Goal: Task Accomplishment & Management: Manage account settings

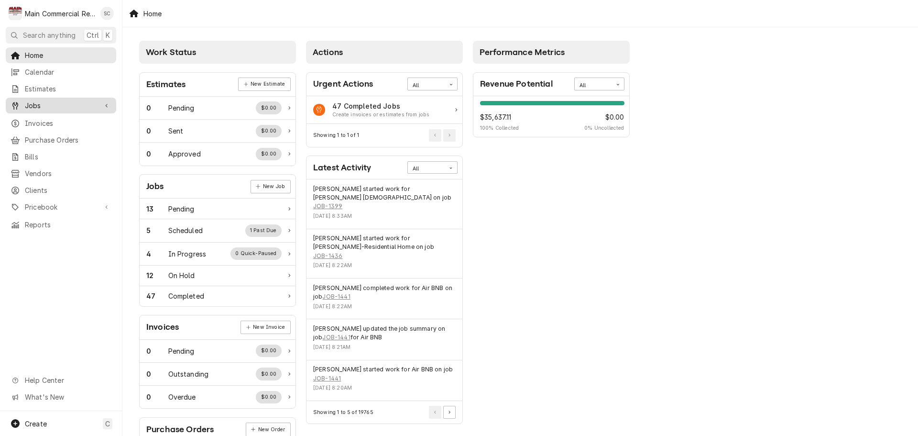
click at [56, 105] on span "Jobs" at bounding box center [61, 105] width 72 height 10
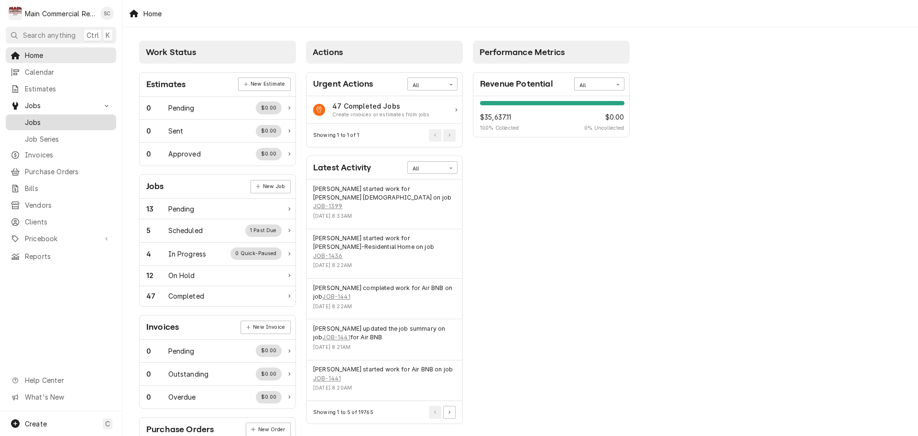
click at [46, 120] on span "Jobs" at bounding box center [68, 122] width 87 height 10
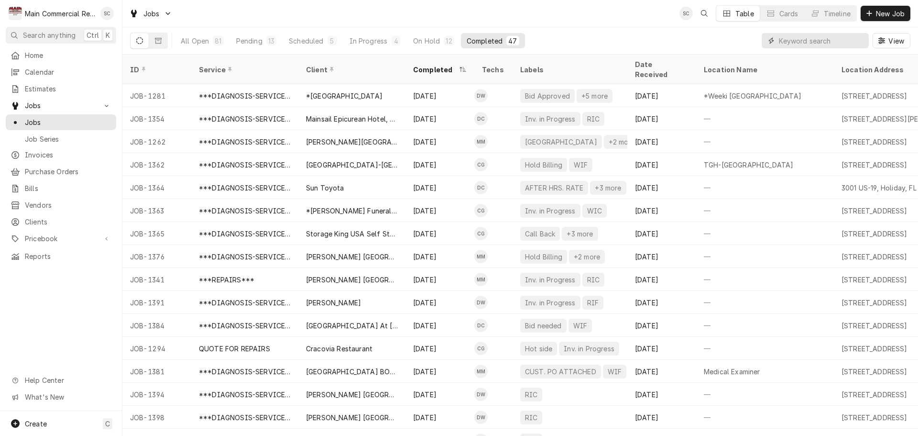
click at [797, 43] on input "Dynamic Content Wrapper" at bounding box center [821, 40] width 85 height 15
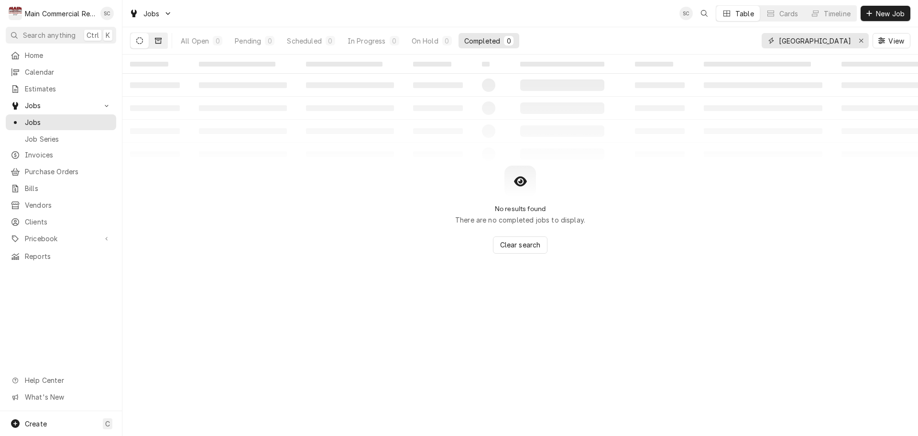
type input "Kensington"
click at [161, 39] on icon "Dynamic Content Wrapper" at bounding box center [158, 41] width 7 height 6
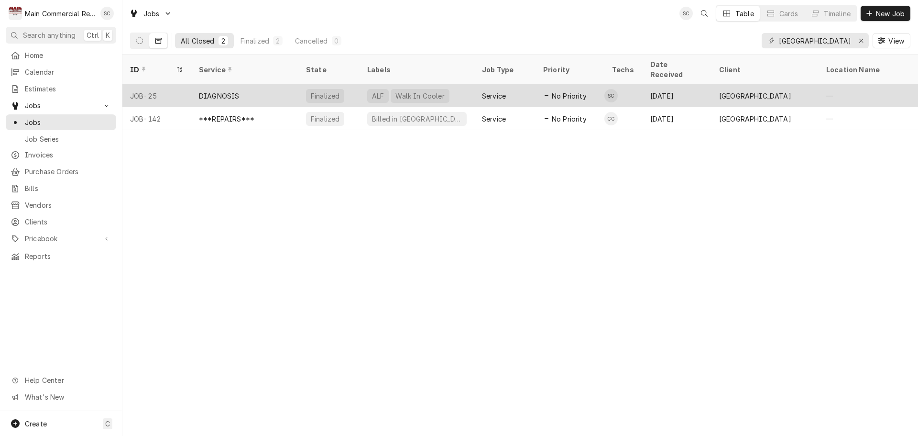
click at [288, 87] on div "DIAGNOSIS" at bounding box center [244, 95] width 107 height 23
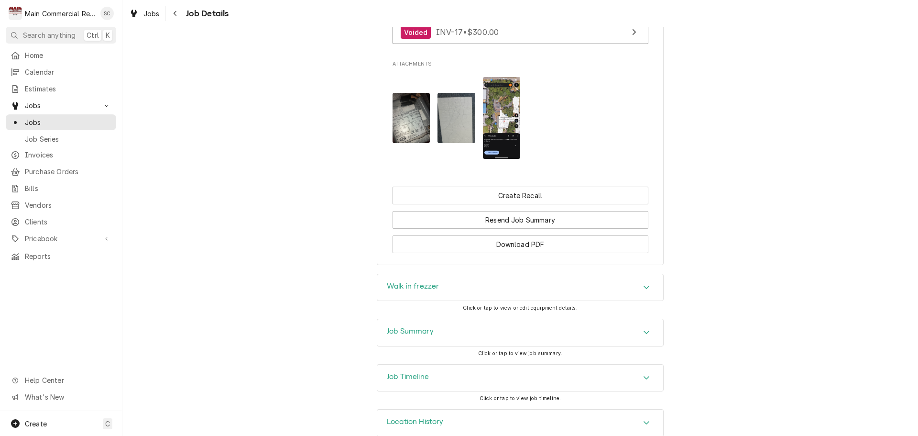
scroll to position [795, 0]
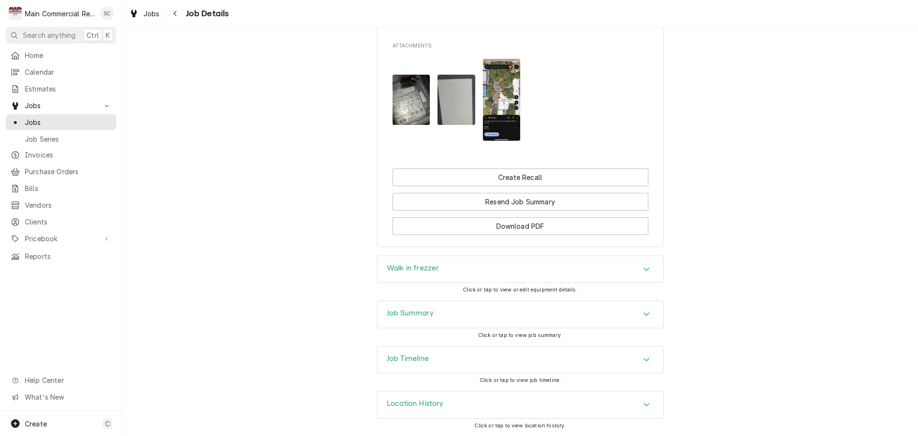
click at [581, 356] on div "Job Timeline" at bounding box center [520, 359] width 286 height 27
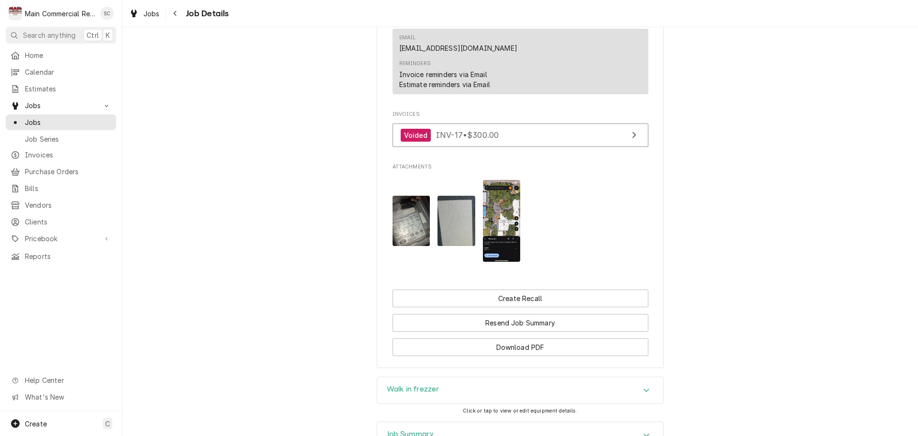
scroll to position [567, 0]
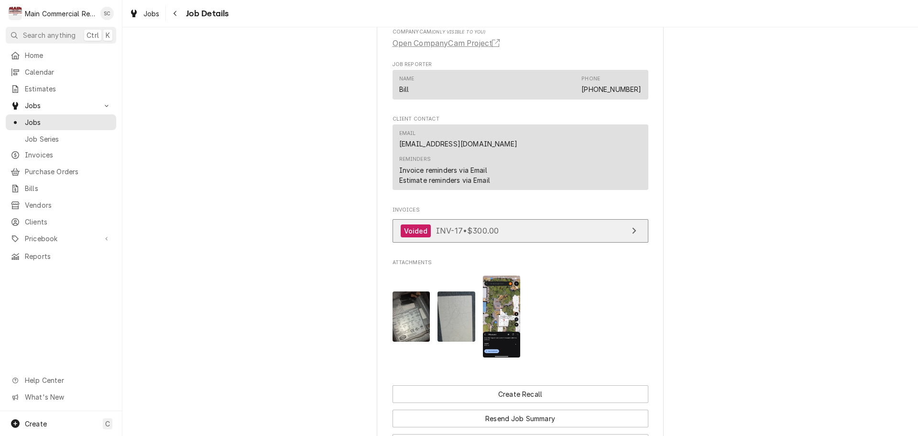
click at [606, 240] on link "Voided INV-17 • $300.00" at bounding box center [521, 230] width 256 height 23
click at [513, 241] on link "Voided INV-17 • $300.00" at bounding box center [521, 230] width 256 height 23
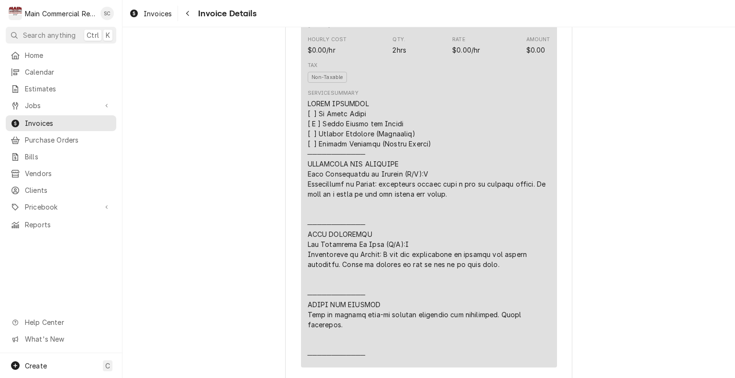
scroll to position [1020, 0]
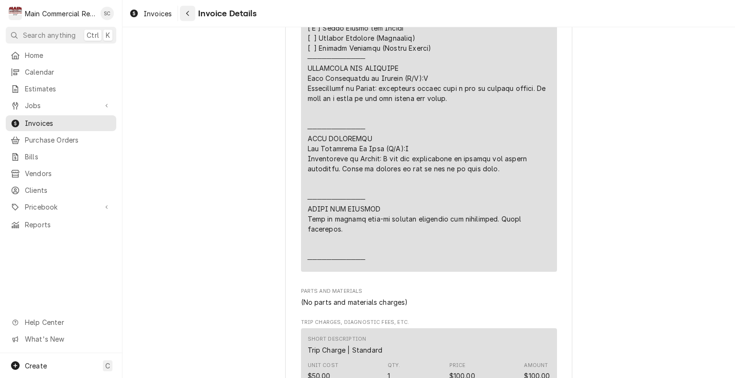
click at [188, 15] on icon "Navigate back" at bounding box center [188, 13] width 4 height 7
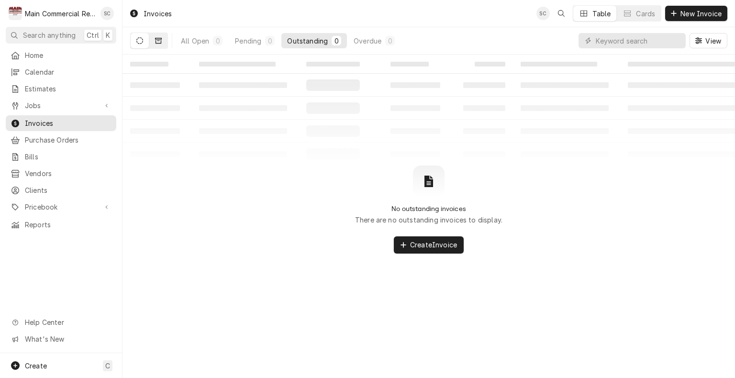
click at [155, 48] on button "Dynamic Content Wrapper" at bounding box center [158, 40] width 18 height 15
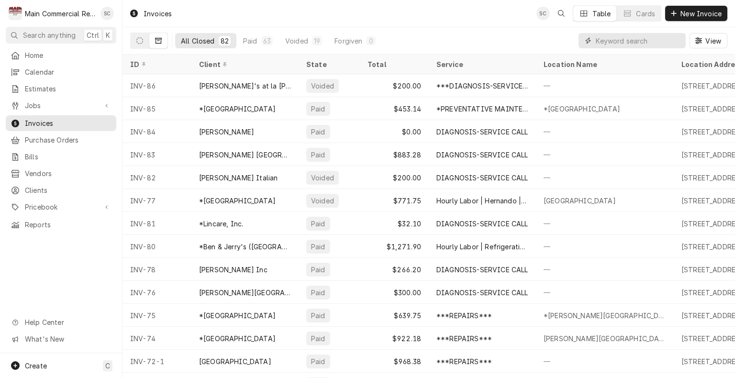
click at [629, 41] on input "Dynamic Content Wrapper" at bounding box center [637, 40] width 85 height 15
click at [39, 107] on span "Jobs" at bounding box center [61, 105] width 72 height 10
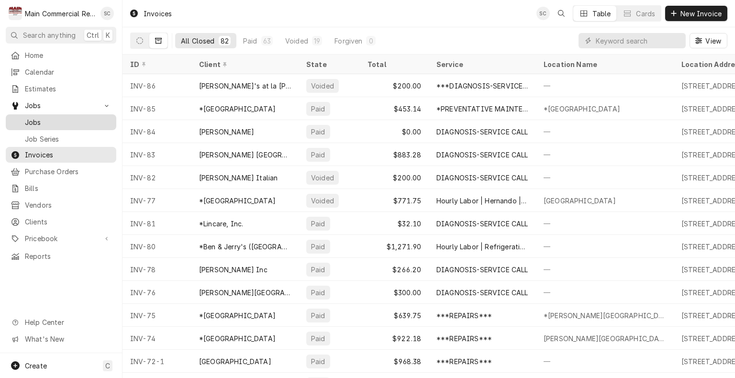
click at [45, 124] on link "Jobs" at bounding box center [61, 122] width 110 height 16
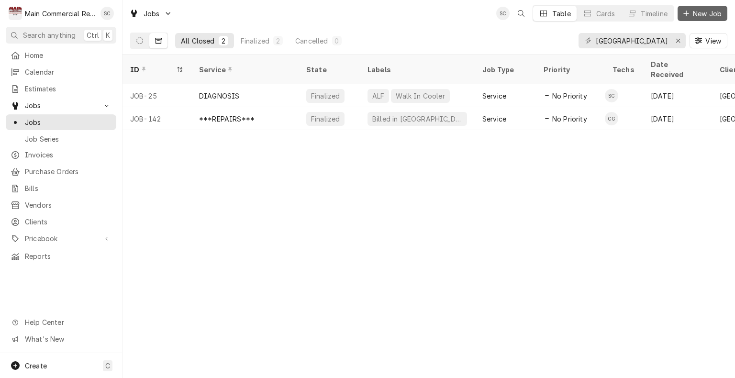
click at [695, 14] on span "New Job" at bounding box center [707, 14] width 33 height 10
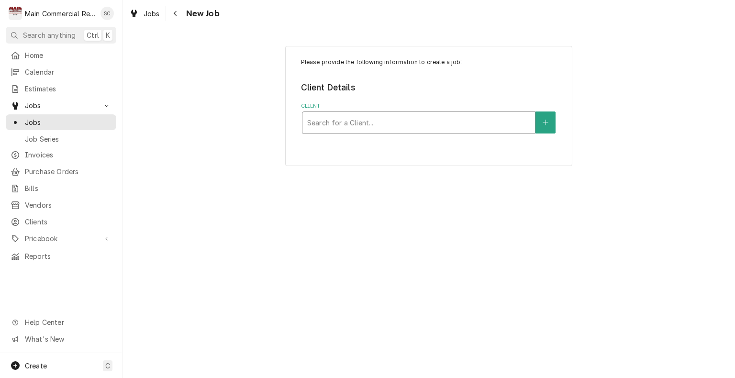
click at [333, 121] on div "Client" at bounding box center [418, 122] width 223 height 17
type input "T"
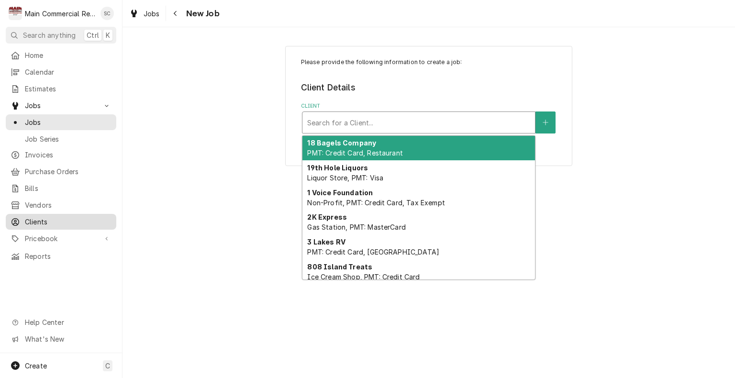
click at [38, 220] on span "Clients" at bounding box center [68, 222] width 87 height 10
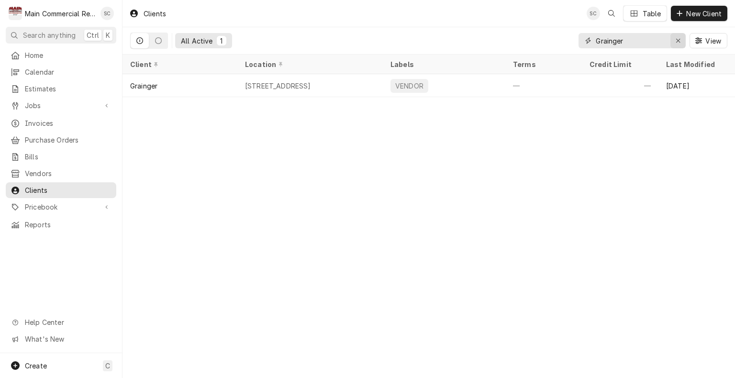
click at [677, 41] on icon "Erase input" at bounding box center [677, 40] width 5 height 7
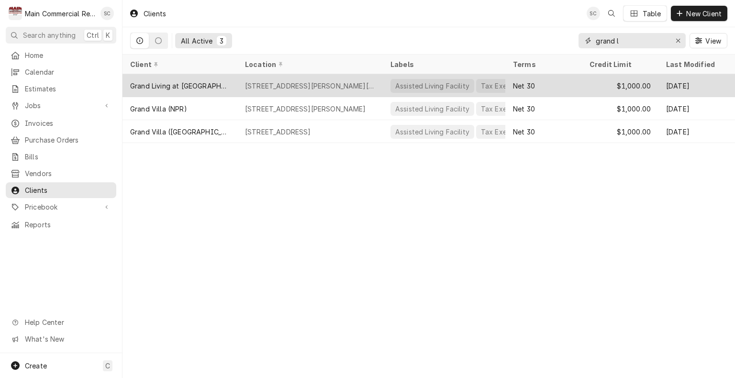
type input "grand l"
click at [319, 81] on div "[STREET_ADDRESS][PERSON_NAME][PERSON_NAME]" at bounding box center [310, 86] width 130 height 10
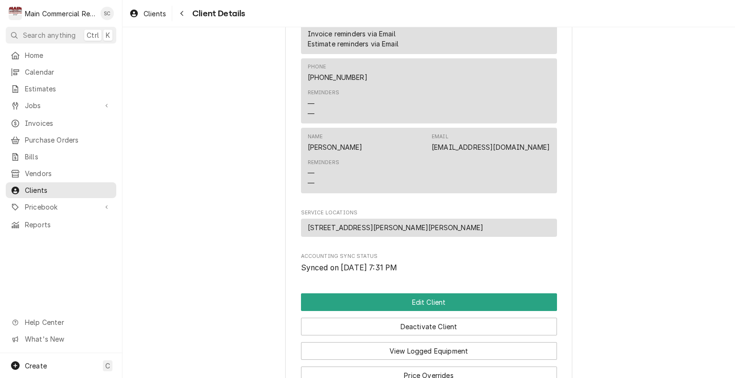
scroll to position [716, 0]
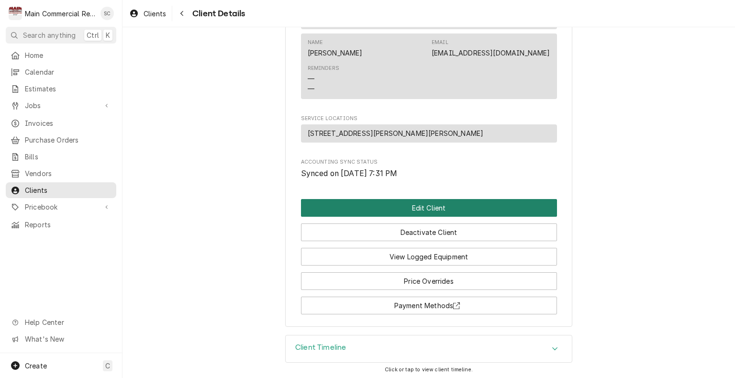
click at [468, 211] on button "Edit Client" at bounding box center [429, 208] width 256 height 18
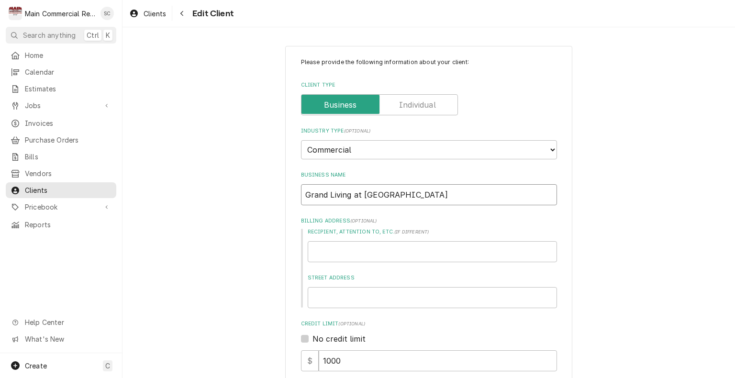
drag, startPoint x: 406, startPoint y: 194, endPoint x: 298, endPoint y: 187, distance: 108.4
click at [301, 187] on input "Grand Living at [GEOGRAPHIC_DATA]" at bounding box center [429, 194] width 256 height 21
type textarea "x"
type input "T"
type textarea "x"
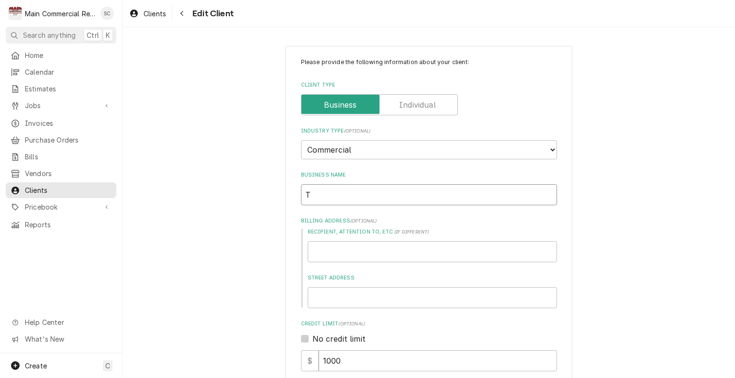
type input "Th"
type textarea "x"
type input "The"
type textarea "x"
type input "The"
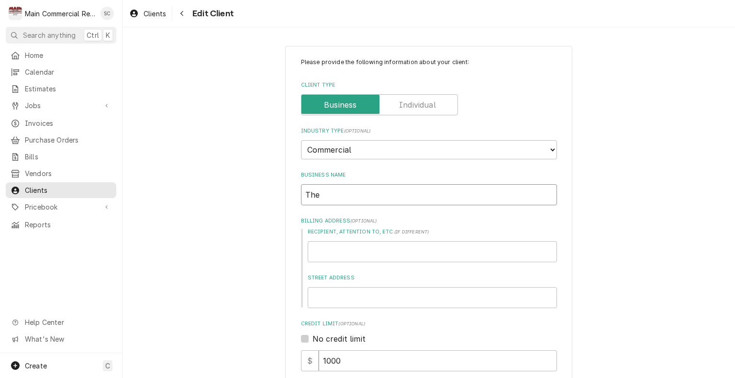
type textarea "x"
type input "The S"
type textarea "x"
type input "The Su"
type textarea "x"
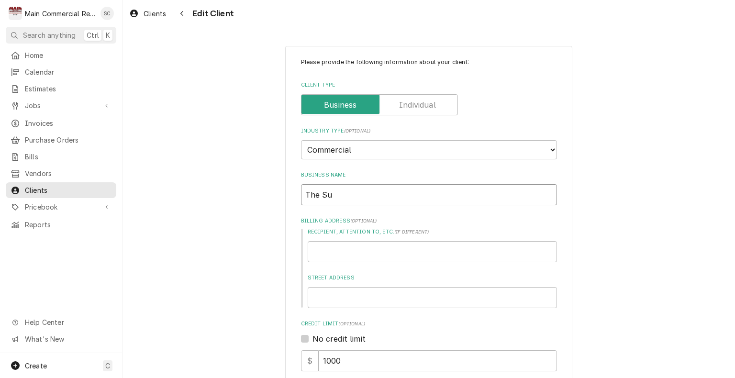
type input "The Sum"
type textarea "x"
type input "The Summ"
type textarea "x"
type input "The Summi"
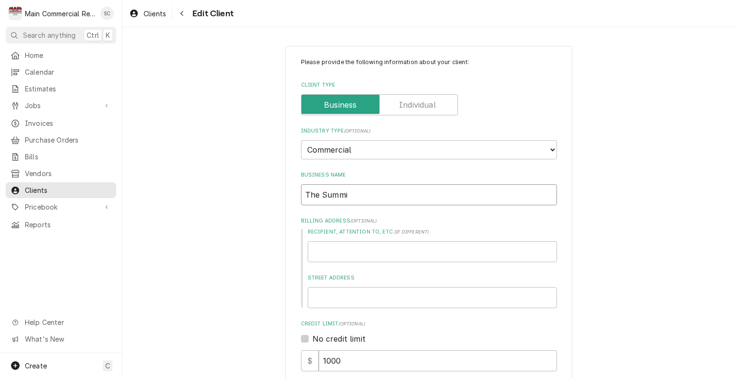
type textarea "x"
type input "The Summit"
type textarea "x"
type input "The Summit"
type textarea "x"
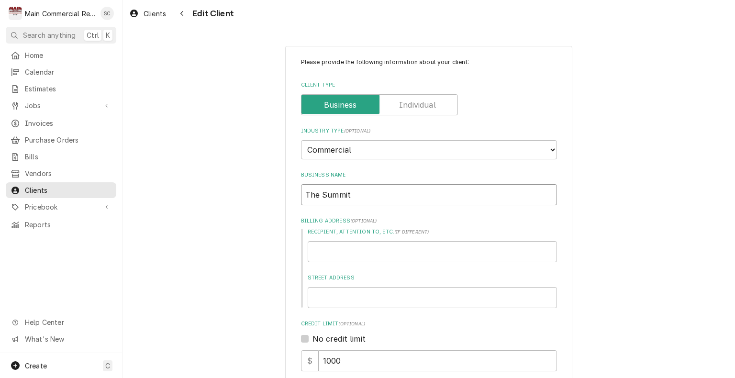
type input "The Summit a"
type textarea "x"
type input "The Summit at"
type textarea "x"
type input "The Summit at"
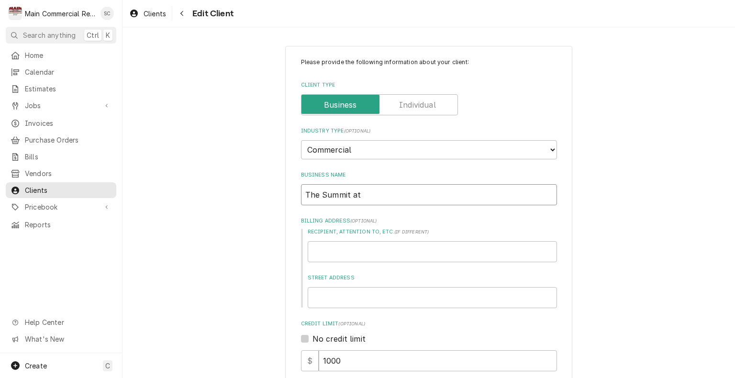
type textarea "x"
type input "The Summit at C"
type textarea "x"
type input "The Summit at Ci"
type textarea "x"
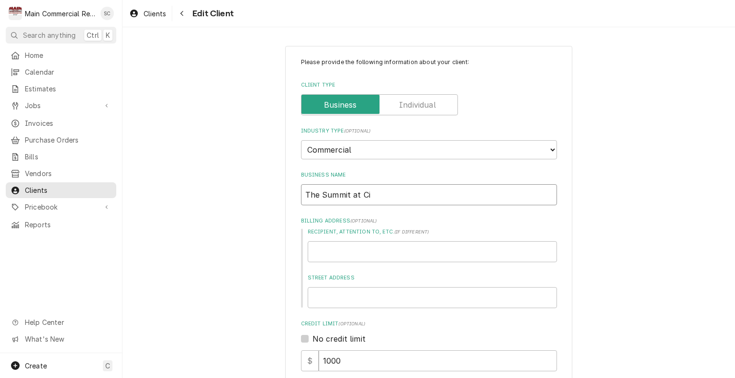
type input "The Summit at Cit"
type textarea "x"
type input "The Summit at Citr"
type textarea "x"
type input "The Summit at Citru"
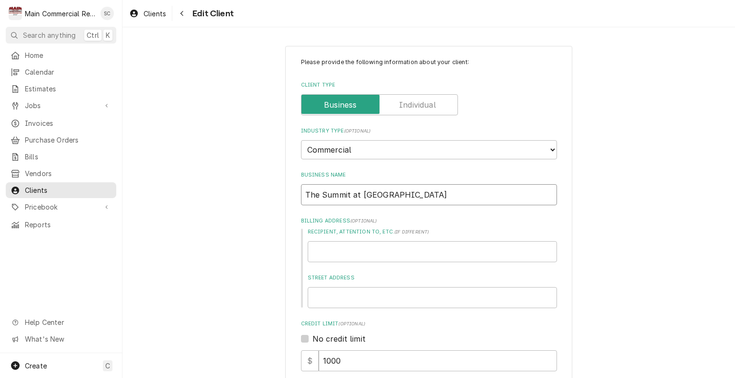
type textarea "x"
type input "The Summit at Citrus"
type textarea "x"
type input "The Summit at Citrus"
type textarea "x"
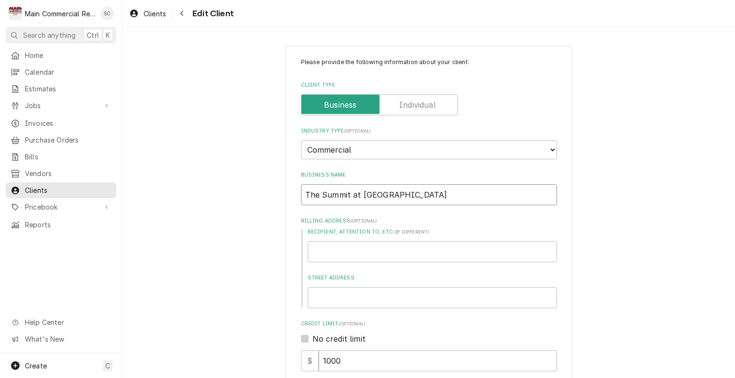
type input "The Summit at Citrus H"
type textarea "x"
type input "The Summit at Citrus Hi"
type textarea "x"
type input "The Summit at Citrus Hil"
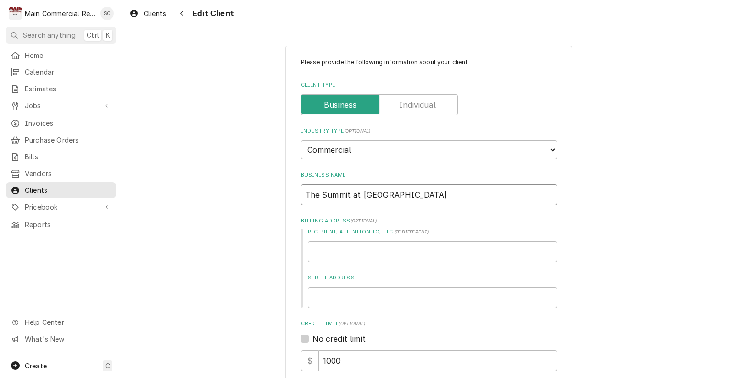
type textarea "x"
type input "The Summit at Citrus Hill"
type textarea "x"
type input "The Summit at Citrus Hills"
type textarea "x"
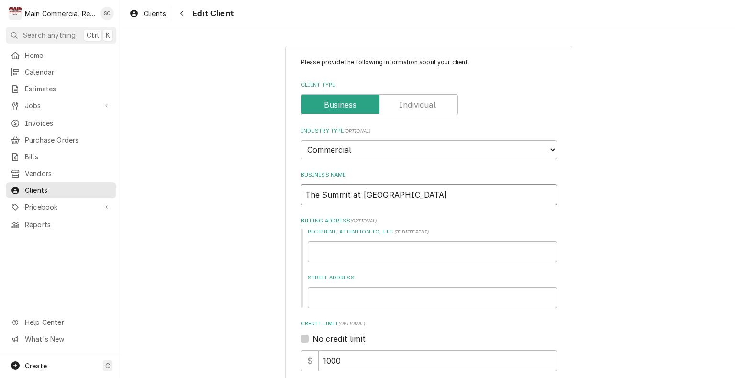
type input "The Summit at Citrus Hills"
type textarea "x"
type input "The Summit at Citrus Hills ("
type textarea "x"
type input "The Summit at Citrus Hills (A"
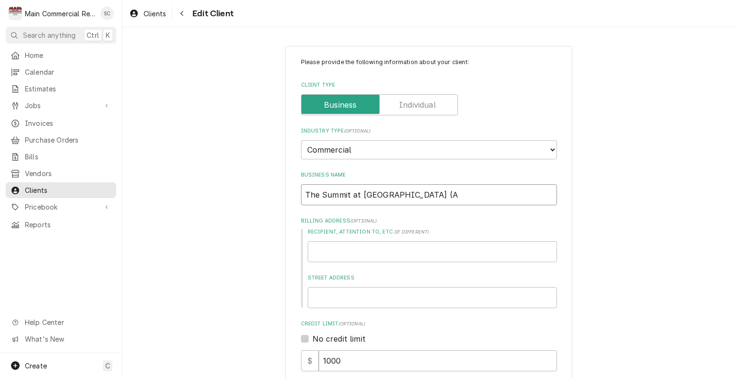
type textarea "x"
type input "The Summit at Citrus Hills ("
type textarea "x"
type input "The Summit at Citrus Hills (P"
type textarea "x"
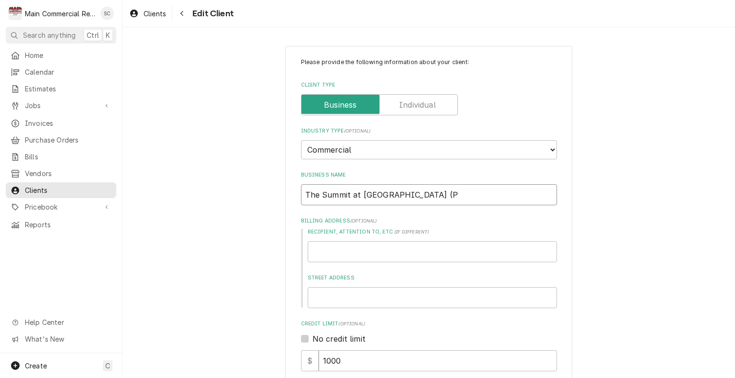
type input "The Summit at Citrus Hills (Pr"
type textarea "x"
type input "The Summit at Citrus Hills (Pre"
type textarea "x"
type input "The Summit at Citrus Hills (Prev"
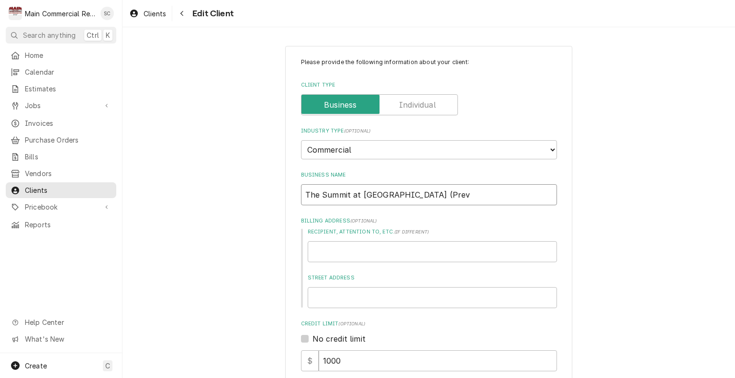
type textarea "x"
type input "The Summit at Citrus Hills (Previ"
type textarea "x"
type input "The Summit at Citrus Hills (Previo"
type textarea "x"
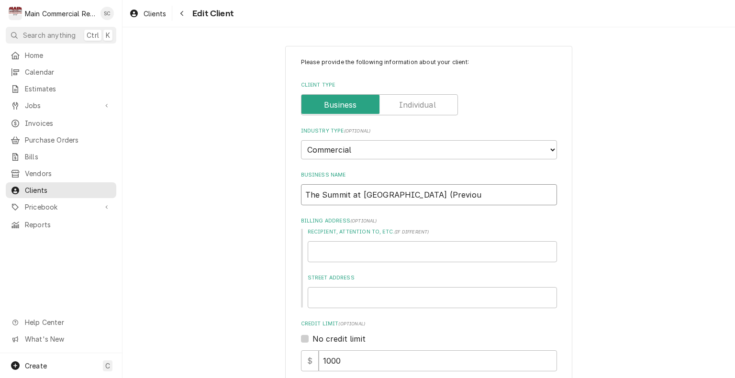
type input "The Summit at Citrus Hills (Previous"
type textarea "x"
type input "The Summit at Citrus Hills (Previousy"
type textarea "x"
type input "The Summit at Citrus Hills (Previousy"
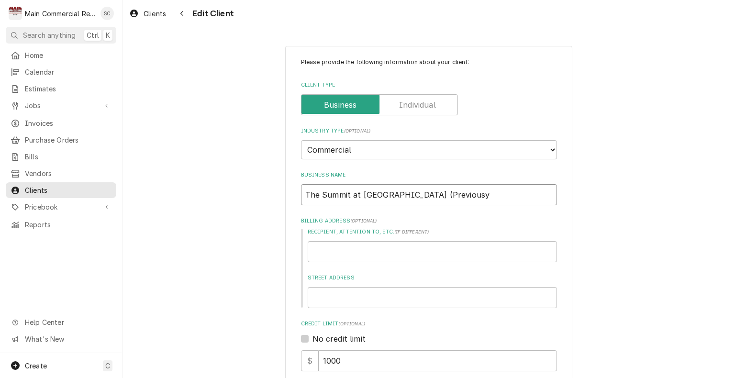
type textarea "x"
type input "The Summit at Citrus Hills (Previousy"
type textarea "x"
type input "The Summit at Citrus Hills (Previous"
type textarea "x"
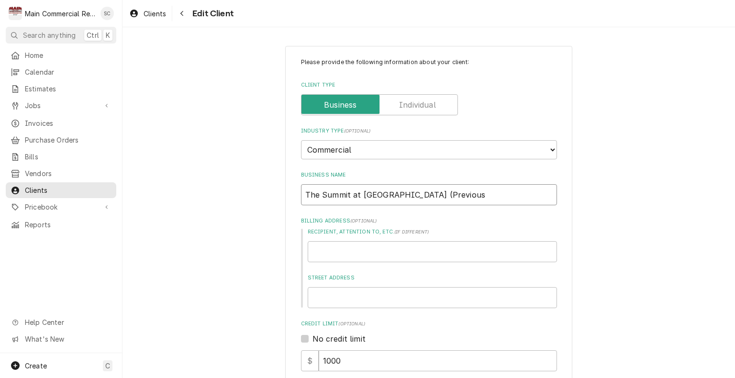
type input "The Summit at Citrus Hills (Previousl"
type textarea "x"
type input "The Summit at Citrus Hills (Previously"
type textarea "x"
type input "The Summit at Citrus Hills (Previously"
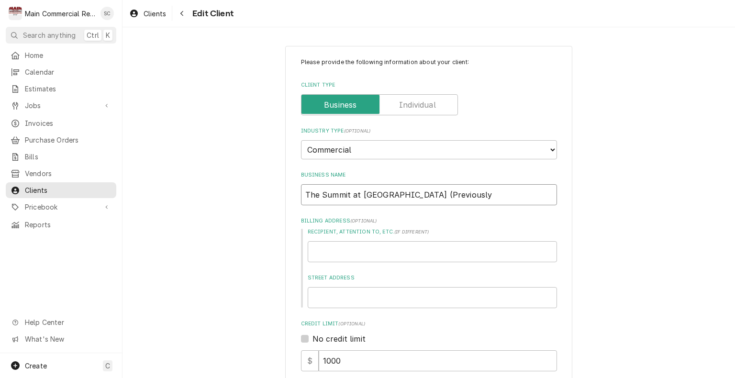
type textarea "x"
type input "The Summit at Citrus Hills (Previously"
type textarea "x"
type input "The Summit at Citrus Hills (Previously-"
type textarea "x"
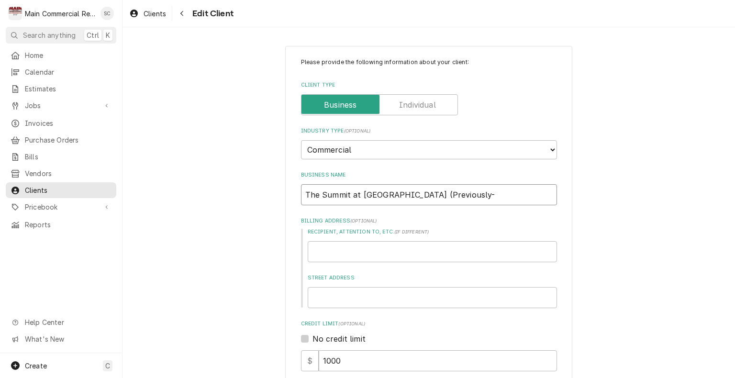
type input "The Summit at Citrus Hills (Previously-G"
type textarea "x"
type input "The Summit at Citrus Hills (Previously-Gr"
type textarea "x"
type input "The Summit at Citrus Hills (Previously-Gra"
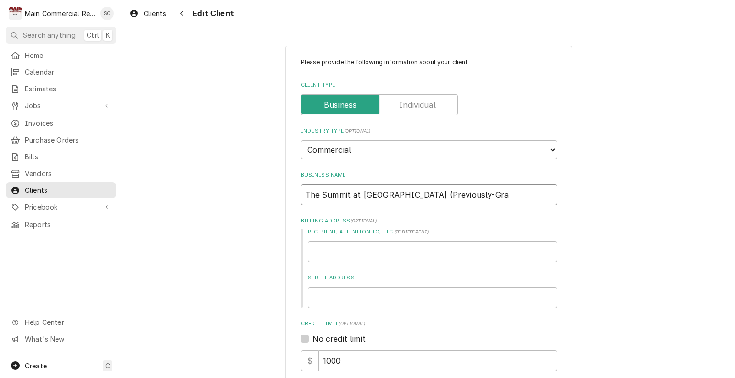
type textarea "x"
type input "The Summit at Citrus Hills (Previously-Gran"
type textarea "x"
type input "The Summit at Citrus Hills (Previously-Grand"
type textarea "x"
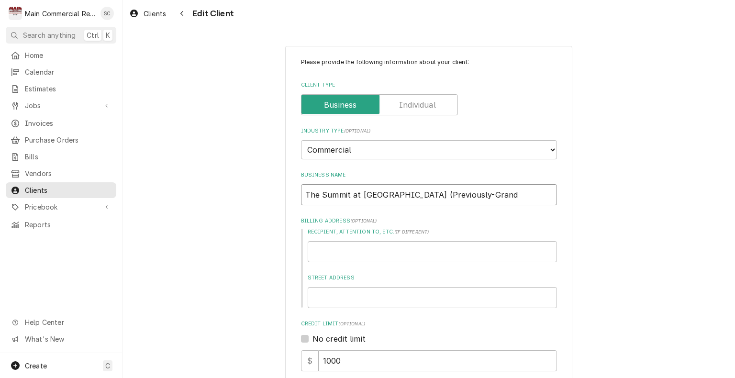
type input "The Summit at Citrus Hills (Previously-Grand"
type textarea "x"
type input "The Summit at Citrus Hills (Previously-Grand L"
type textarea "x"
type input "The Summit at Citrus Hills (Previously-Grand Li"
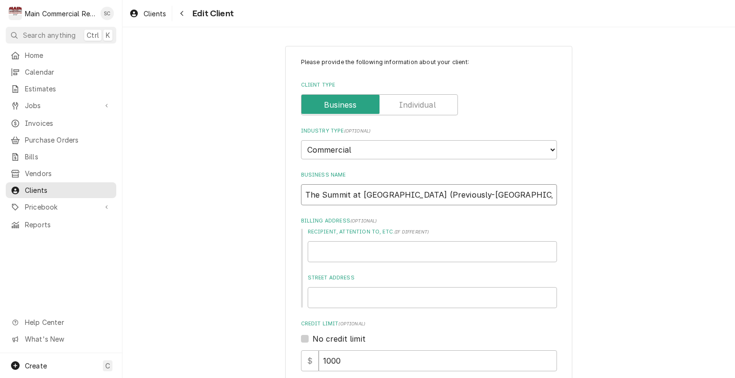
type textarea "x"
type input "The Summit at Citrus Hills (Previously-Grand Liv"
type textarea "x"
type input "The Summit at Citrus Hills (Previously-Grand Livi"
type textarea "x"
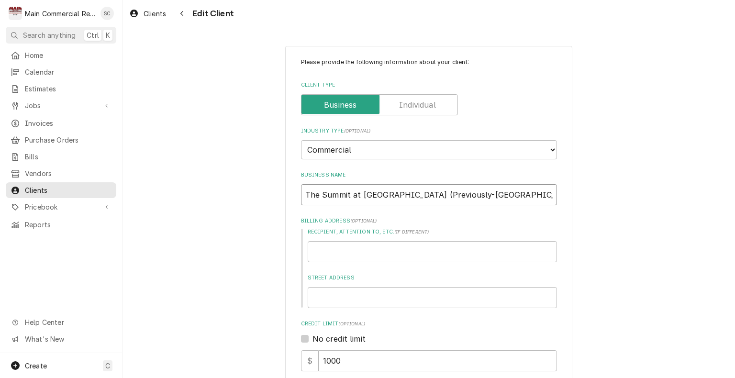
type input "The Summit at Citrus Hills (Previously-Grand Livin"
type textarea "x"
type input "The Summit at Citrus Hills (Previously-Grand Living"
type textarea "x"
type input "The Summit at [GEOGRAPHIC_DATA] (Previously-Grand Living)"
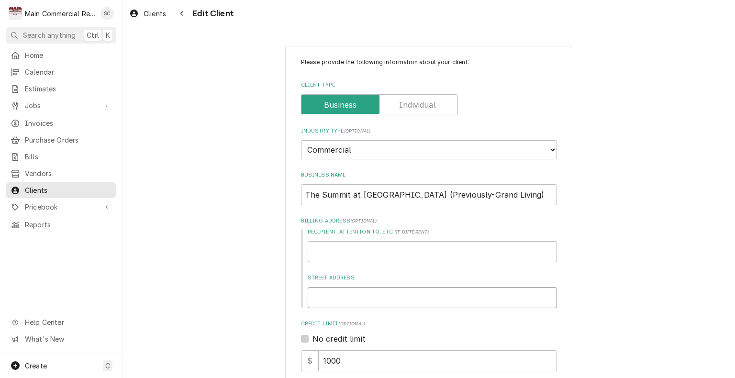
click at [367, 292] on input "Street Address" at bounding box center [432, 297] width 249 height 21
type textarea "x"
type input "8"
type textarea "x"
type input "85"
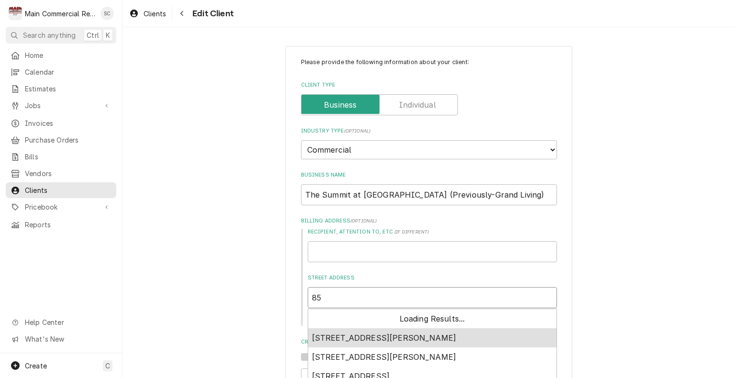
type textarea "x"
type input "850"
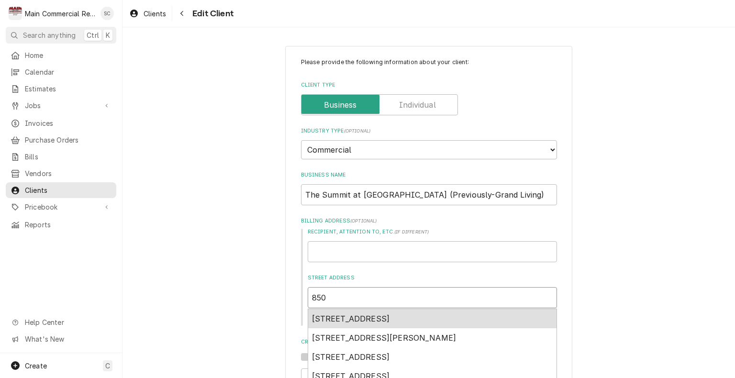
type textarea "x"
type input "850"
type textarea "x"
type input "850 W"
type textarea "x"
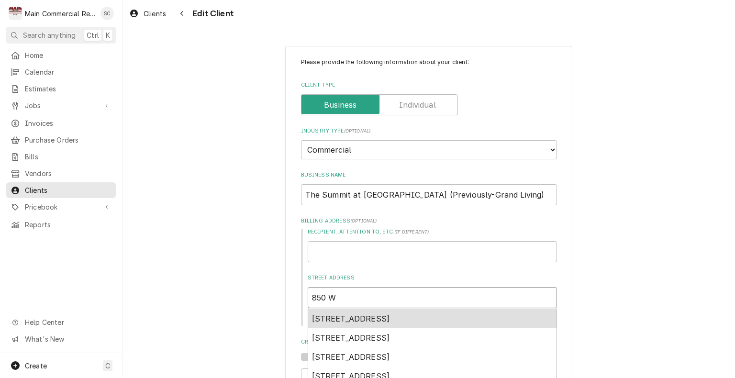
type input "850 W."
type textarea "x"
type input "850 W."
type textarea "x"
type input "850 W. N"
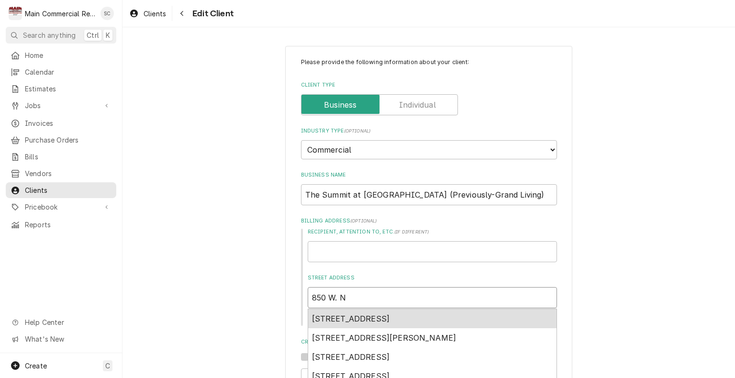
type textarea "x"
type input "850 W. No"
type textarea "x"
type input "850 W. Nor"
type textarea "x"
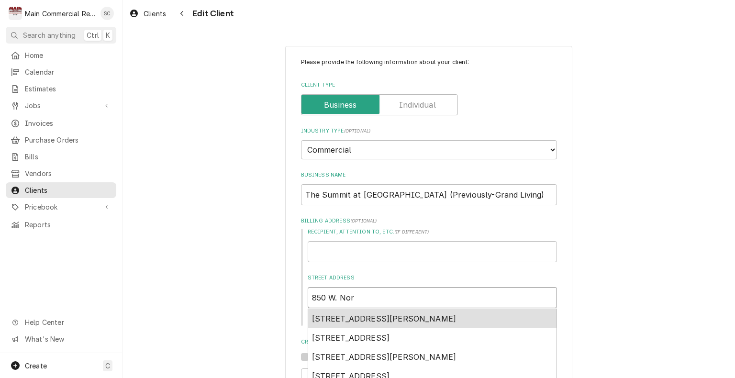
type input "850 W. Norv"
type textarea "x"
type input "850 W. Norve"
type textarea "x"
type input "850 W. Norvel"
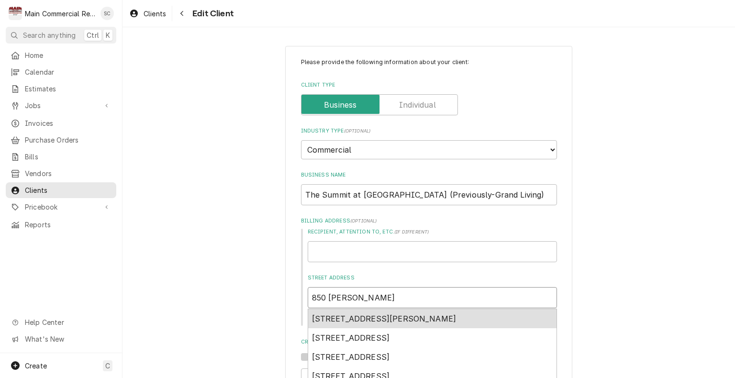
type textarea "x"
type input "850 W. Norvell"
type textarea "x"
type input "850 W. Norvell"
type textarea "x"
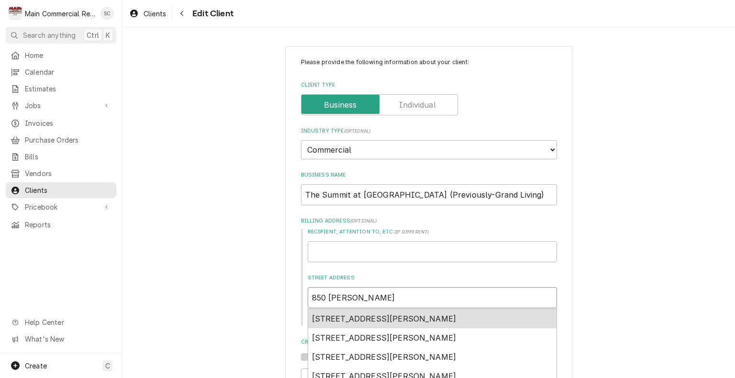
type input "850 W. Norvell B"
type textarea "x"
type input "850 W. Norvell Br"
type textarea "x"
type input "850 W. Norvell Bry"
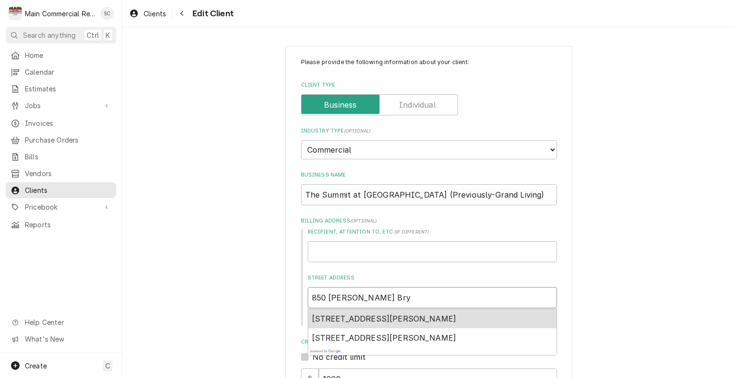
type textarea "x"
type input "850 W. Norvell Brya"
type textarea "x"
type input "850 W. Norvell Bryan"
click at [365, 319] on span "850 West Norvell Bryant Highway, Citrus Hills, FL, USA" at bounding box center [384, 319] width 144 height 10
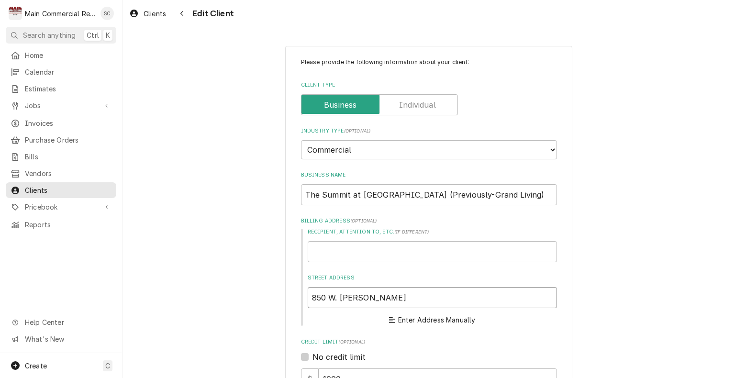
type textarea "x"
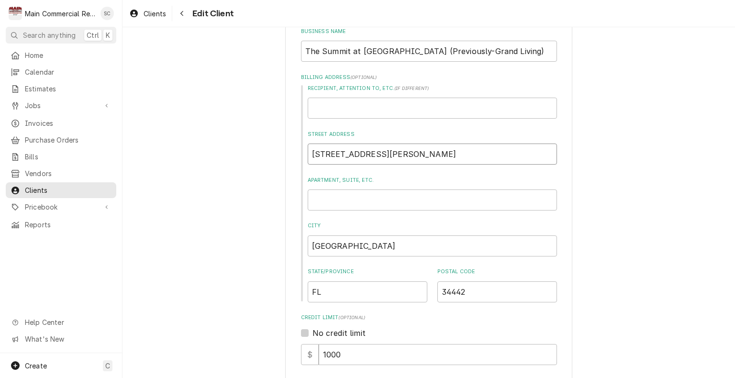
scroll to position [287, 0]
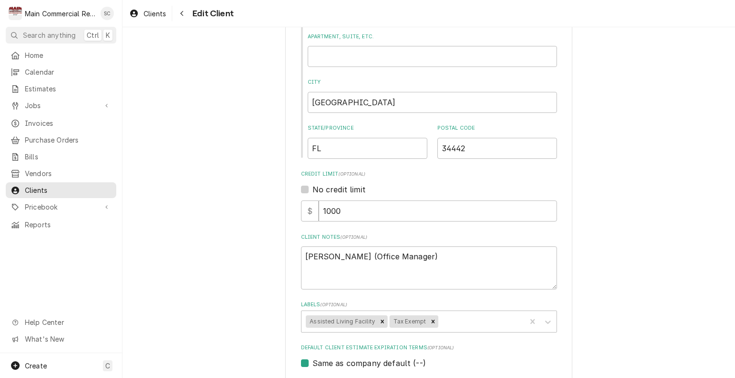
type input "850 W Norvell Bryant Hwy"
click at [439, 254] on textarea "Melissa Terhofter (Office Manager)" at bounding box center [429, 267] width 256 height 43
type textarea "x"
type textarea "Melissa Terhofter (Office Manager)"
paste textarea "Tessa Reiter"
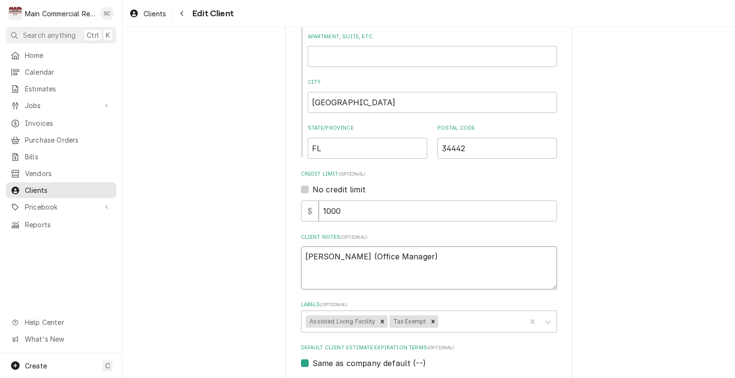
type textarea "x"
type textarea "Melissa Terhofter (Office Manager) Tessa Reiter"
type textarea "x"
type textarea "Melissa Terhofter (Office Manager) Tessa Reiter"
type textarea "x"
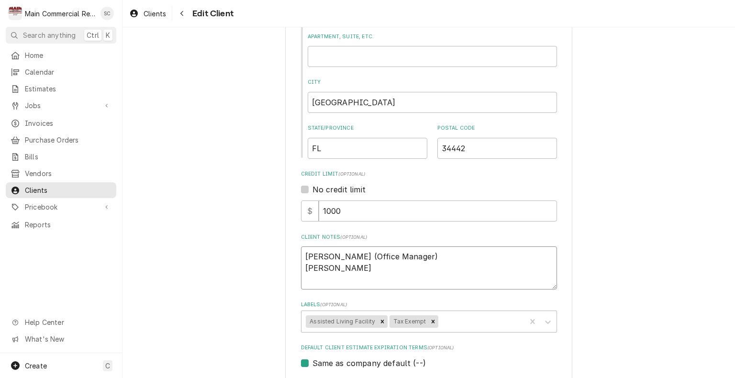
type textarea "Melissa Terhofter (Office Manager) Tessa Reiter ("
type textarea "x"
type textarea "Melissa Terhofter (Office Manager) Tessa Reiter (a"
type textarea "x"
type textarea "Melissa Terhofter (Office Manager) Tessa Reiter (ac"
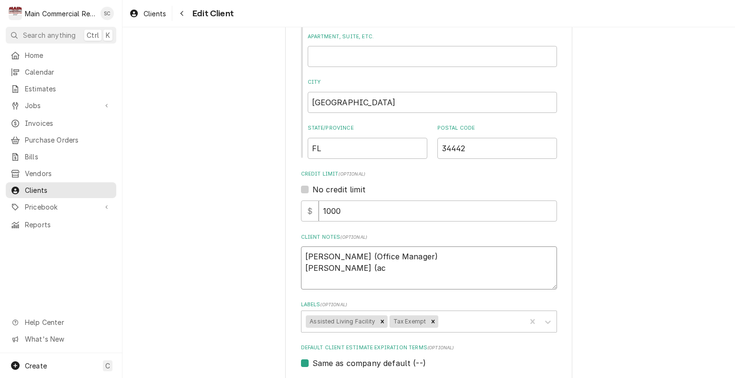
type textarea "x"
type textarea "Melissa Terhofter (Office Manager) Tessa Reiter (acc"
type textarea "x"
type textarea "Melissa Terhofter (Office Manager) Tessa Reiter (acco"
type textarea "x"
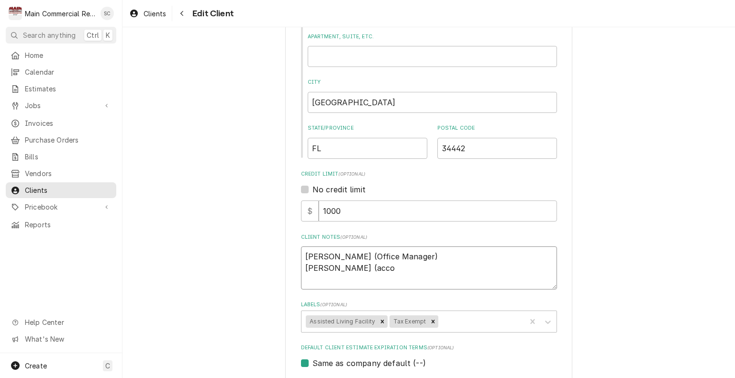
type textarea "Melissa Terhofter (Office Manager) Tessa Reiter (accou"
type textarea "x"
type textarea "Melissa Terhofter (Office Manager) Tessa Reiter (accoun"
type textarea "x"
type textarea "Melissa Terhofter (Office Manager) Tessa Reiter (account"
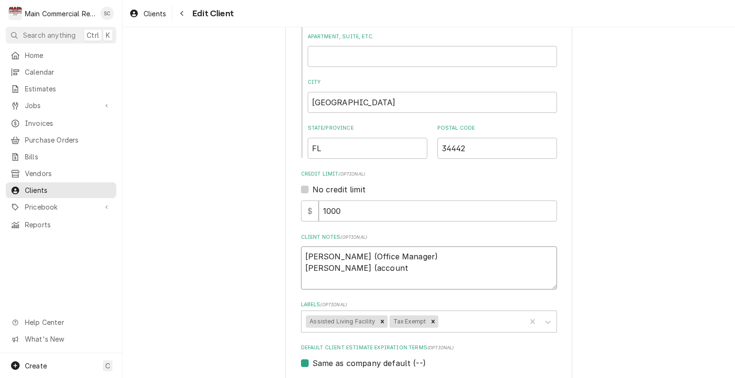
type textarea "x"
type textarea "Melissa Terhofter (Office Manager) Tessa Reiter (accounti"
type textarea "x"
type textarea "Melissa Terhofter (Office Manager) Tessa Reiter (accountin"
type textarea "x"
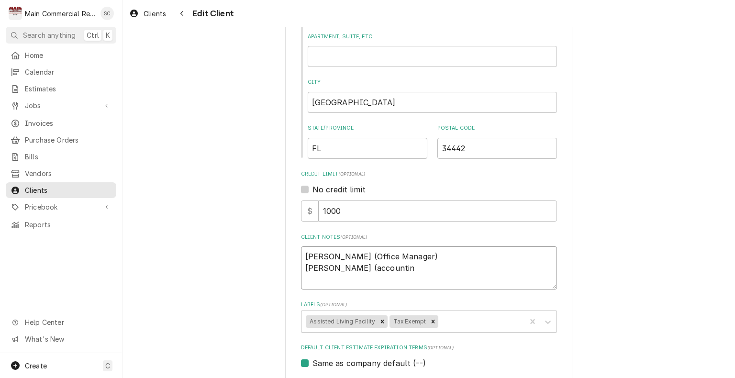
type textarea "Melissa Terhofter (Office Manager) Tessa Reiter (accounting"
type textarea "x"
type textarea "Melissa Terhofter (Office Manager) Tessa Reiter (accounting?"
type textarea "x"
type textarea "[PERSON_NAME] (Office Manager) [PERSON_NAME] (accounting?)"
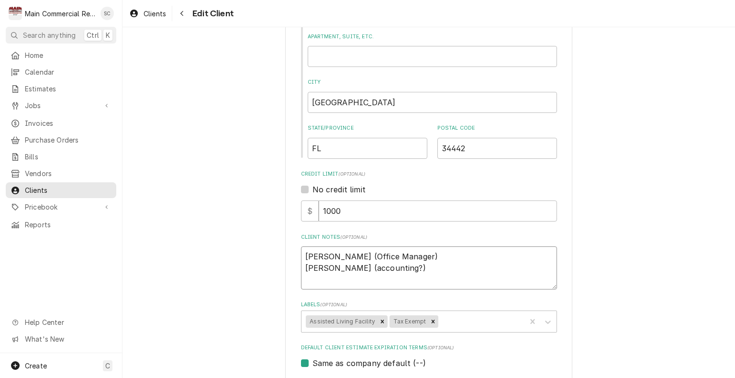
type textarea "x"
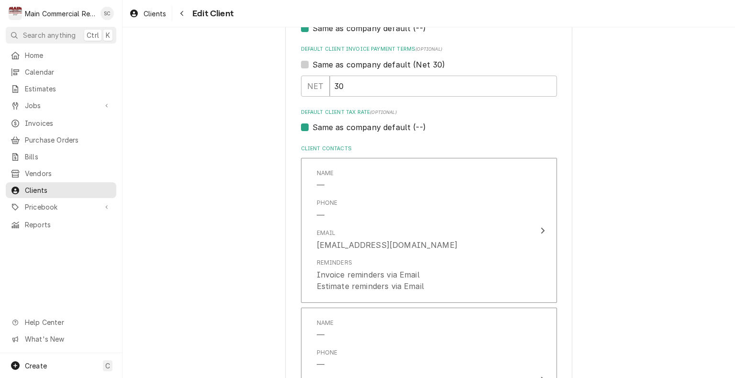
scroll to position [717, 0]
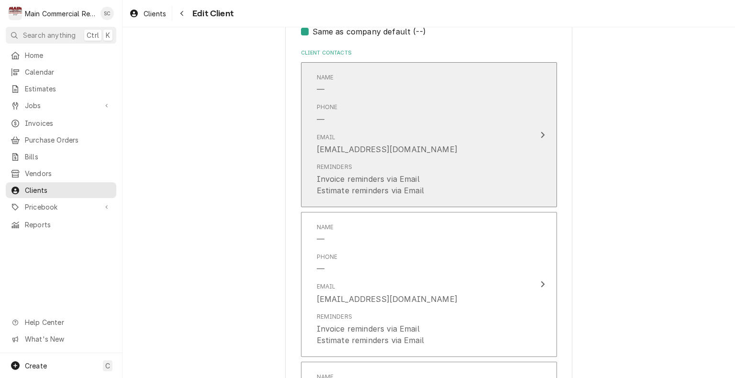
type textarea "[PERSON_NAME] (Office Manager) [PERSON_NAME] (accounting?)"
click at [405, 159] on div "Reminders Invoice reminders via Email Estimate reminders via Email" at bounding box center [419, 179] width 204 height 41
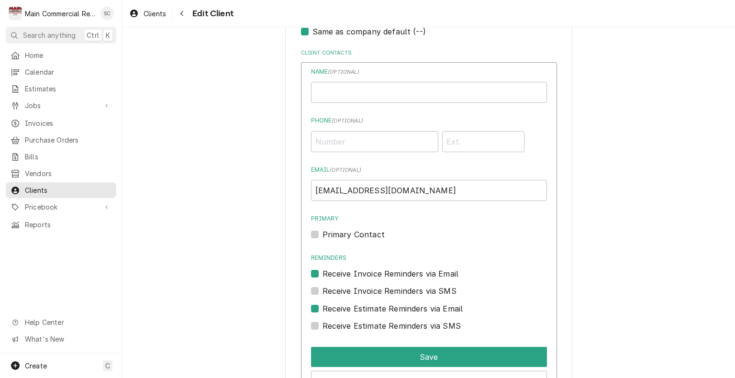
scroll to position [622, 0]
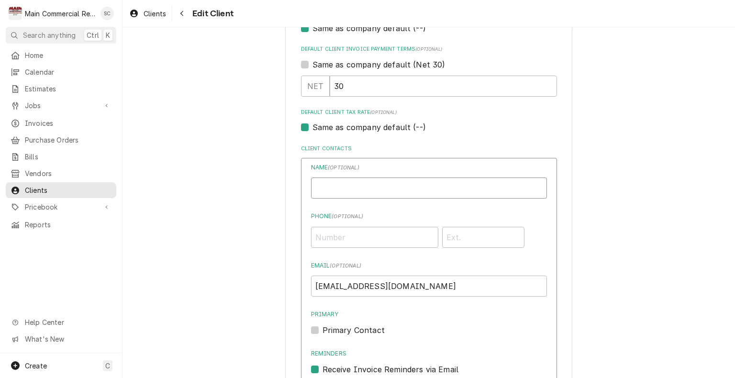
click at [396, 188] on input "Business Name" at bounding box center [429, 187] width 236 height 21
click at [327, 181] on input "Business Name" at bounding box center [429, 187] width 236 height 21
type input "[PERSON_NAME]"
click at [334, 232] on input "Phone ( optional )" at bounding box center [374, 237] width 127 height 21
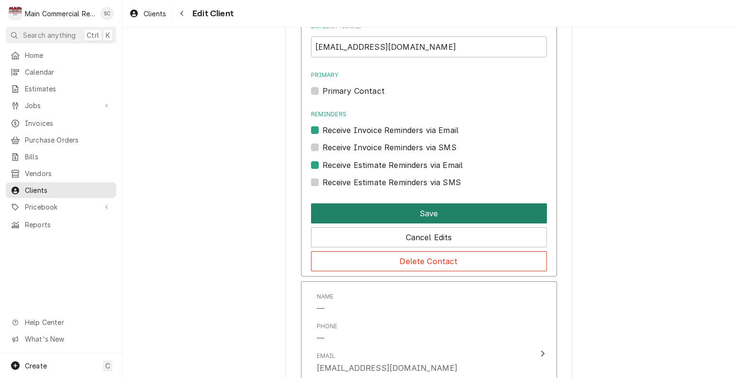
click at [446, 211] on button "Save" at bounding box center [429, 213] width 236 height 20
type textarea "x"
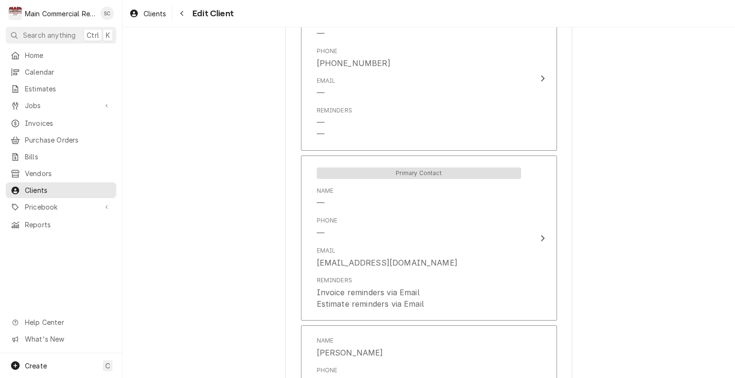
scroll to position [1318, 0]
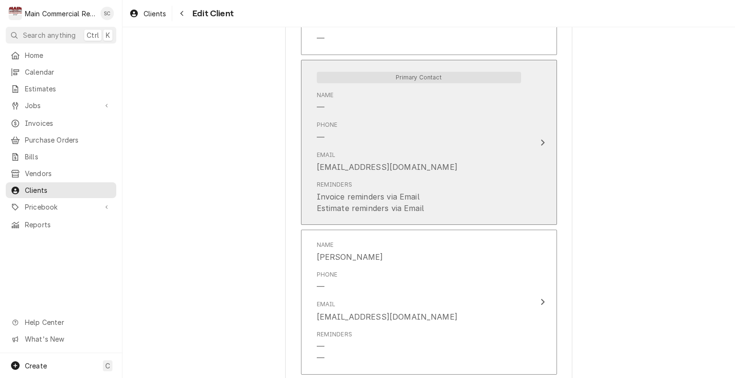
click at [431, 131] on div "Phone —" at bounding box center [419, 132] width 204 height 30
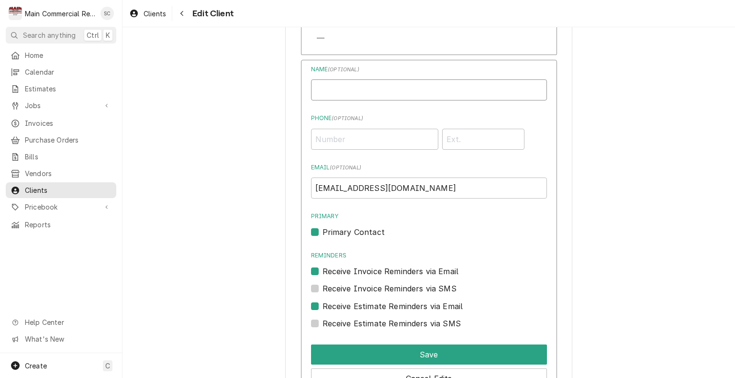
click at [395, 85] on input "Business Name" at bounding box center [429, 89] width 236 height 21
type input "[PERSON_NAME]"
click at [386, 140] on input "Phone ( optional )" at bounding box center [374, 139] width 127 height 21
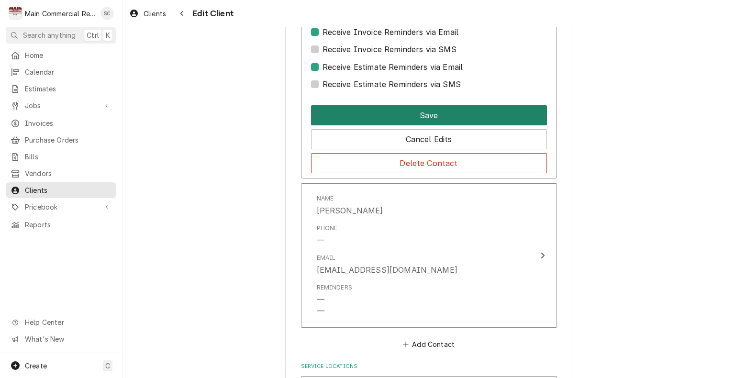
click at [402, 110] on button "Save" at bounding box center [429, 115] width 236 height 20
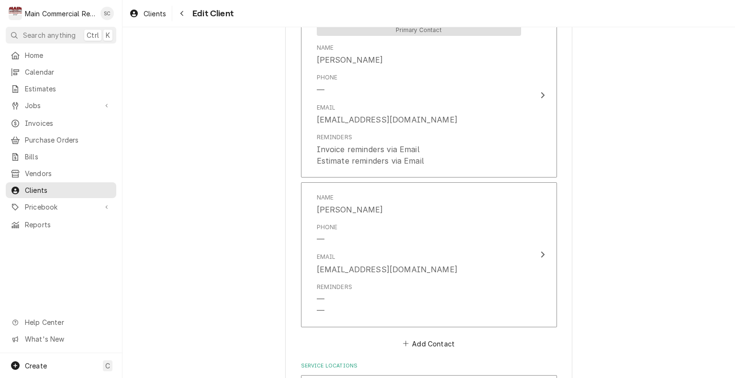
scroll to position [1463, 0]
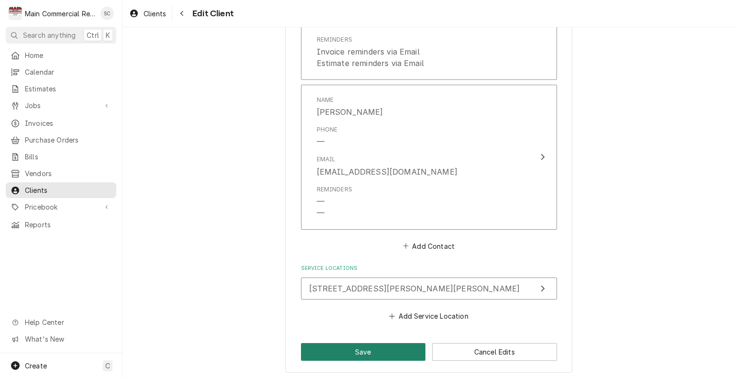
click at [345, 349] on button "Save" at bounding box center [363, 352] width 125 height 18
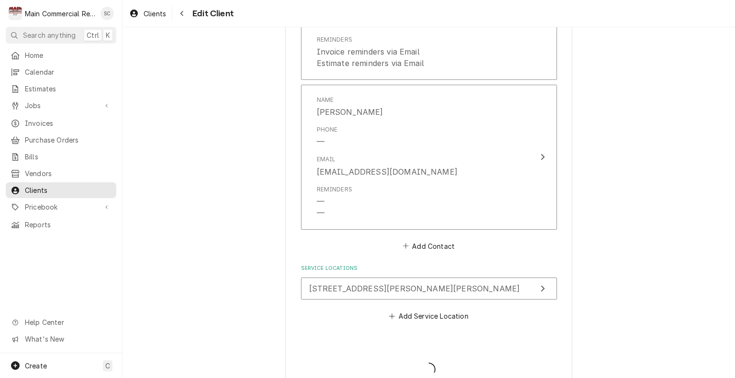
type textarea "x"
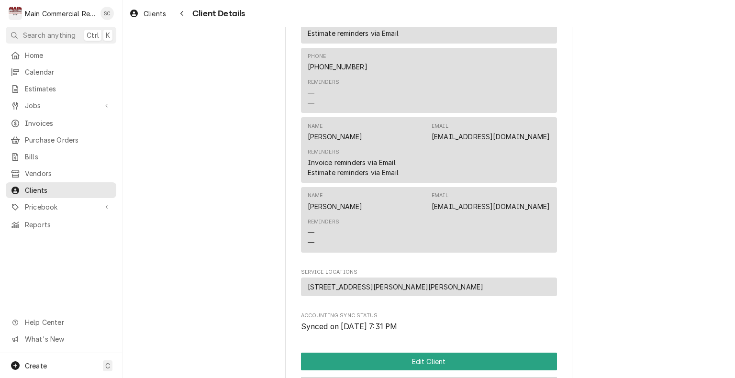
scroll to position [738, 0]
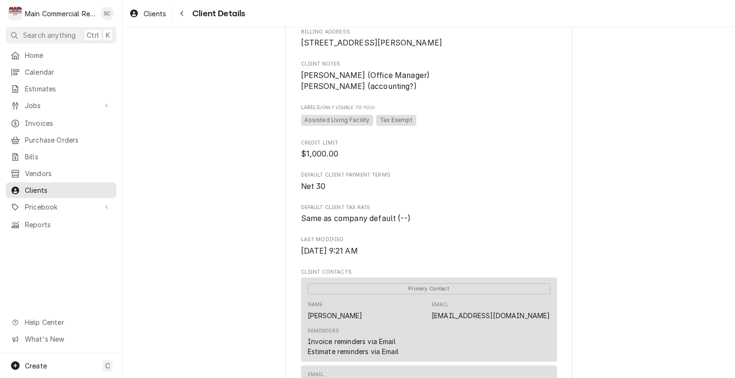
scroll to position [0, 0]
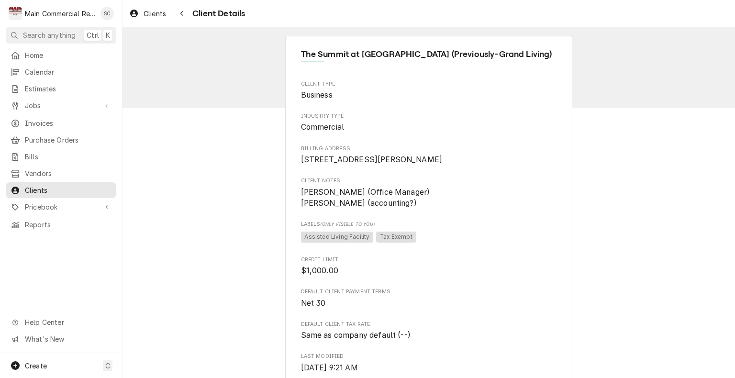
click at [180, 12] on icon "Navigate back" at bounding box center [182, 13] width 4 height 7
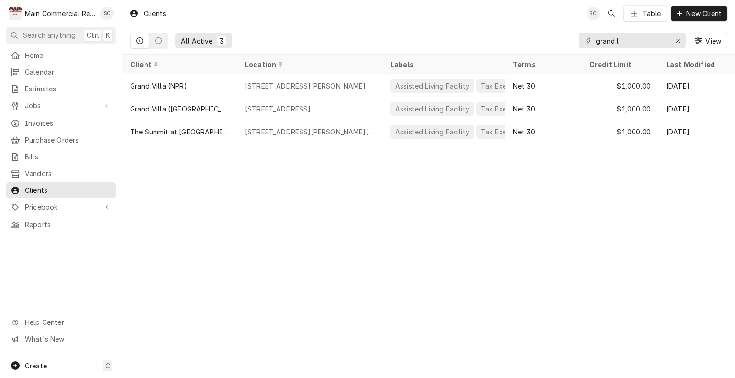
click at [484, 253] on div "Clients SC Table New Client All Active 3 grand l View Client Location Labels Te…" at bounding box center [428, 189] width 612 height 378
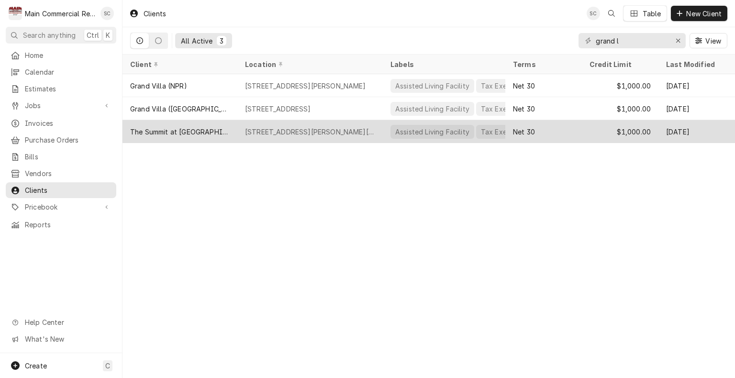
click at [195, 134] on div "The Summit at [GEOGRAPHIC_DATA] (Previously-Grand Living)" at bounding box center [179, 131] width 115 height 23
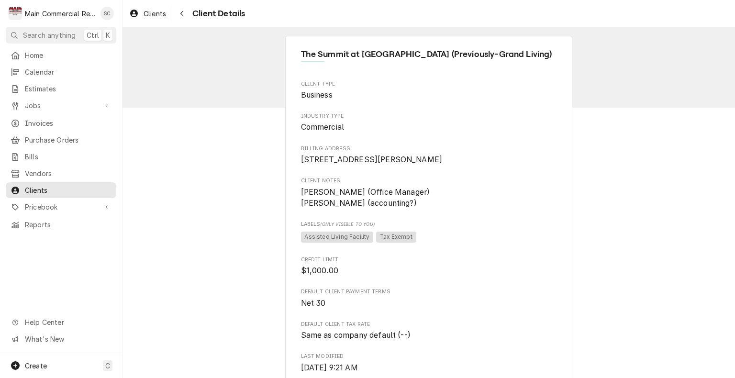
click at [40, 103] on span "Jobs" at bounding box center [61, 105] width 72 height 10
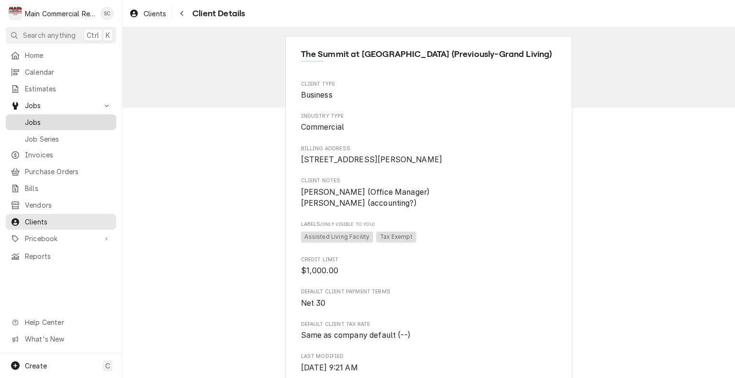
click at [40, 123] on div "Jobs" at bounding box center [61, 122] width 107 height 12
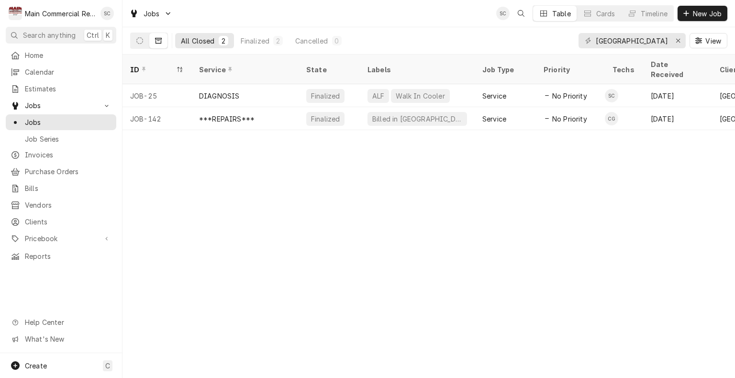
click at [453, 243] on div "ID Service State Labels Job Type Priority Techs Date Received Client Location N…" at bounding box center [428, 216] width 612 height 323
click at [419, 215] on div "ID Service State Labels Job Type Priority Techs Date Received Client Location N…" at bounding box center [428, 216] width 612 height 323
click at [678, 39] on icon "Erase input" at bounding box center [677, 40] width 5 height 7
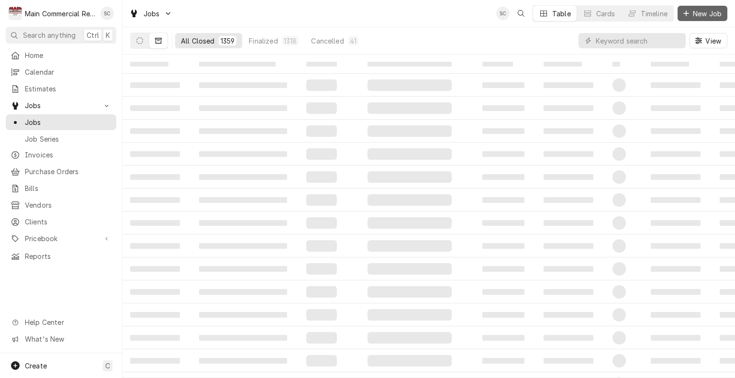
click at [706, 16] on span "New Job" at bounding box center [707, 14] width 33 height 10
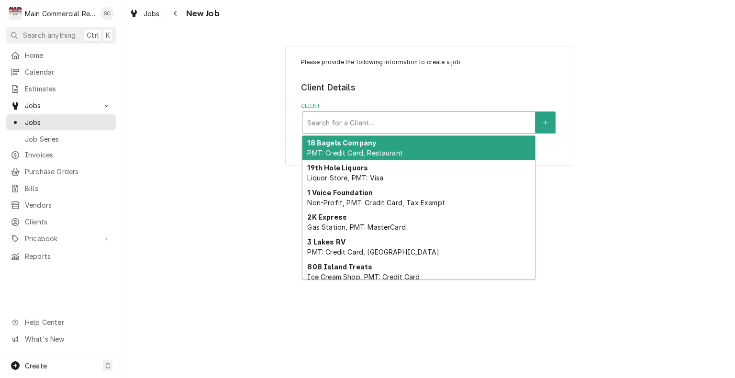
click at [404, 126] on div "Client" at bounding box center [418, 122] width 223 height 17
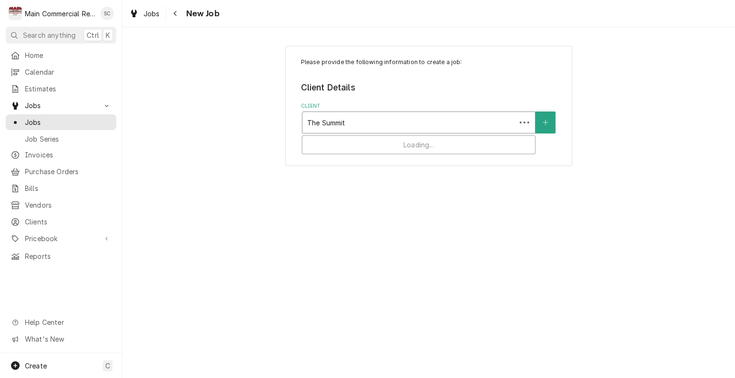
type input "The Summit"
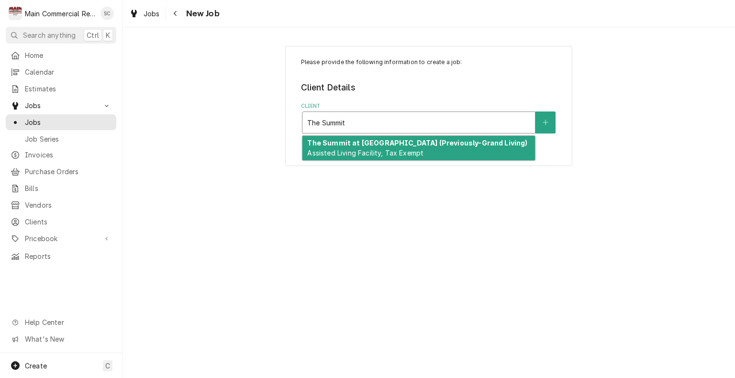
click at [425, 154] on div "The Summit at Citrus Hills (Previously-Grand Living) Assisted Living Facility, …" at bounding box center [418, 148] width 232 height 25
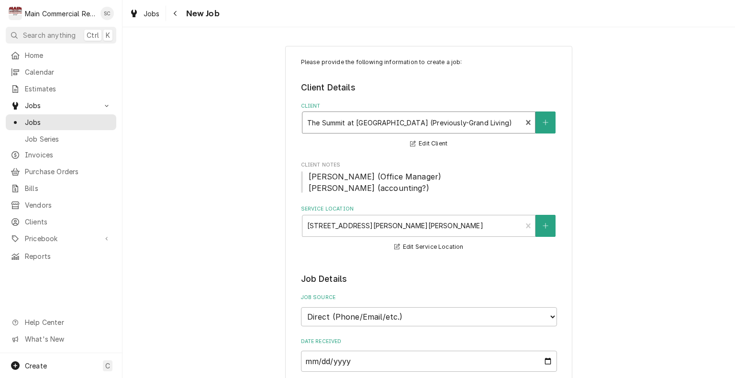
scroll to position [143, 0]
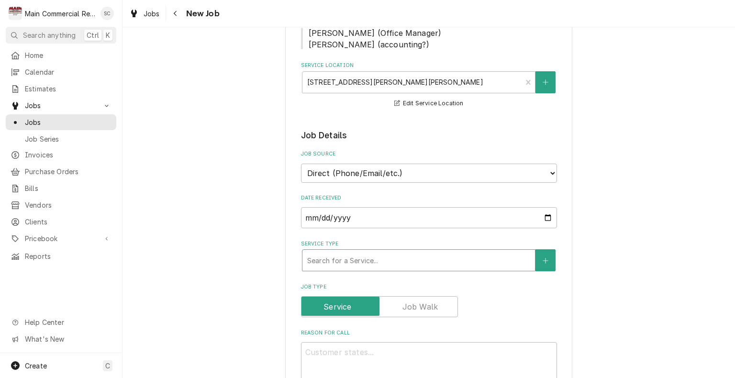
click at [432, 257] on div "Service Type" at bounding box center [418, 260] width 223 height 17
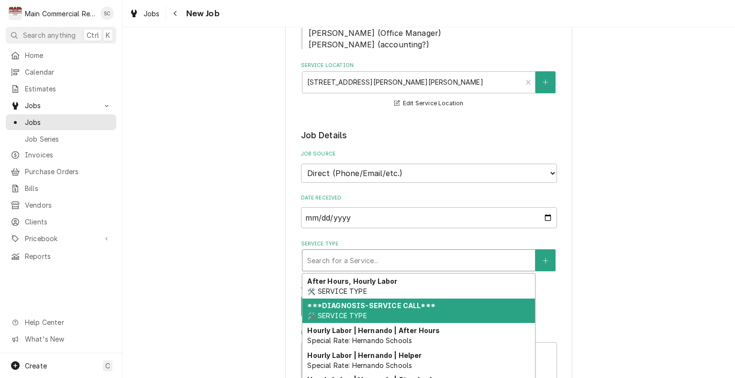
click at [399, 303] on strong "***DIAGNOSIS-SERVICE CALL***" at bounding box center [371, 305] width 128 height 8
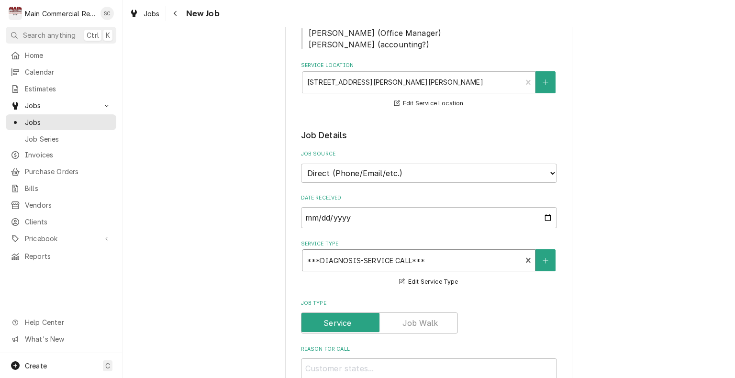
scroll to position [335, 0]
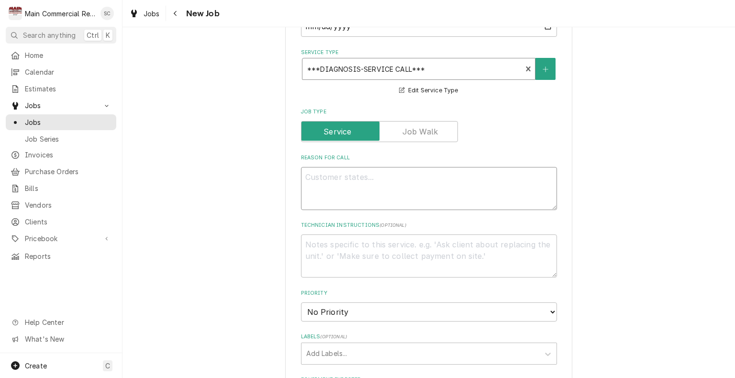
click at [415, 170] on textarea "Reason For Call" at bounding box center [429, 188] width 256 height 43
type textarea "x"
type textarea "P"
type textarea "x"
type textarea "Pi"
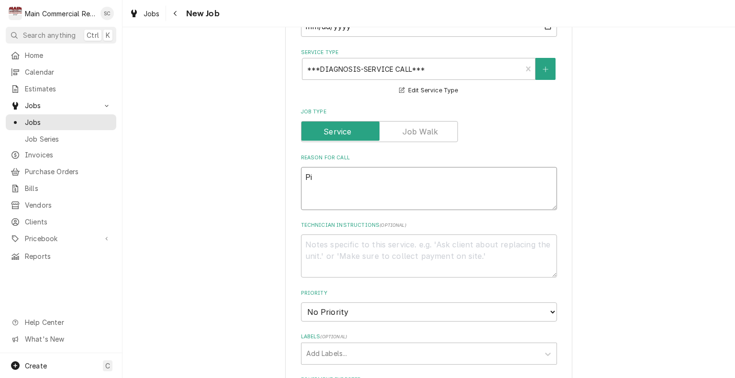
type textarea "x"
type textarea "Piz"
type textarea "x"
type textarea "Piza"
type textarea "x"
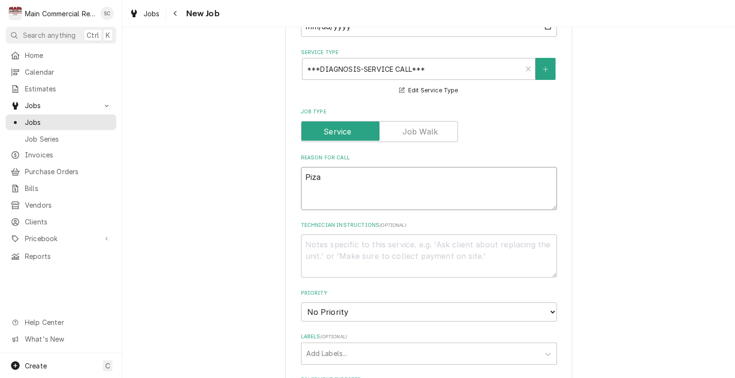
type textarea "Piza"
type textarea "x"
type textarea "Piza"
type textarea "x"
type textarea "Piz"
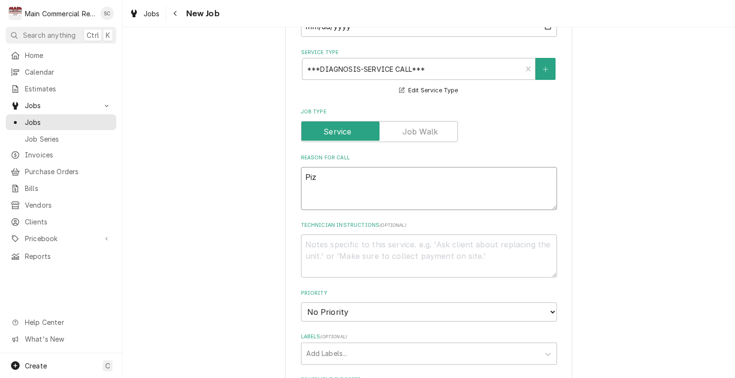
type textarea "x"
type textarea "Piza"
type textarea "x"
type textarea "Piz"
type textarea "x"
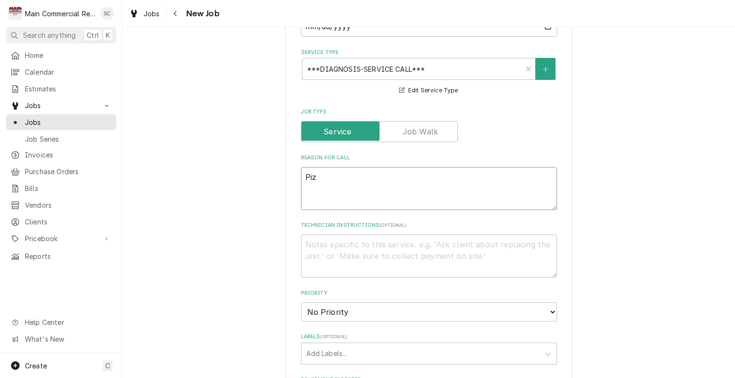
type textarea "Pizz"
type textarea "x"
type textarea "Pizza"
type textarea "x"
type textarea "Pizza"
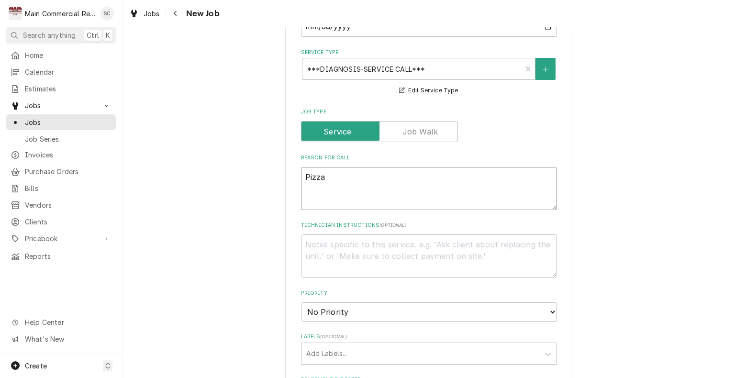
type textarea "x"
type textarea "Pizza C"
type textarea "x"
type textarea "Pizza Co"
type textarea "x"
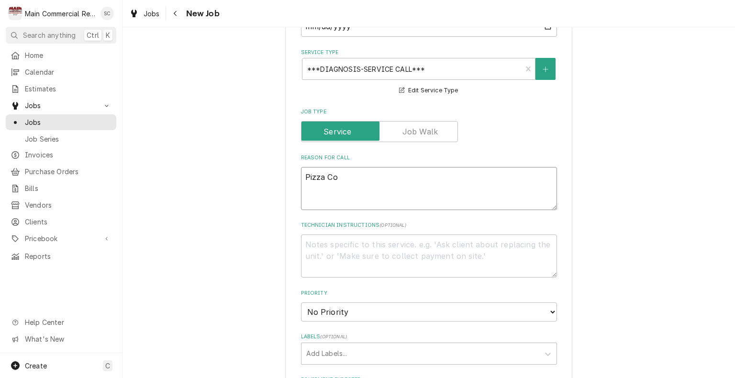
type textarea "Pizza Coo"
type textarea "x"
type textarea "Pizza Cool"
type textarea "x"
type textarea "Pizza Coole"
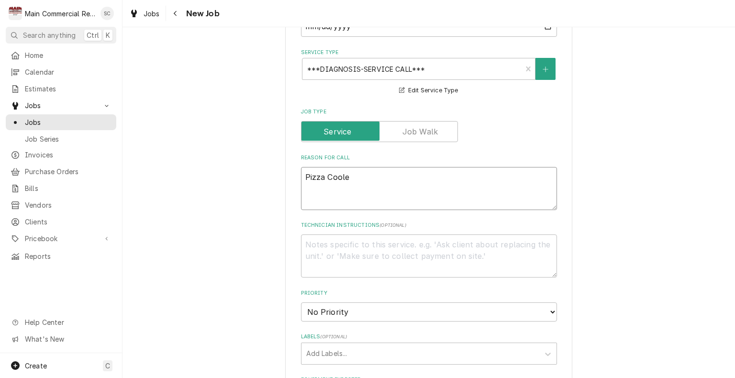
type textarea "x"
type textarea "Pizza Cooler"
type textarea "x"
type textarea "Pizza Cooler"
type textarea "x"
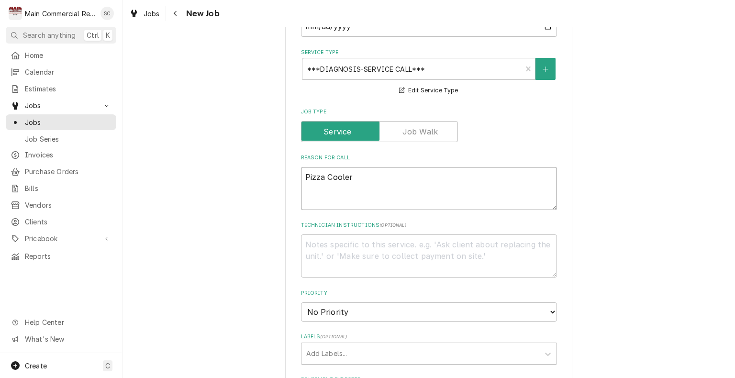
type textarea "Pizza Cooler i"
type textarea "x"
type textarea "Pizza Cooler in"
type textarea "x"
type textarea "Pizza Cooler in"
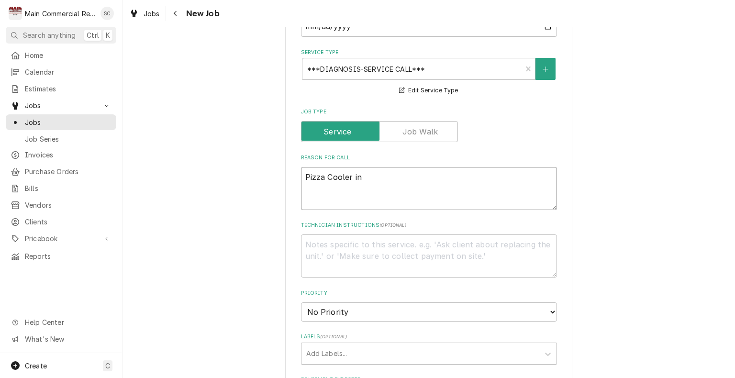
type textarea "x"
type textarea "Pizza Cooler in M"
type textarea "x"
type textarea "Pizza Cooler in Ma"
type textarea "x"
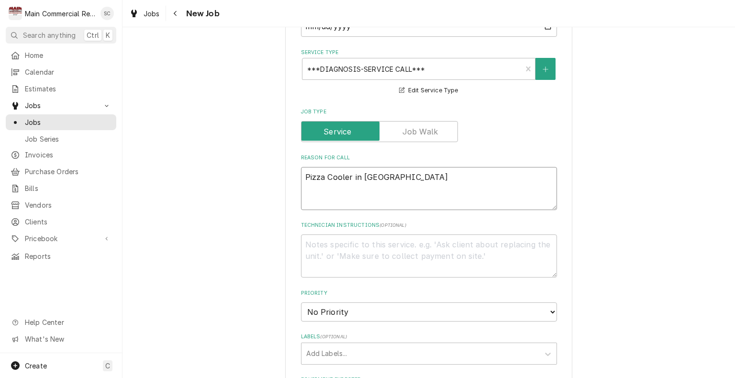
type textarea "Pizza Cooler in Mai"
type textarea "x"
type textarea "Pizza Cooler in Main"
type textarea "x"
type textarea "Pizza Cooler in Main"
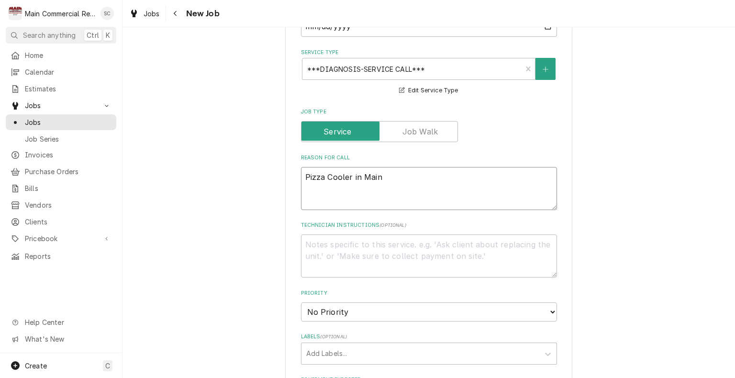
type textarea "x"
type textarea "Pizza Cooler in Main K"
type textarea "x"
type textarea "Pizza Cooler in Main Ki"
type textarea "x"
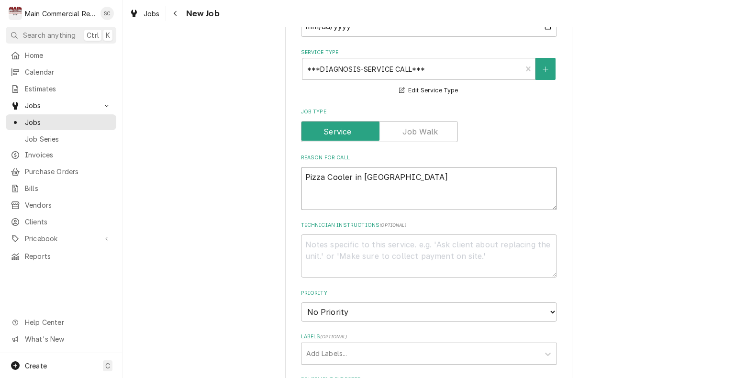
type textarea "Pizza Cooler in Main Kit"
type textarea "x"
type textarea "Pizza Cooler in Main Kitc"
type textarea "x"
type textarea "Pizza Cooler in Main Kitch"
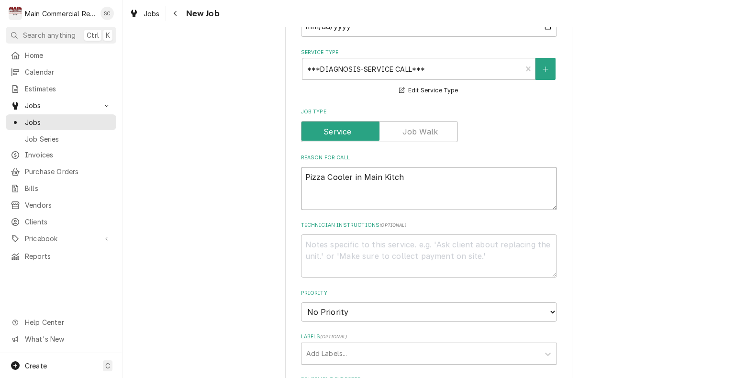
type textarea "x"
type textarea "Pizza Cooler in Main Kitche"
type textarea "x"
type textarea "Pizza Cooler in Main Kitchen"
type textarea "x"
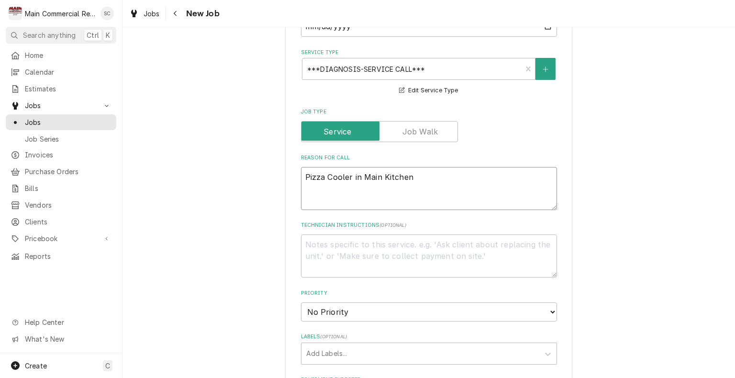
type textarea "Pizza Cooler in Main Kitchen"
type textarea "x"
type textarea "Pizza Cooler in Main Kitchen o"
type textarea "x"
type textarea "Pizza Cooler in Main Kitchen on"
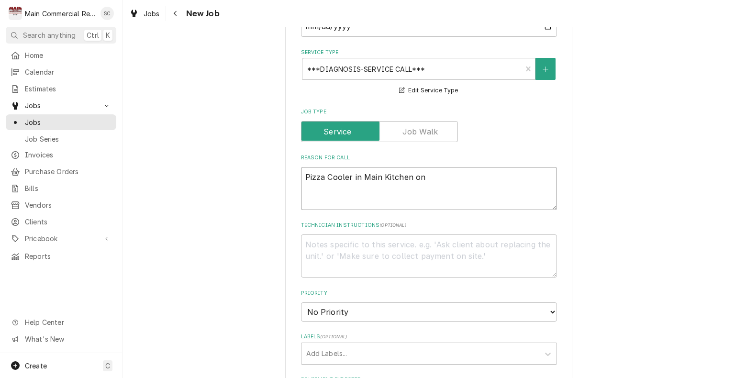
type textarea "x"
type textarea "Pizza Cooler in Main Kitchen on"
type textarea "x"
type textarea "Pizza Cooler in Main Kitchen on l"
type textarea "x"
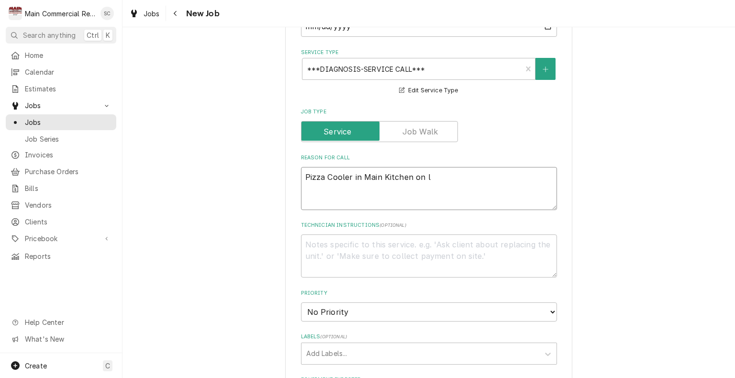
type textarea "Pizza Cooler in Main Kitchen on le"
type textarea "x"
type textarea "Pizza Cooler in Main Kitchen on let"
type textarea "x"
type textarea "Pizza Cooler in Main Kitchen on le"
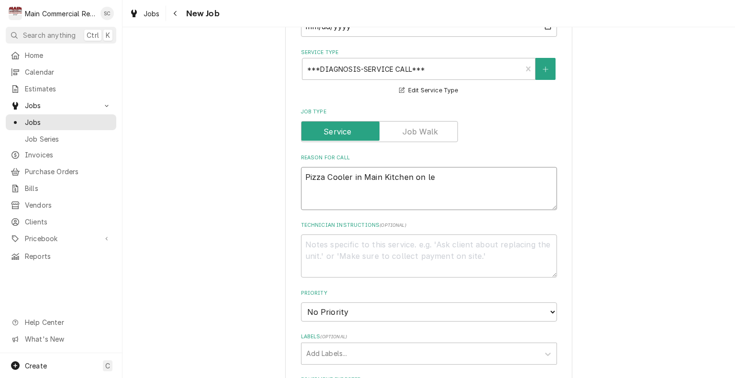
type textarea "x"
type textarea "Pizza Cooler in Main Kitchen on lef"
type textarea "x"
type textarea "Pizza Cooler in Main Kitchen on left"
type textarea "x"
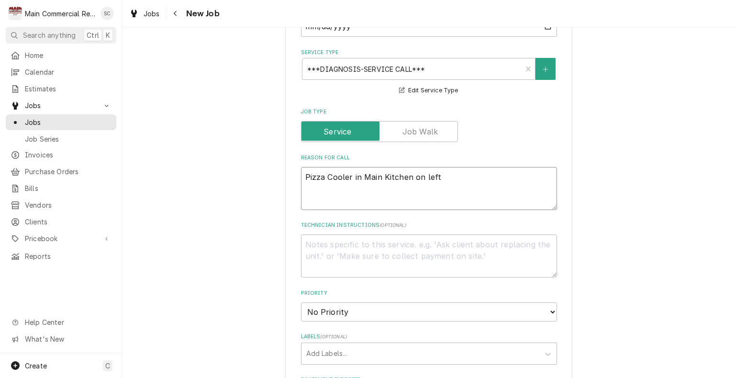
type textarea "Pizza Cooler in Main Kitchen on left"
type textarea "x"
type textarea "Pizza Cooler in Main Kitchen on left h"
type textarea "x"
type textarea "Pizza Cooler in Main Kitchen on left ha"
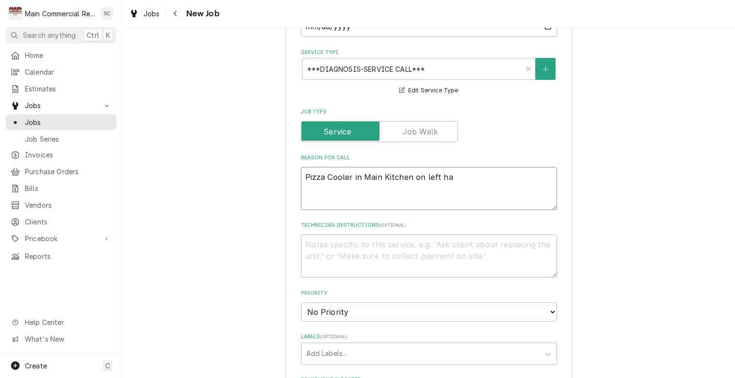
type textarea "x"
type textarea "Pizza Cooler in Main Kitchen on left han"
type textarea "x"
type textarea "Pizza Cooler in Main Kitchen on left hand"
type textarea "x"
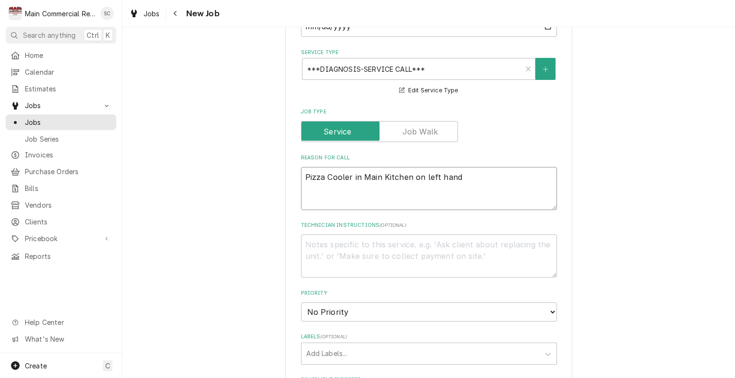
type textarea "Pizza Cooler in Main Kitchen on left hand"
type textarea "x"
type textarea "Pizza Cooler in Main Kitchen on left hand s"
type textarea "x"
type textarea "Pizza Cooler in Main Kitchen on left hand si"
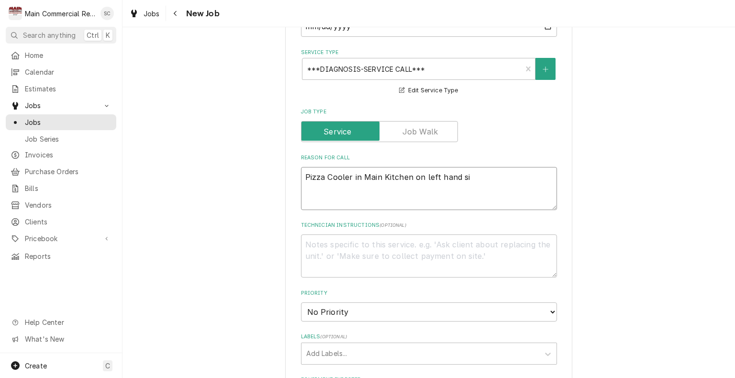
type textarea "x"
type textarea "Pizza Cooler in Main Kitchen on left hand sid"
type textarea "x"
type textarea "Pizza Cooler in Main Kitchen on left hand side"
type textarea "x"
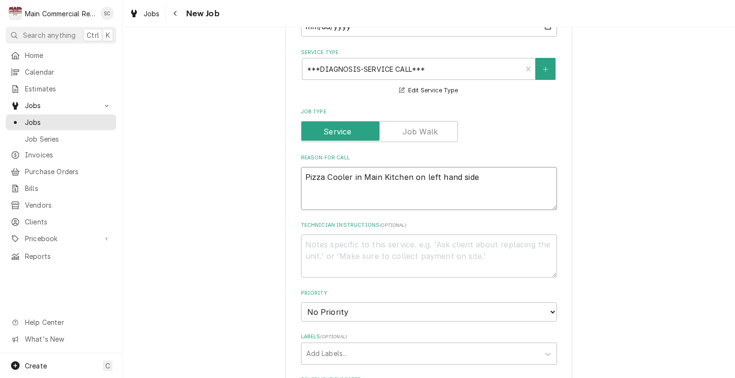
type textarea "Pizza Cooler in Main Kitchen on left hand side"
type textarea "x"
type textarea "Pizza Cooler in Main Kitchen on left hand side i"
type textarea "x"
type textarea "Pizza Cooler in Main Kitchen on left hand side is"
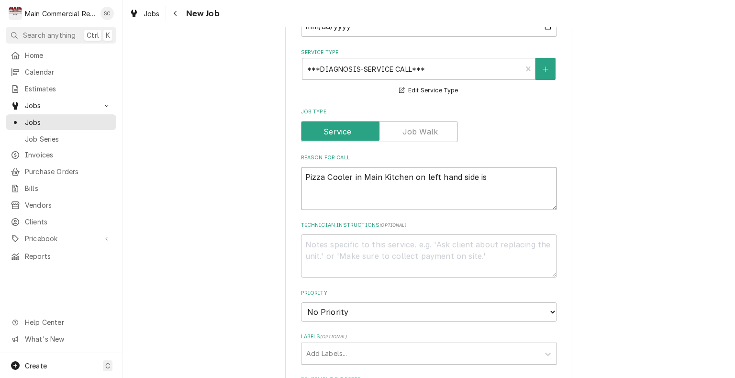
type textarea "x"
type textarea "Pizza Cooler in Main Kitchen on left hand side is"
type textarea "x"
type textarea "Pizza Cooler in Main Kitchen on left hand side is l"
type textarea "x"
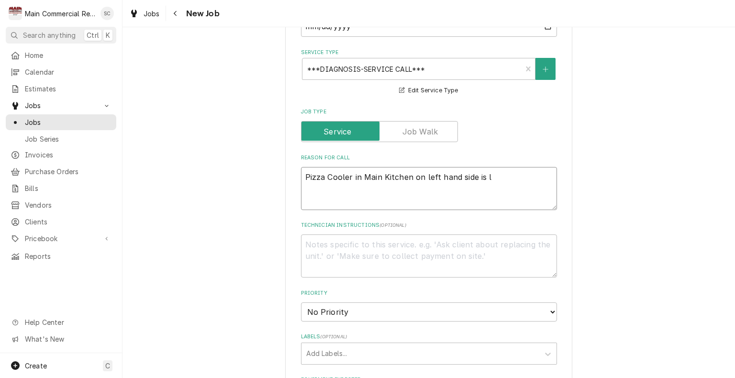
type textarea "Pizza Cooler in Main Kitchen on left hand side is lw"
type textarea "x"
type textarea "Pizza Cooler in Main Kitchen on left hand side is lwa"
type textarea "x"
type textarea "Pizza Cooler in Main Kitchen on left hand side is lwak"
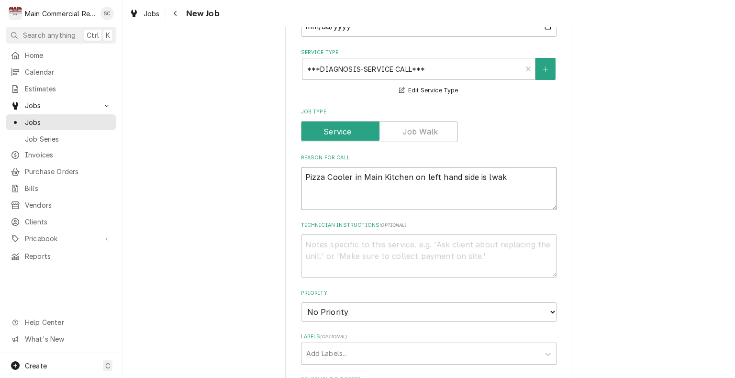
type textarea "x"
type textarea "Pizza Cooler in Main Kitchen on left hand side is lwaki"
type textarea "x"
type textarea "Pizza Cooler in Main Kitchen on left hand side is lwakin"
type textarea "x"
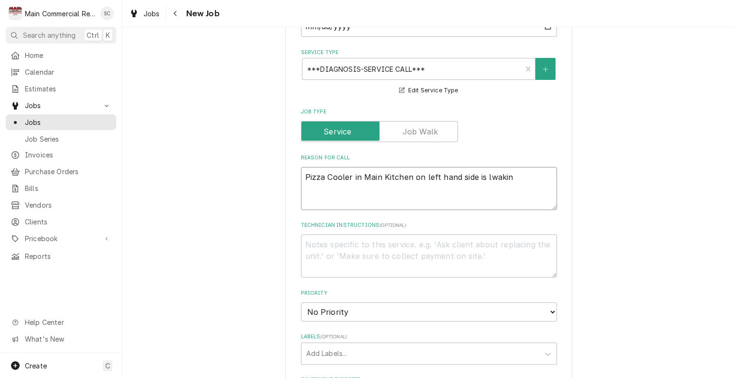
type textarea "Pizza Cooler in Main Kitchen on left hand side is lwaking"
type textarea "x"
type textarea "Pizza Cooler in Main Kitchen on left hand side is lwaking"
type textarea "x"
type textarea "Pizza Cooler in Main Kitchen on left hand side is lwaking w"
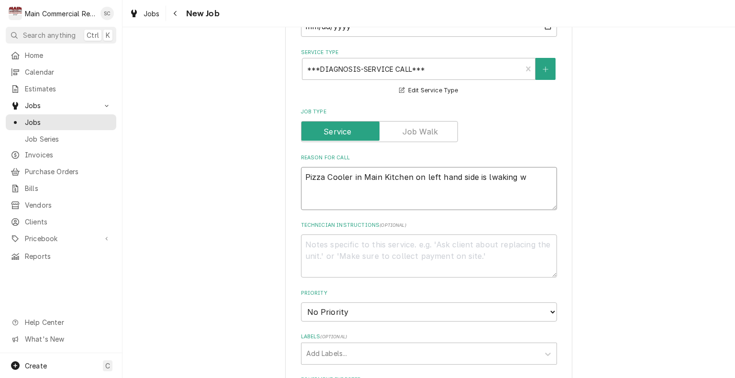
type textarea "x"
type textarea "Pizza Cooler in Main Kitchen on left hand side is lwaking wa"
type textarea "x"
type textarea "Pizza Cooler in Main Kitchen on left hand side is lwaking wat"
type textarea "x"
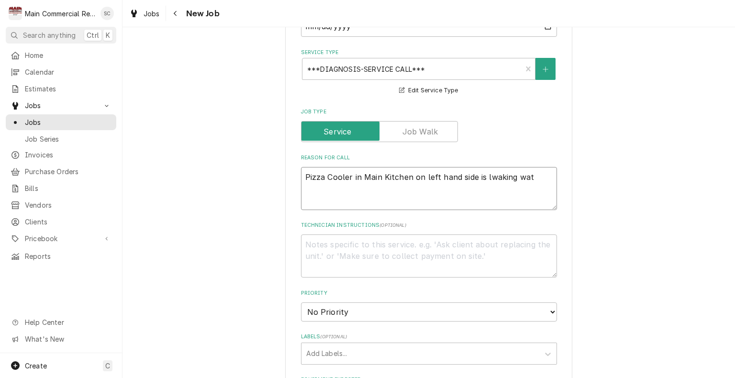
type textarea "Pizza Cooler in Main Kitchen on left hand side is lwaking wate"
type textarea "x"
type textarea "Pizza Cooler in Main Kitchen on left hand side is lwaking water"
type textarea "x"
type textarea "Pizza Cooler in Main Kitchen on left hand side is lwaking water"
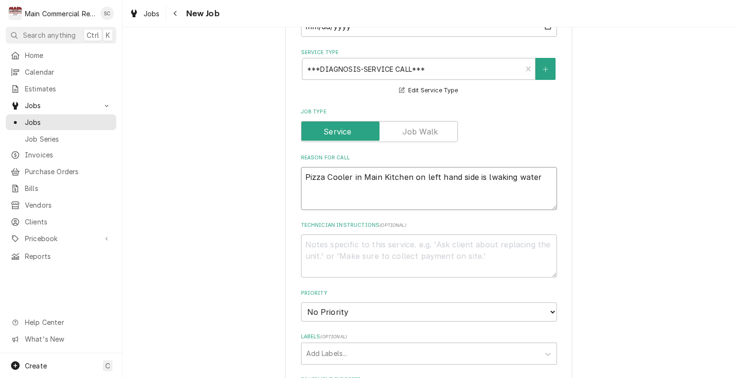
type textarea "x"
type textarea "Pizza Cooler in Main Kitchen on left hand side is lwaking water"
type textarea "x"
type textarea "Pizza Cooler in Main Kitchen on left hand side is lwaking wate"
type textarea "x"
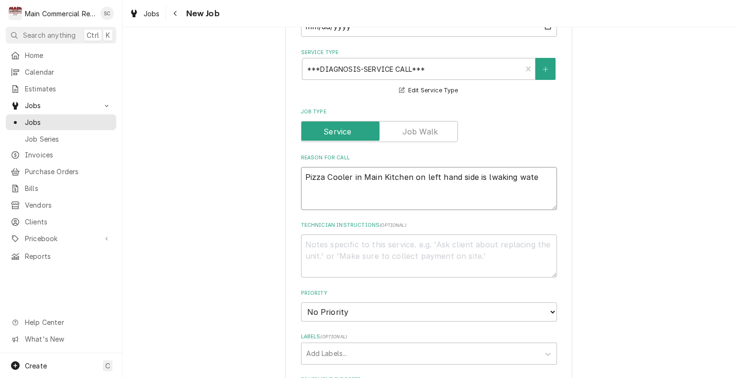
type textarea "Pizza Cooler in Main Kitchen on left hand side is lwaking wat"
type textarea "x"
type textarea "Pizza Cooler in Main Kitchen on left hand side is lwaking wa"
type textarea "x"
type textarea "Pizza Cooler in Main Kitchen on left hand side is lwaking w"
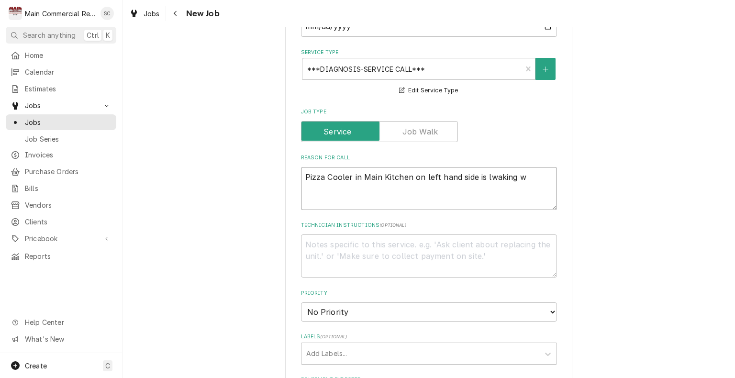
type textarea "x"
type textarea "Pizza Cooler in Main Kitchen on left hand side is lwaking"
type textarea "x"
type textarea "Pizza Cooler in Main Kitchen on left hand side is lwaking"
type textarea "x"
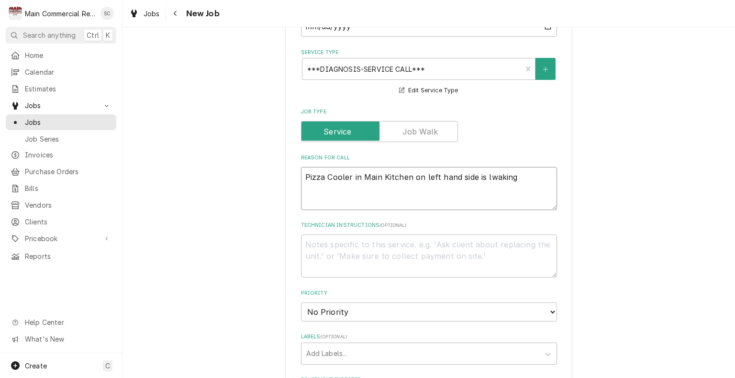
type textarea "Pizza Cooler in Main Kitchen on left hand side is lwakin"
type textarea "x"
type textarea "Pizza Cooler in Main Kitchen on left hand side is lwaki"
type textarea "x"
type textarea "Pizza Cooler in Main Kitchen on left hand side is lwak"
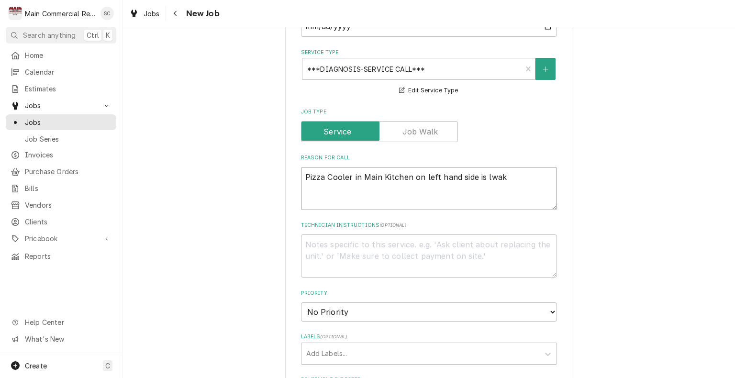
type textarea "x"
type textarea "Pizza Cooler in Main Kitchen on left hand side is lwa"
type textarea "x"
type textarea "Pizza Cooler in Main Kitchen on left hand side is lw"
type textarea "x"
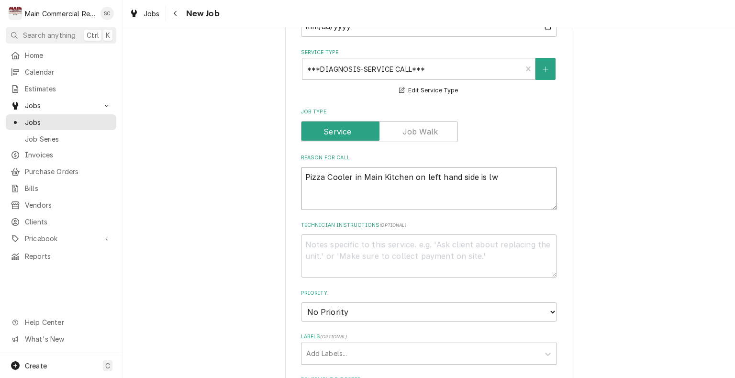
type textarea "Pizza Cooler in Main Kitchen on left hand side is l"
type textarea "x"
type textarea "Pizza Cooler in Main Kitchen on left hand side is le"
type textarea "x"
type textarea "Pizza Cooler in Main Kitchen on left hand side is lea"
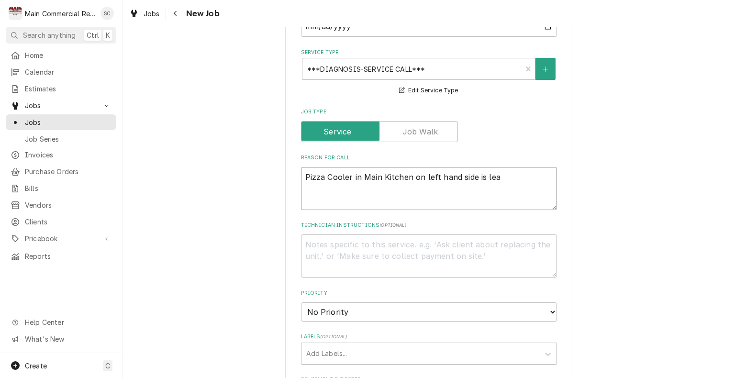
type textarea "x"
type textarea "Pizza Cooler in Main Kitchen on left hand side is leak"
type textarea "x"
type textarea "Pizza Cooler in Main Kitchen on left hand side is leaki"
type textarea "x"
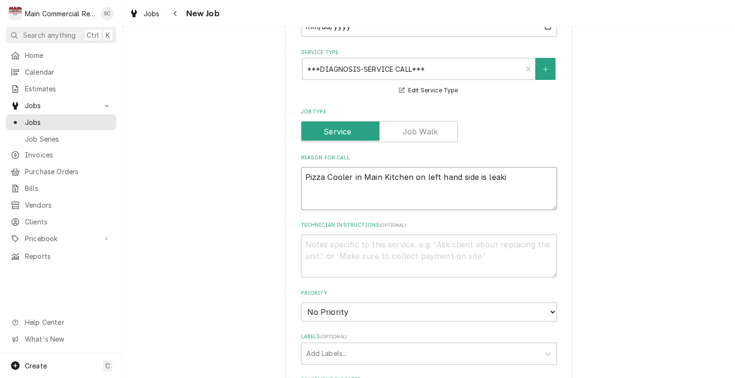
type textarea "Pizza Cooler in Main Kitchen on left hand side is leakin"
type textarea "x"
type textarea "Pizza Cooler in Main Kitchen on left hand side is leaking"
type textarea "x"
type textarea "Pizza Cooler in Main Kitchen on left hand side is leaking w"
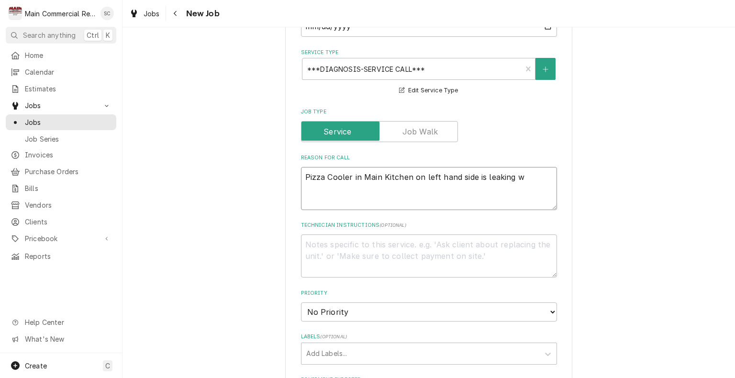
type textarea "x"
type textarea "Pizza Cooler in Main Kitchen on left hand side is leaking wa"
type textarea "x"
type textarea "Pizza Cooler in Main Kitchen on left hand side is leaking wat"
type textarea "x"
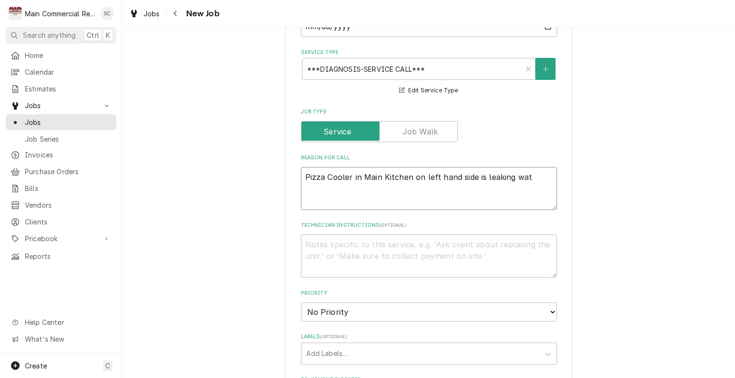
type textarea "Pizza Cooler in Main Kitchen on left hand side is leaking wate"
type textarea "x"
type textarea "Pizza Cooler in Main Kitchen on left hand side is leaking water"
type textarea "x"
type textarea "Pizza Cooler in Main Kitchen on left hand side is leaking water"
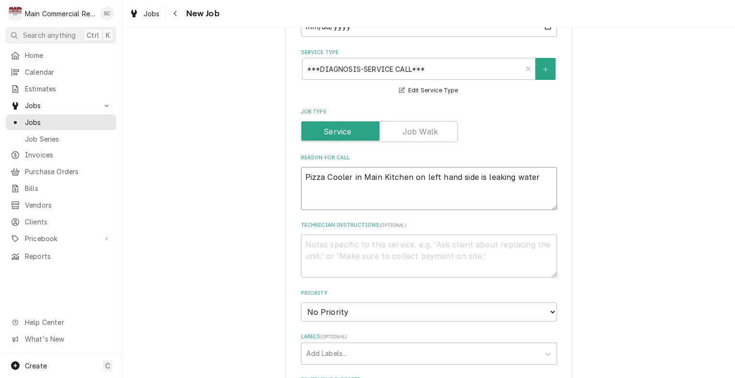
type textarea "x"
type textarea "Pizza Cooler in Main Kitchen on left hand side is leaking water i"
type textarea "x"
type textarea "Pizza Cooler in Main Kitchen on left hand side is leaking water in"
click at [377, 312] on select "No Priority Urgent High Medium Low" at bounding box center [429, 311] width 256 height 19
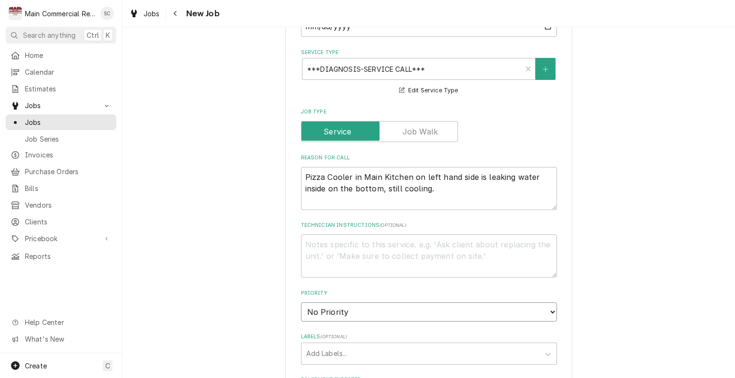
scroll to position [430, 0]
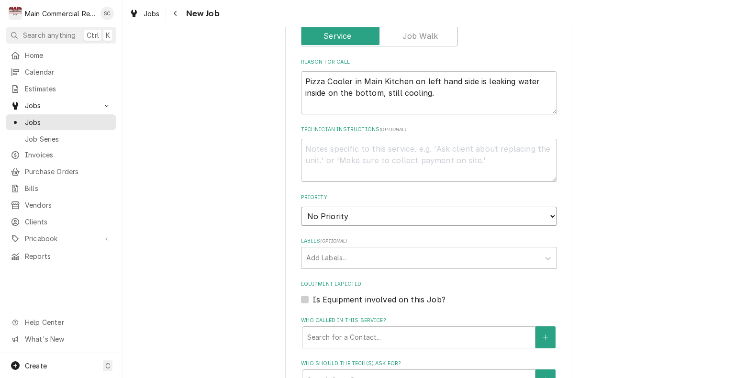
click at [379, 219] on select "No Priority Urgent High Medium Low" at bounding box center [429, 216] width 256 height 19
click at [301, 207] on select "No Priority Urgent High Medium Low" at bounding box center [429, 216] width 256 height 19
click at [342, 151] on textarea "Technician Instructions ( optional )" at bounding box center [429, 160] width 256 height 43
click at [352, 103] on textarea "Pizza Cooler in Main Kitchen on left hand side is leaking water inside on the b…" at bounding box center [429, 92] width 256 height 43
click at [436, 95] on textarea "Pizza Cooler in Main Kitchen on left hand side is leaking water inside on the b…" at bounding box center [429, 92] width 256 height 43
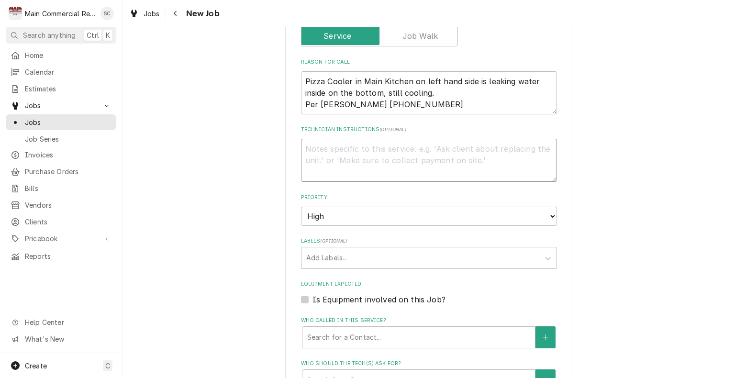
click at [417, 144] on textarea "Technician Instructions ( optional )" at bounding box center [429, 160] width 256 height 43
click at [407, 255] on div "Labels" at bounding box center [420, 257] width 228 height 17
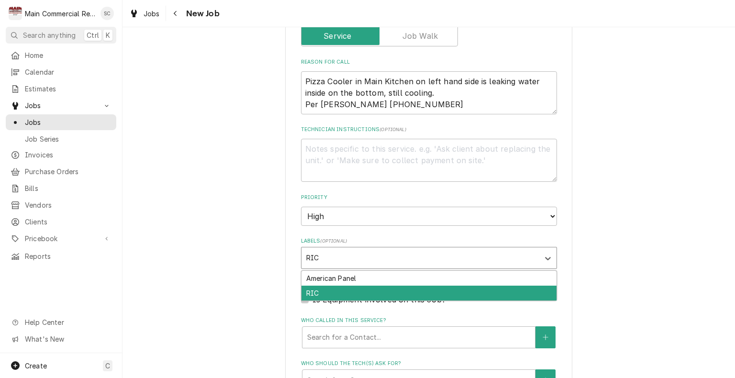
click at [385, 292] on div "RIC" at bounding box center [428, 293] width 255 height 15
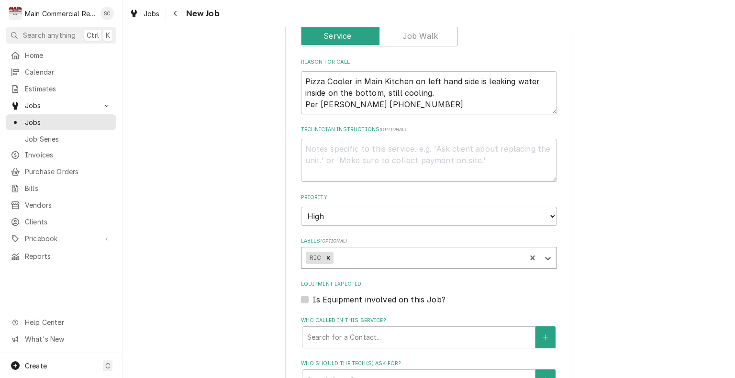
scroll to position [478, 0]
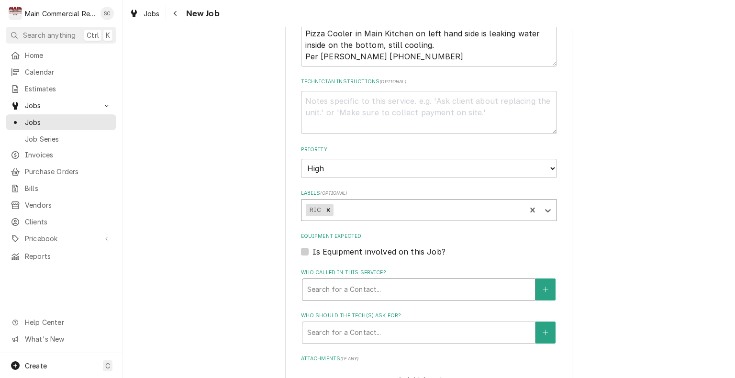
click at [415, 286] on div "Who called in this service?" at bounding box center [418, 289] width 223 height 17
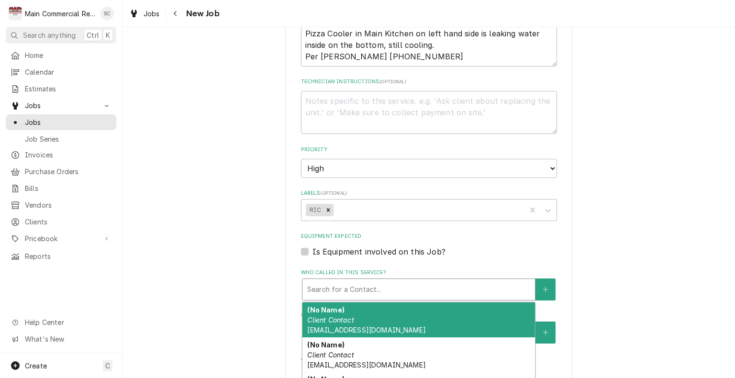
scroll to position [622, 0]
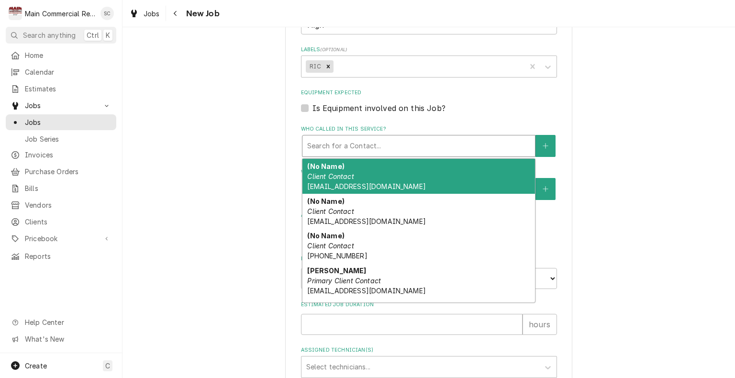
click at [513, 141] on div "Who called in this service?" at bounding box center [418, 145] width 223 height 17
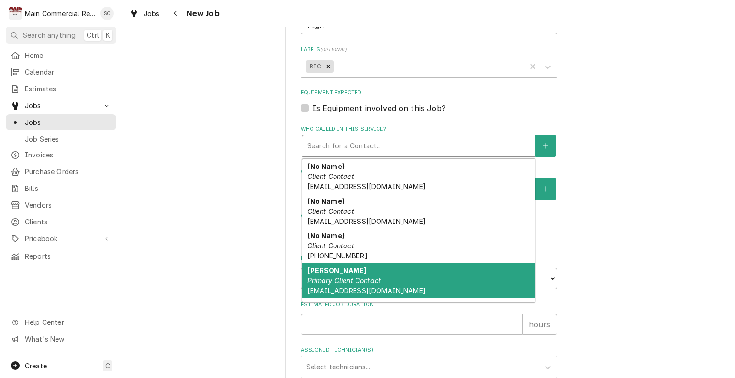
scroll to position [48, 0]
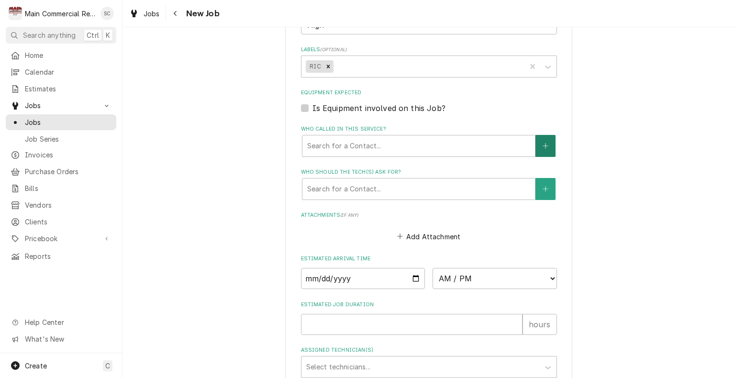
click at [544, 143] on icon "Create New Contact" at bounding box center [544, 145] width 5 height 5
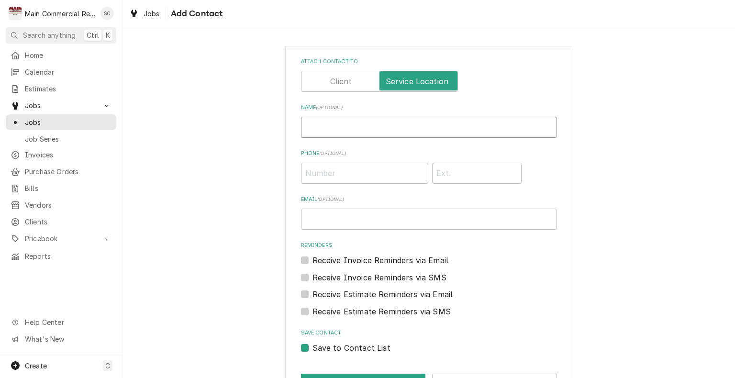
click at [472, 126] on input "Name ( optional )" at bounding box center [429, 127] width 256 height 21
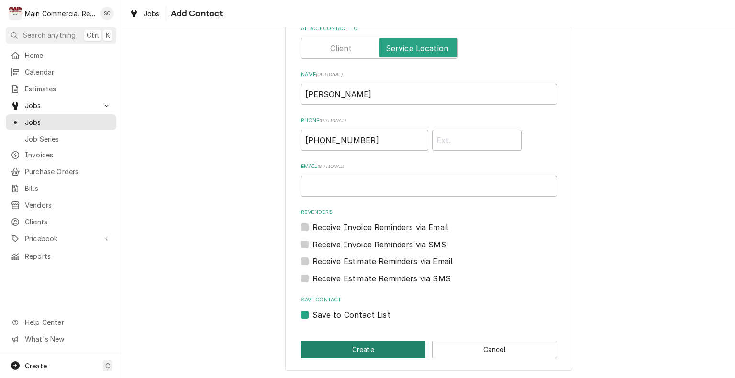
click at [370, 349] on button "Create" at bounding box center [363, 349] width 125 height 18
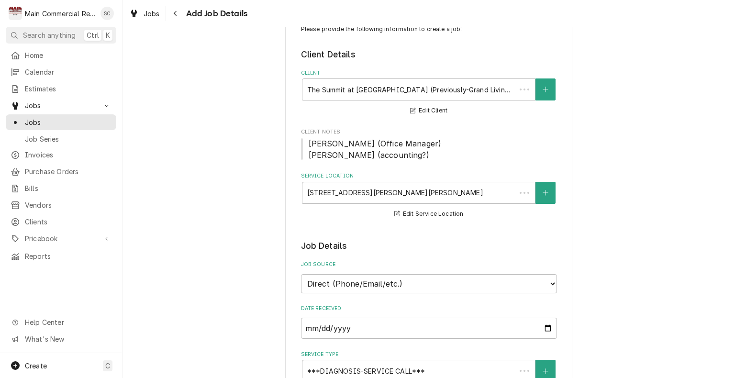
scroll to position [622, 0]
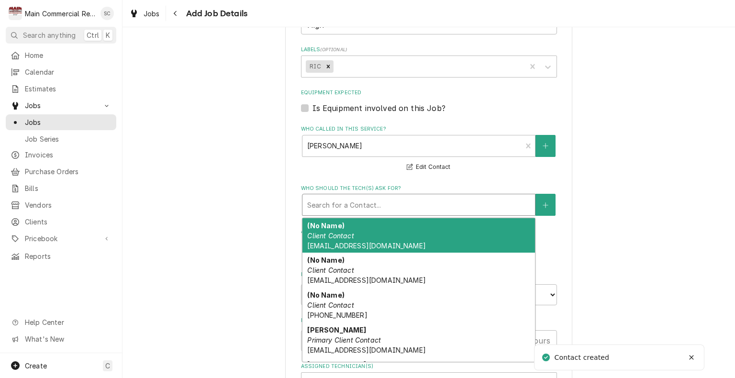
click at [441, 208] on div "Who should the tech(s) ask for?" at bounding box center [418, 204] width 223 height 17
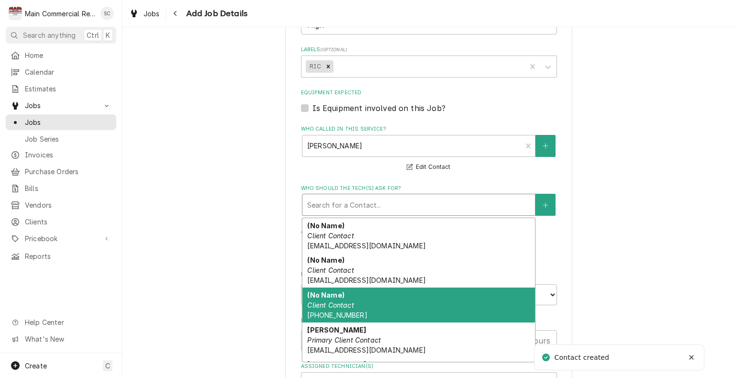
scroll to position [48, 0]
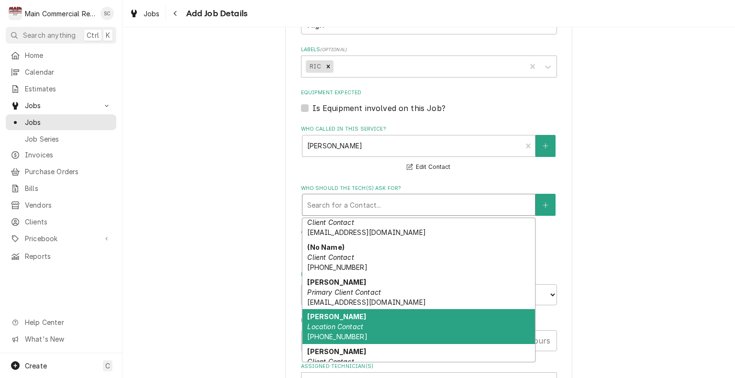
click at [383, 321] on div "Mike Location Contact (615) 642-6445" at bounding box center [418, 326] width 232 height 35
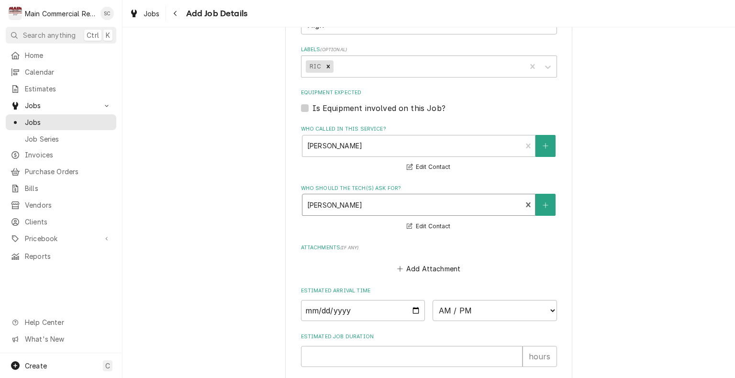
scroll to position [733, 0]
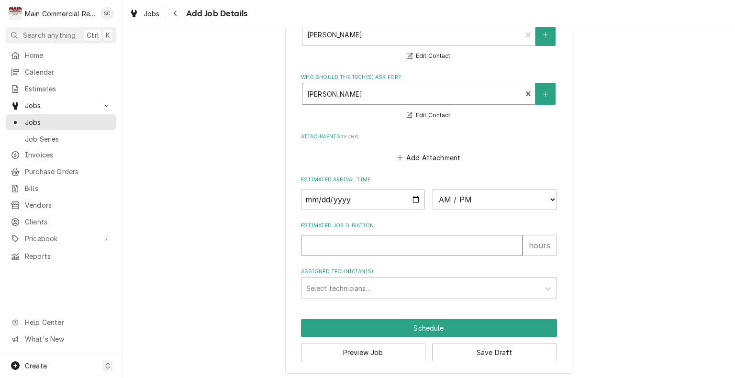
click at [409, 240] on input "Estimated Job Duration" at bounding box center [411, 245] width 221 height 21
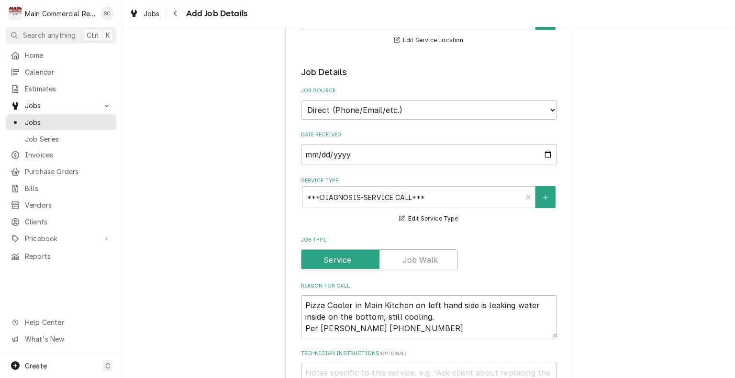
scroll to position [302, 0]
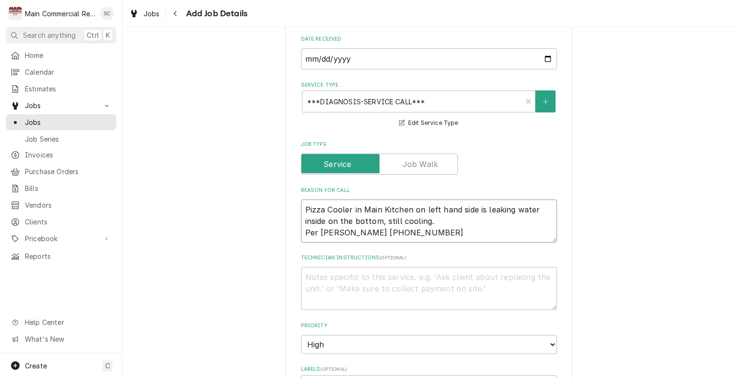
click at [439, 220] on textarea "Pizza Cooler in Main Kitchen on left hand side is leaking water inside on the b…" at bounding box center [429, 220] width 256 height 43
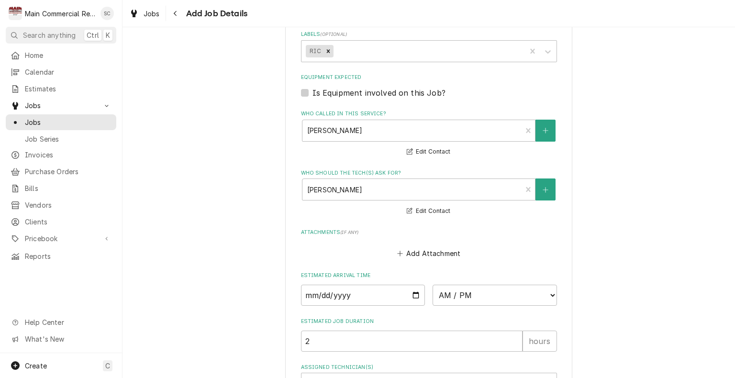
scroll to position [733, 0]
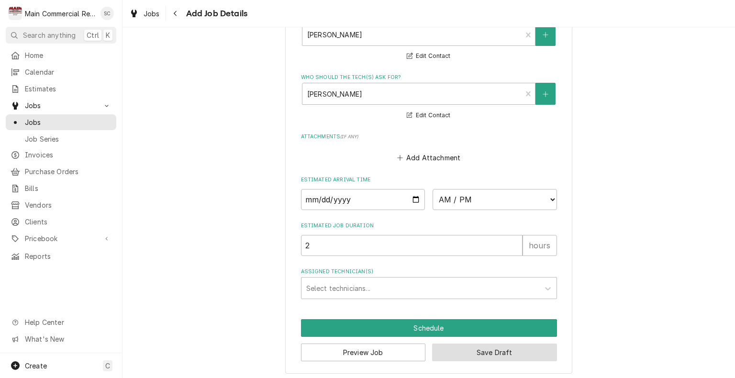
click at [485, 348] on button "Save Draft" at bounding box center [494, 352] width 125 height 18
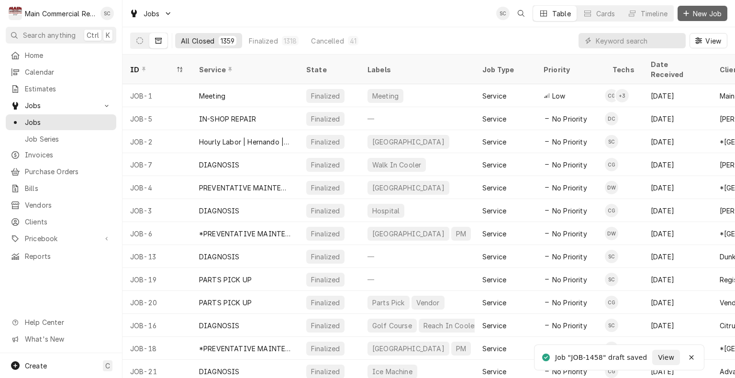
click at [703, 14] on span "New Job" at bounding box center [707, 14] width 33 height 10
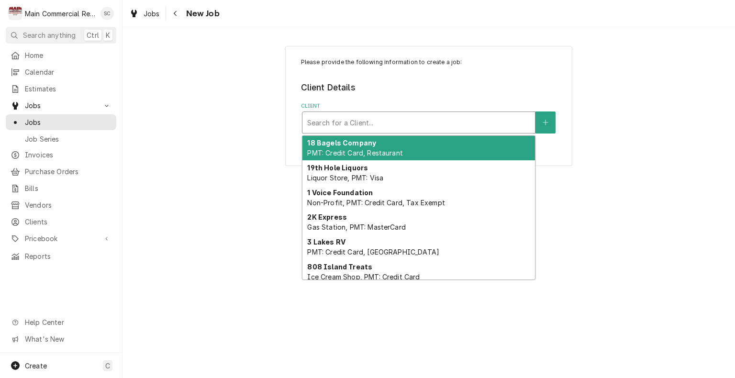
click at [364, 128] on div "Client" at bounding box center [418, 122] width 223 height 17
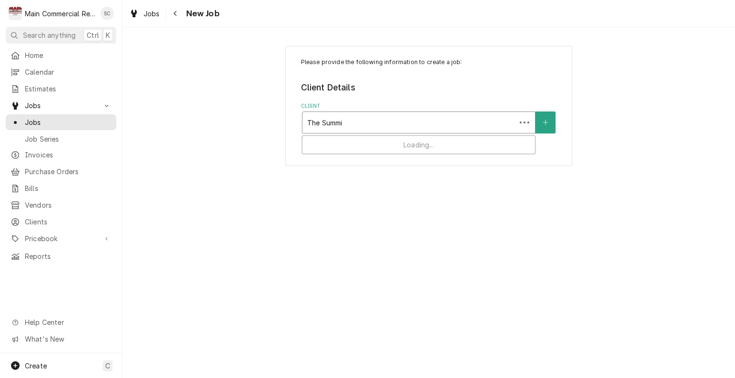
type input "The Summit"
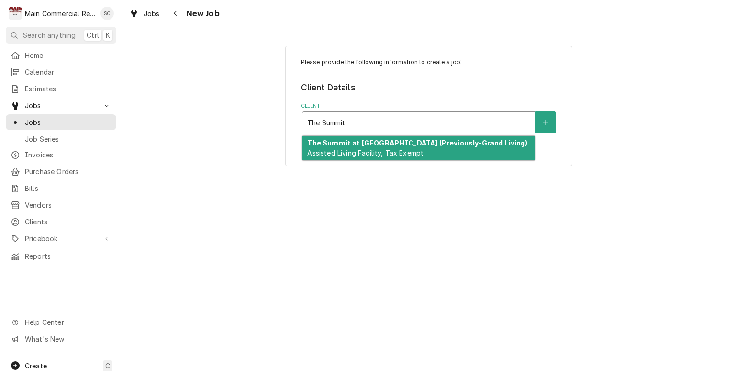
click at [363, 143] on strong "The Summit at [GEOGRAPHIC_DATA] (Previously-Grand Living)" at bounding box center [417, 143] width 220 height 8
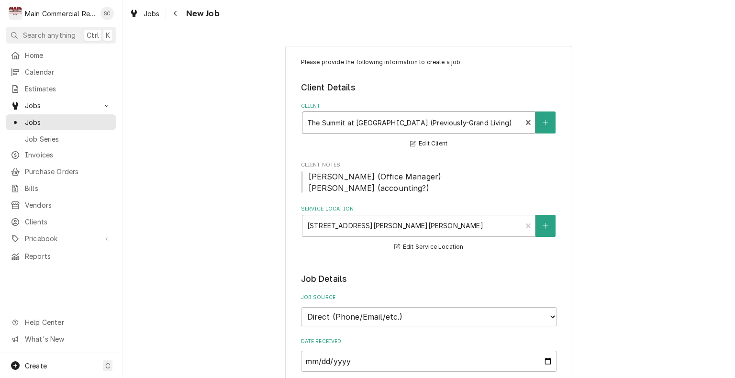
scroll to position [287, 0]
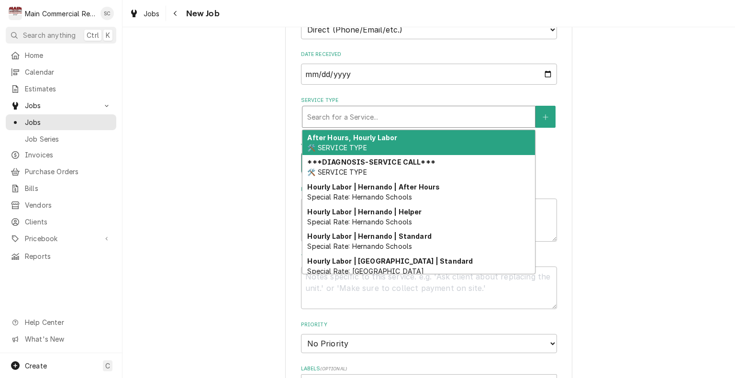
click at [356, 122] on div "Service Type" at bounding box center [418, 116] width 223 height 17
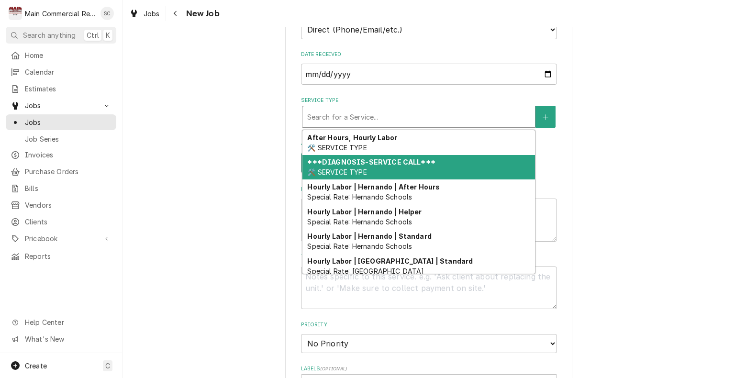
click at [354, 159] on strong "***DIAGNOSIS-SERVICE CALL***" at bounding box center [371, 162] width 128 height 8
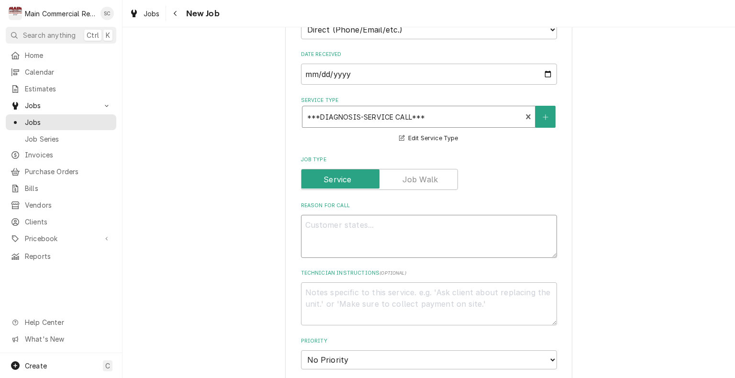
click at [350, 217] on textarea "Reason For Call" at bounding box center [429, 236] width 256 height 43
type textarea "x"
type textarea "T"
type textarea "x"
type textarea "Ta"
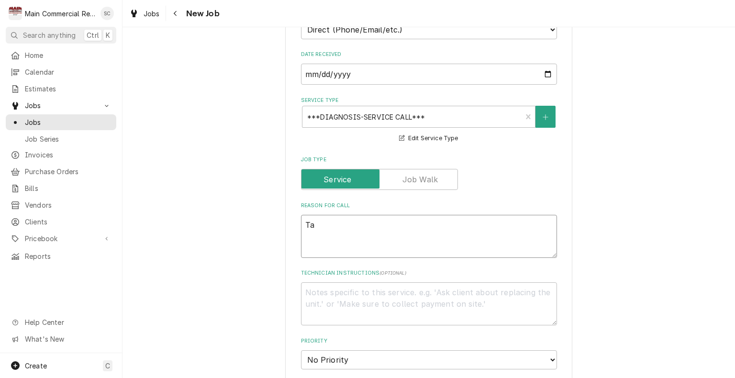
type textarea "x"
type textarea "Tak"
type textarea "x"
type textarea "Take"
type textarea "x"
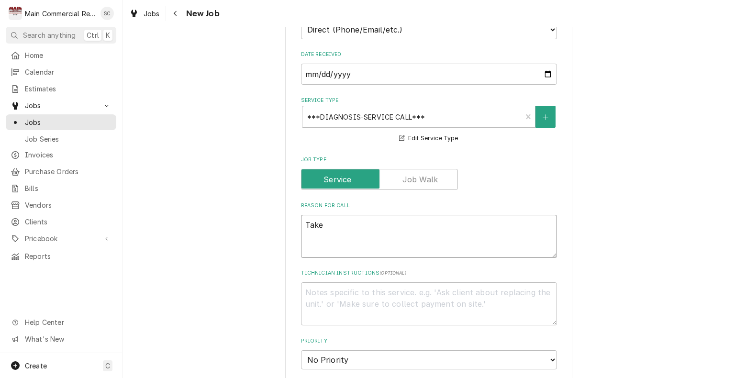
type textarea "Take"
type textarea "x"
type textarea "Take a"
type textarea "x"
type textarea "Take ag"
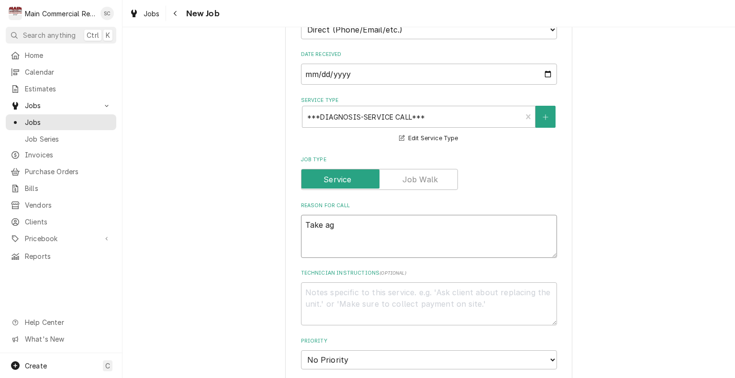
type textarea "x"
type textarea "Take agl"
type textarea "x"
type textarea "Take ag"
type textarea "x"
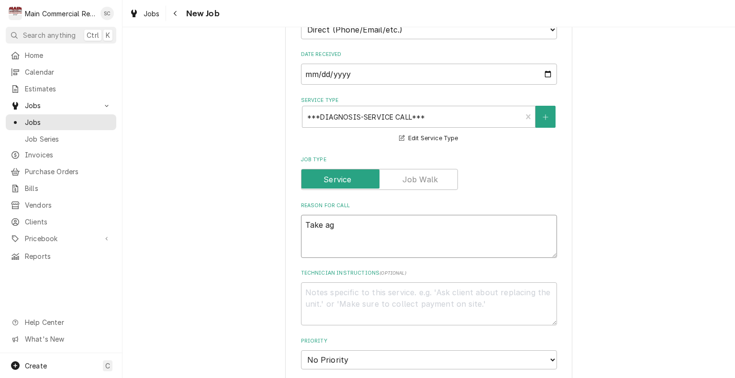
type textarea "Take a"
type textarea "x"
type textarea "Take a"
type textarea "x"
type textarea "Take a gl"
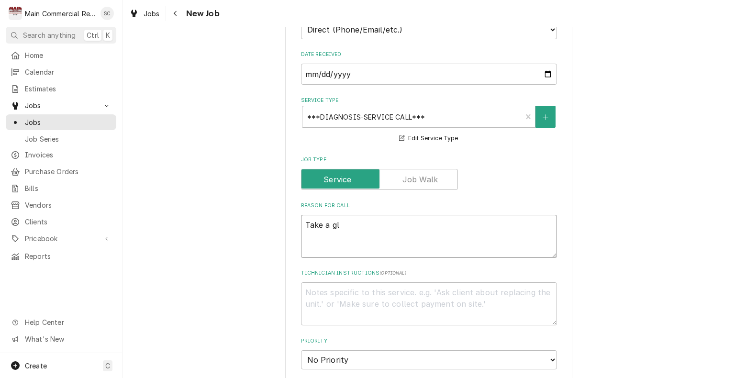
type textarea "x"
type textarea "Take a gla"
type textarea "x"
type textarea "Take a glan"
type textarea "x"
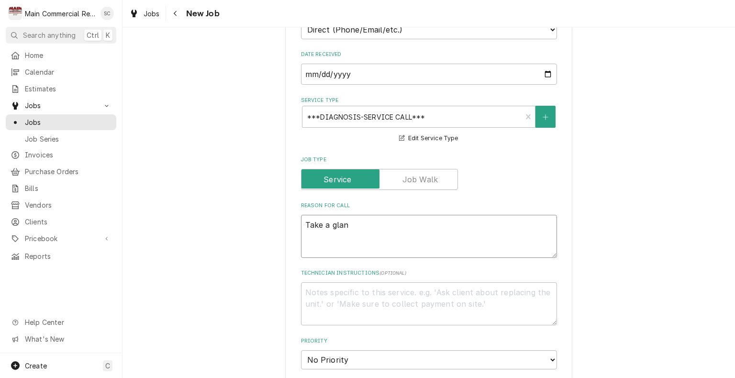
type textarea "Take a glanc"
type textarea "x"
type textarea "Take a glance"
type textarea "x"
type textarea "Take a glance"
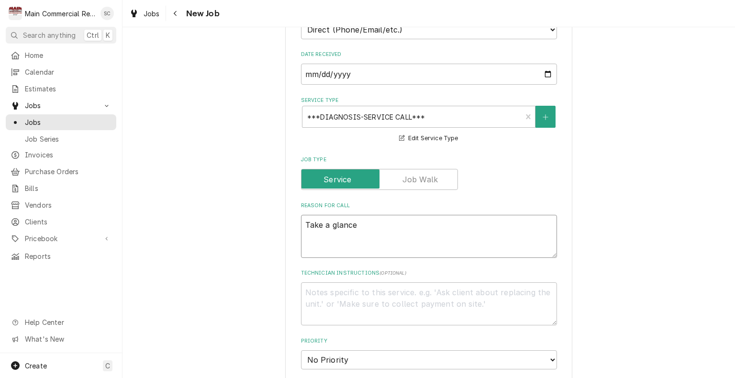
type textarea "x"
type textarea "Take a glance a"
type textarea "x"
type textarea "Take a glance at"
type textarea "x"
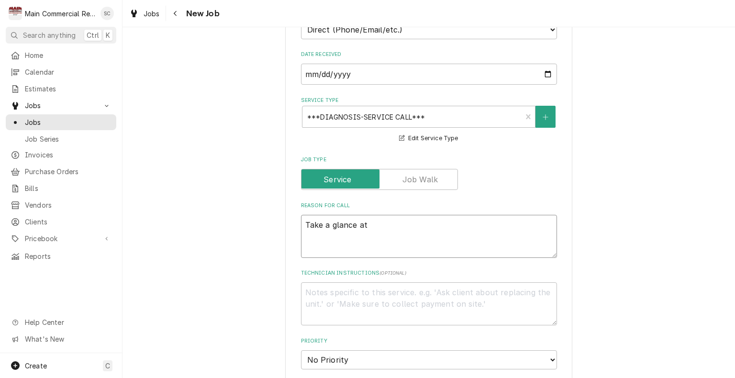
type textarea "Take a glance at t"
type textarea "x"
type textarea "Take a glance at th"
type textarea "x"
type textarea "Take a glance at the"
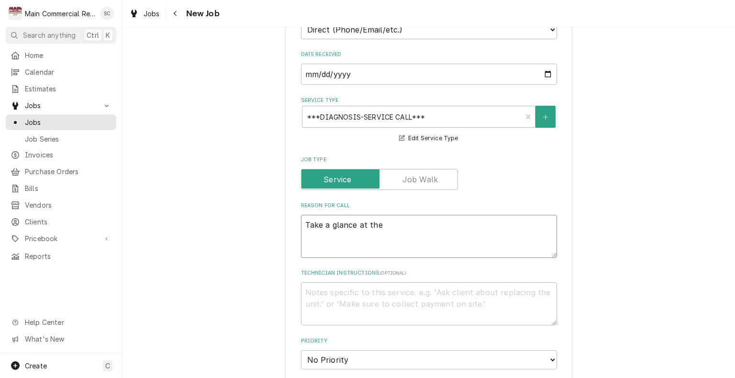
type textarea "x"
type textarea "Take a glance at the"
type textarea "x"
type textarea "Take a glance at the p"
type textarea "x"
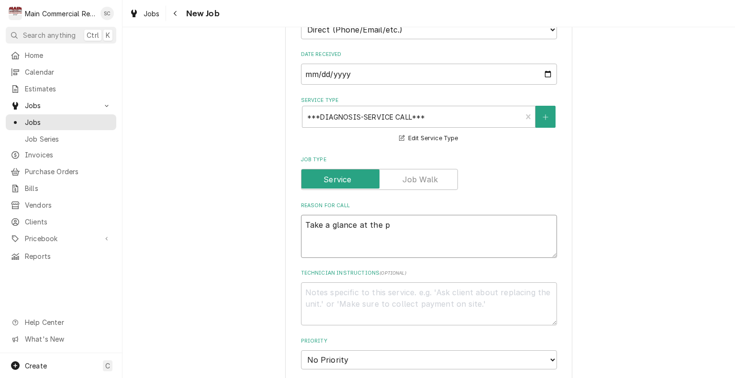
type textarea "Take a glance at the pr"
type textarea "x"
type textarea "Take a glance at the prs"
type textarea "x"
type textarea "Take a glance at the pr"
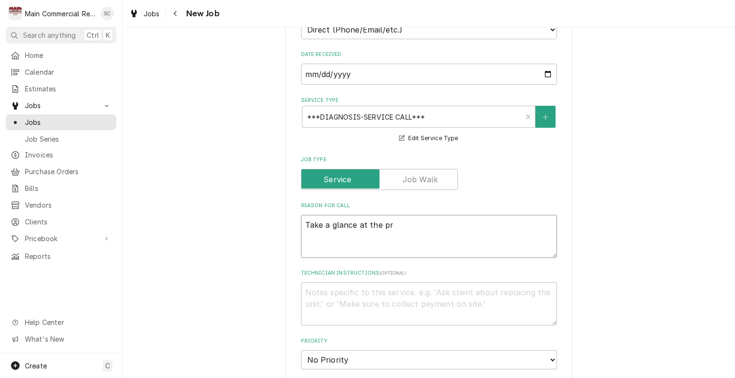
type textarea "x"
type textarea "Take a glance at the pre"
type textarea "x"
type textarea "Take a glance at the pres"
type textarea "x"
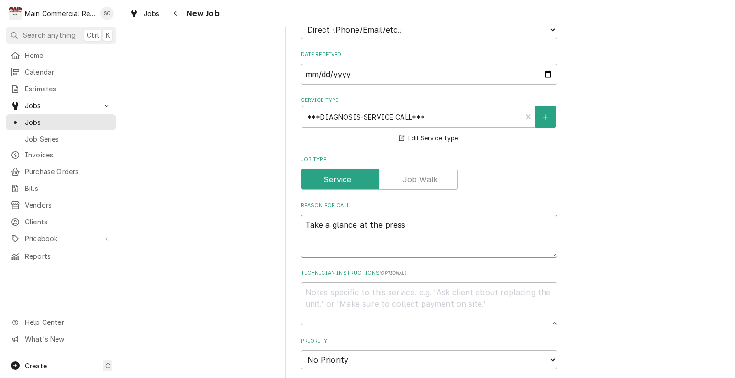
type textarea "Take a glance at the pressu"
type textarea "x"
type textarea "Take a glance at the pressur"
type textarea "x"
type textarea "Take a glance at the pressure"
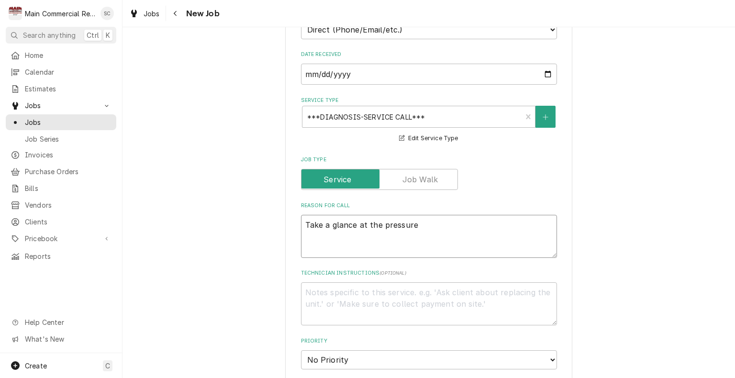
type textarea "x"
type textarea "Take a glance at the pressures"
type textarea "x"
type textarea "Take a glance at the pressures"
click at [0, 345] on div "Help Center What's New" at bounding box center [61, 330] width 122 height 44
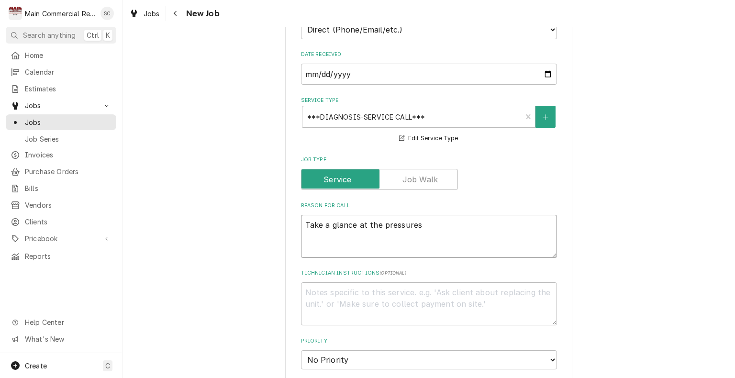
click at [433, 225] on textarea "Take a glance at the pressures" at bounding box center [429, 236] width 256 height 43
type textarea "x"
type textarea "Take a glance at the pressures G"
type textarea "x"
type textarea "Take a glance at the pressures GA"
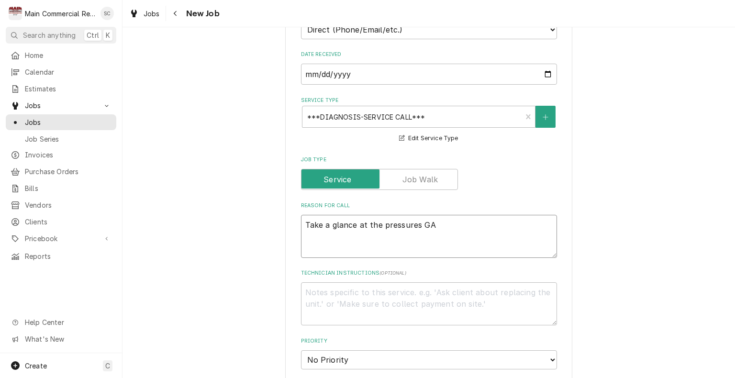
type textarea "x"
type textarea "Take a glance at the pressures GAGB"
type textarea "x"
type textarea "Take a glance at the pressures GAGBV"
type textarea "x"
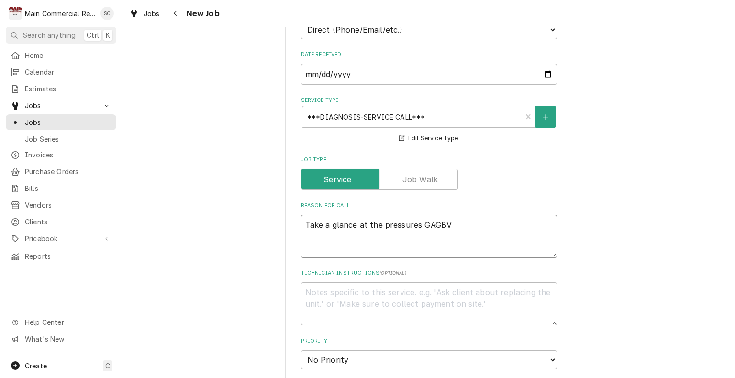
type textarea "Take a glance at the pressures GAGBVA"
type textarea "x"
type textarea "Take a glance at the pressures GAGBV"
type textarea "x"
type textarea "Take a glance at the pressures GAGB"
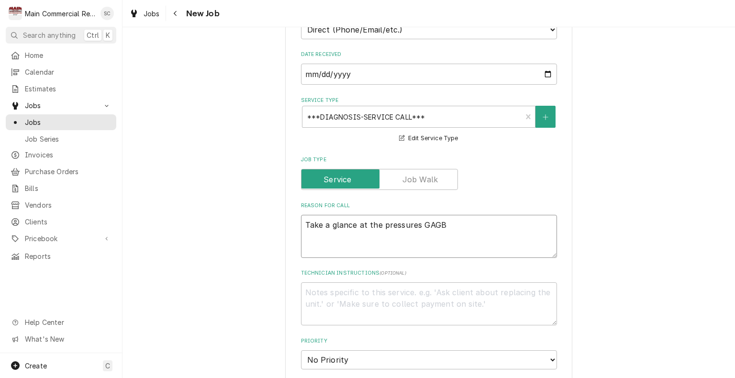
type textarea "x"
type textarea "Take a glance at the pressures GAG"
type textarea "x"
type textarea "Take a glance at the pressures GA"
type textarea "x"
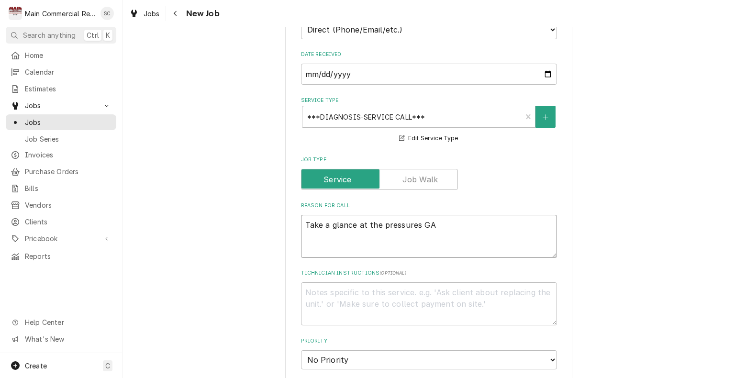
type textarea "Take a glance at the pressures G"
type textarea "x"
type textarea "Take a glance at the pressures"
click at [442, 225] on textarea "Take a glance at the pressures" at bounding box center [429, 236] width 256 height 43
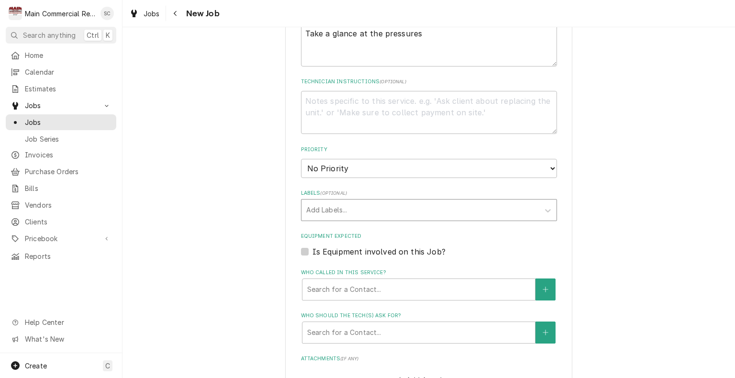
scroll to position [430, 0]
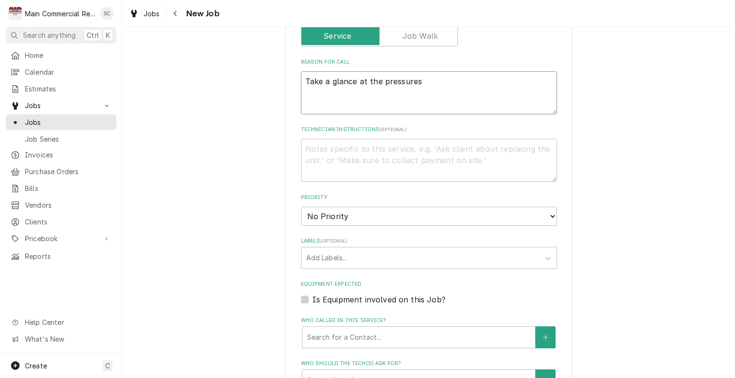
click at [436, 87] on textarea "Take a glance at the pressures" at bounding box center [429, 92] width 256 height 43
type textarea "x"
type textarea "Take a glance at the pressures o"
type textarea "x"
type textarea "Take a glance at the pressures on"
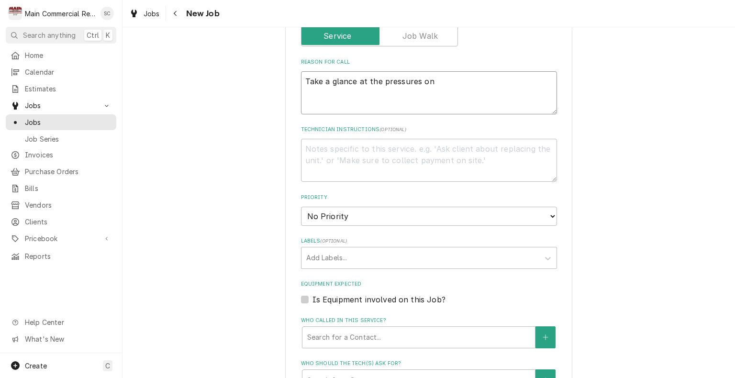
type textarea "x"
type textarea "Take a glance at the pressures on"
type textarea "x"
type textarea "Take a glance at the pressures on t"
type textarea "x"
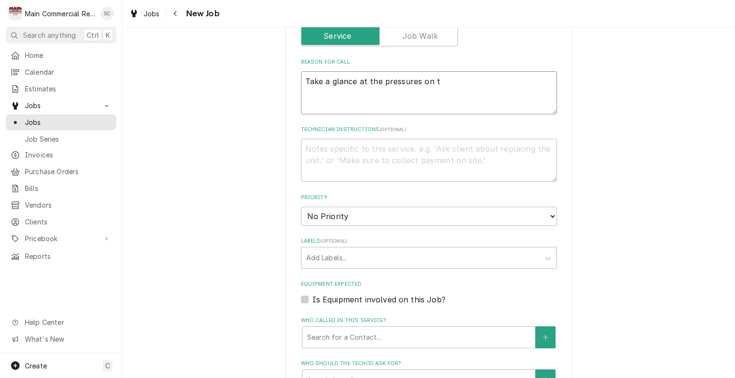
type textarea "Take a glance at the pressures on th"
type textarea "x"
type textarea "Take a glance at the pressures on the"
type textarea "x"
type textarea "Take a glance at the pressures on the"
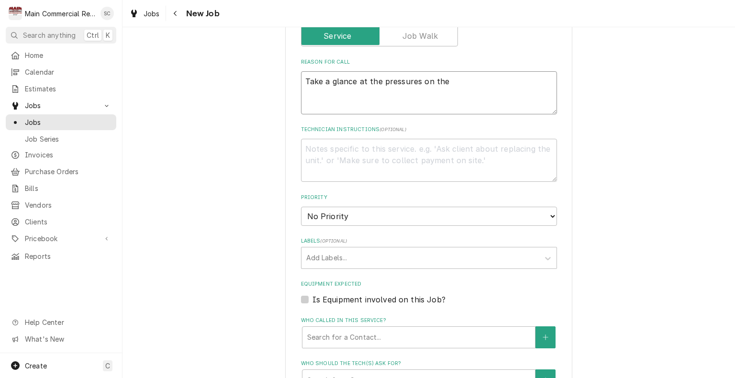
type textarea "x"
type textarea "Take a glance at the pressures on the o"
type textarea "x"
type textarea "Take a glance at the pressures on the ot"
type textarea "x"
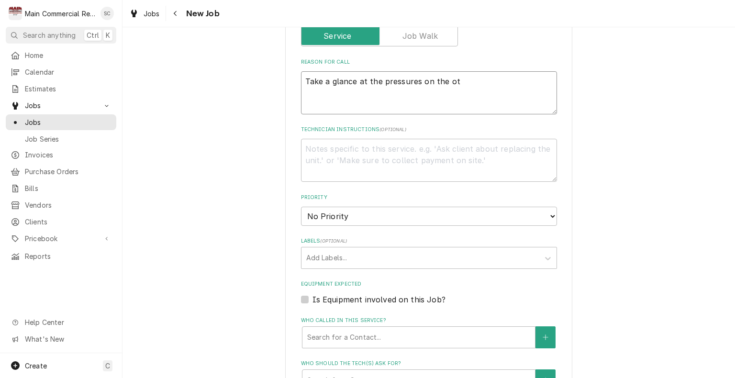
type textarea "Take a glance at the pressures on the oth"
type textarea "x"
type textarea "Take a glance at the pressures on the othe"
type textarea "x"
type textarea "Take a glance at the pressures on the other"
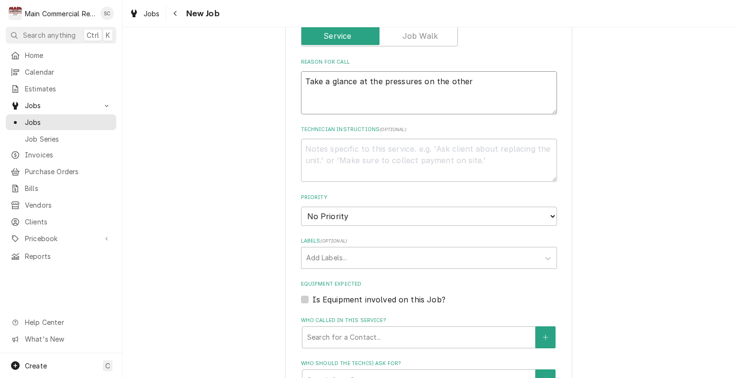
type textarea "x"
type textarea "Take a glance at the pressures on the other"
type textarea "x"
type textarea "Take a glance at the pressures on the other P"
type textarea "x"
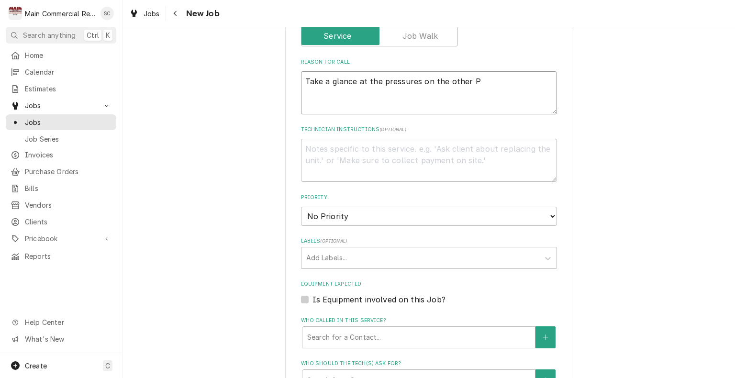
type textarea "Take a glance at the pressures on the other Pi"
type textarea "x"
type textarea "Take a glance at the pressures on the other Piz"
type textarea "x"
type textarea "Take a glance at the pressures on the other Pizz"
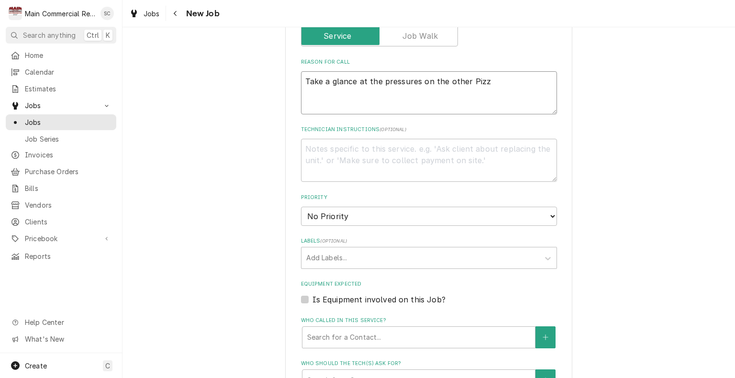
type textarea "x"
type textarea "Take a glance at the pressures on the other Pizza"
type textarea "x"
type textarea "Take a glance at the pressures on the other Pizza"
type textarea "x"
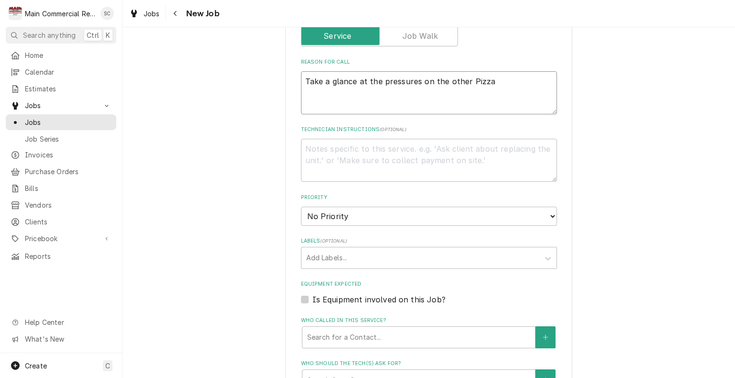
type textarea "Take a glance at the pressures on the other Pizza C"
type textarea "x"
type textarea "Take a glance at the pressures on the other Pizza Co"
type textarea "x"
type textarea "Take a glance at the pressures on the other Pizza Coo"
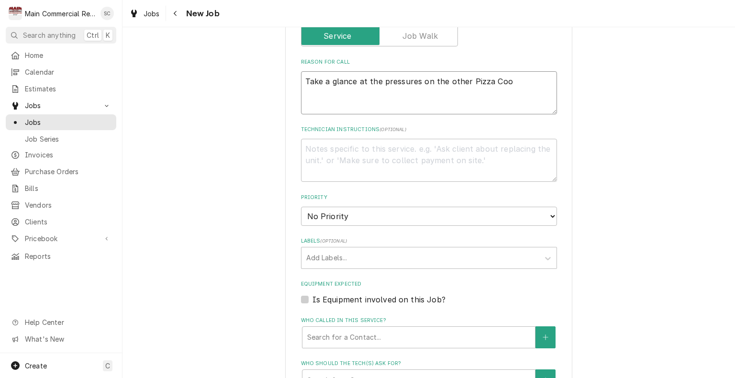
type textarea "x"
type textarea "Take a glance at the pressures on the other Pizza Cool"
type textarea "x"
type textarea "Take a glance at the pressures on the other Pizza Coole"
type textarea "x"
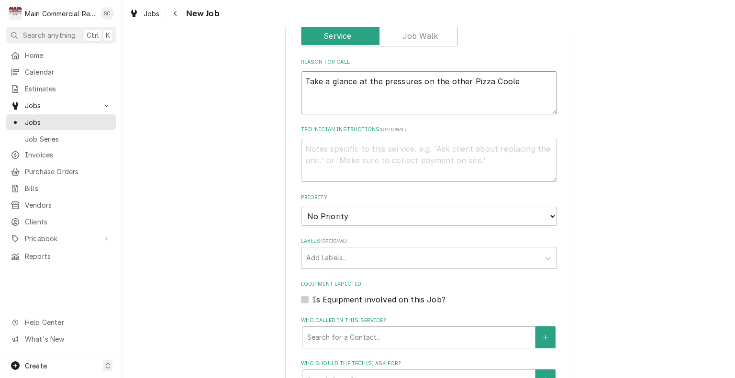
type textarea "Take a glance at the pressures on the other Pizza Cooler"
type textarea "x"
type textarea "Take a glance at the pressures on the other Pizza Cooler,"
type textarea "x"
type textarea "Take a glance at the pressures on the other Pizza Cooler,"
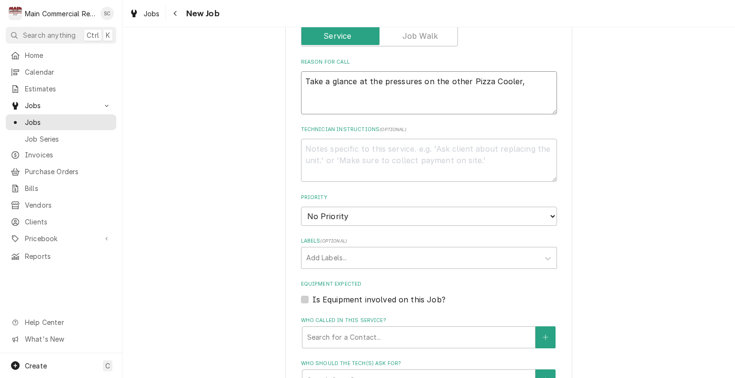
type textarea "x"
type textarea "Take a glance at the pressures on the other Pizza Cooler,"
type textarea "x"
type textarea "Take a glance at the pressures on the other Pizza Cooler"
type textarea "x"
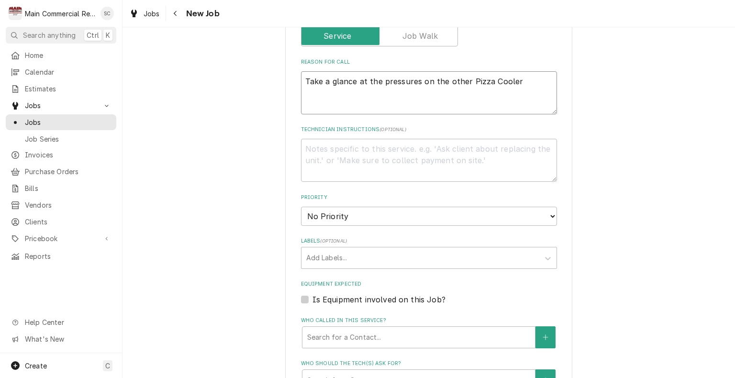
type textarea "Take a glance at the pressures on the other Pizza Cooler."
type textarea "x"
type textarea "Take a glance at the pressures on the other Pizza Cooler."
type textarea "x"
type textarea "Take a glance at the pressures on the other Pizza Cooler. H"
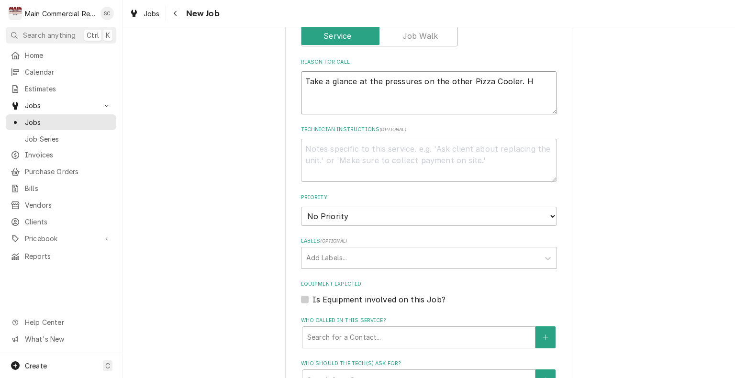
type textarea "x"
type textarea "Take a glance at the pressures on the other Pizza Cooler. He"
type textarea "x"
type textarea "Take a glance at the pressures on the other Pizza Cooler. Hea"
type textarea "x"
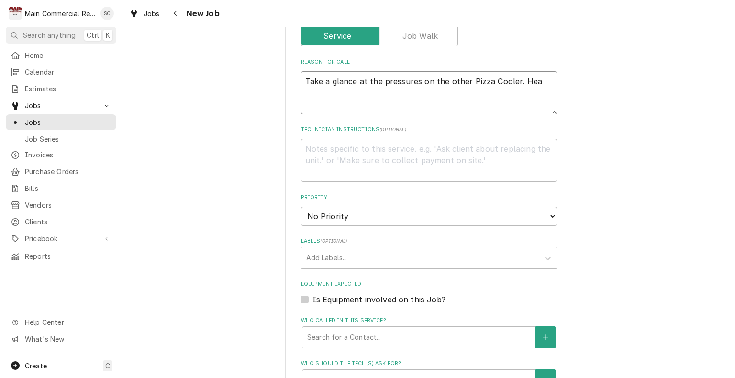
type textarea "Take a glance at the pressures on the other Pizza Cooler. Heal"
type textarea "x"
type textarea "Take a glance at the pressures on the other Pizza Cooler. Healt"
type textarea "x"
type textarea "Take a glance at the pressures on the other Pizza Cooler. Health"
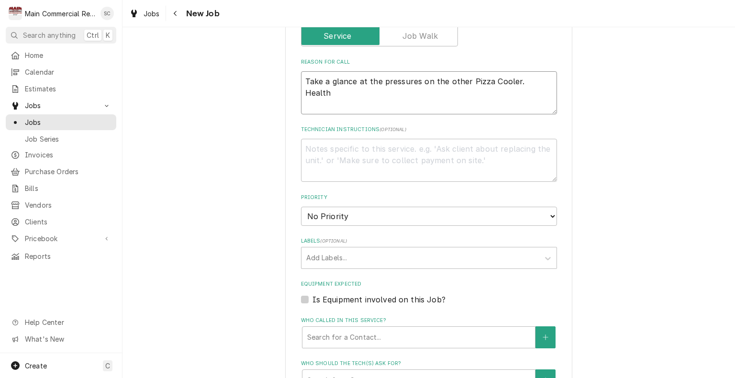
type textarea "x"
type textarea "Take a glance at the pressures on the other Pizza Cooler. Health"
type textarea "x"
type textarea "Take a glance at the pressures on the other Pizza Cooler. Health d"
type textarea "x"
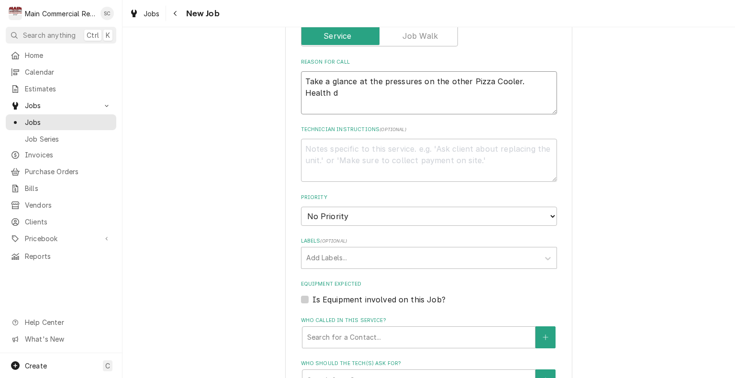
type textarea "Take a glance at the pressures on the other Pizza Cooler. Health de"
type textarea "x"
type textarea "Take a glance at the pressures on the other Pizza Cooler. Health dep"
type textarea "x"
type textarea "Take a glance at the pressures on the other Pizza Cooler. Health depa"
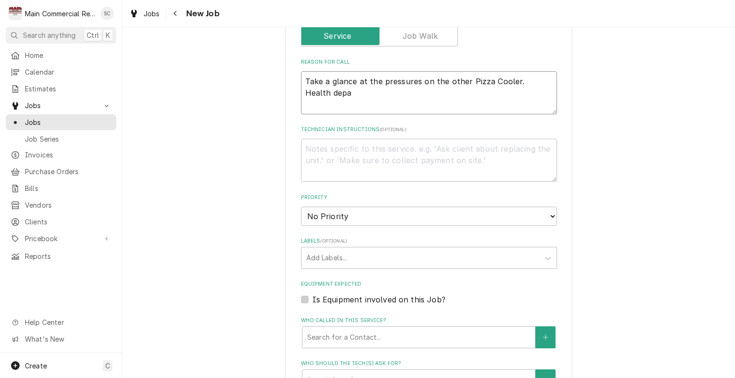
type textarea "x"
type textarea "Take a glance at the pressures on the other Pizza Cooler. Health depar"
type textarea "x"
type textarea "Take a glance at the pressures on the other Pizza Cooler. Health depart"
type textarea "x"
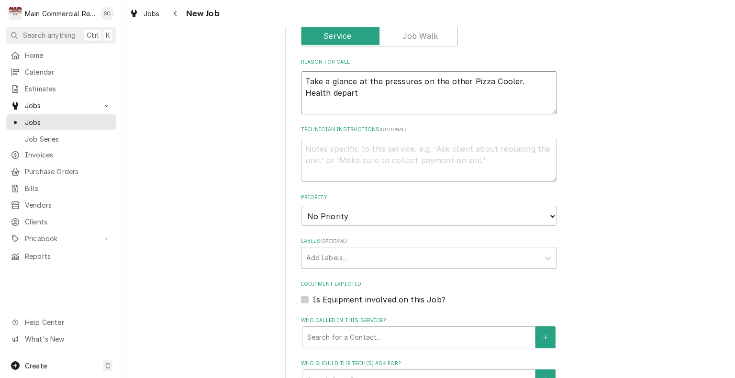
type textarea "Take a glance at the pressures on the other Pizza Cooler. Health departm"
type textarea "x"
type textarea "Take a glance at the pressures on the other Pizza Cooler. Health departme"
type textarea "x"
type textarea "Take a glance at the pressures on the other Pizza Cooler. Health departmen"
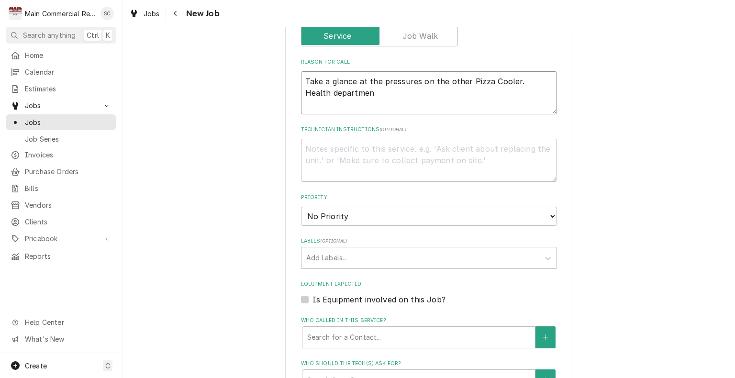
type textarea "x"
type textarea "Take a glance at the pressures on the other Pizza Cooler. Health department"
type textarea "x"
type textarea "Take a glance at the pressures on the other Pizza Cooler. Health department"
type textarea "x"
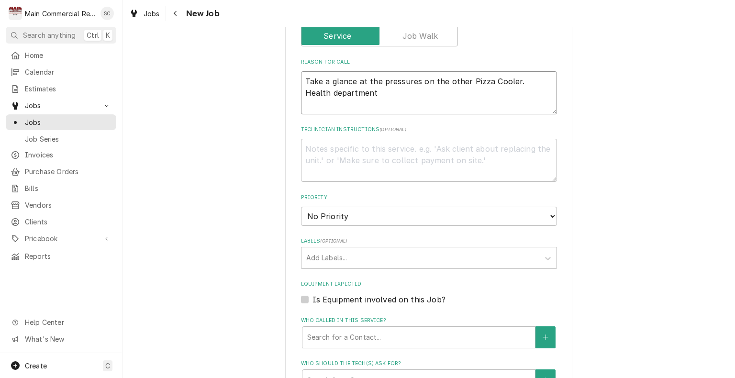
type textarea "Take a glance at the pressures on the other Pizza Cooler. Health department l"
type textarea "x"
type textarea "Take a glance at the pressures on the other Pizza Cooler. Health department lo"
type textarea "x"
type textarea "Take a glance at the pressures on the other Pizza Cooler. Health department loo"
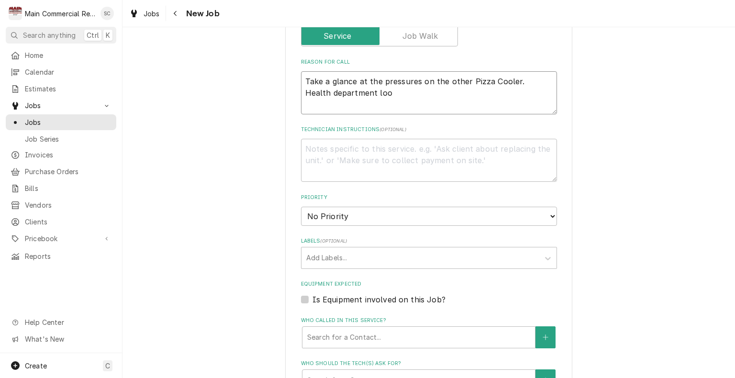
type textarea "x"
type textarea "Take a glance at the pressures on the other Pizza Cooler. Health department look"
type textarea "x"
type textarea "Take a glance at the pressures on the other Pizza Cooler. Health department loo…"
click at [445, 144] on textarea "Technician Instructions ( optional )" at bounding box center [429, 160] width 256 height 43
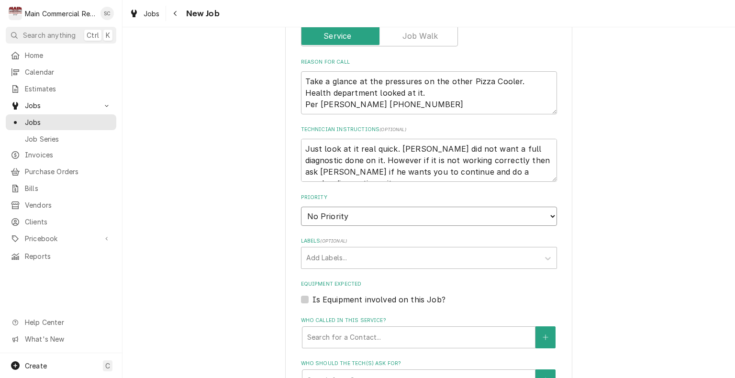
click at [429, 215] on select "No Priority Urgent High Medium Low" at bounding box center [429, 216] width 256 height 19
click at [301, 207] on select "No Priority Urgent High Medium Low" at bounding box center [429, 216] width 256 height 19
click at [378, 216] on select "No Priority Urgent High Medium Low" at bounding box center [429, 216] width 256 height 19
click at [301, 207] on select "No Priority Urgent High Medium Low" at bounding box center [429, 216] width 256 height 19
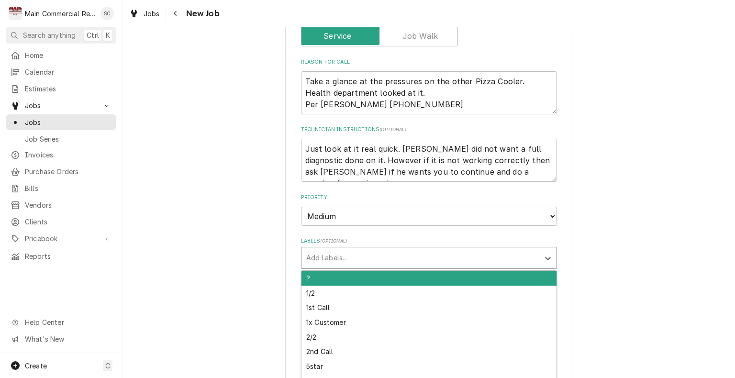
click at [379, 261] on div "Labels" at bounding box center [420, 257] width 228 height 17
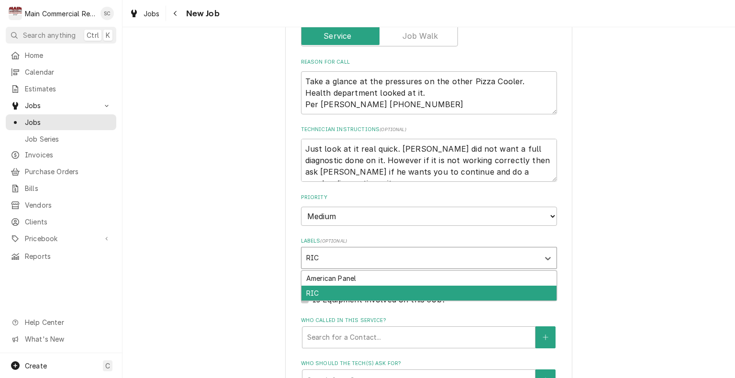
click at [378, 290] on div "RIC" at bounding box center [428, 293] width 255 height 15
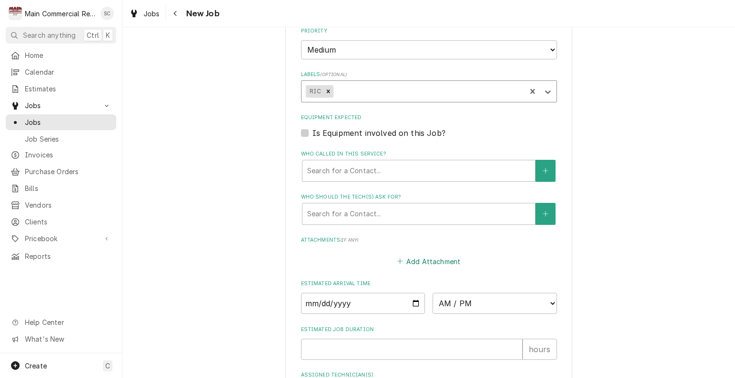
scroll to position [645, 0]
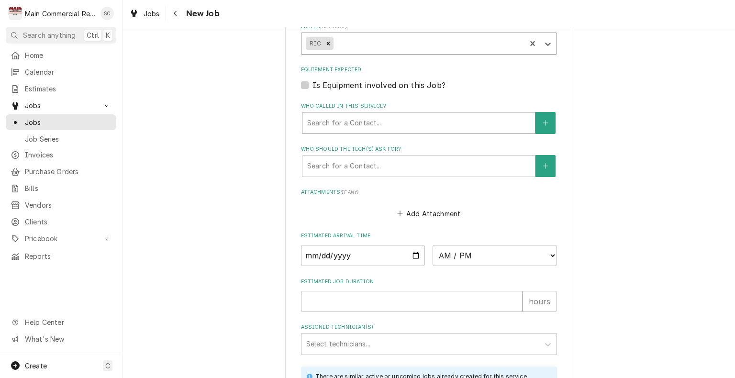
click at [375, 128] on div "Who called in this service?" at bounding box center [418, 122] width 223 height 17
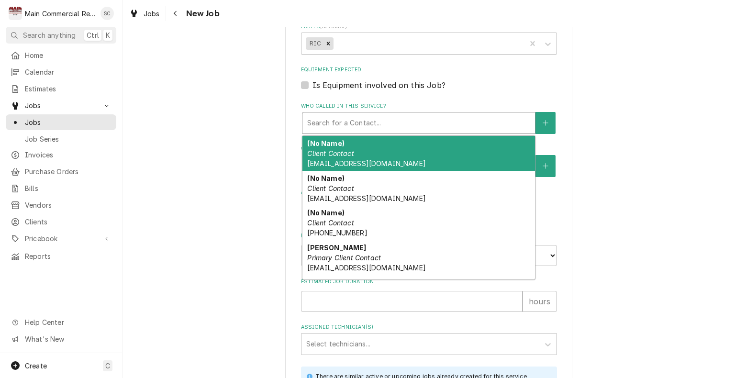
scroll to position [96, 0]
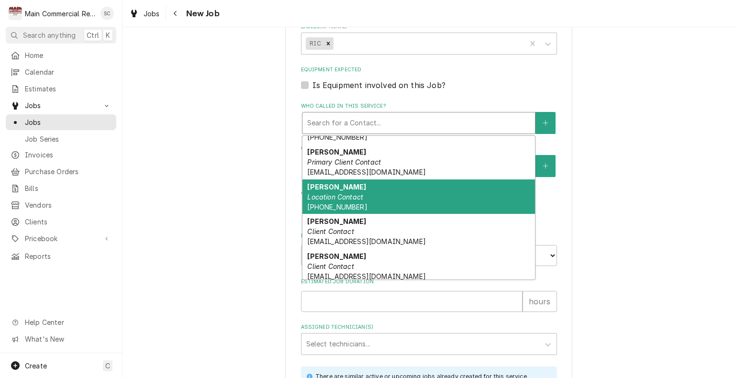
click at [362, 187] on div "Mike Location Contact (615) 642-6445" at bounding box center [418, 196] width 232 height 35
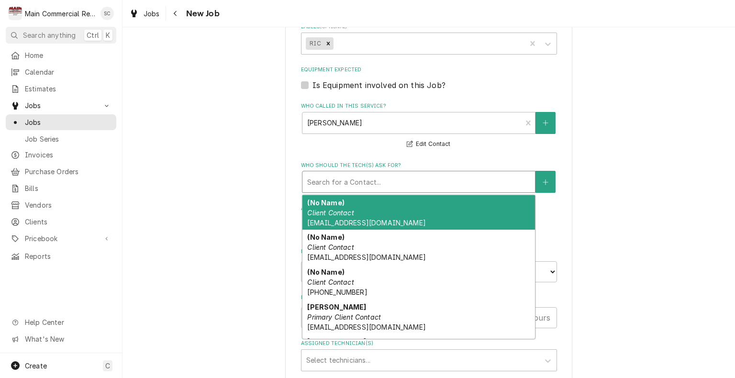
click at [368, 178] on div "Who should the tech(s) ask for?" at bounding box center [418, 181] width 223 height 17
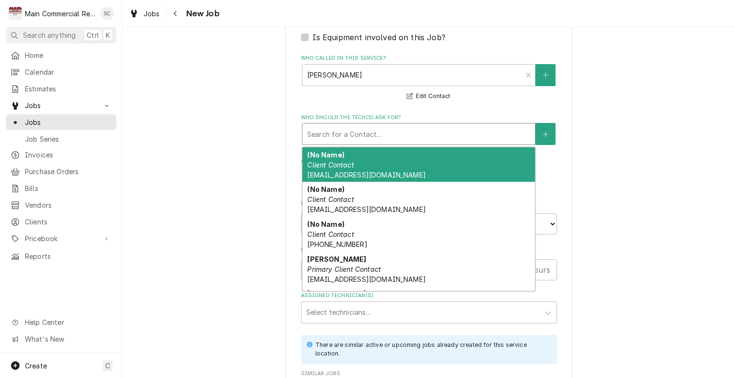
scroll to position [48, 0]
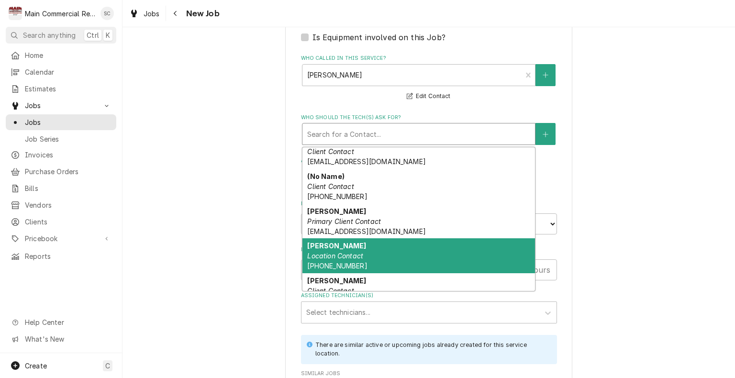
click at [350, 244] on div "Mike Location Contact (615) 642-6445" at bounding box center [418, 255] width 232 height 35
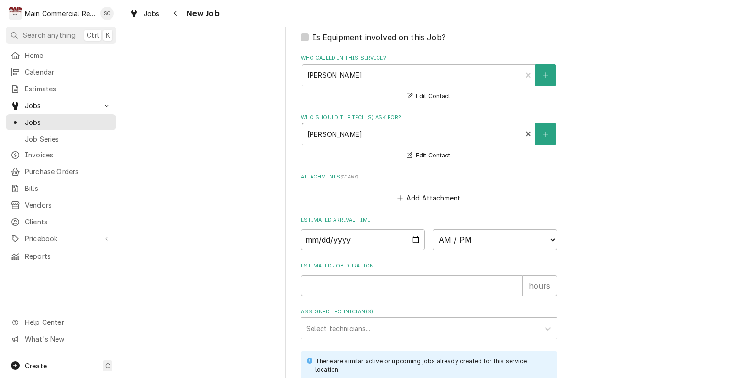
scroll to position [740, 0]
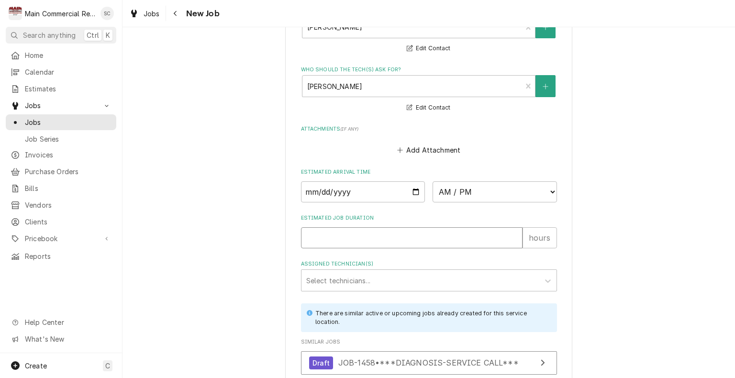
click at [390, 231] on input "Estimated Job Duration" at bounding box center [411, 237] width 221 height 21
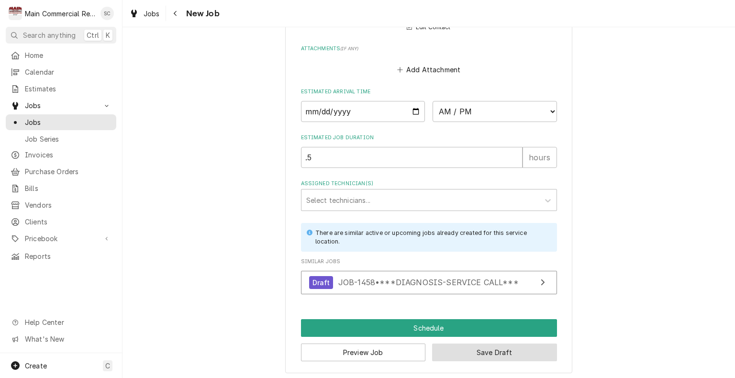
click at [495, 349] on button "Save Draft" at bounding box center [494, 352] width 125 height 18
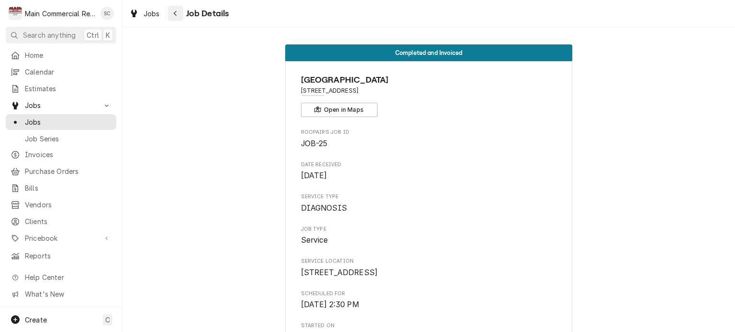
click at [179, 17] on div "Navigate back" at bounding box center [176, 14] width 10 height 10
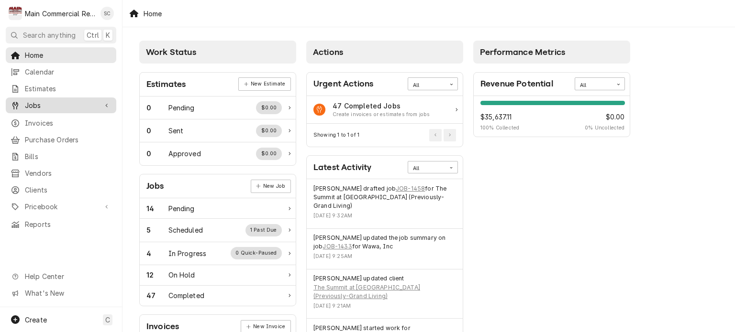
click at [39, 104] on span "Jobs" at bounding box center [61, 105] width 72 height 10
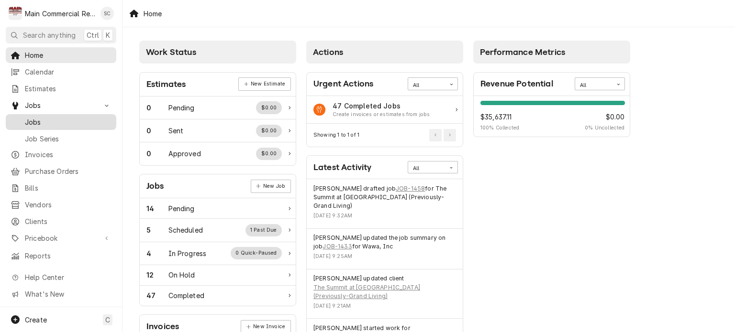
click at [41, 117] on span "Jobs" at bounding box center [68, 122] width 87 height 10
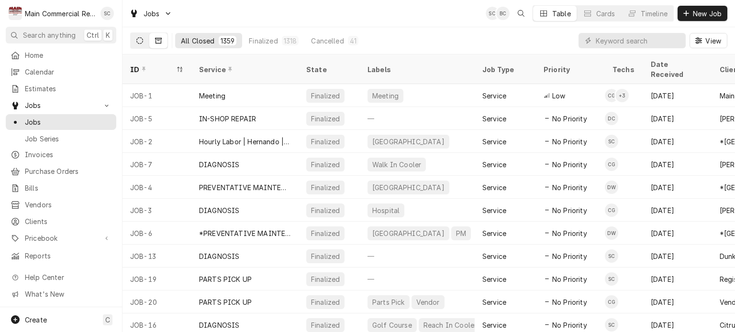
click at [137, 36] on button "Dynamic Content Wrapper" at bounding box center [140, 40] width 18 height 15
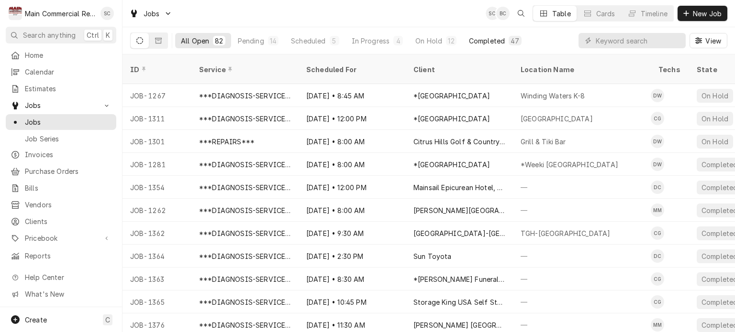
click at [487, 43] on div "Completed" at bounding box center [487, 41] width 36 height 10
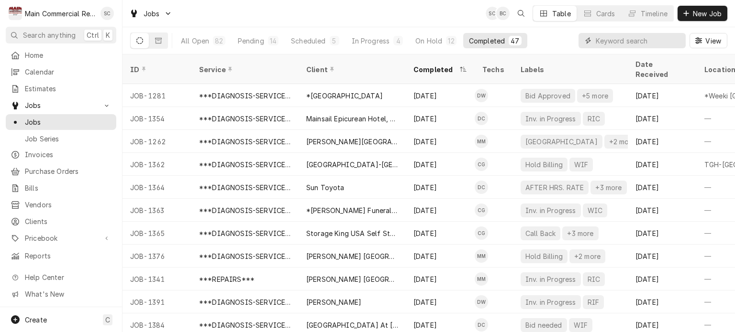
click at [631, 41] on input "Dynamic Content Wrapper" at bounding box center [637, 40] width 85 height 15
type input "bILL OUT"
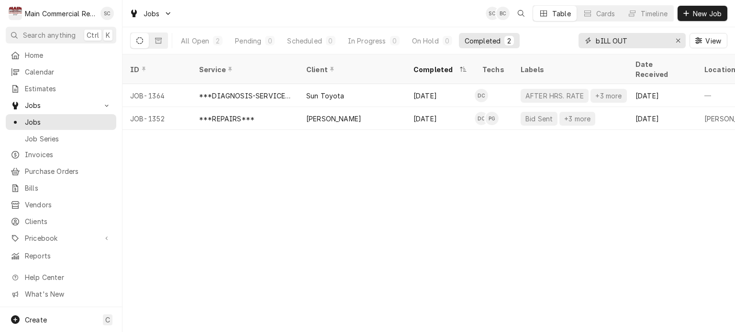
drag, startPoint x: 637, startPoint y: 38, endPoint x: 564, endPoint y: 29, distance: 73.3
click at [564, 29] on div "All Open 2 Pending 0 Scheduled 0 In Progress 0 On Hold 0 Completed 2 bILL OUT V…" at bounding box center [428, 40] width 597 height 27
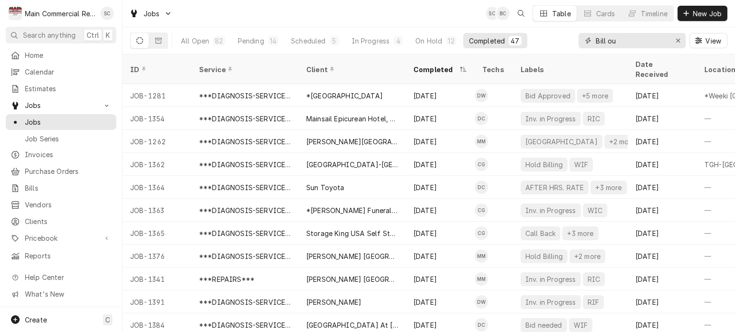
type input "Bill out"
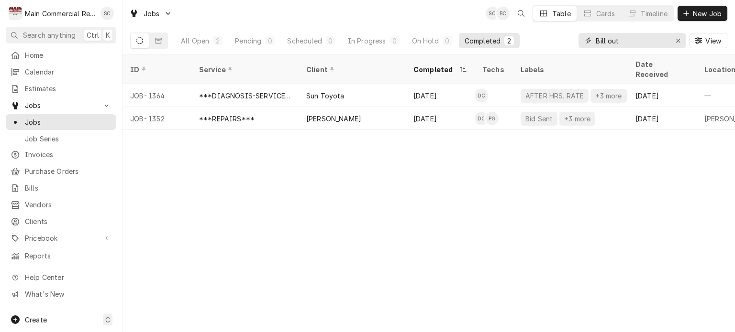
drag, startPoint x: 621, startPoint y: 44, endPoint x: 593, endPoint y: 38, distance: 29.0
click at [593, 38] on div "Bill out" at bounding box center [631, 40] width 107 height 15
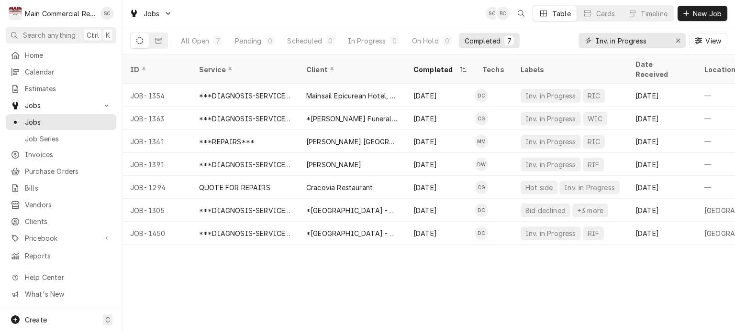
type input "Inv. in Progress"
click at [487, 283] on div "ID Service Client Completed Techs Labels Date Received Location Name Location A…" at bounding box center [428, 194] width 612 height 278
drag, startPoint x: 649, startPoint y: 44, endPoint x: 594, endPoint y: 40, distance: 55.1
click at [594, 40] on div "Inv. in Progress" at bounding box center [631, 40] width 107 height 15
type input "B"
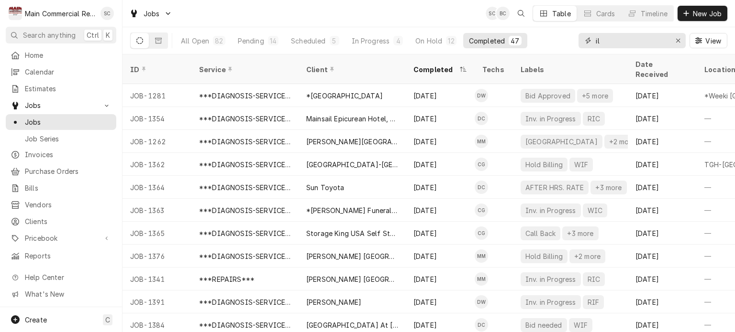
type input "i"
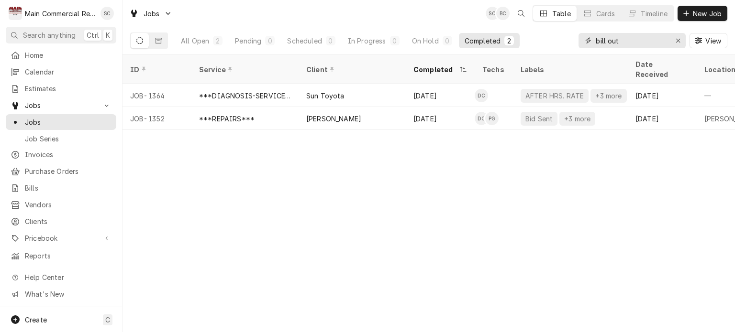
type input "bill out"
click at [604, 198] on div "ID Service Client Completed Techs Labels Date Received Location Name Location A…" at bounding box center [428, 194] width 612 height 278
click at [437, 188] on div "ID Service Client Completed Techs Labels Date Received Location Name Location A…" at bounding box center [428, 194] width 612 height 278
click at [437, 187] on div "ID Service Client Completed Techs Labels Date Received Location Name Location A…" at bounding box center [428, 194] width 612 height 278
click at [676, 42] on icon "Erase input" at bounding box center [677, 40] width 5 height 7
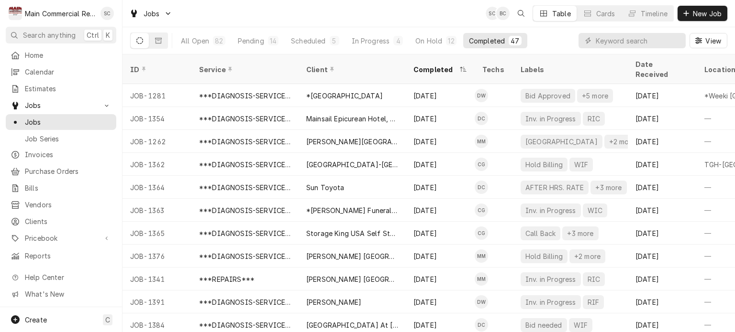
click at [373, 15] on div "Jobs SC BC Table Cards Timeline New Job" at bounding box center [428, 13] width 612 height 27
click at [714, 14] on span "New Job" at bounding box center [707, 14] width 33 height 10
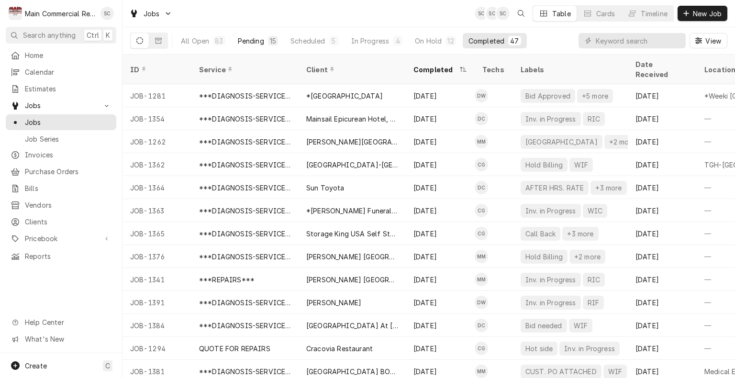
click at [248, 43] on div "Pending" at bounding box center [251, 41] width 26 height 10
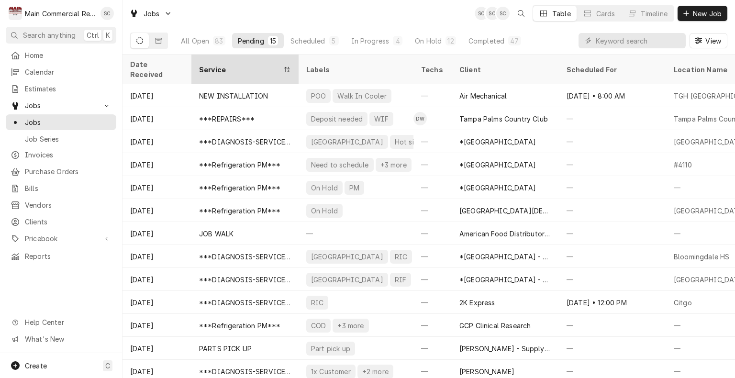
click at [254, 70] on div "Service" at bounding box center [244, 69] width 103 height 26
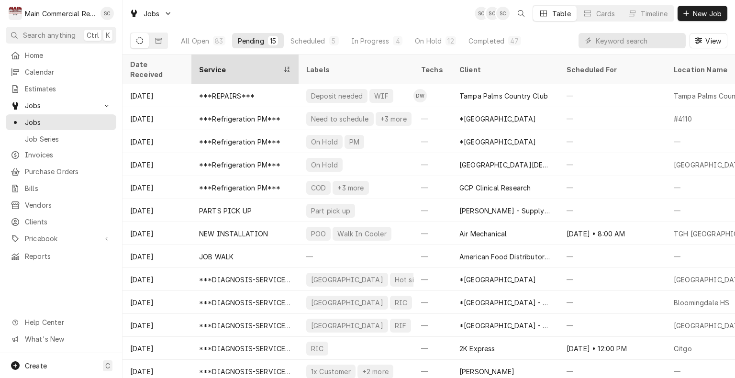
click at [260, 67] on div "Service" at bounding box center [244, 69] width 103 height 26
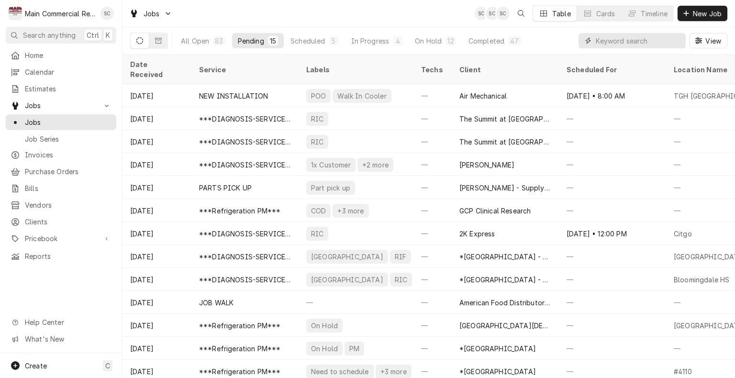
click at [633, 43] on input "Dynamic Content Wrapper" at bounding box center [637, 40] width 85 height 15
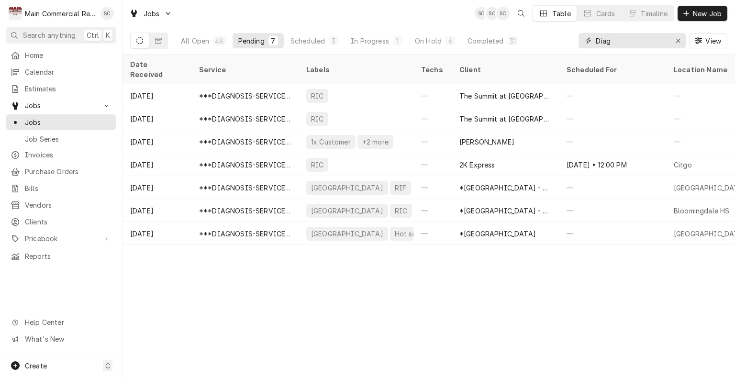
type input "Diag"
click at [549, 290] on div "Date Received Service Labels Techs Client Scheduled For Location Name Duration …" at bounding box center [428, 216] width 612 height 323
click at [701, 10] on span "New Job" at bounding box center [707, 14] width 33 height 10
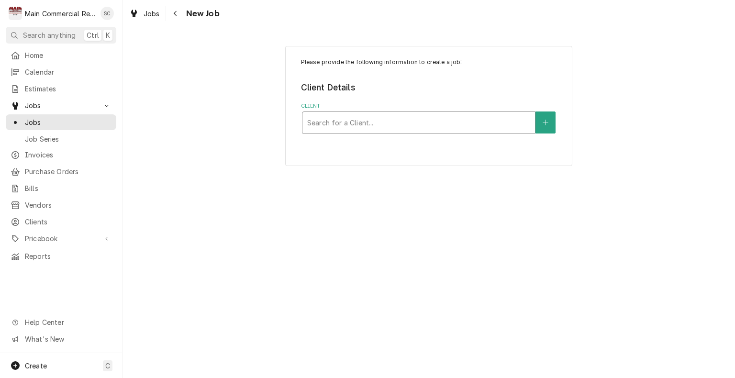
click at [373, 124] on div "Client" at bounding box center [418, 122] width 223 height 17
type input "The Summit"
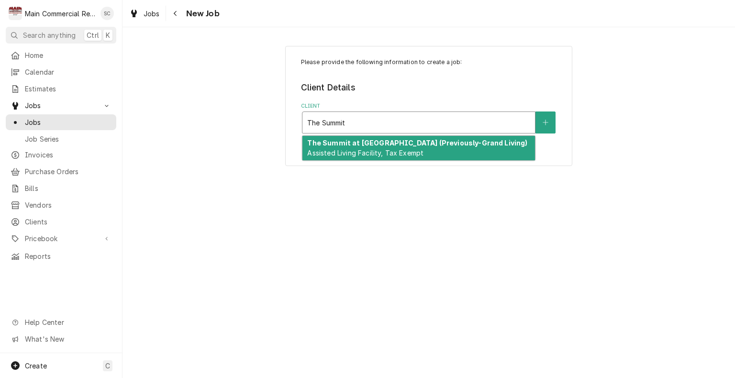
click at [380, 147] on div "The Summit at [GEOGRAPHIC_DATA] (Previously-Grand Living) Assisted Living Facil…" at bounding box center [418, 148] width 232 height 25
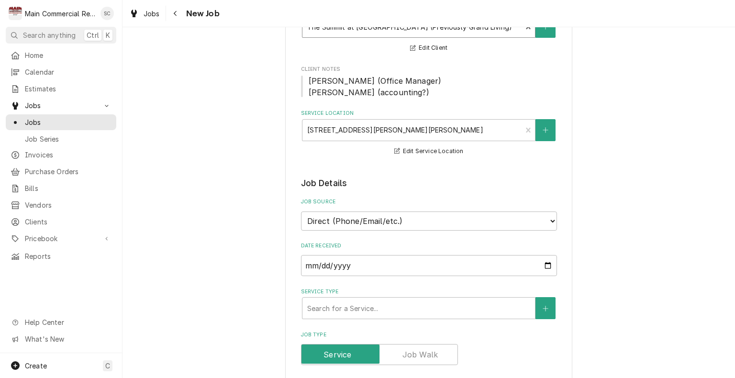
scroll to position [191, 0]
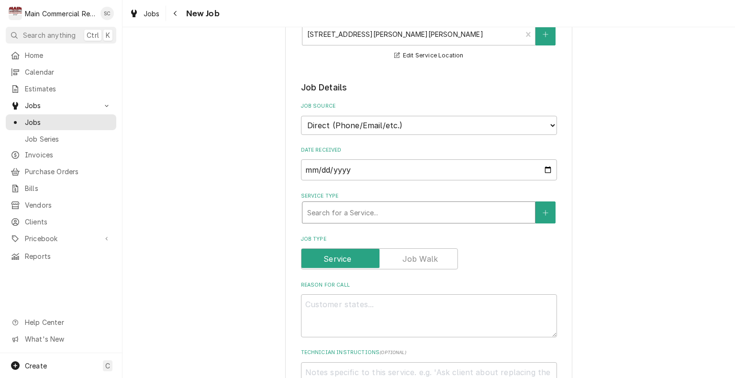
click at [378, 211] on div "Service Type" at bounding box center [418, 212] width 223 height 17
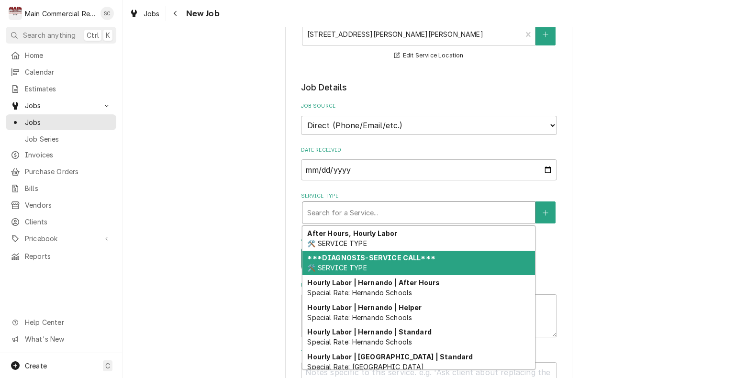
click at [364, 253] on strong "***DIAGNOSIS-SERVICE CALL***" at bounding box center [371, 257] width 128 height 8
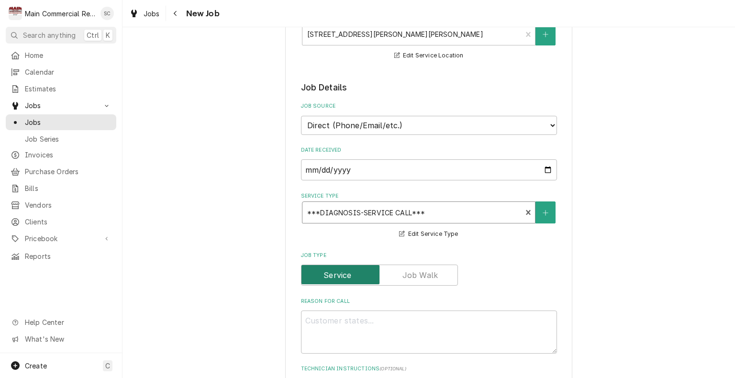
scroll to position [287, 0]
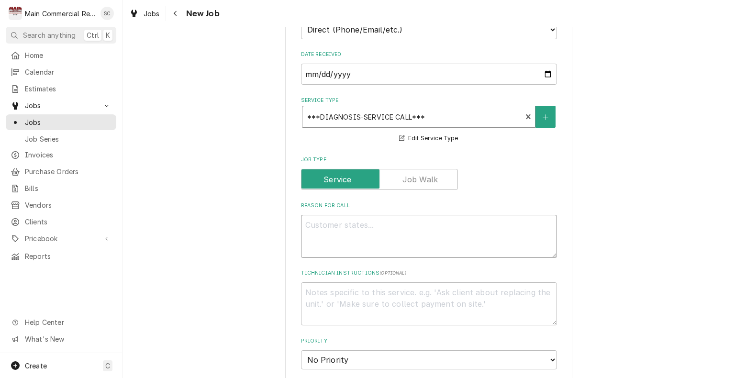
click at [355, 223] on textarea "Reason For Call" at bounding box center [429, 236] width 256 height 43
type textarea "x"
type textarea "F"
type textarea "x"
type textarea "Fr"
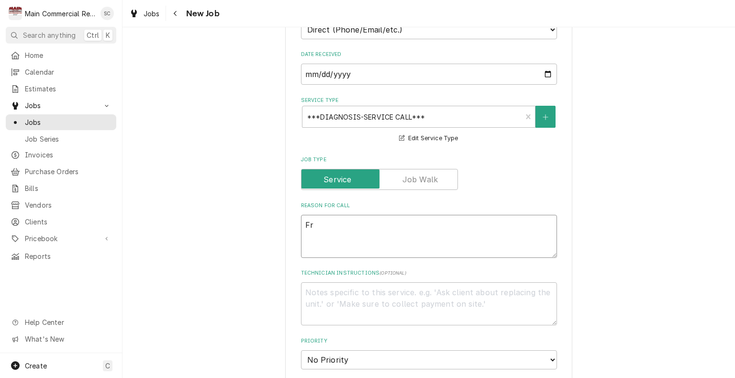
type textarea "x"
type textarea "Fre"
type textarea "x"
type textarea "Free"
type textarea "x"
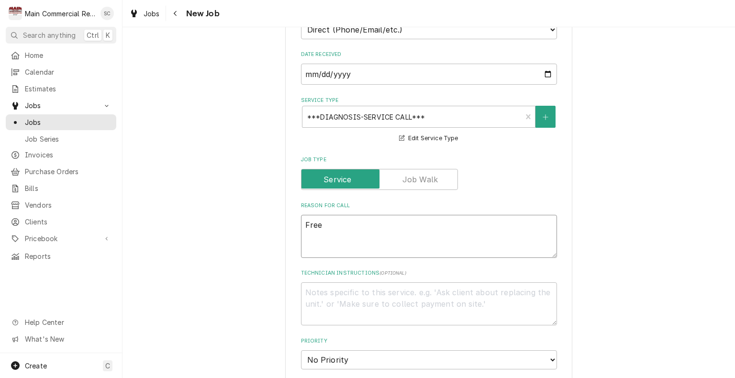
type textarea "Freez"
type textarea "x"
type textarea "Freeze"
type textarea "x"
type textarea "Freezer"
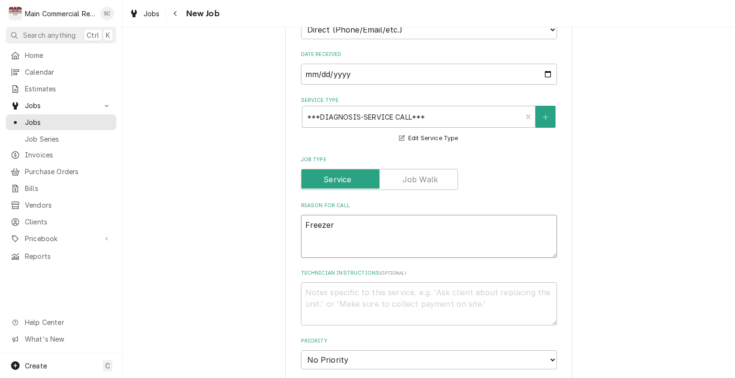
type textarea "x"
type textarea "Freezer"
type textarea "x"
type textarea "Freezer f"
type textarea "x"
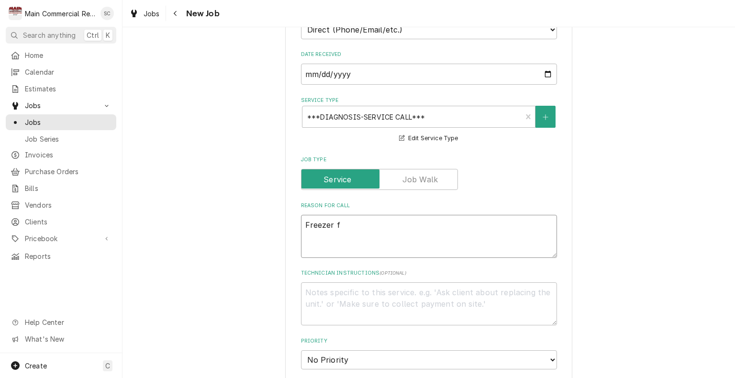
type textarea "Freezer"
type textarea "x"
type textarea "Freezer"
type textarea "x"
type textarea "Freeze"
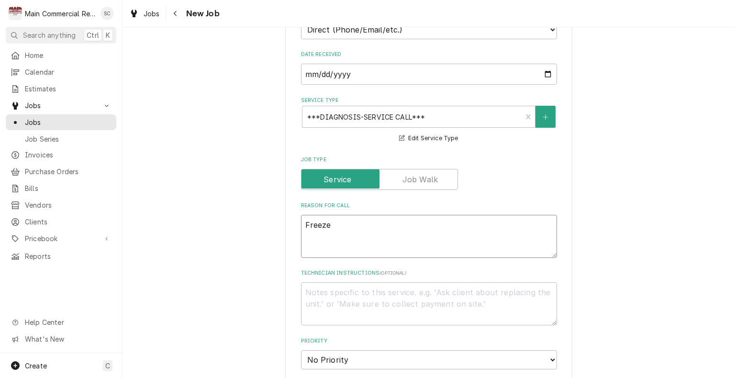
type textarea "x"
type textarea "Freez"
type textarea "x"
type textarea "Free"
type textarea "x"
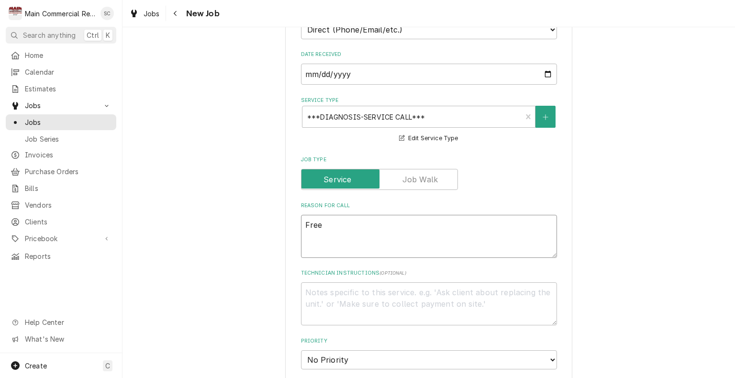
type textarea "Fre"
type textarea "x"
type textarea "Fr"
type textarea "x"
type textarea "F"
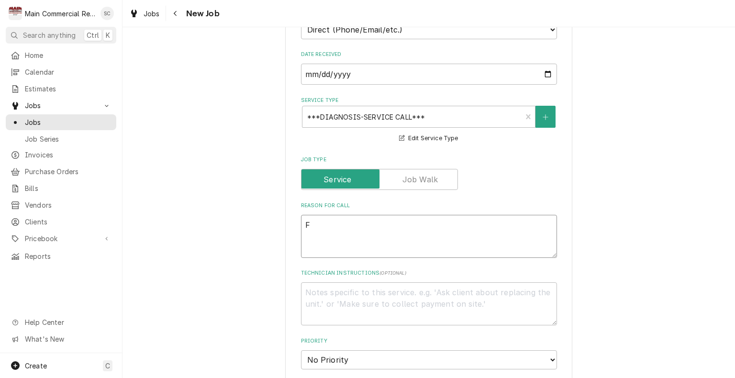
type textarea "x"
type textarea "W"
type textarea "x"
type textarea "WI"
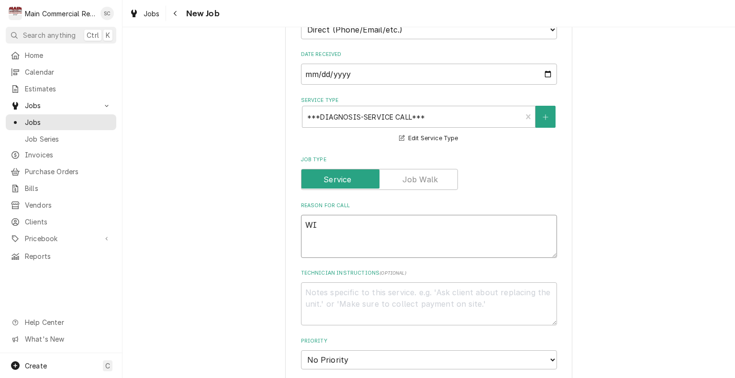
type textarea "x"
type textarea "WIF"
type textarea "x"
type textarea "WIF"
type textarea "x"
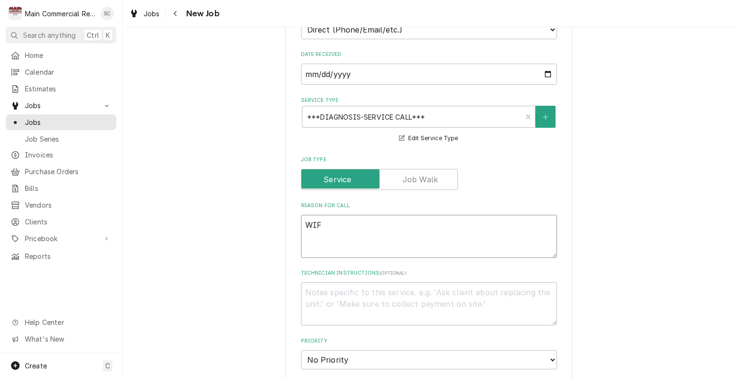
type textarea "WIF ("
type textarea "x"
type textarea "WIF (C"
type textarea "x"
type textarea "WIF (Co"
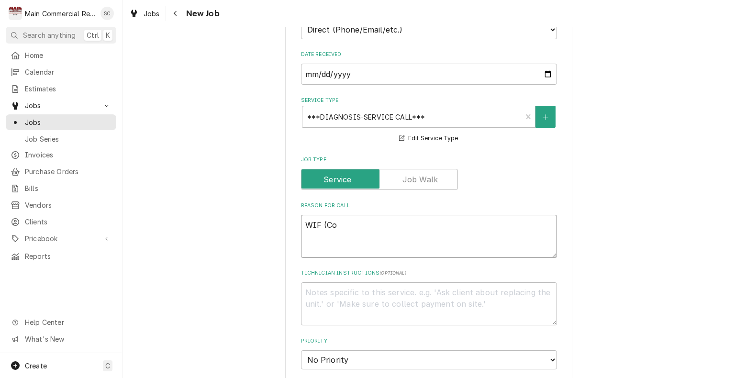
type textarea "x"
type textarea "WIF (Com"
type textarea "x"
type textarea "WIF (Comb"
type textarea "x"
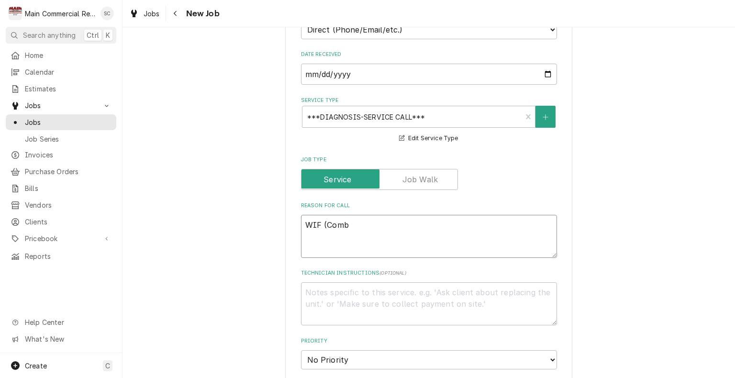
type textarea "WIF (Combo"
type textarea "x"
type textarea "WIF (Combo"
type textarea "x"
type textarea "WIF (Combo u"
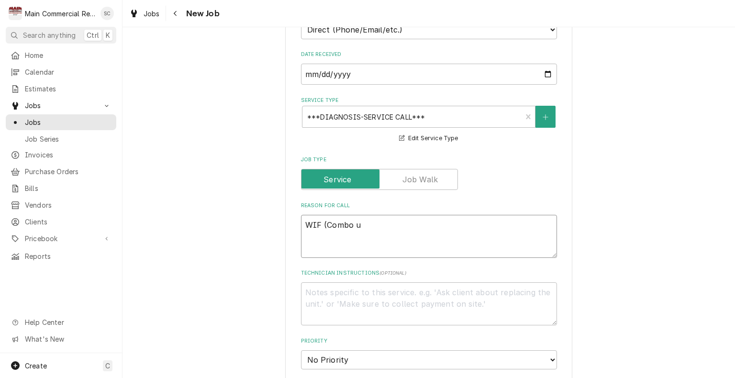
type textarea "x"
type textarea "WIF (Combo un"
type textarea "x"
type textarea "WIF (Combo uni"
type textarea "x"
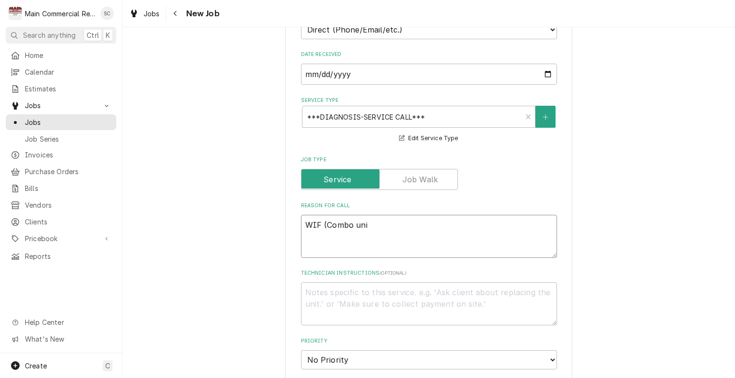
type textarea "WIF (Combo unit"
type textarea "x"
type textarea "WIF (Combo unit)"
type textarea "x"
type textarea "WIF (Combo unit)"
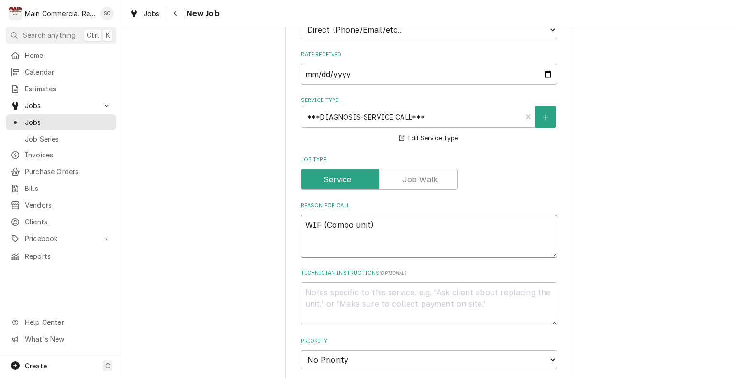
type textarea "x"
type textarea "WIF (Combo unit) h"
type textarea "x"
type textarea "WIF (Combo unit) ha"
type textarea "x"
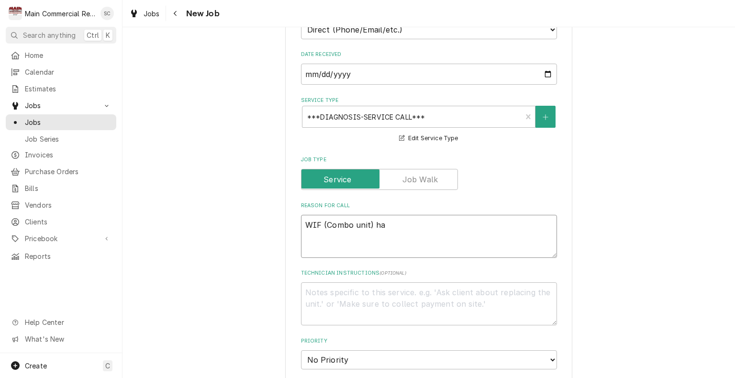
type textarea "WIF (Combo unit) has"
type textarea "x"
type textarea "WIF (Combo unit) has"
type textarea "x"
type textarea "WIF (Combo unit) has a"
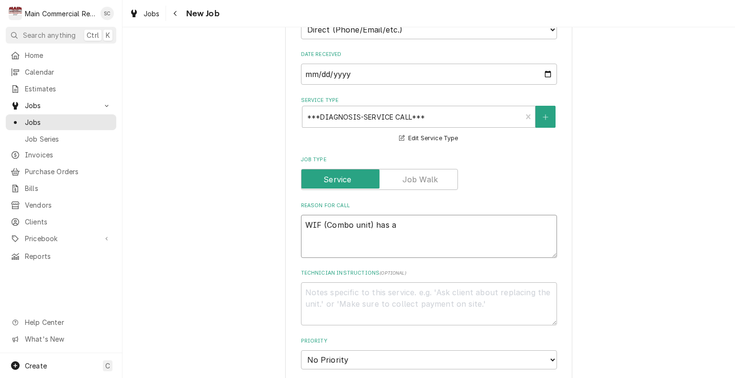
type textarea "x"
type textarea "WIF (Combo unit) has a"
type textarea "x"
type textarea "WIF (Combo unit) has a d"
type textarea "x"
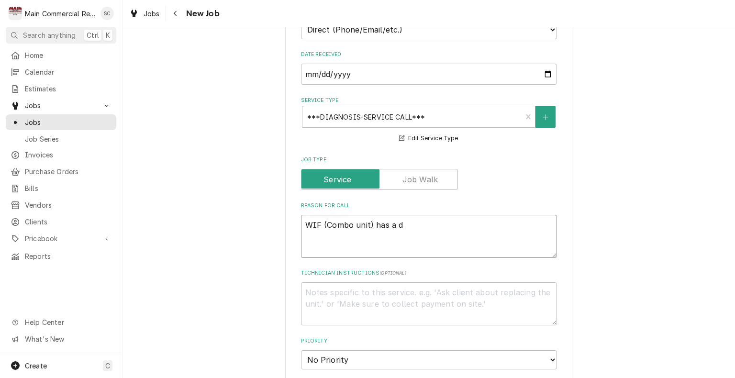
type textarea "WIF (Combo unit) has a do"
type textarea "x"
type textarea "WIF (Combo unit) has a doo"
type textarea "x"
type textarea "WIF (Combo unit) has a door"
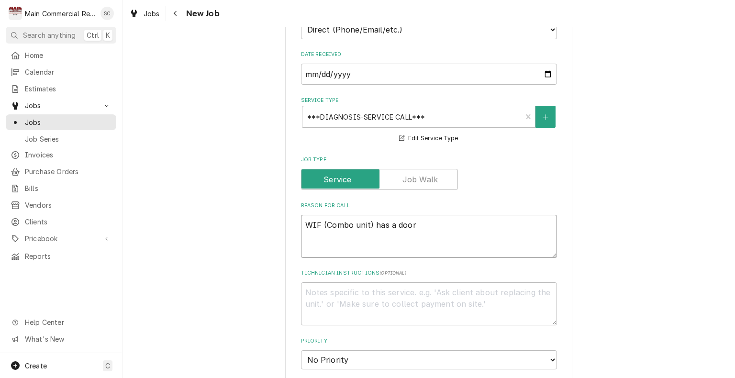
type textarea "x"
type textarea "WIF (Combo unit) has a door"
type textarea "x"
type textarea "WIF (Combo unit) has a door p"
type textarea "x"
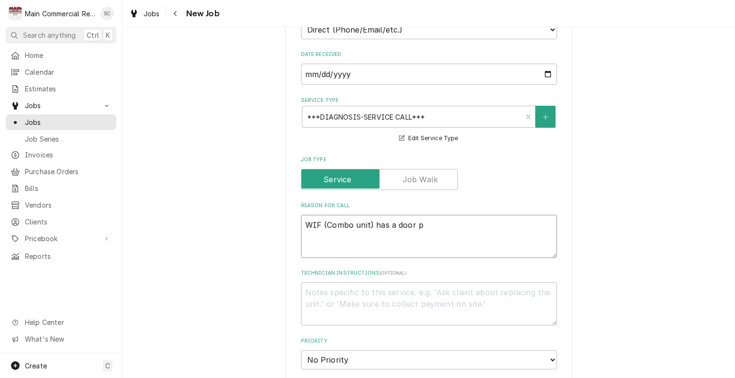
type textarea "WIF (Combo unit) has a door pa"
type textarea "x"
type textarea "WIF (Combo unit) has a door pan"
type textarea "x"
type textarea "WIF (Combo unit) has a door pane"
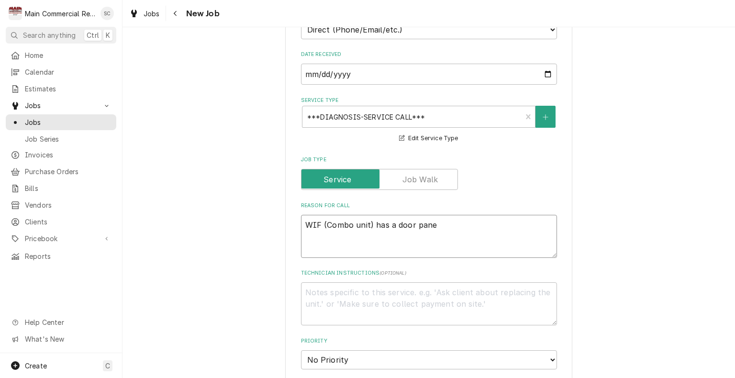
type textarea "x"
type textarea "WIF (Combo unit) has a door pan"
type textarea "x"
type textarea "WIF (Combo unit) has a door pa"
type textarea "x"
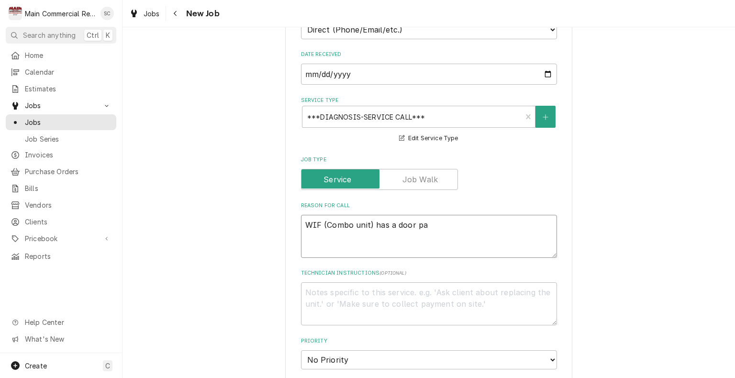
type textarea "WIF (Combo unit) has a door p"
type textarea "x"
type textarea "WIF (Combo unit) has a door"
type textarea "x"
type textarea "WIF (Combo unit) has a door"
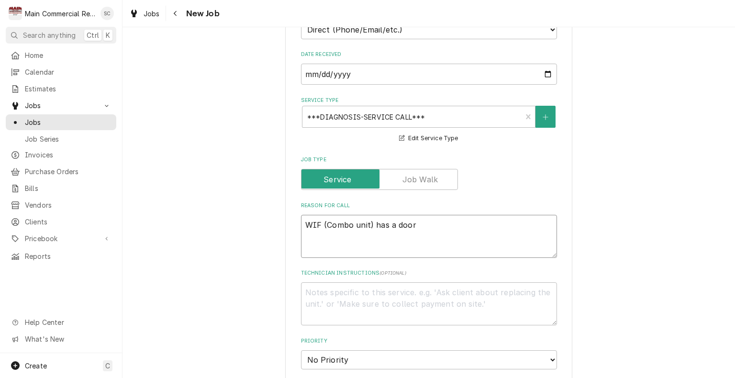
type textarea "x"
type textarea "WIF (Combo unit) has a doo"
type textarea "x"
type textarea "WIF (Combo unit) has a do"
type textarea "x"
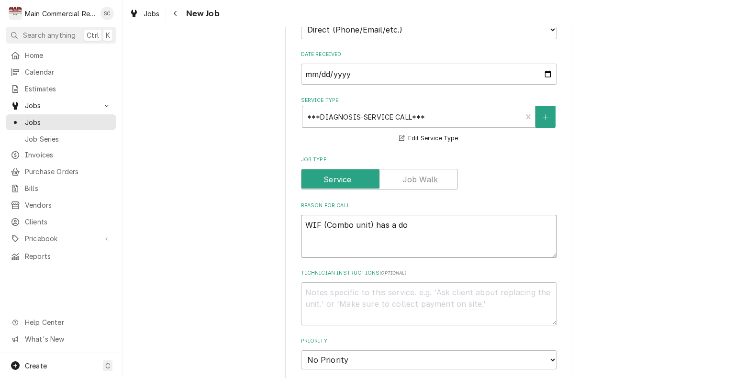
type textarea "WIF (Combo unit) has a d"
type textarea "x"
type textarea "WIF (Combo unit) has a"
type textarea "x"
type textarea "WIF (Combo unit) has a p"
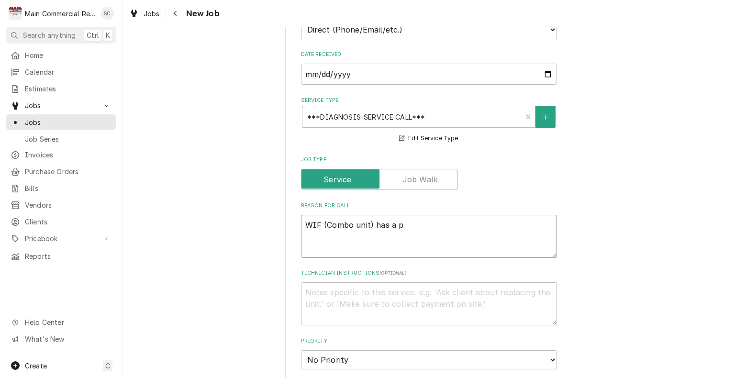
type textarea "x"
type textarea "WIF (Combo unit) has a pa"
type textarea "x"
type textarea "WIF (Combo unit) has a pan"
type textarea "x"
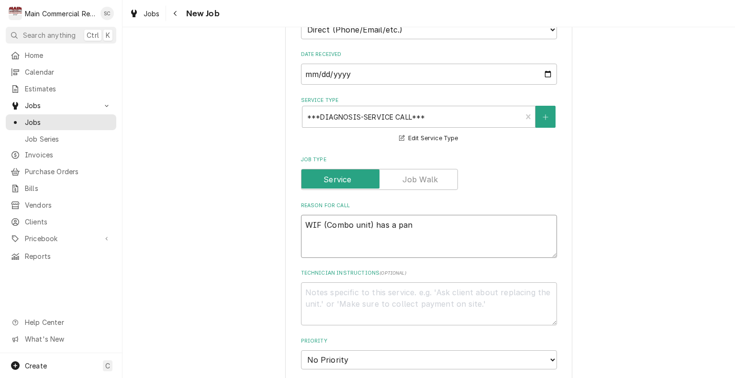
type textarea "WIF (Combo unit) has a pane"
type textarea "x"
type textarea "WIF (Combo unit) has a panel"
type textarea "x"
type textarea "WIF (Combo unit) has a panel"
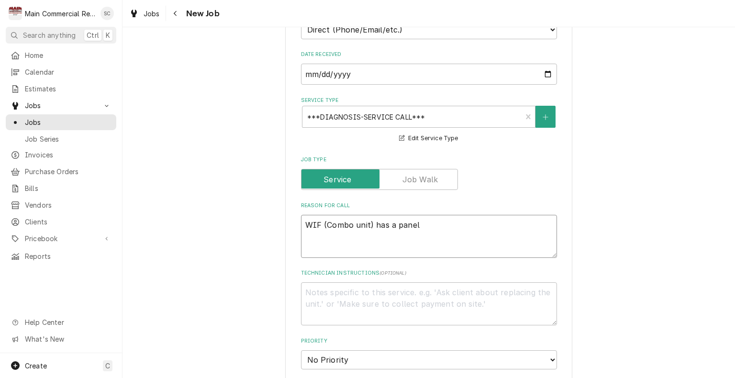
type textarea "x"
type textarea "WIF (Combo unit) has a panel o"
type textarea "x"
type textarea "WIF (Combo unit) has a panel on"
type textarea "x"
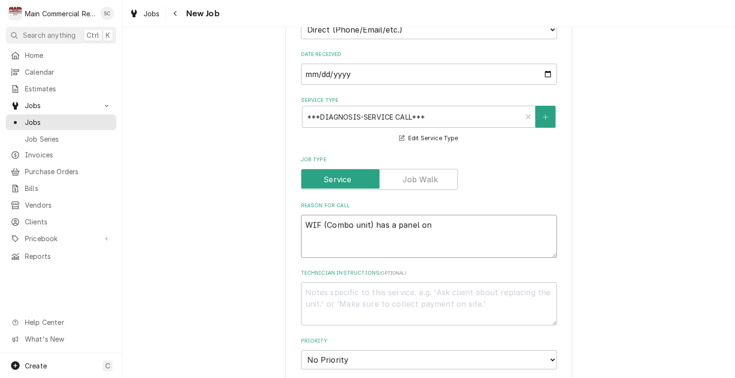
type textarea "WIF (Combo unit) has a panel on"
type textarea "x"
type textarea "WIF (Combo unit) has a panel on t"
type textarea "x"
type textarea "WIF (Combo unit) has a panel on th"
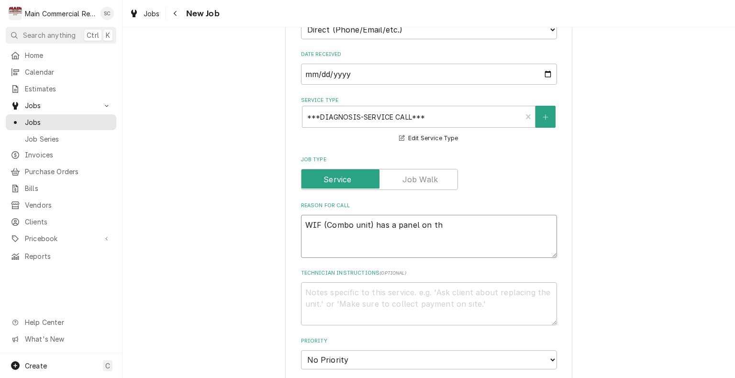
type textarea "x"
type textarea "WIF (Combo unit) has a panel on the"
type textarea "x"
type textarea "WIF (Combo unit) has a panel on the"
type textarea "x"
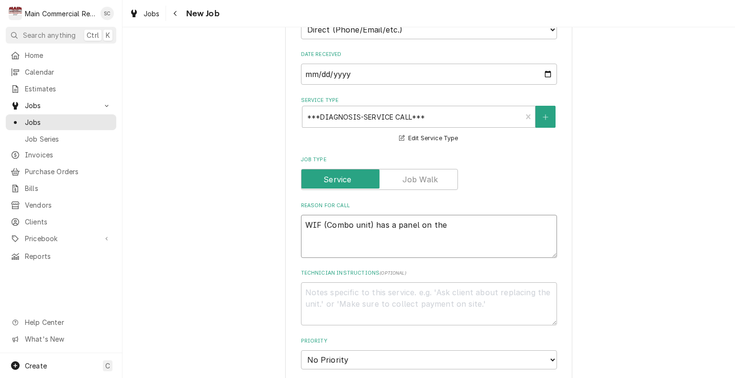
type textarea "WIF (Combo unit) has a panel on the f"
type textarea "x"
type textarea "WIF (Combo unit) has a panel on the fl"
type textarea "x"
type textarea "WIF (Combo unit) has a panel on the flo"
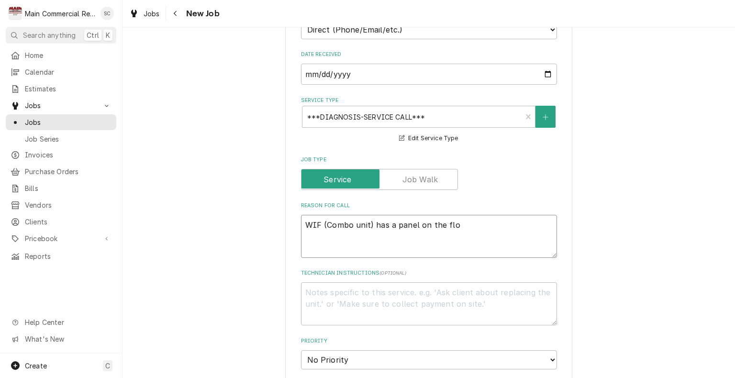
type textarea "x"
type textarea "WIF (Combo unit) has a panel on the floo"
type textarea "x"
type textarea "WIF (Combo unit) has a panel on the floor"
type textarea "x"
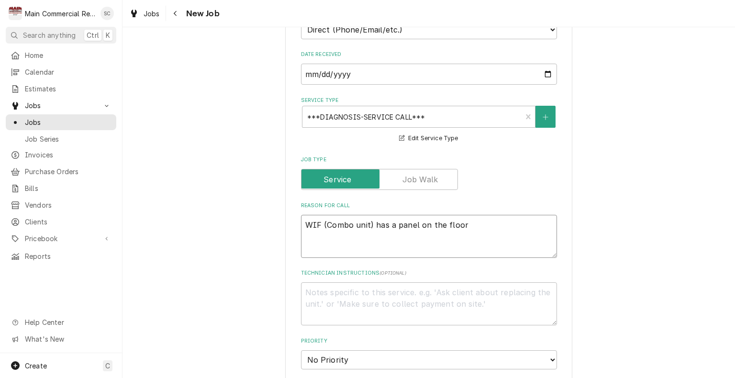
type textarea "WIF (Combo unit) has a panel on the floor"
type textarea "x"
type textarea "WIF (Combo unit) has a panel on the floor t"
type textarea "x"
type textarea "WIF (Combo unit) has a panel on the floor th"
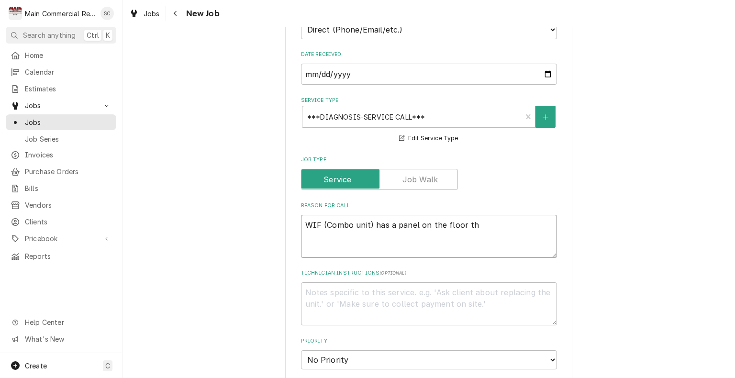
type textarea "x"
type textarea "WIF (Combo unit) has a panel on the floor tha"
type textarea "x"
type textarea "WIF (Combo unit) has a panel on the floor that"
type textarea "x"
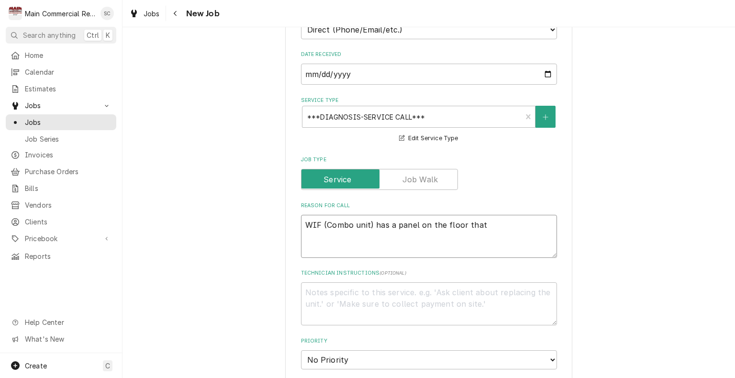
type textarea "WIF (Combo unit) has a panel on the floor that"
type textarea "x"
type textarea "WIF (Combo unit) has a panel on the floor that i"
type textarea "x"
type textarea "WIF (Combo unit) has a panel on the floor that is"
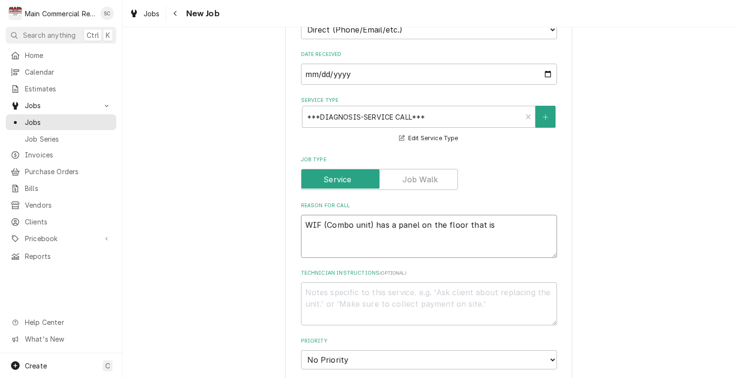
type textarea "x"
type textarea "WIF (Combo unit) has a panel on the floor that is"
type textarea "x"
type textarea "WIF (Combo unit) has a panel on the floor that is c"
type textarea "x"
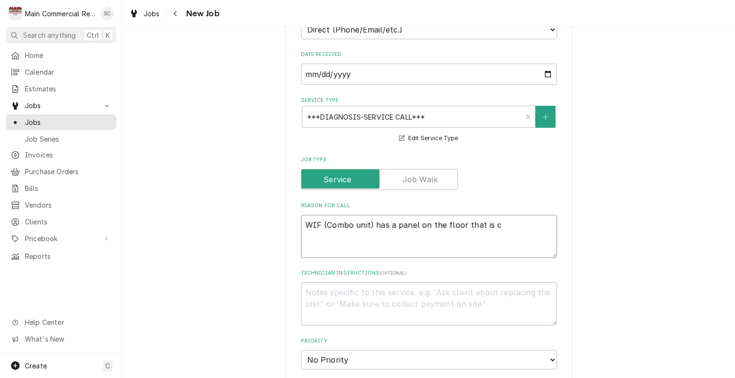
type textarea "WIF (Combo unit) has a panel on the floor that is co"
type textarea "x"
type textarea "WIF (Combo unit) has a panel on the floor that is com"
type textarea "x"
type textarea "WIF (Combo unit) has a panel on the floor that is comi"
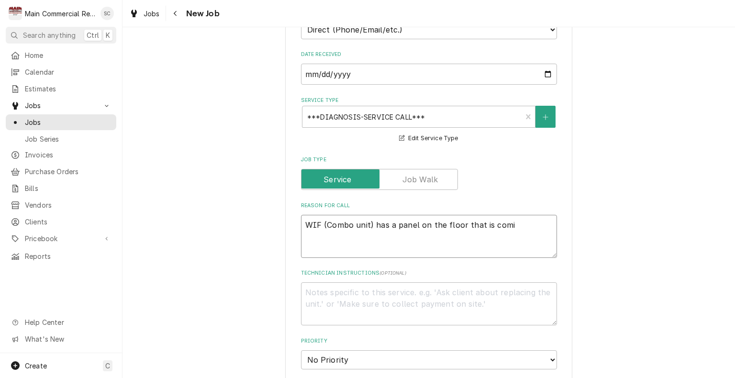
type textarea "x"
type textarea "WIF (Combo unit) has a panel on the floor that is comin"
type textarea "x"
type textarea "WIF (Combo unit) has a panel on the floor that is coming"
type textarea "x"
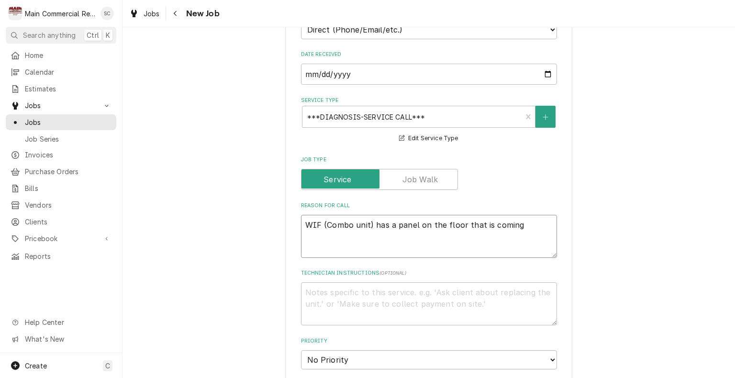
type textarea "WIF (Combo unit) has a panel on the floor that is coming"
type textarea "x"
type textarea "WIF (Combo unit) has a panel on the floor that is coming u"
type textarea "x"
type textarea "WIF (Combo unit) has a panel on the floor that is coming up"
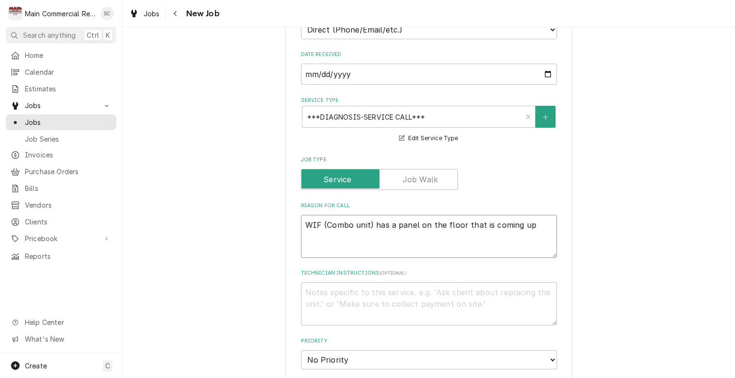
type textarea "x"
type textarea "WIF (Combo unit) has a panel on the floor that is coming up"
type textarea "x"
type textarea "WIF (Combo unit) has a panel on the floor that is coming up a"
type textarea "x"
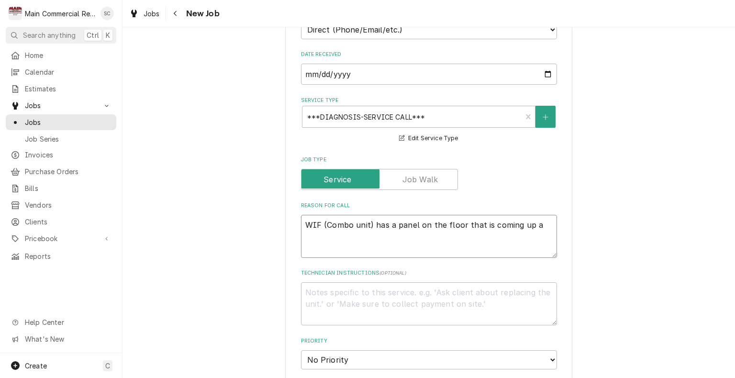
type textarea "WIF (Combo unit) has a panel on the floor that is coming up an"
type textarea "x"
type textarea "WIF (Combo unit) has a panel on the floor that is coming up and"
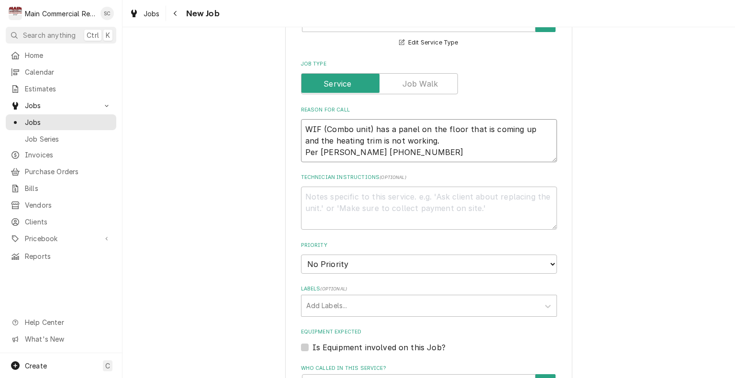
scroll to position [430, 0]
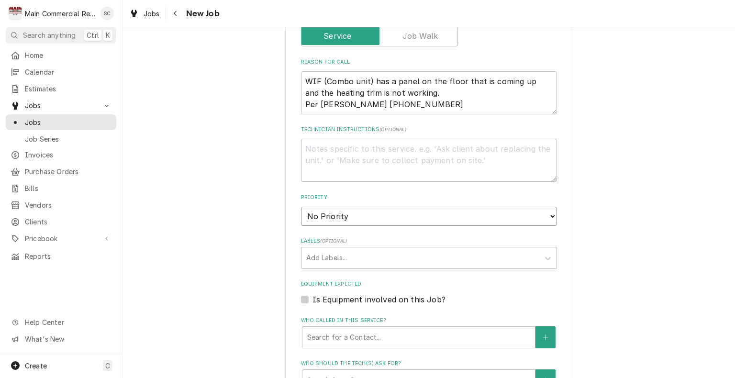
click at [348, 211] on select "No Priority Urgent High Medium Low" at bounding box center [429, 216] width 256 height 19
click at [301, 207] on select "No Priority Urgent High Medium Low" at bounding box center [429, 216] width 256 height 19
click at [353, 261] on div "Labels" at bounding box center [420, 257] width 228 height 17
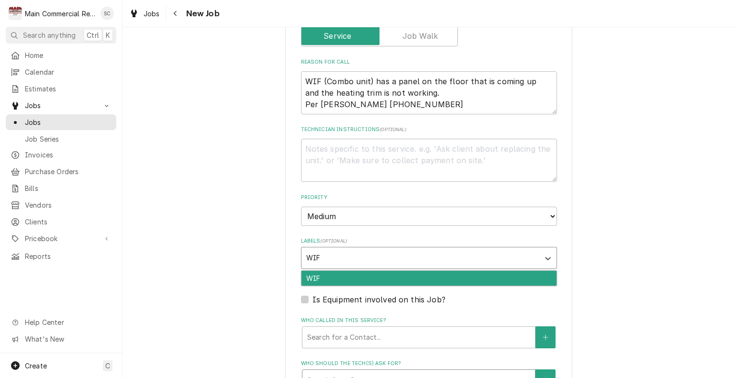
scroll to position [526, 0]
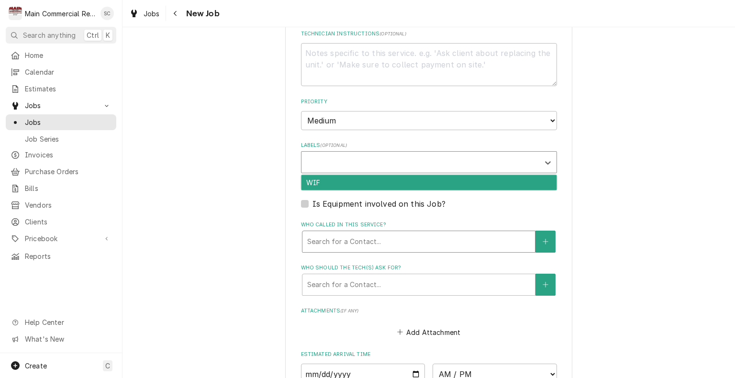
click at [367, 244] on div "Who called in this service?" at bounding box center [418, 241] width 223 height 17
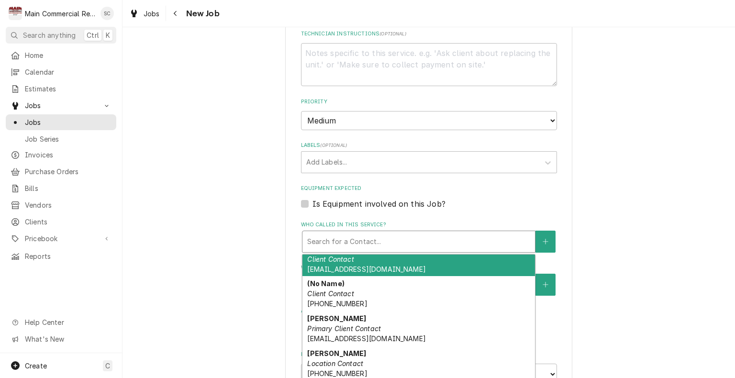
scroll to position [96, 0]
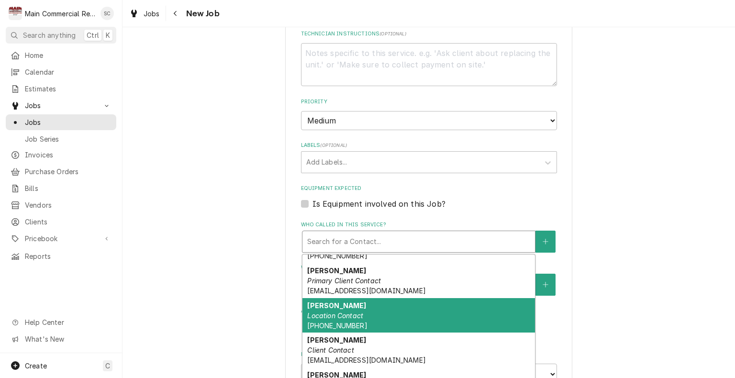
click at [378, 307] on div "Mike Location Contact (615) 642-6445" at bounding box center [418, 315] width 232 height 35
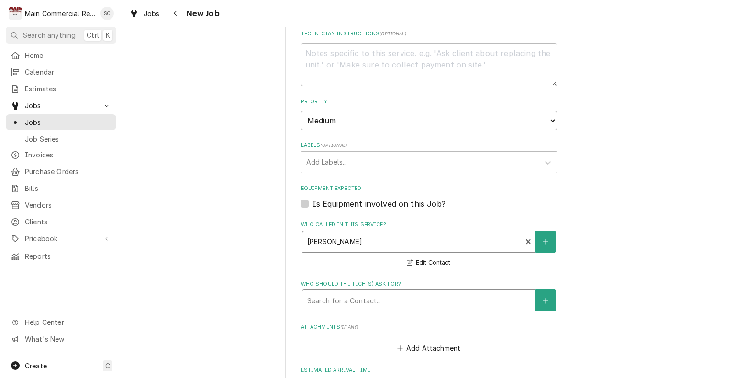
click at [389, 298] on div "Who should the tech(s) ask for?" at bounding box center [418, 300] width 223 height 17
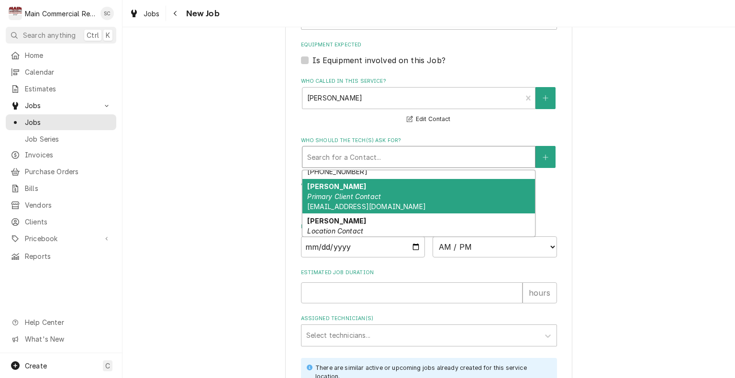
scroll to position [143, 0]
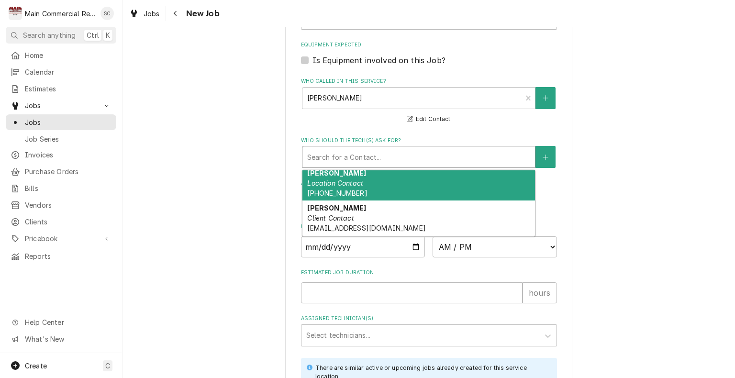
click at [418, 190] on div "Mike Location Contact (615) 642-6445" at bounding box center [418, 182] width 232 height 35
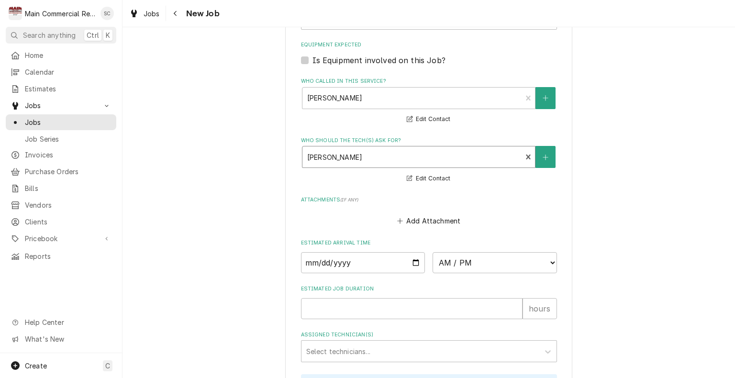
scroll to position [765, 0]
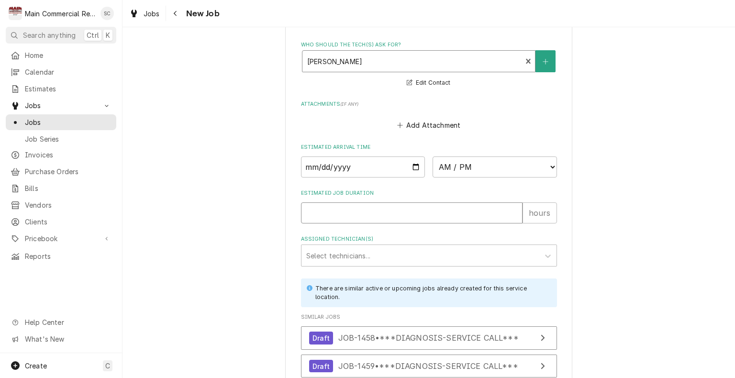
click at [379, 207] on input "Estimated Job Duration" at bounding box center [411, 212] width 221 height 21
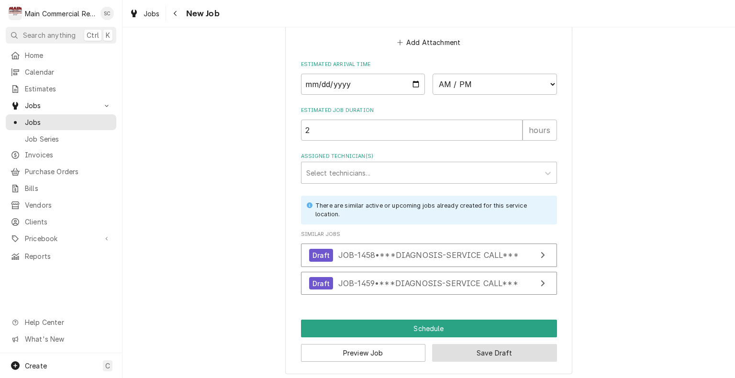
click at [485, 350] on button "Save Draft" at bounding box center [494, 353] width 125 height 18
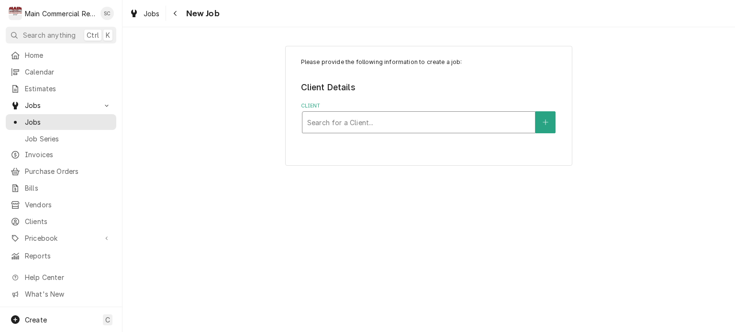
click at [356, 126] on div "Client" at bounding box center [418, 122] width 223 height 17
type input "[PERSON_NAME]"
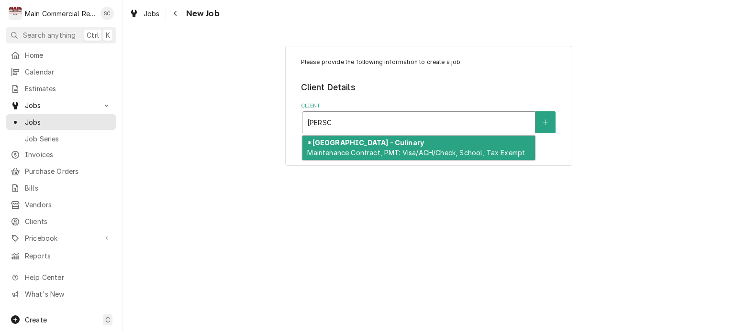
click at [362, 141] on strong "*[GEOGRAPHIC_DATA] - Culinary" at bounding box center [365, 143] width 117 height 8
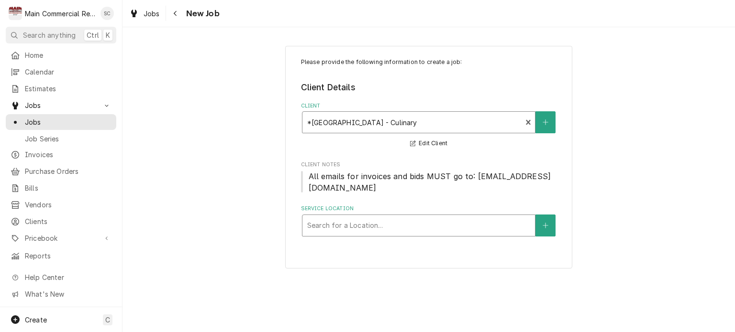
click at [373, 221] on div "Service Location" at bounding box center [418, 225] width 223 height 17
type input "[PERSON_NAME]"
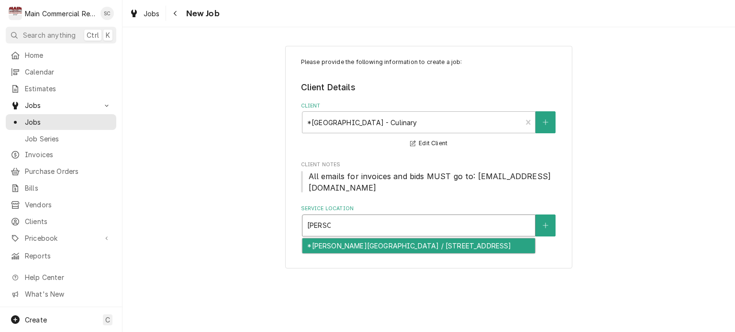
click at [393, 242] on div "*[PERSON_NAME][GEOGRAPHIC_DATA] / [STREET_ADDRESS]" at bounding box center [418, 246] width 232 height 15
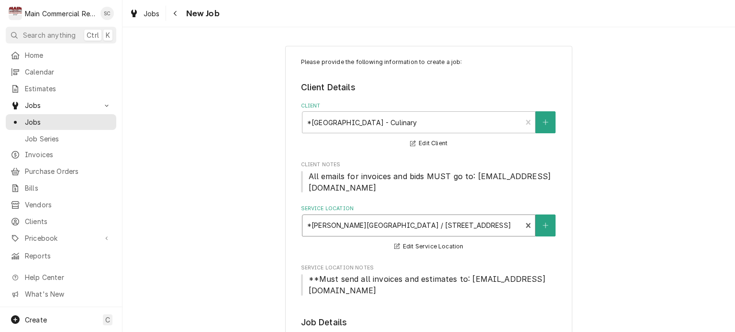
scroll to position [191, 0]
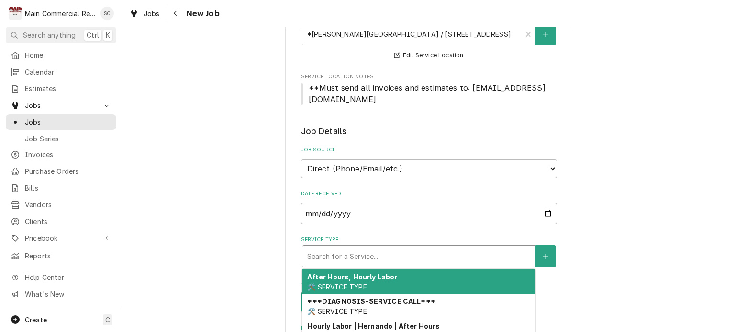
click at [354, 257] on div "Service Type" at bounding box center [418, 256] width 223 height 17
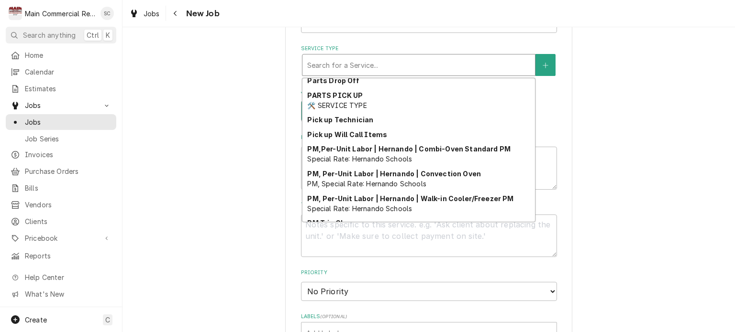
scroll to position [553, 0]
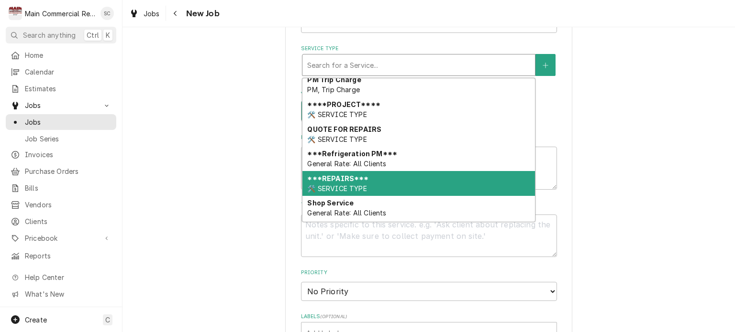
click at [374, 180] on div "***REPAIRS*** 🛠️ SERVICE TYPE" at bounding box center [418, 183] width 232 height 25
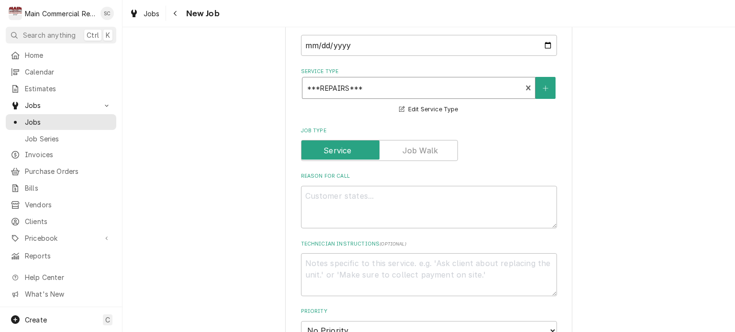
scroll to position [407, 0]
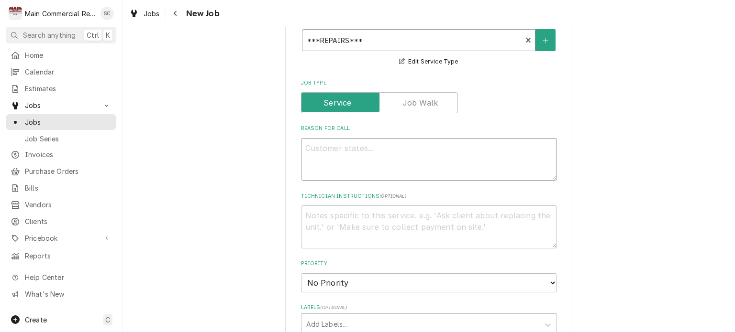
click at [460, 145] on textarea "Reason For Call" at bounding box center [429, 159] width 256 height 43
paste textarea "Manufacturer Salvajor Model Number 100 Serial Number 22676 Ownership Type Owned…"
type textarea "x"
type textarea "Manufacturer Salvajor Model Number 100 Serial Number 22676 Ownership Type Owned…"
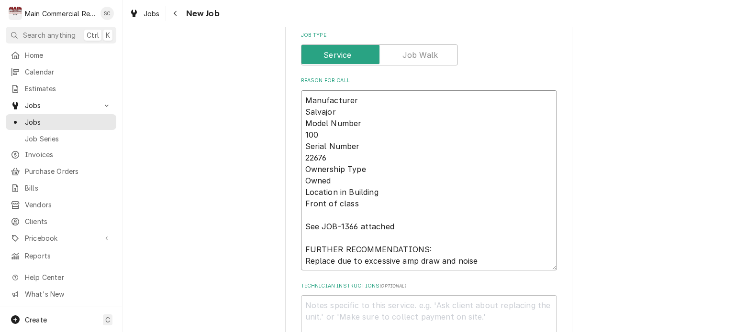
scroll to position [503, 0]
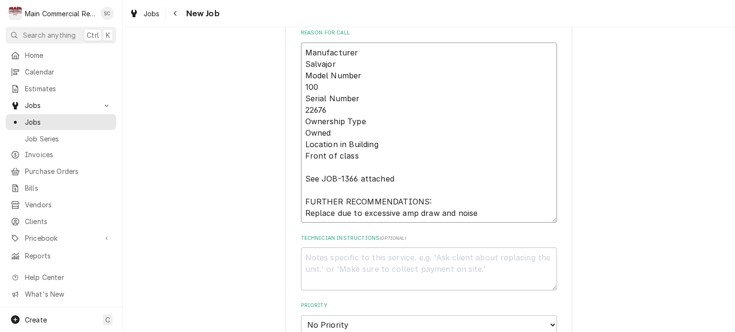
drag, startPoint x: 405, startPoint y: 180, endPoint x: 287, endPoint y: 166, distance: 118.5
click at [287, 166] on div "Please provide the following information to create a job: Client Details Client…" at bounding box center [428, 148] width 287 height 1210
type textarea "x"
type textarea "Manufacturer Salvajor Model Number 100 Serial Number 22676 Ownership Type Owned…"
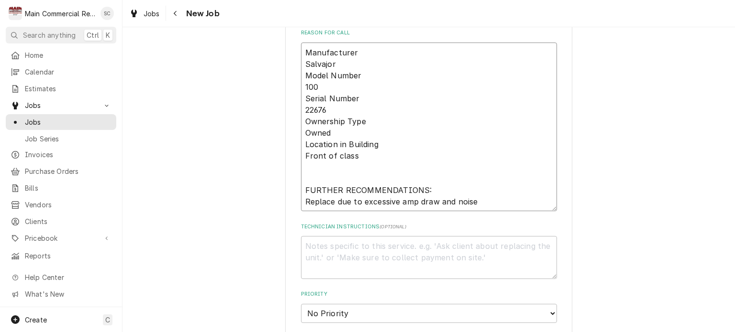
drag, startPoint x: 441, startPoint y: 191, endPoint x: 310, endPoint y: 165, distance: 133.3
click at [310, 165] on textarea "Manufacturer Salvajor Model Number 100 Serial Number 22676 Ownership Type Owned…" at bounding box center [429, 127] width 256 height 169
type textarea "x"
type textarea "Manufacturer Salvajor Model Number 100 Serial Number 22676 Ownership Type Owned…"
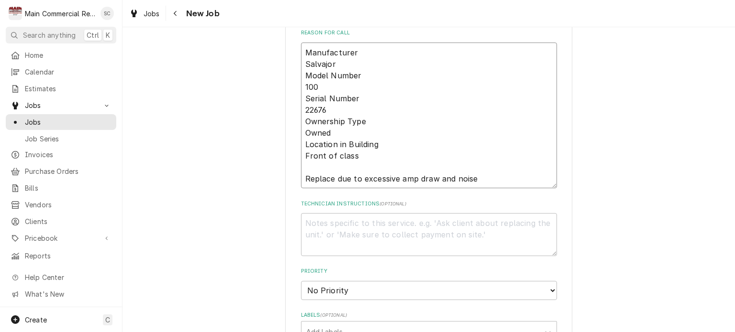
click at [306, 175] on textarea "Manufacturer Salvajor Model Number 100 Serial Number 22676 Ownership Type Owned…" at bounding box center [429, 116] width 256 height 146
type textarea "x"
type textarea "Manufacturer Salvajor Model Number 100 Serial Number 22676 Ownership Type Owned…"
type textarea "x"
type textarea "Manufacturer Salvajor Model Number 100 Serial Number 22676 Ownership Type Owned…"
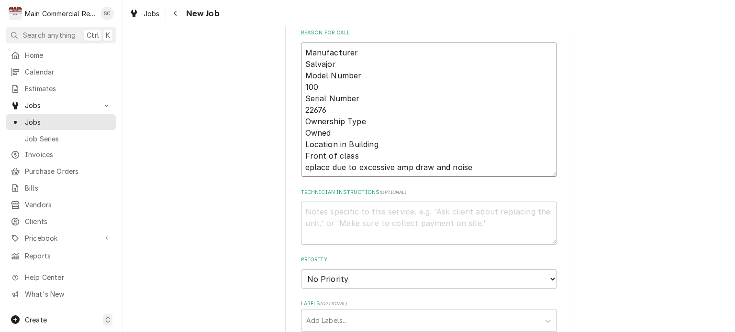
type textarea "x"
type textarea "Manufacturer Salvajor Model Number 100 Serial Number 22676 Ownership Type Owned…"
click at [334, 167] on textarea "Manufacturer Salvajor Model Number 100 Serial Number 22676 Ownership Type Owned…" at bounding box center [429, 110] width 256 height 135
type textarea "x"
type textarea "Manufacturer Salvajor Model Number 100 Serial Number 22676 Ownership Type Owned…"
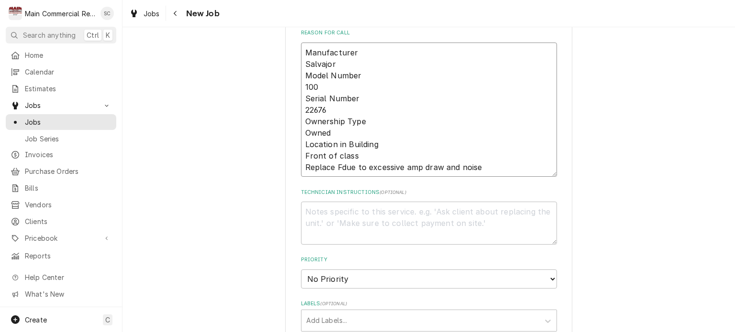
type textarea "x"
type textarea "Manufacturer Salvajor Model Number 100 Serial Number 22676 Ownership Type Owned…"
type textarea "x"
type textarea "Manufacturer Salvajor Model Number 100 Serial Number 22676 Ownership Type Owned…"
type textarea "x"
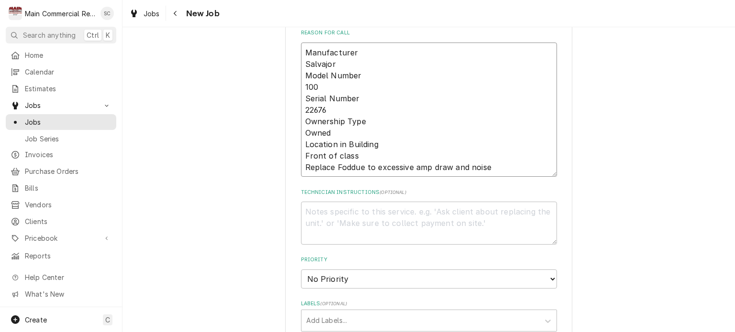
type textarea "Manufacturer Salvajor Model Number 100 Serial Number 22676 Ownership Type Owned…"
type textarea "x"
type textarea "Manufacturer Salvajor Model Number 100 Serial Number 22676 Ownership Type Owned…"
type textarea "x"
type textarea "Manufacturer Salvajor Model Number 100 Serial Number 22676 Ownership Type Owned…"
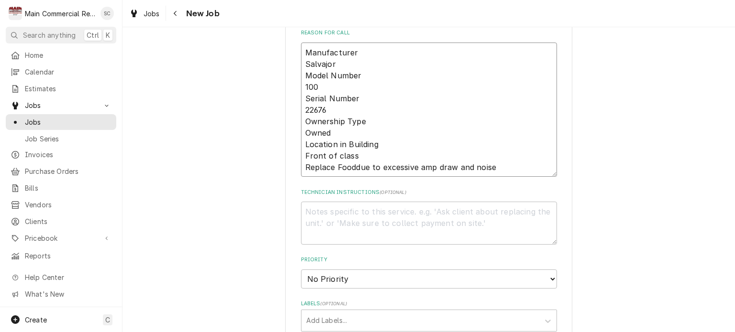
type textarea "x"
type textarea "Manufacturer Salvajor Model Number 100 Serial Number 22676 Ownership Type Owned…"
type textarea "x"
type textarea "Manufacturer Salvajor Model Number 100 Serial Number 22676 Ownership Type Owned…"
type textarea "x"
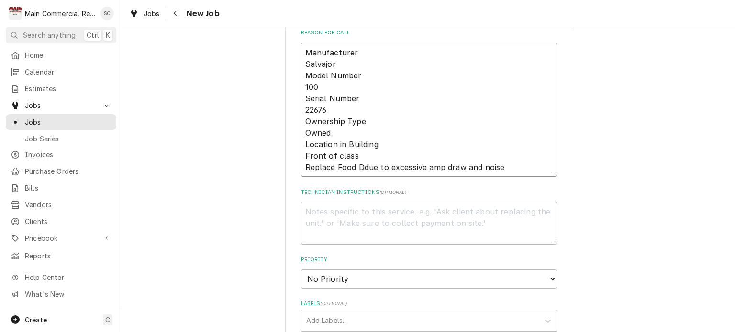
type textarea "Manufacturer Salvajor Model Number 100 Serial Number 22676 Ownership Type Owned…"
type textarea "x"
type textarea "Manufacturer Salvajor Model Number 100 Serial Number 22676 Ownership Type Owned…"
type textarea "x"
type textarea "Manufacturer Salvajor Model Number 100 Serial Number 22676 Ownership Type Owned…"
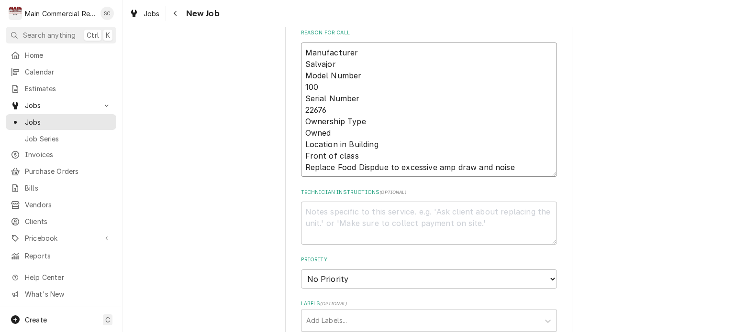
type textarea "x"
type textarea "Manufacturer Salvajor Model Number 100 Serial Number 22676 Ownership Type Owned…"
type textarea "x"
type textarea "Manufacturer Salvajor Model Number 100 Serial Number 22676 Ownership Type Owned…"
type textarea "x"
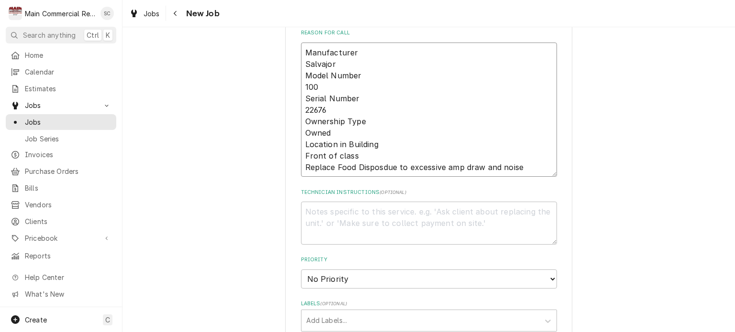
type textarea "Manufacturer Salvajor Model Number 100 Serial Number 22676 Ownership Type Owned…"
type textarea "x"
type textarea "Manufacturer Salvajor Model Number 100 Serial Number 22676 Ownership Type Owned…"
type textarea "x"
type textarea "Manufacturer Salvajor Model Number 100 Serial Number 22676 Ownership Type Owned…"
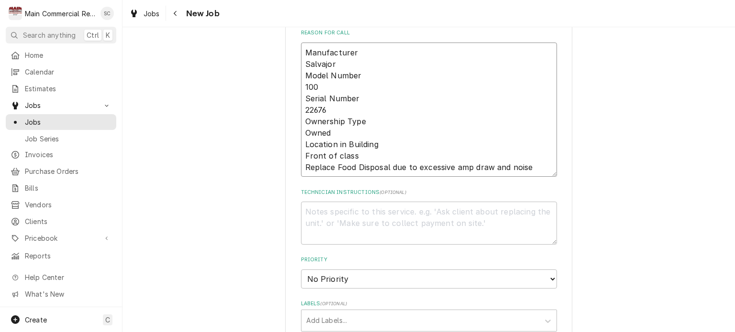
type textarea "x"
type textarea "Manufacturer Salvajor Model Number 100 Serial Number 22676 Ownership Type Owned…"
type textarea "x"
type textarea "Manufacturer Salvajor Model Number 100 Serial Number 22676 Ownership Type Owned…"
type textarea "x"
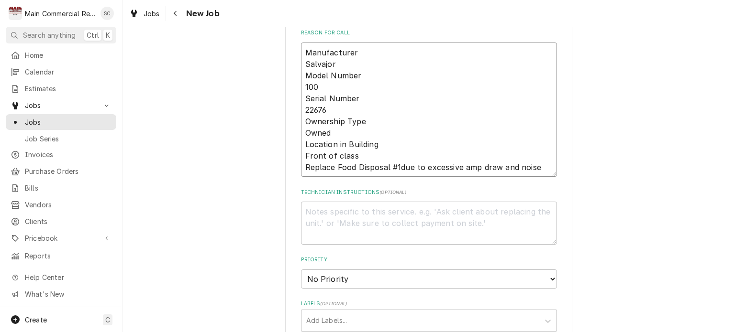
type textarea "Manufacturer Salvajor Model Number 100 Serial Number 22676 Ownership Type Owned…"
type textarea "x"
type textarea "Manufacturer Salvajor Model Number 100 Serial Number 22676 Ownership Type Owned…"
click at [330, 210] on textarea "Technician Instructions ( optional )" at bounding box center [429, 223] width 256 height 43
click at [309, 209] on textarea "Technician Instructions ( optional )" at bounding box center [429, 223] width 256 height 43
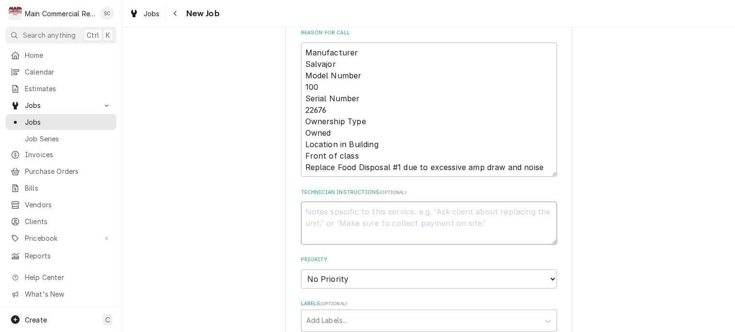
paste textarea "705100c"
type textarea "x"
type textarea "705100c"
type textarea "x"
type textarea "705100c"
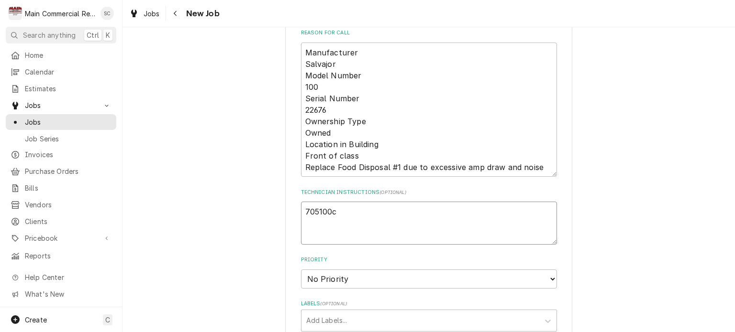
type textarea "x"
type textarea "705100c S"
type textarea "x"
type textarea "705100c Sa"
type textarea "x"
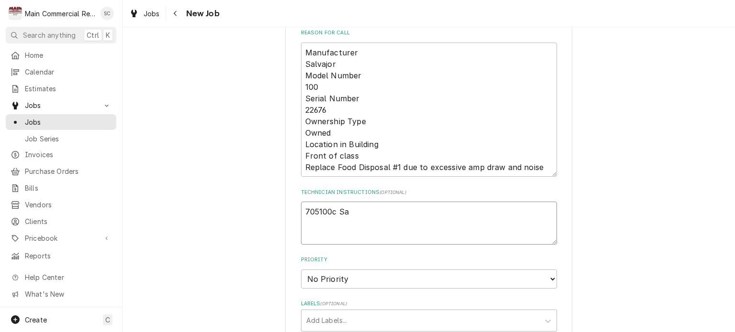
type textarea "705100c Sal"
type textarea "x"
type textarea "705100c Salv"
type textarea "x"
type textarea "705100c Salva"
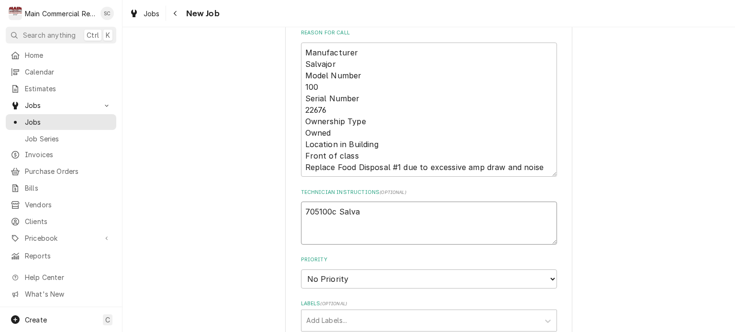
type textarea "x"
type textarea "705100c Salvaj"
type textarea "x"
type textarea "705100c Salvajo"
type textarea "x"
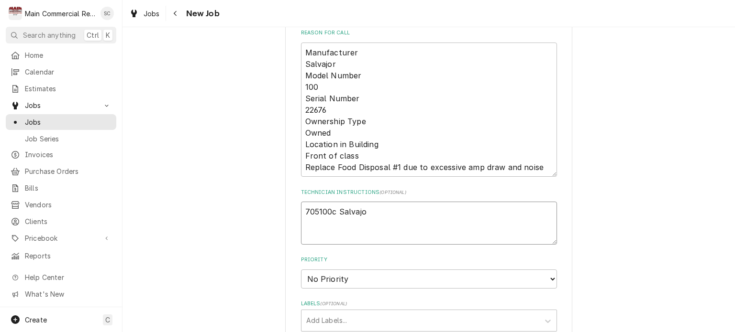
type textarea "705100c Salvajor"
type textarea "x"
type textarea "705100c Salvajor"
type textarea "x"
type textarea "705100c Salvajor F"
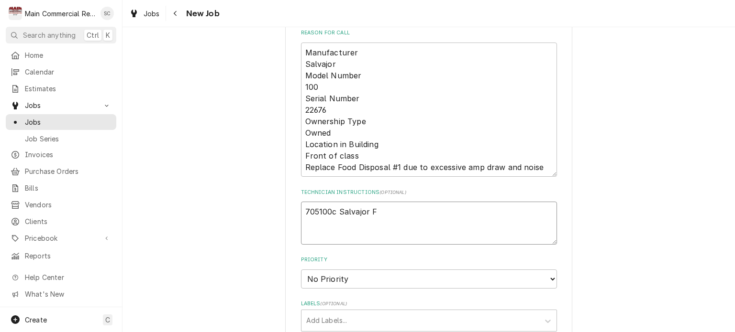
type textarea "x"
type textarea "705100c Salvajor Fo"
type textarea "x"
type textarea "705100c Salvajor Foo"
type textarea "x"
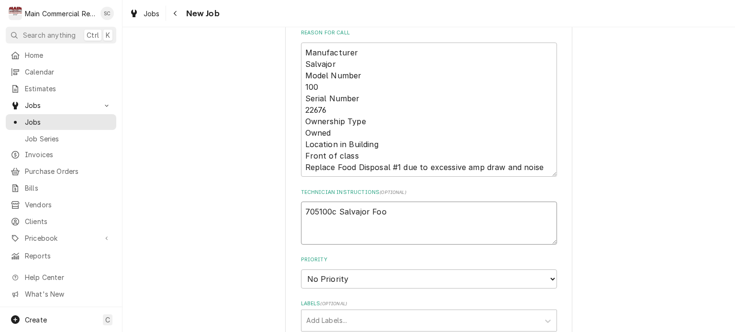
type textarea "705100c Salvajor Food"
type textarea "x"
type textarea "705100c Salvajor Food"
type textarea "x"
type textarea "705100c Salvajor Food D"
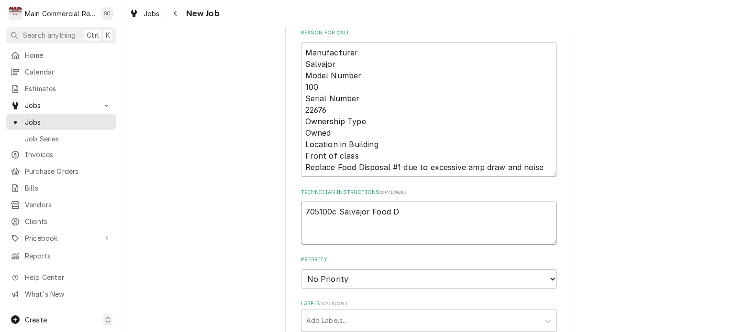
type textarea "x"
type textarea "705100c Salvajor Food Di"
type textarea "x"
type textarea "705100c Salvajor Food Dis"
type textarea "x"
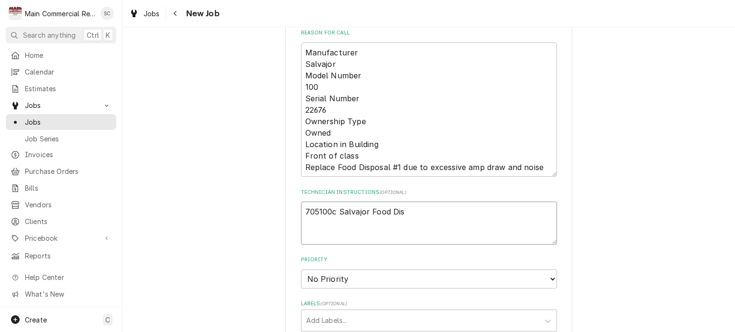
type textarea "705100c Salvajor Food Disp"
type textarea "x"
type textarea "705100c Salvajor Food Dispo"
type textarea "x"
type textarea "705100c Salvajor Food Dispos"
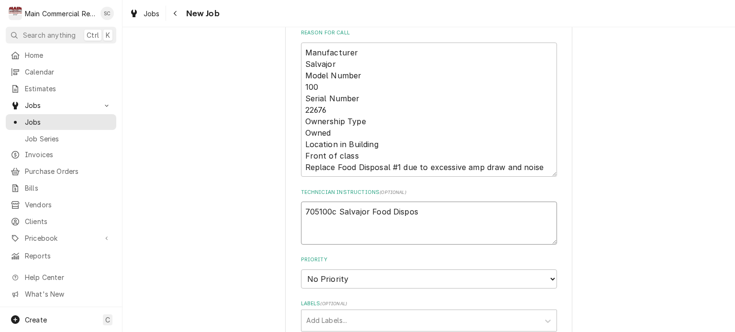
type textarea "x"
type textarea "705100c Salvajor Food Disposa"
type textarea "x"
type textarea "705100c Salvajor Food Disposal"
type textarea "x"
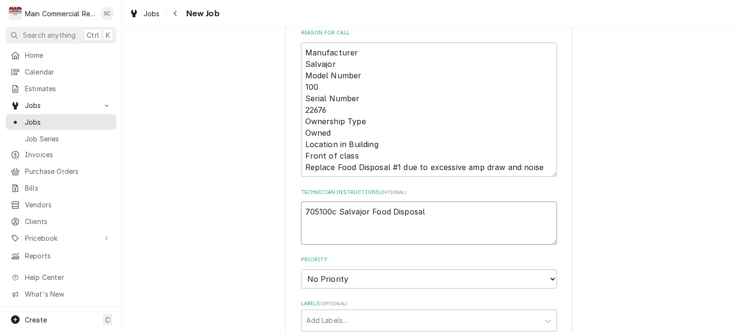
type textarea "705100c Salvajor Food Disposal"
type textarea "x"
type textarea "705100c Salvajor Food Disposal"
type textarea "x"
type textarea "705100c Salvajor Food Disposal L"
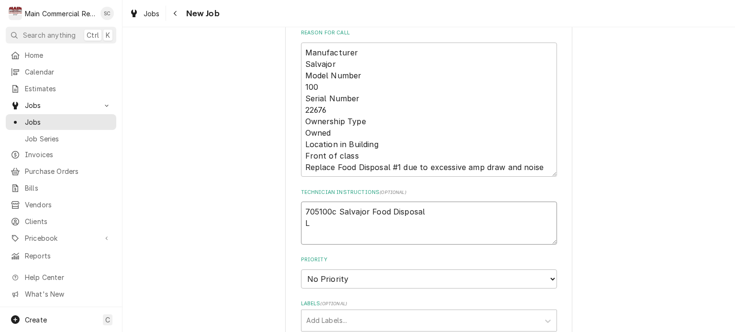
type textarea "x"
type textarea "705100c Salvajor Food Disposal La"
type textarea "x"
type textarea "705100c Salvajor Food Disposal Lab"
type textarea "x"
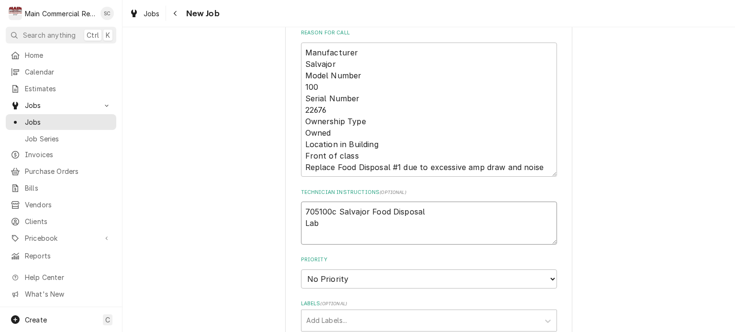
type textarea "705100c Salvajor Food Disposal Labo"
type textarea "x"
type textarea "705100c Salvajor Food Disposal Labor"
type textarea "x"
type textarea "705100c Salvajor Food Disposal Labor"
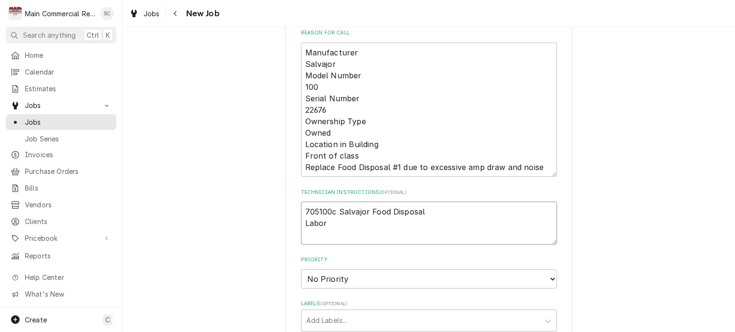
type textarea "x"
type textarea "705100c Salvajor Food Disposal Labor 4"
type textarea "x"
type textarea "705100c Salvajor Food Disposal Labor 4h"
type textarea "x"
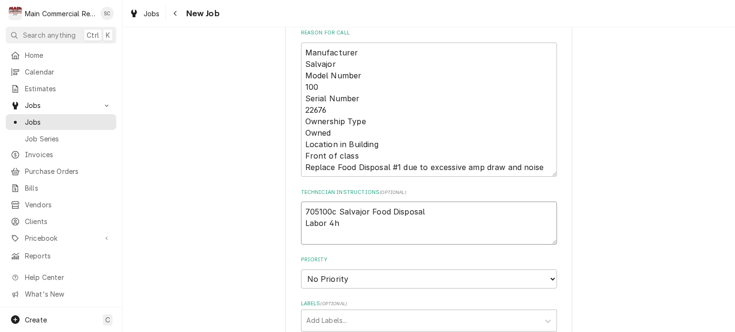
type textarea "705100c Salvajor Food Disposal Labor 4hr"
type textarea "x"
type textarea "705100c Salvajor Food Disposal Labor 4hrs"
type textarea "x"
type textarea "705100c Salvajor Food Disposal Labor 4hrs"
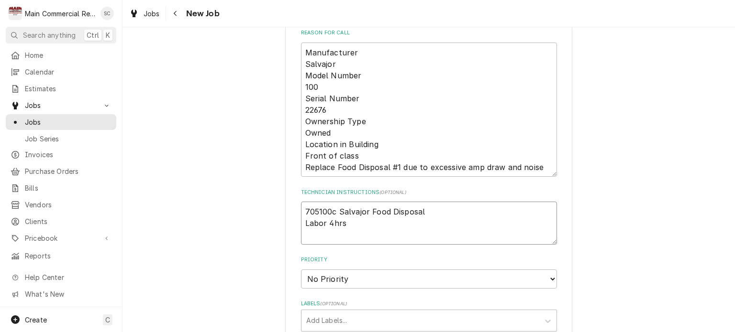
type textarea "x"
type textarea "705100c Salvajor Food Disposal Labor 4hrs Q"
type textarea "x"
type textarea "705100c Salvajor Food Disposal Labor 4hrs Q-"
type textarea "x"
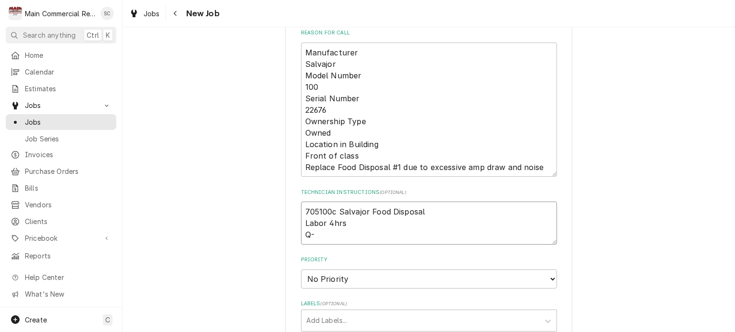
type textarea "705100c Salvajor Food Disposal Labor 4hrs Q-3"
type textarea "x"
type textarea "705100c Salvajor Food Disposal Labor 4hrs Q-38"
type textarea "x"
type textarea "705100c Salvajor Food Disposal Labor 4hrs Q-385"
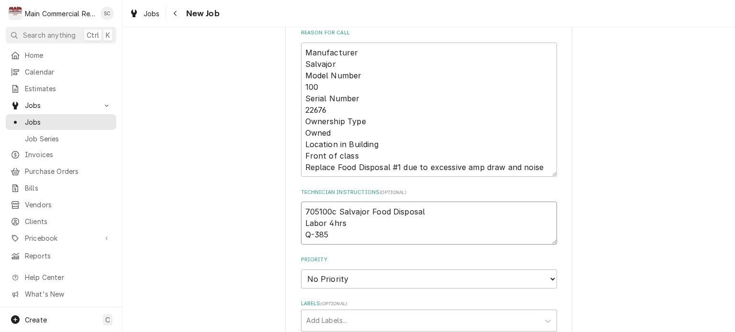
type textarea "x"
type textarea "705100c Salvajor Food Disposal Labor 4hrs Q-3850"
type textarea "x"
type textarea "705100c Salvajor Food Disposal Labor 4hrs Q-3850,"
type textarea "x"
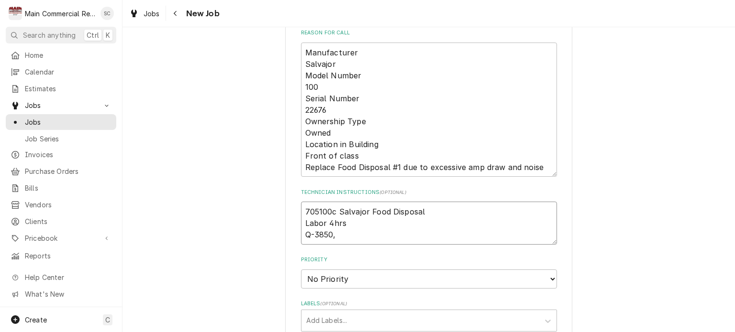
type textarea "705100c Salvajor Food Disposal Labor 4hrs Q-3850,"
type textarea "x"
type textarea "705100c Salvajor Food Disposal Labor 4hrs Q-3850, $"
type textarea "x"
type textarea "705100c Salvajor Food Disposal Labor 4hrs Q-3850, $2"
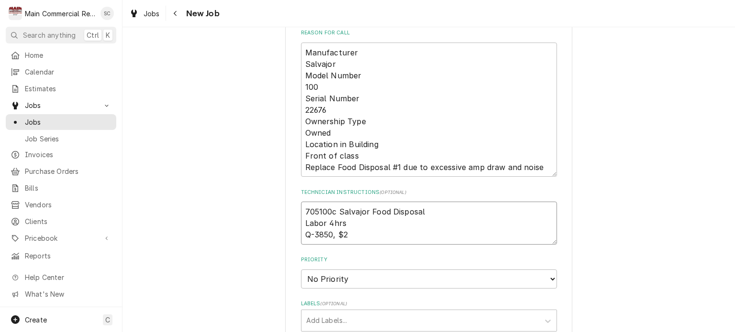
type textarea "x"
type textarea "705100c Salvajor Food Disposal Labor 4hrs Q-3850, $24"
type textarea "x"
type textarea "705100c Salvajor Food Disposal Labor 4hrs Q-3850, $244"
type textarea "x"
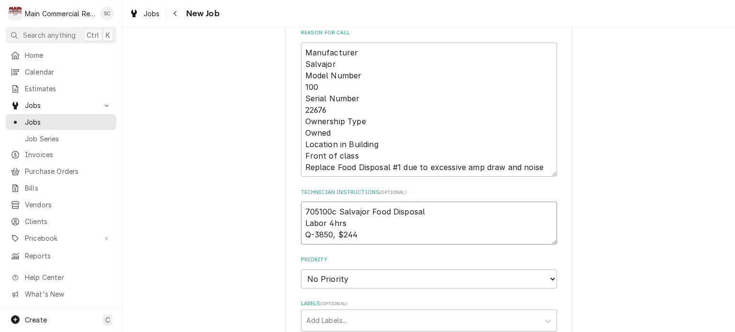
type textarea "705100c Salvajor Food Disposal Labor 4hrs Q-3850, $2447"
type textarea "x"
type textarea "705100c Salvajor Food Disposal Labor 4hrs Q-3850, $2447."
type textarea "x"
type textarea "705100c Salvajor Food Disposal Labor 4hrs Q-3850, $2447.7"
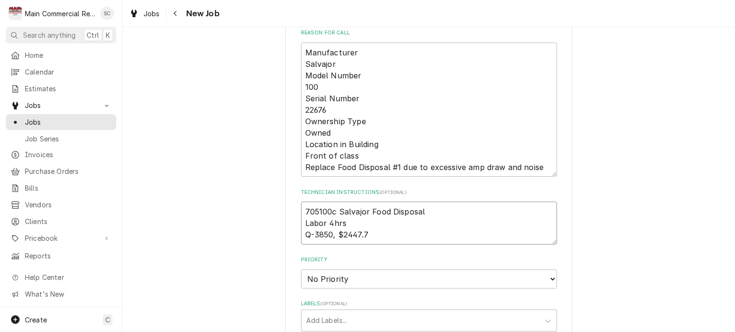
type textarea "x"
type textarea "705100c Salvajor Food Disposal Labor 4hrs Q-3850, $2447.71"
type textarea "x"
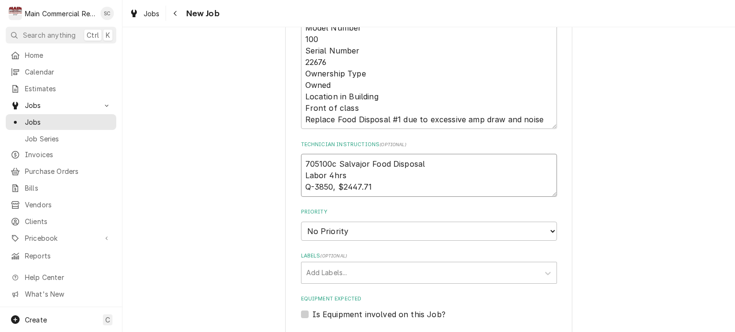
type textarea "705100c Salvajor Food Disposal Labor 4hrs Q-3850, $2447.71"
click at [335, 232] on select "No Priority Urgent High Medium Low" at bounding box center [429, 231] width 256 height 19
select select "2"
click at [301, 222] on select "No Priority Urgent High Medium Low" at bounding box center [429, 231] width 256 height 19
type textarea "x"
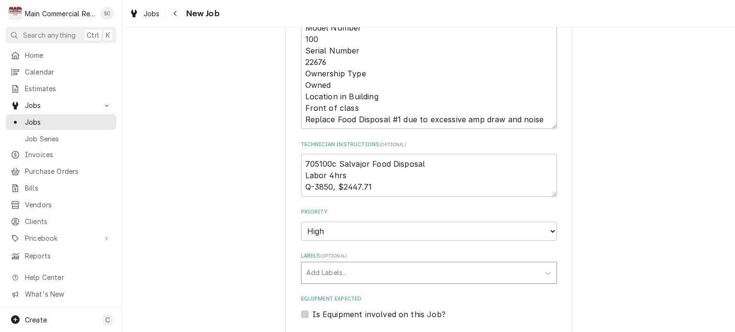
click at [339, 271] on div "Labels" at bounding box center [420, 272] width 228 height 17
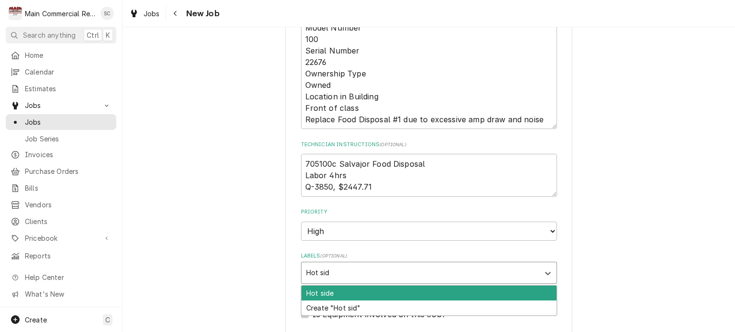
type input "Hot side"
click at [333, 296] on div "Hot side" at bounding box center [428, 293] width 255 height 15
type textarea "x"
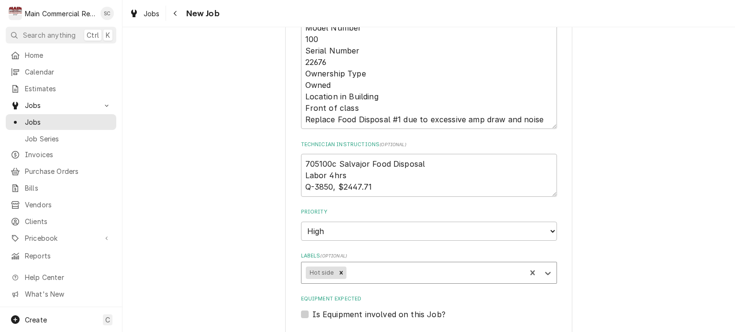
type textarea "x"
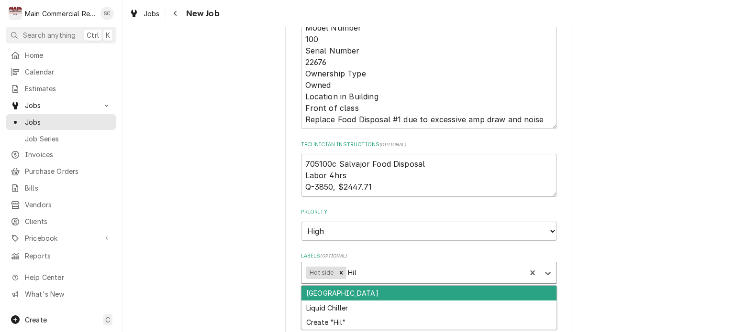
type input "Hill"
click at [455, 294] on div "Hillsborough Cnty School" at bounding box center [428, 293] width 255 height 15
type textarea "x"
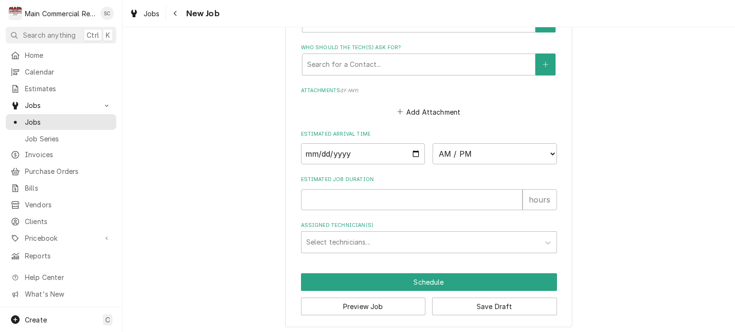
scroll to position [786, 0]
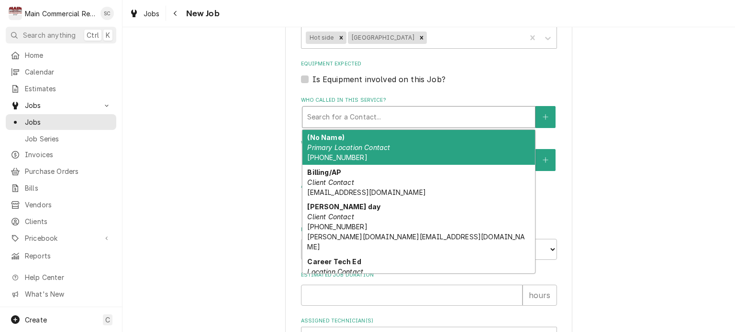
click at [351, 120] on div "Who called in this service?" at bounding box center [418, 117] width 223 height 17
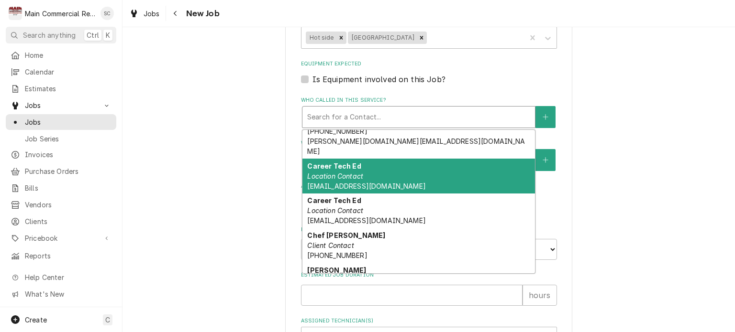
scroll to position [239, 0]
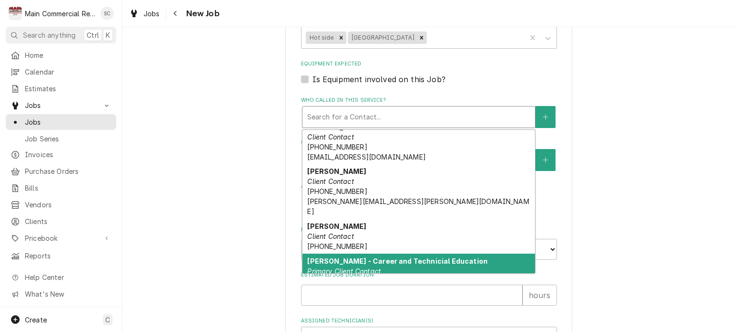
click at [345, 267] on em "Primary Client Contact" at bounding box center [344, 271] width 74 height 8
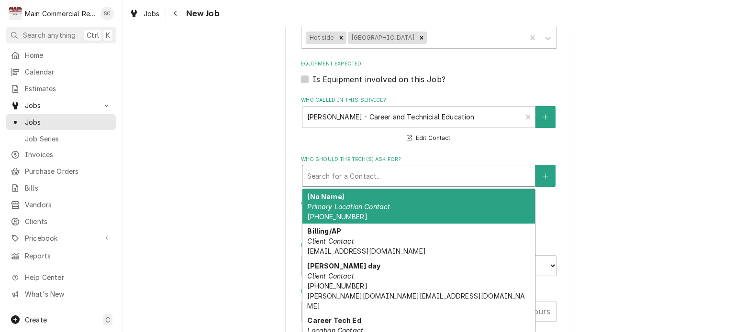
click at [350, 170] on div "Who should the tech(s) ask for?" at bounding box center [418, 175] width 223 height 17
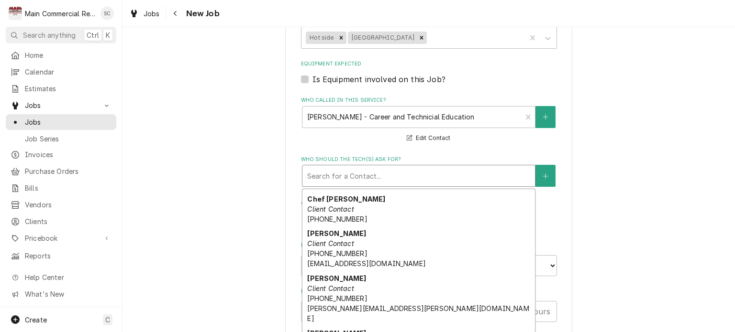
scroll to position [268, 0]
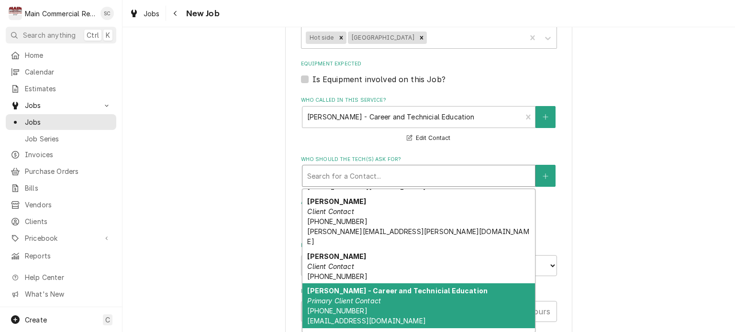
click at [358, 287] on strong "Terri Daniels - Career and Technicial Education" at bounding box center [397, 291] width 180 height 8
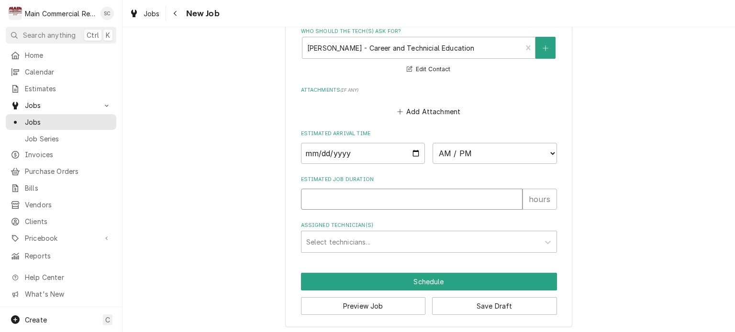
click at [368, 195] on input "Estimated Job Duration" at bounding box center [411, 199] width 221 height 21
type textarea "x"
type input "4"
type textarea "x"
type input "4"
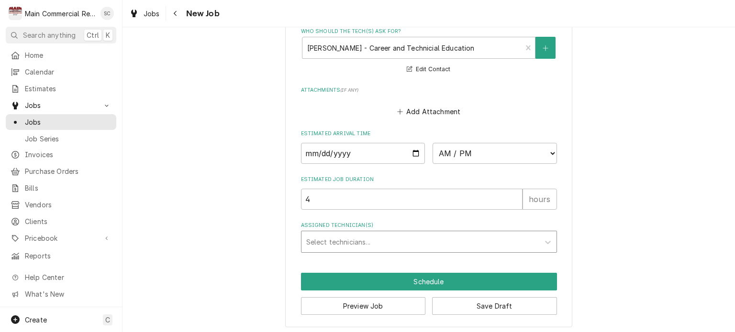
click at [364, 238] on div "Assigned Technician(s)" at bounding box center [420, 241] width 228 height 17
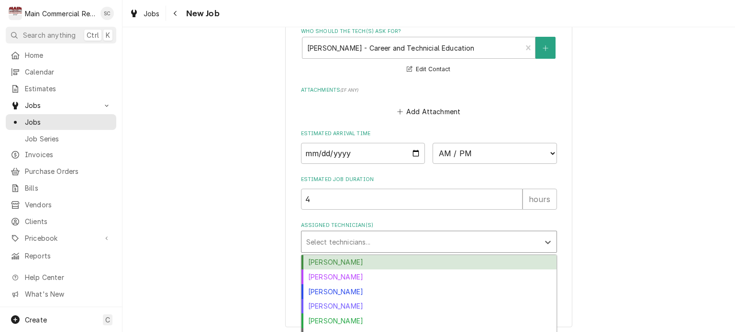
type input "c"
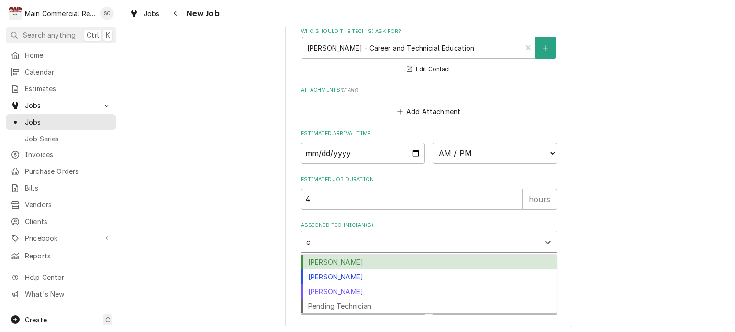
click at [356, 255] on div "Caleb Gorton" at bounding box center [428, 262] width 255 height 15
type textarea "x"
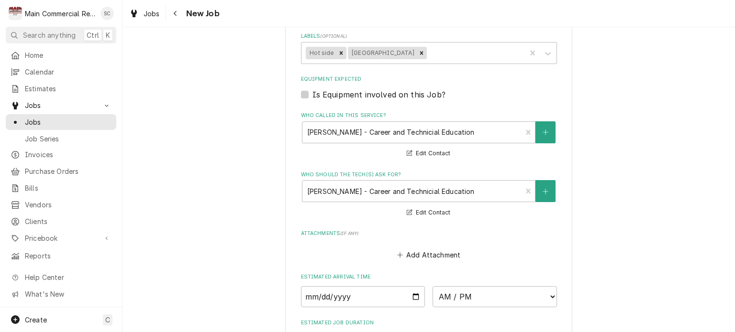
scroll to position [627, 0]
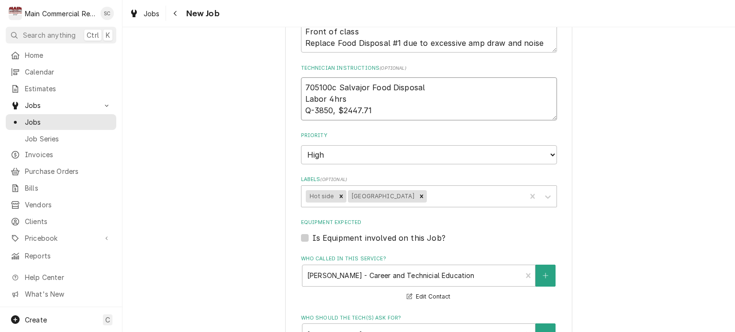
click at [301, 85] on textarea "705100c Salvajor Food Disposal Labor 4hrs Q-3850, $2447.71" at bounding box center [429, 98] width 256 height 43
type textarea "x"
type textarea "705100c Salvajor Food Disposal Labor 4hrs Q-3850, $2447.71"
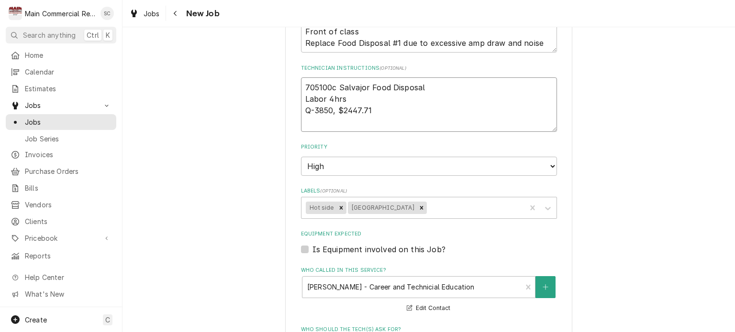
type textarea "x"
type textarea "9 705100c Salvajor Food Disposal Labor 4hrs Q-3850, $2447.71"
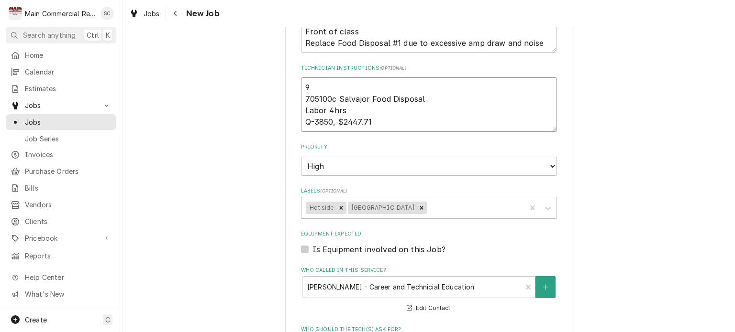
type textarea "x"
type textarea "9/ 705100c Salvajor Food Disposal Labor 4hrs Q-3850, $2447.71"
type textarea "x"
type textarea "9/2 705100c Salvajor Food Disposal Labor 4hrs Q-3850, $2447.71"
type textarea "x"
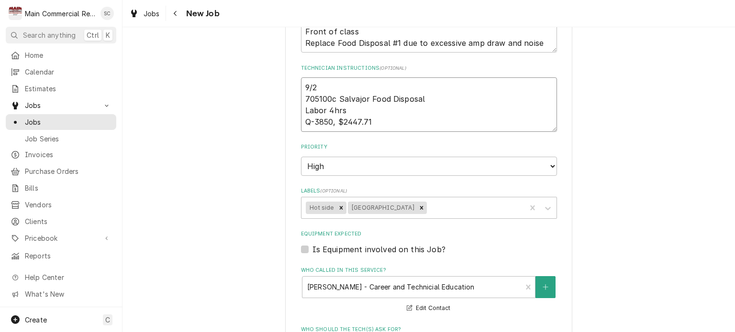
type textarea "9/24 705100c Salvajor Food Disposal Labor 4hrs Q-3850, $2447.71"
type textarea "x"
type textarea "9/24/ 705100c Salvajor Food Disposal Labor 4hrs Q-3850, $2447.71"
type textarea "x"
type textarea "9/24/2 705100c Salvajor Food Disposal Labor 4hrs Q-3850, $2447.71"
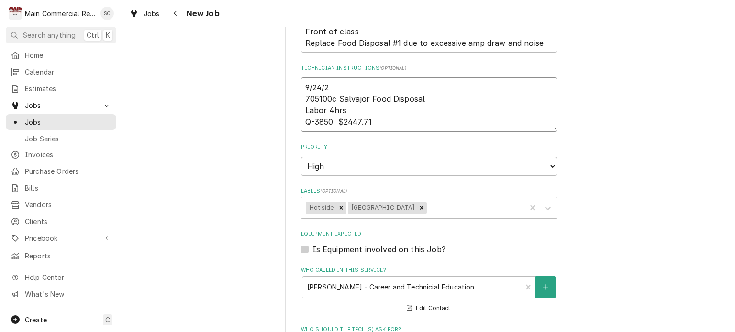
type textarea "x"
type textarea "9/24/25 705100c Salvajor Food Disposal Labor 4hrs Q-3850, $2447.71"
type textarea "x"
type textarea "9/24/25 705100c Salvajor Food Disposal Labor 4hrs Q-3850, $2447.71"
type textarea "x"
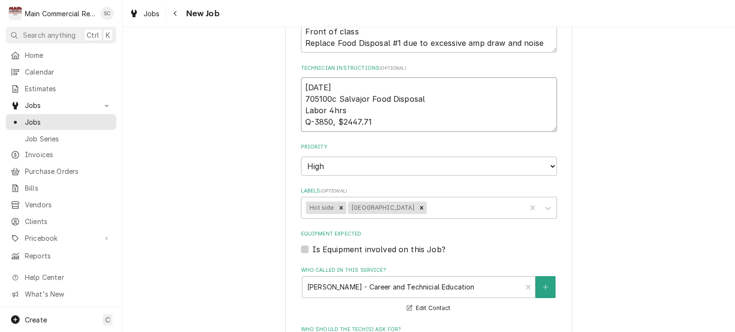
type textarea "9/24/25 P 705100c Salvajor Food Disposal Labor 4hrs Q-3850, $2447.71"
click at [416, 83] on textarea "9/24/25 POO, Webs.,PO70638, ETA? 705100c Salvajor Food Disposal Labor 4hrs Q-38…" at bounding box center [429, 104] width 256 height 55
paste textarea "#116560939"
click at [504, 87] on textarea "9/24/25 POO, Webs.,PO70638,#116560939 ETA? 705100c Salvajor Food Disposal Labor…" at bounding box center [429, 104] width 256 height 55
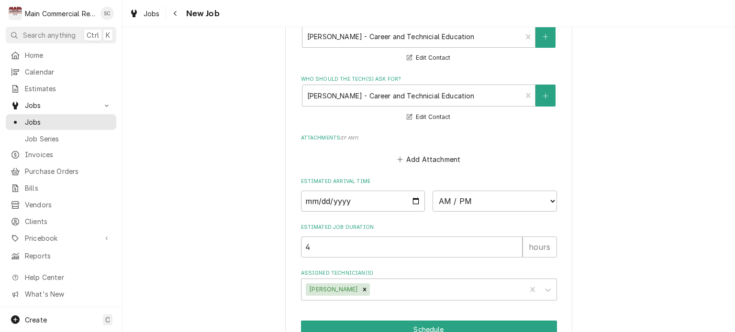
scroll to position [735, 0]
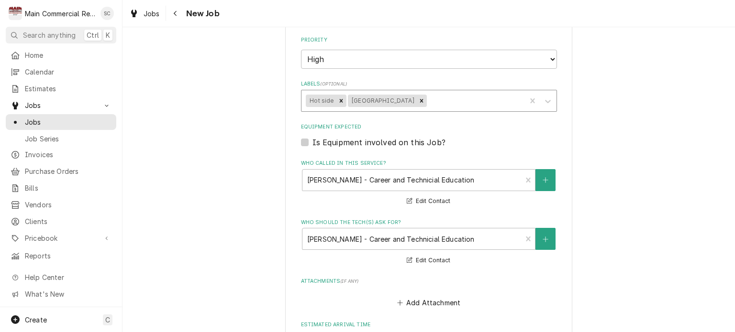
click at [457, 99] on div "Labels" at bounding box center [474, 100] width 93 height 17
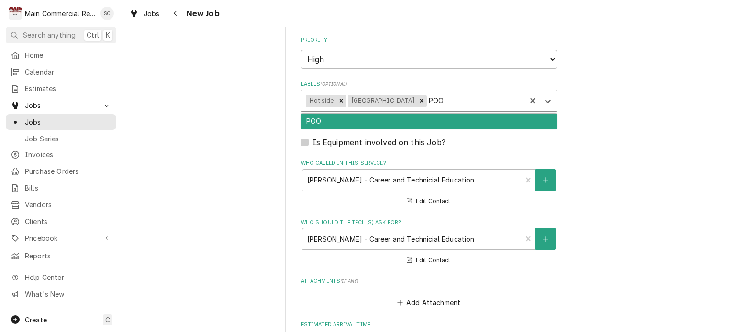
click at [452, 116] on div "POO" at bounding box center [428, 121] width 255 height 15
click at [408, 120] on div "Webstaurant" at bounding box center [428, 121] width 255 height 15
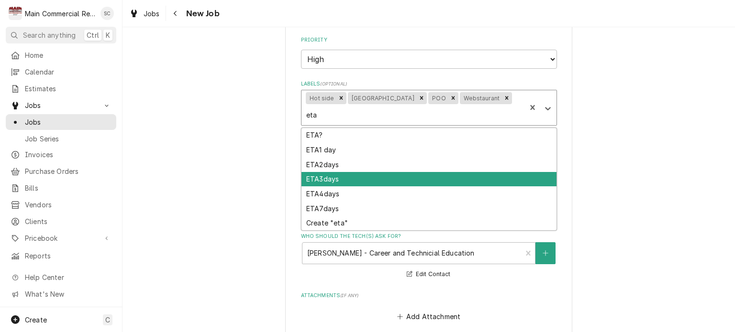
click at [340, 176] on div "ETA3days" at bounding box center [428, 179] width 255 height 15
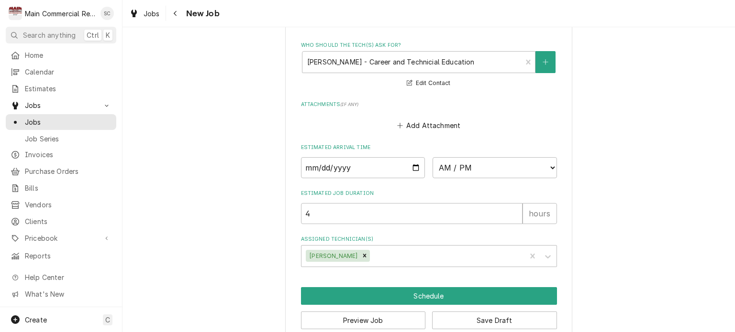
scroll to position [939, 0]
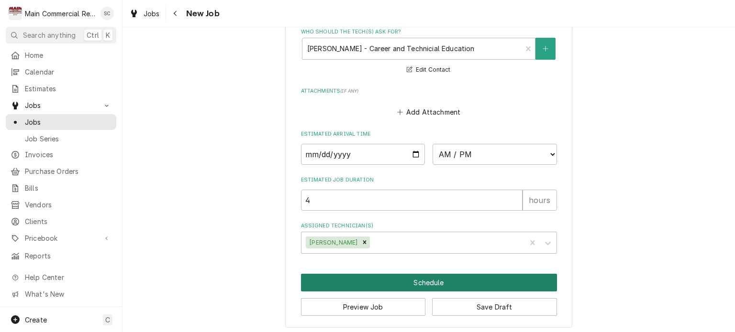
click at [456, 278] on button "Schedule" at bounding box center [429, 283] width 256 height 18
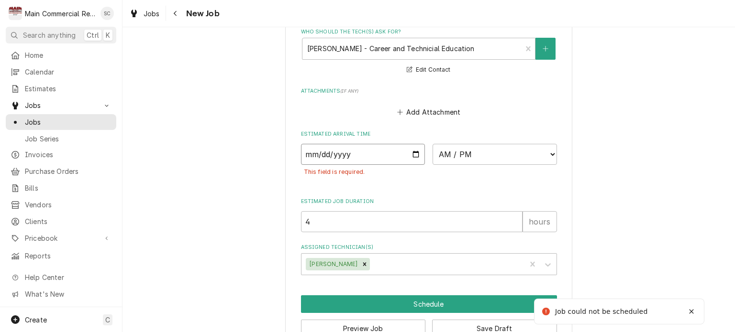
click at [410, 154] on input "Date" at bounding box center [363, 154] width 124 height 21
click at [450, 151] on select "AM / PM 6:00 AM 6:15 AM 6:30 AM 6:45 AM 7:00 AM 7:15 AM 7:30 AM 7:45 AM 8:00 AM…" at bounding box center [494, 154] width 124 height 21
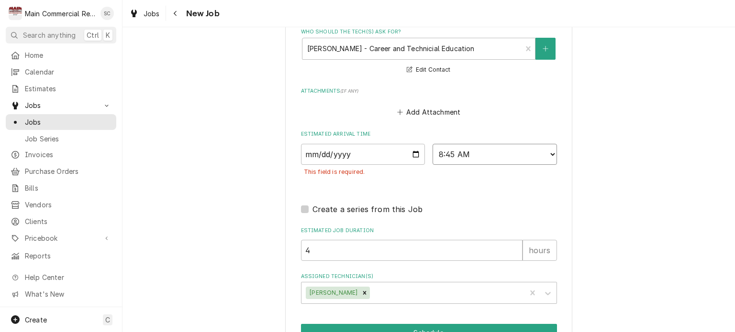
scroll to position [990, 0]
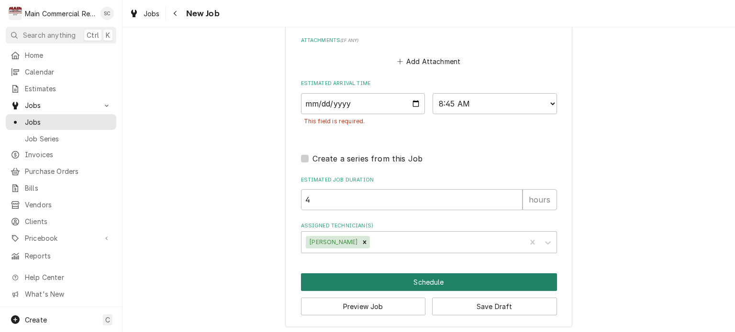
click at [386, 274] on button "Schedule" at bounding box center [429, 283] width 256 height 18
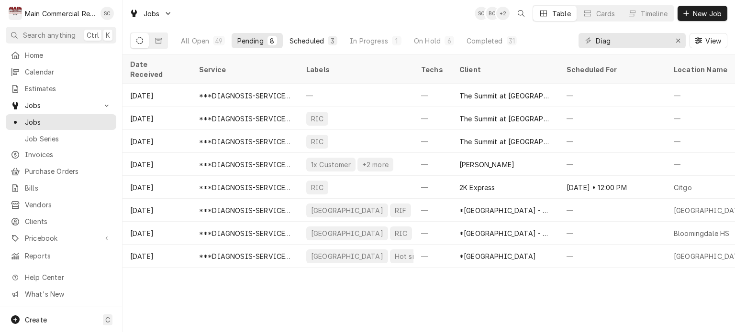
click at [313, 38] on div "Scheduled" at bounding box center [306, 41] width 34 height 10
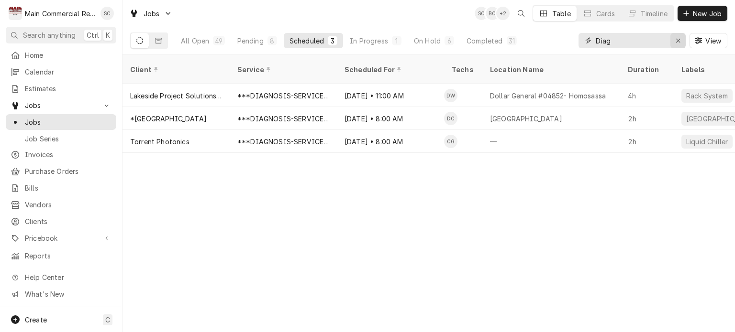
click at [677, 42] on icon "Erase input" at bounding box center [677, 40] width 5 height 7
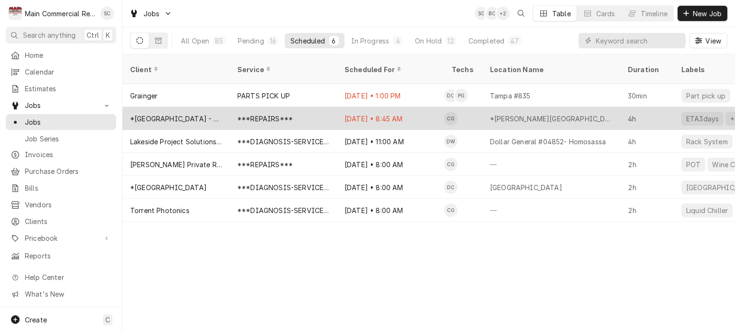
click at [296, 107] on div "***REPAIRS***" at bounding box center [283, 118] width 107 height 23
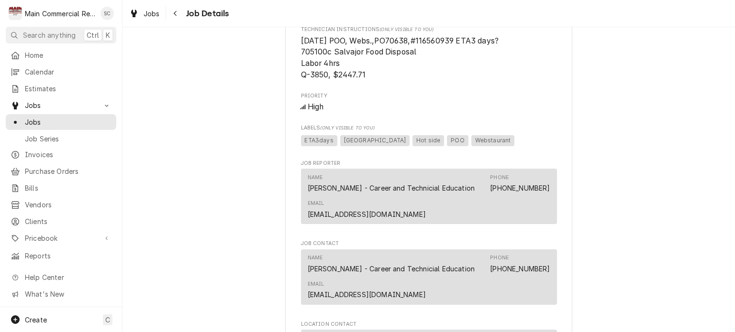
scroll to position [1109, 0]
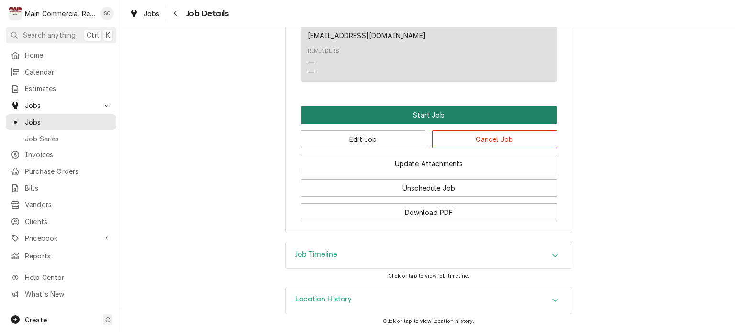
click at [394, 114] on button "Start Job" at bounding box center [429, 115] width 256 height 18
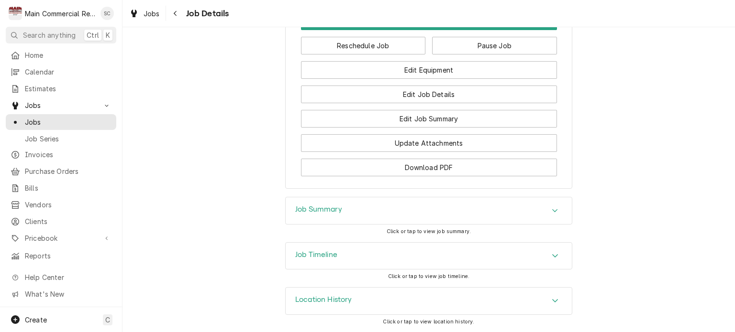
scroll to position [1091, 0]
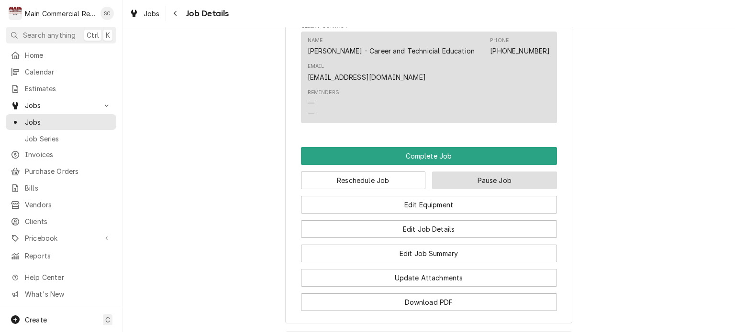
click at [469, 189] on button "Pause Job" at bounding box center [494, 181] width 125 height 18
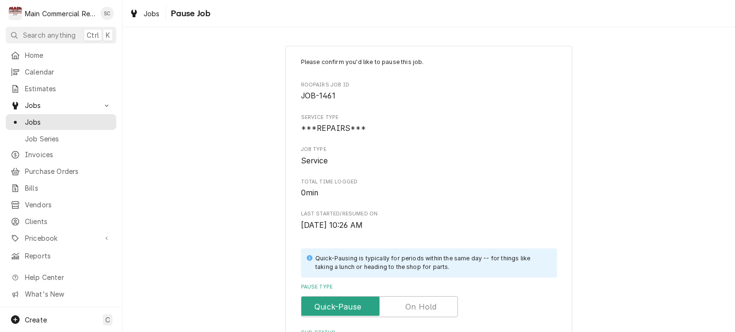
scroll to position [191, 0]
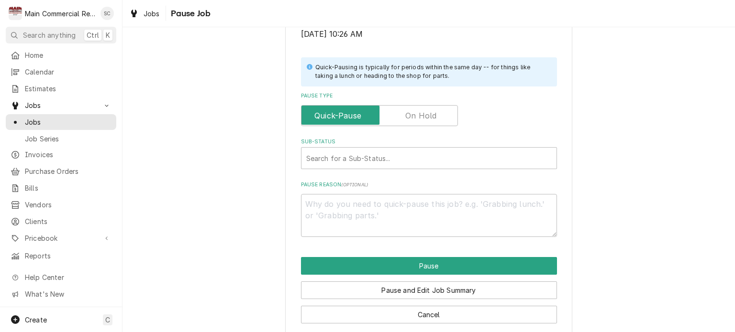
click at [425, 118] on label "Pause Type" at bounding box center [379, 115] width 157 height 21
click at [425, 118] on input "Pause Type" at bounding box center [379, 115] width 148 height 21
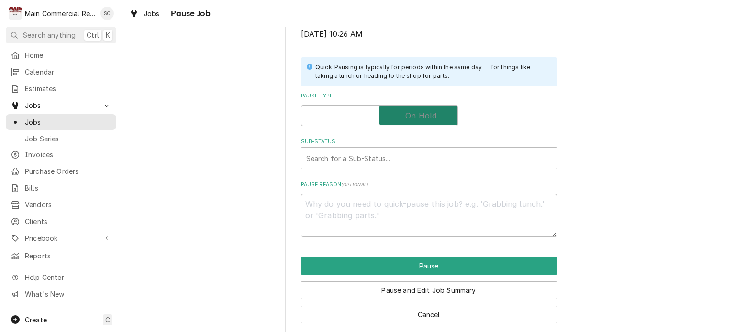
checkbox input "true"
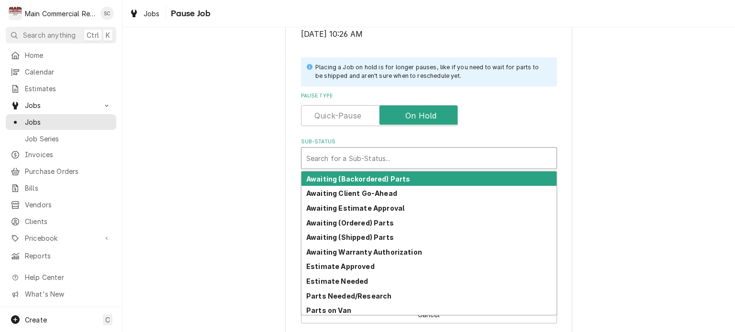
click at [421, 162] on div "Sub-Status" at bounding box center [428, 158] width 245 height 17
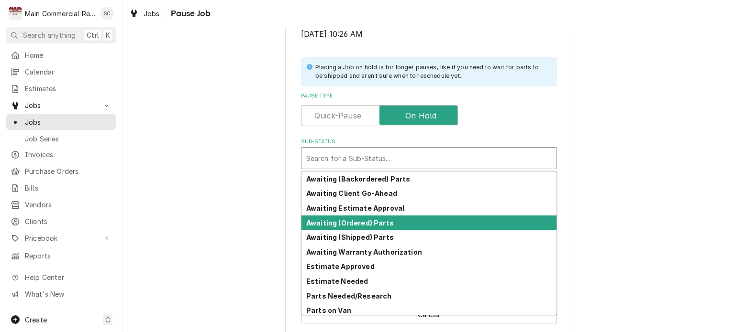
click at [365, 225] on strong "Awaiting (Ordered) Parts" at bounding box center [350, 223] width 88 height 8
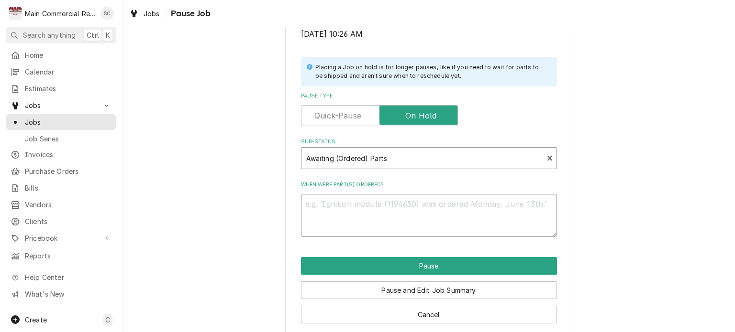
click at [390, 208] on textarea "When were part(s) ordered?" at bounding box center [429, 215] width 256 height 43
type textarea "x"
type textarea "9"
type textarea "x"
type textarea "9/"
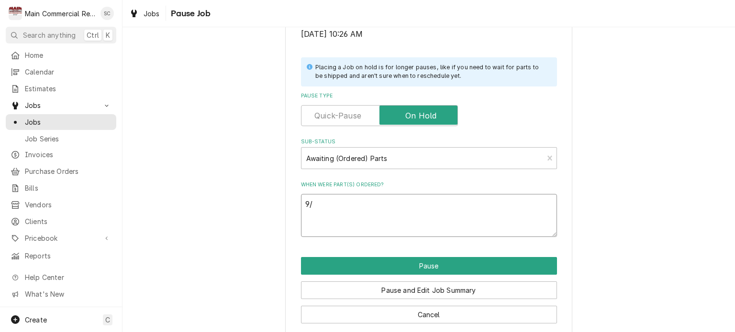
type textarea "x"
type textarea "9/2"
type textarea "x"
type textarea "9/24"
type textarea "x"
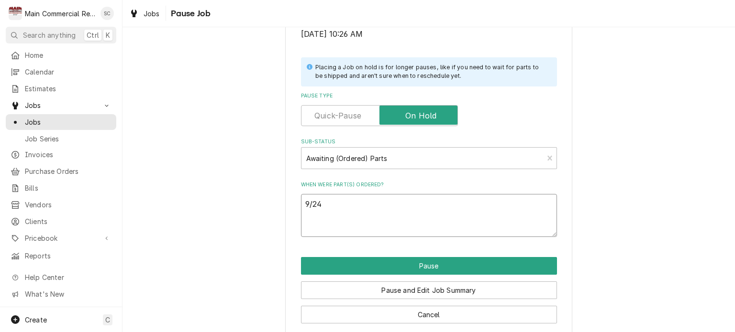
type textarea "9/24/"
type textarea "x"
type textarea "9/24/2"
type textarea "x"
type textarea "[DATE]"
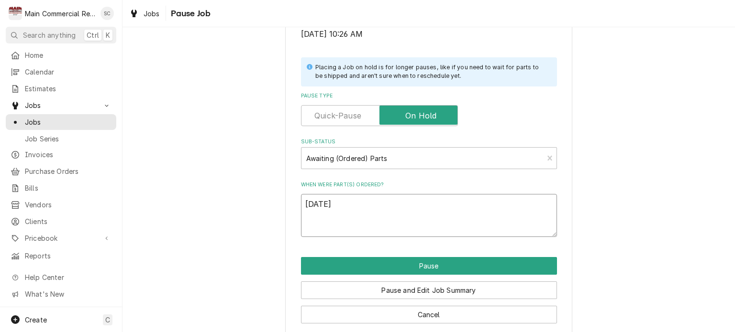
type textarea "x"
type textarea "[DATE]"
type textarea "x"
type textarea "[DATE] f"
type textarea "x"
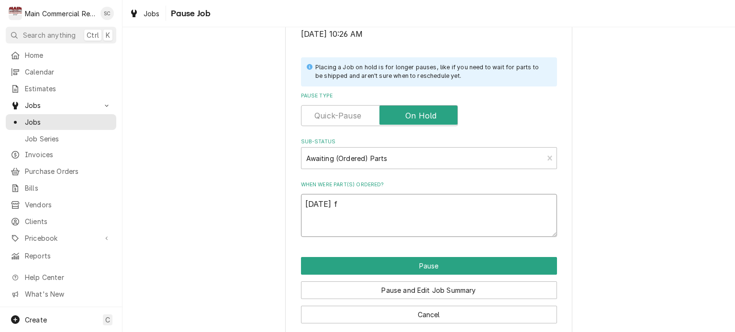
type textarea "[DATE] fr"
type textarea "x"
type textarea "[DATE] fro"
type textarea "x"
type textarea "[DATE] from"
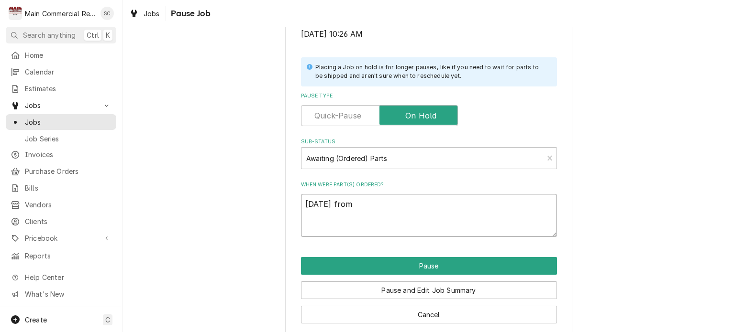
type textarea "x"
type textarea "[DATE] from"
type textarea "x"
type textarea "[DATE] from W"
type textarea "x"
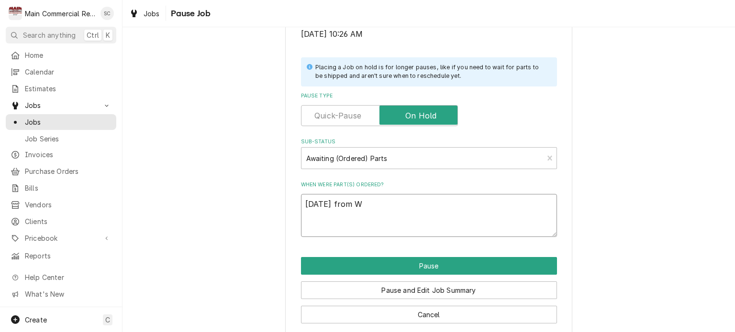
type textarea "[DATE] from We"
type textarea "x"
type textarea "[DATE] from Web"
type textarea "x"
type textarea "[DATE] from Webs"
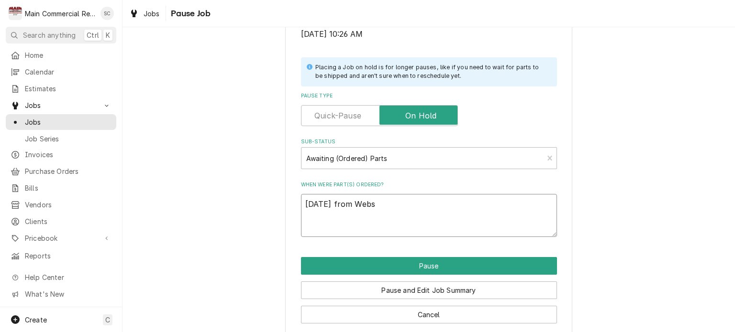
type textarea "x"
type textarea "[DATE] from Webst"
type textarea "x"
type textarea "[DATE] from Websta"
type textarea "x"
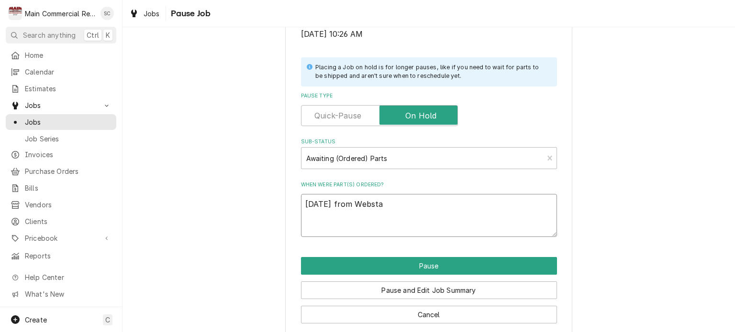
type textarea "[DATE] from Webstau"
type textarea "x"
type textarea "[DATE] from Webstaur"
type textarea "x"
type textarea "9/24/25 from Webstaura"
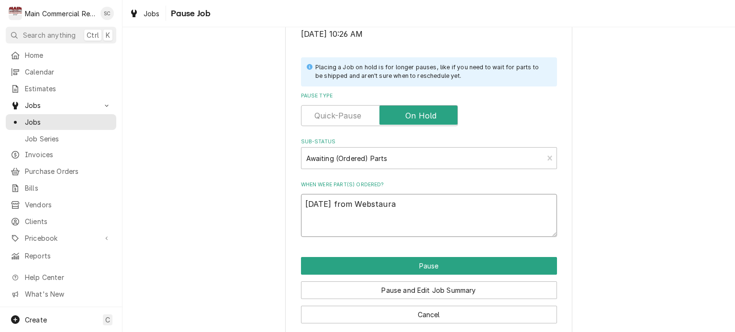
type textarea "x"
type textarea "9/24/25 from Webstauran"
type textarea "x"
type textarea "9/24/25 from Webstaurant"
type textarea "x"
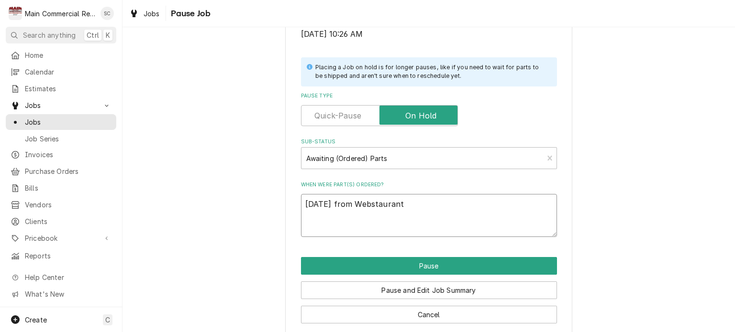
type textarea "9/24/25 from Webstaurant"
paste textarea "#116560939,PO70638"
type textarea "x"
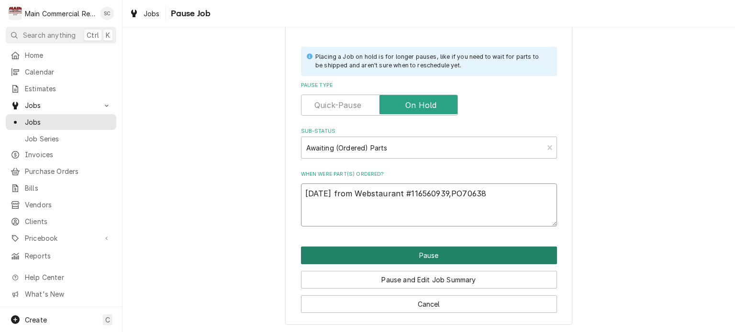
type textarea "[DATE] from Webstaurant #116560939,PO70638"
click at [480, 252] on button "Pause" at bounding box center [429, 256] width 256 height 18
type textarea "x"
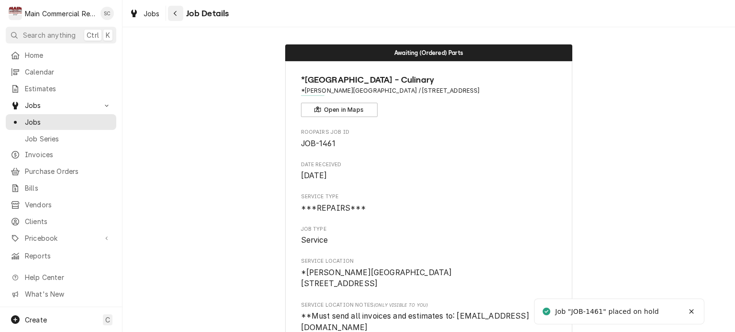
click at [179, 15] on div "Navigate back" at bounding box center [176, 14] width 10 height 10
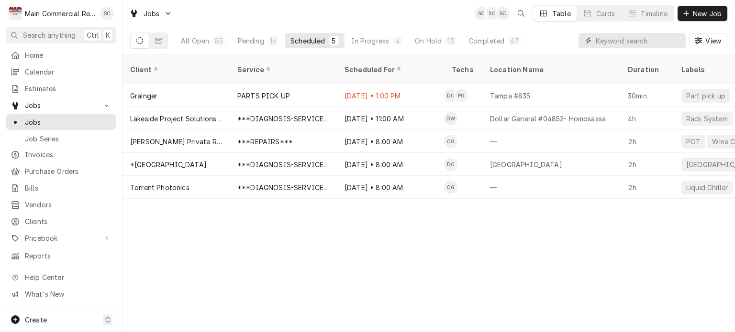
click at [625, 42] on input "Dynamic Content Wrapper" at bounding box center [637, 40] width 85 height 15
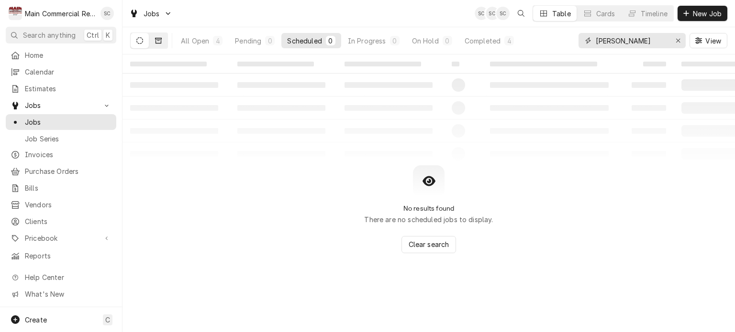
type input "[PERSON_NAME]"
click at [157, 44] on button "Dynamic Content Wrapper" at bounding box center [158, 40] width 18 height 15
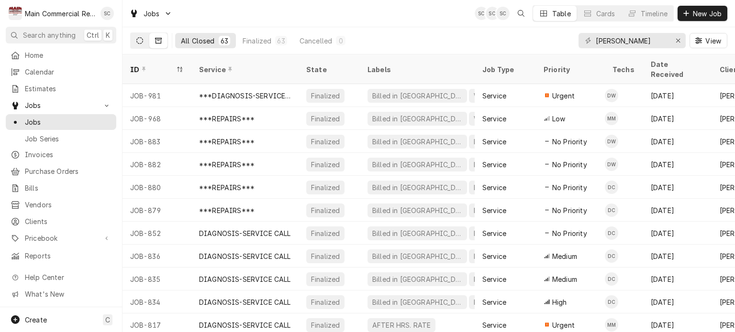
click at [135, 36] on button "Dynamic Content Wrapper" at bounding box center [140, 40] width 18 height 15
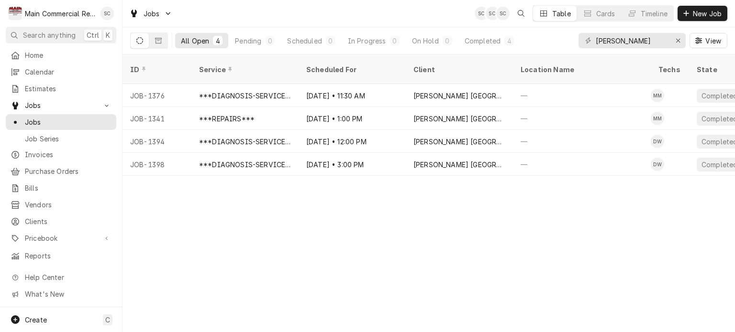
click at [217, 44] on div "4" at bounding box center [218, 41] width 10 height 10
click at [427, 224] on div "ID Service Scheduled For Client Location Name Techs State Status Job Type Prior…" at bounding box center [428, 194] width 612 height 278
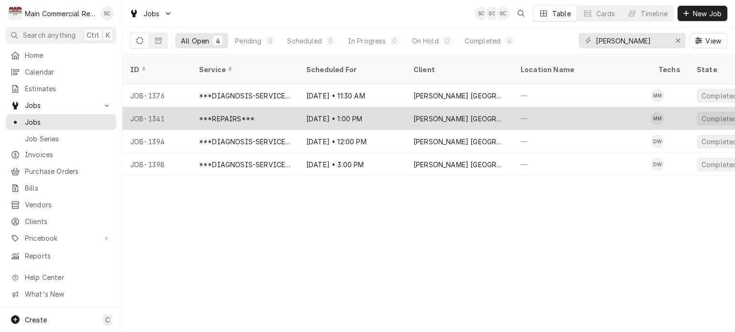
click at [290, 107] on div "***REPAIRS***" at bounding box center [244, 118] width 107 height 23
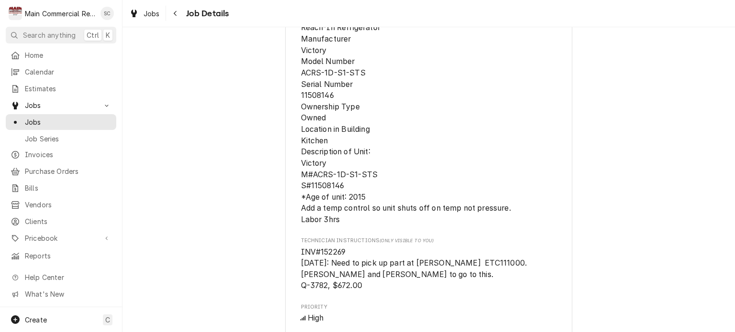
scroll to position [574, 0]
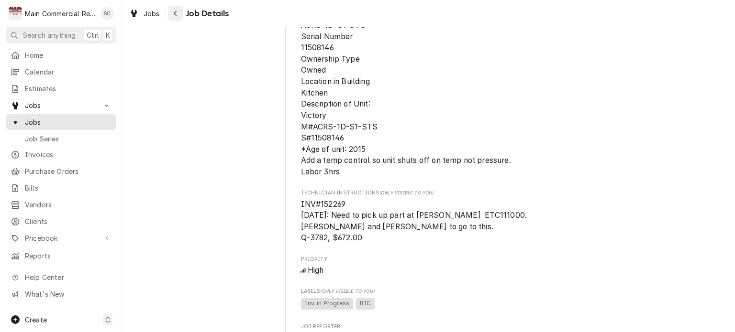
click at [176, 17] on div "Navigate back" at bounding box center [176, 14] width 10 height 10
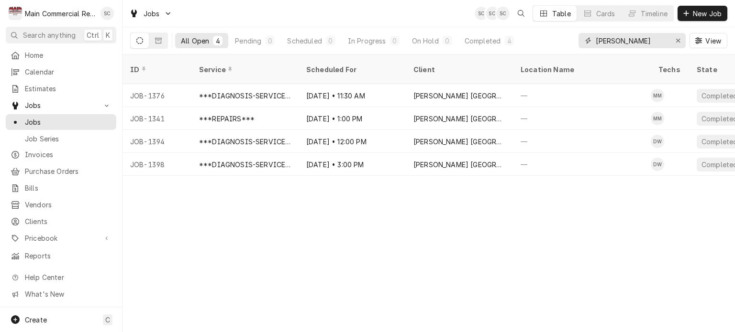
drag, startPoint x: 624, startPoint y: 39, endPoint x: 574, endPoint y: 32, distance: 50.7
click at [574, 32] on div "All Open 4 Pending 0 Scheduled 0 In Progress 0 On Hold 0 Completed 4 [PERSON_NA…" at bounding box center [428, 40] width 597 height 27
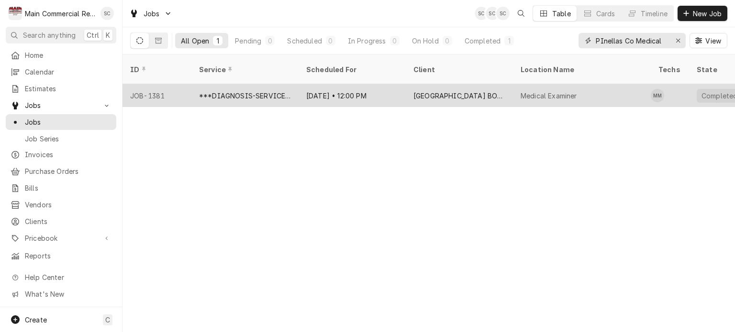
type input "PInellas Co Medical"
click at [450, 91] on div "[GEOGRAPHIC_DATA] BOCC" at bounding box center [459, 96] width 92 height 10
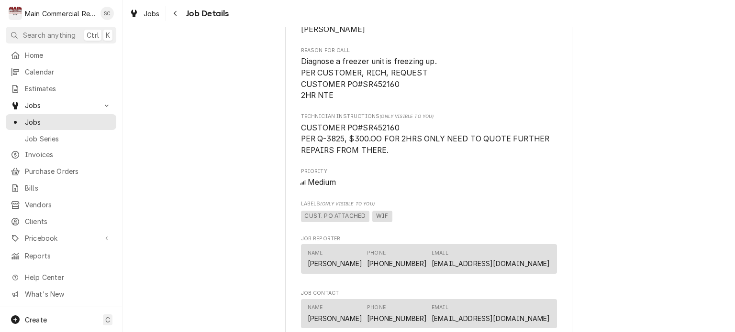
scroll to position [478, 0]
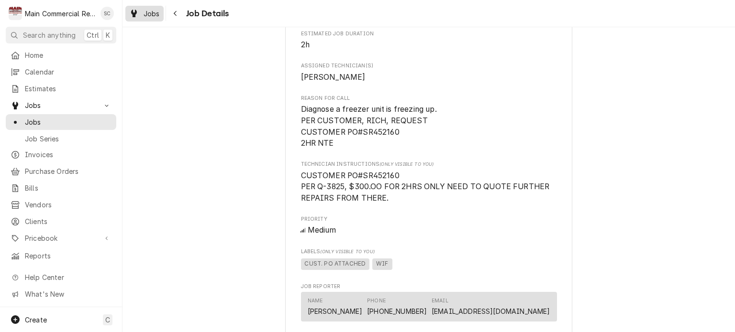
click at [143, 13] on span "Jobs" at bounding box center [151, 14] width 16 height 10
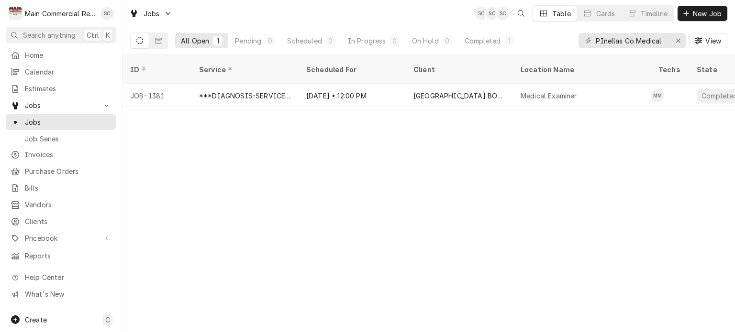
drag, startPoint x: 668, startPoint y: 42, endPoint x: 629, endPoint y: 38, distance: 38.4
click at [628, 36] on div "PInellas Co Medical" at bounding box center [631, 40] width 107 height 15
click at [676, 40] on icon "Erase input" at bounding box center [677, 40] width 5 height 7
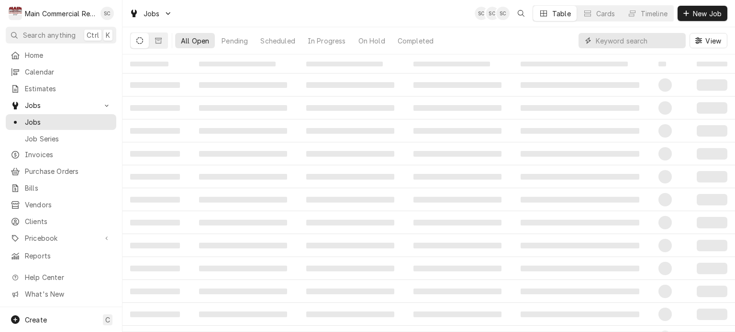
click at [659, 41] on input "Dynamic Content Wrapper" at bounding box center [637, 40] width 85 height 15
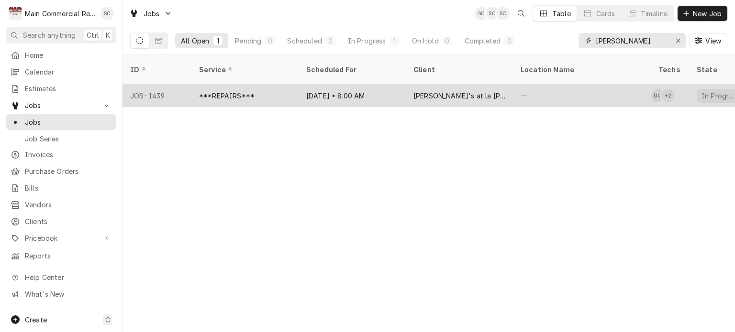
type input "Angelito"
click at [469, 91] on div "[PERSON_NAME]'s at la [PERSON_NAME]" at bounding box center [459, 96] width 92 height 10
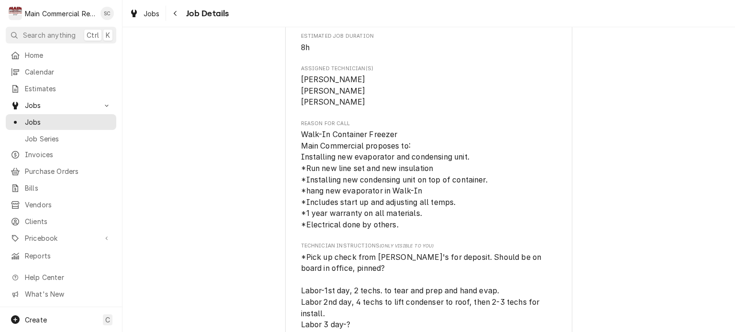
scroll to position [574, 0]
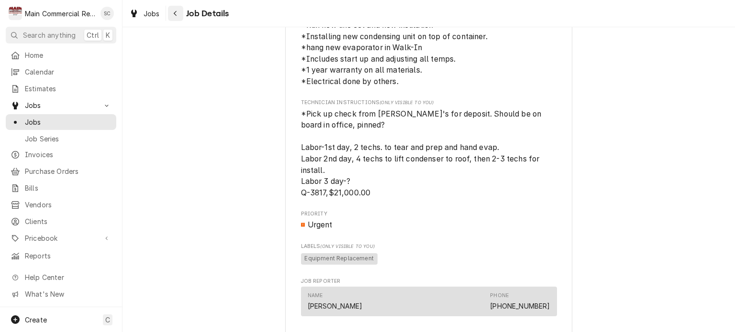
click at [172, 10] on div "Navigate back" at bounding box center [176, 14] width 10 height 10
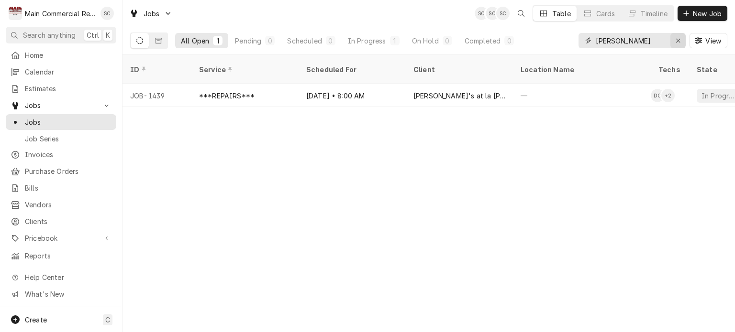
click at [677, 41] on icon "Erase input" at bounding box center [678, 41] width 4 height 4
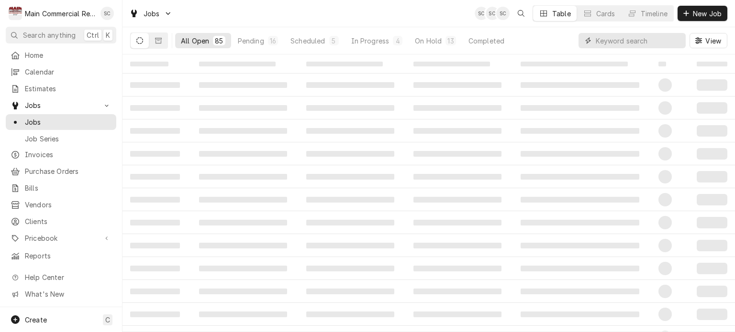
click at [657, 42] on input "Dynamic Content Wrapper" at bounding box center [637, 40] width 85 height 15
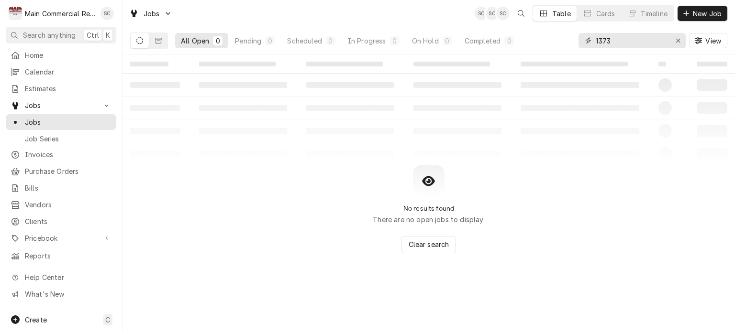
type input "1373"
click at [163, 37] on button "Dynamic Content Wrapper" at bounding box center [158, 40] width 18 height 15
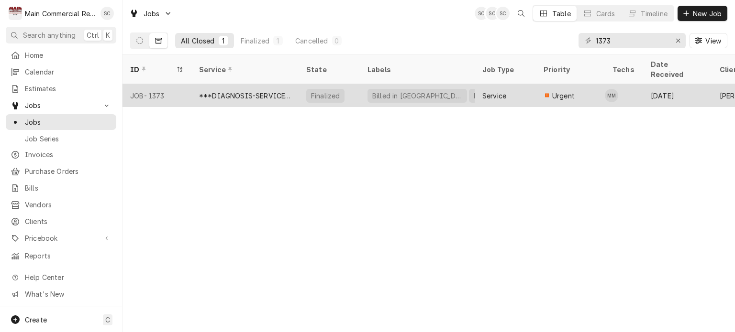
click at [257, 91] on div "***DIAGNOSIS-SERVICE CALL***" at bounding box center [245, 96] width 92 height 10
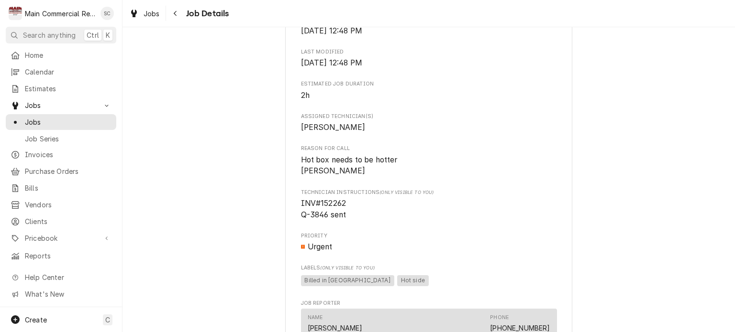
scroll to position [287, 0]
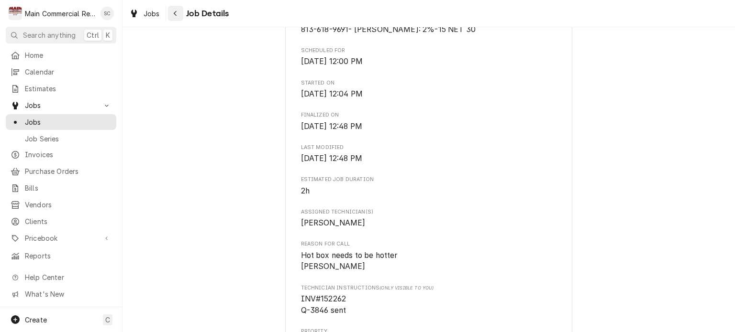
click at [180, 14] on button "Navigate back" at bounding box center [175, 13] width 15 height 15
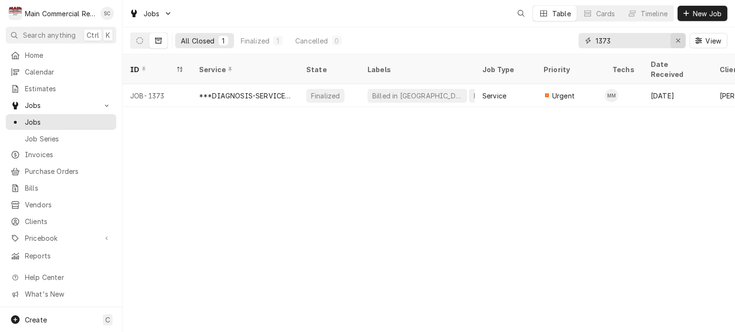
click at [675, 38] on icon "Erase input" at bounding box center [677, 40] width 5 height 7
click at [660, 42] on input "Dynamic Content Wrapper" at bounding box center [640, 40] width 90 height 15
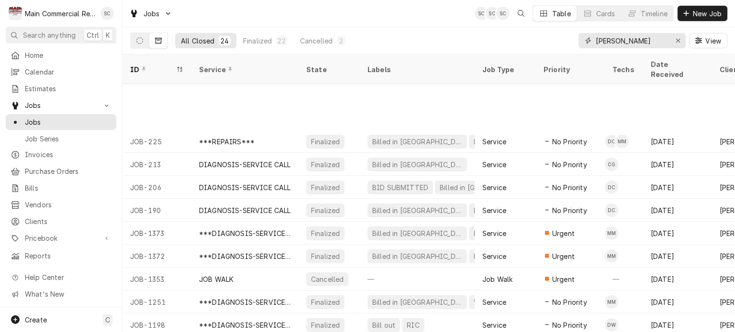
scroll to position [298, 0]
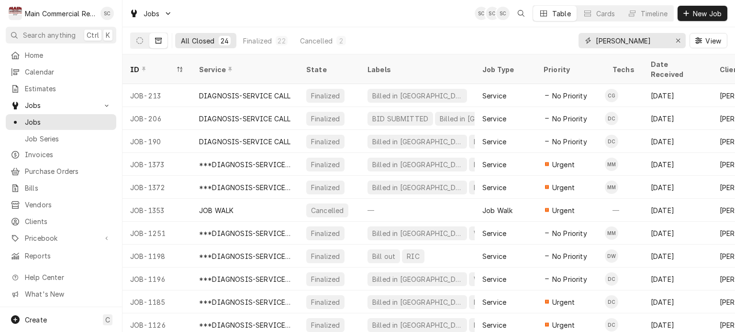
type input "[PERSON_NAME]"
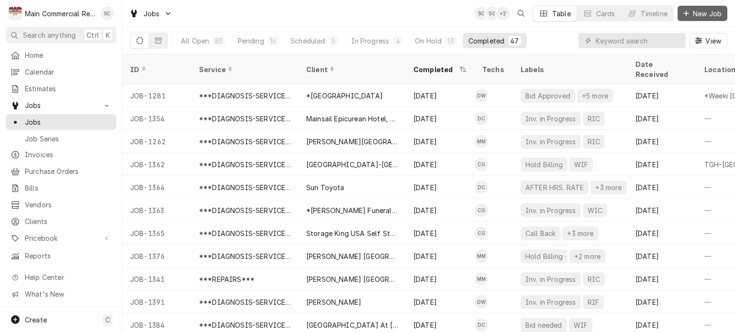
click at [706, 13] on span "New Job" at bounding box center [707, 14] width 33 height 10
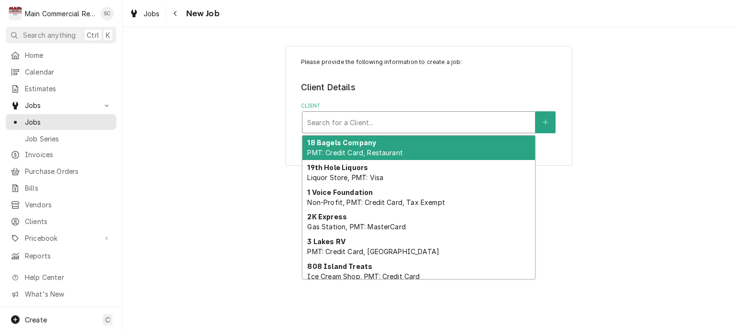
click at [383, 121] on div "Client" at bounding box center [418, 122] width 223 height 17
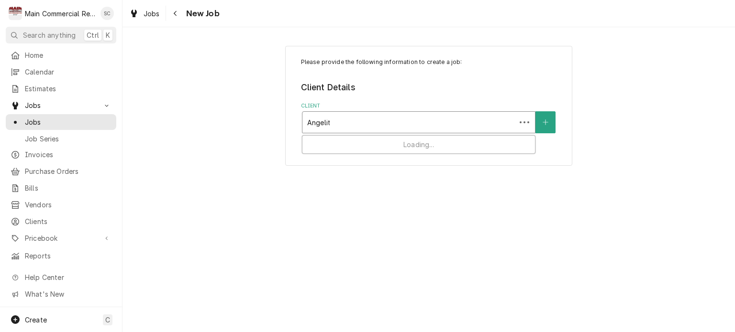
type input "[PERSON_NAME]"
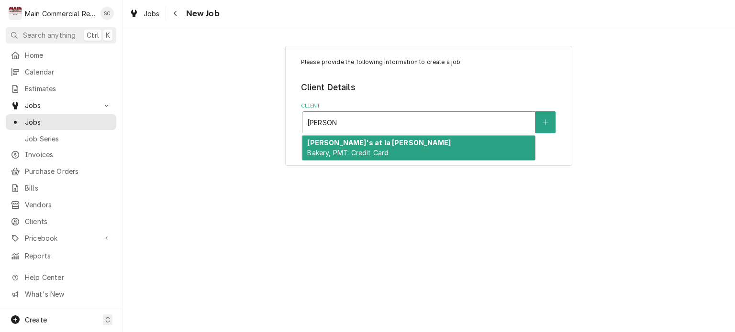
click at [381, 153] on span "Bakery, PMT: Credit Card" at bounding box center [347, 153] width 81 height 8
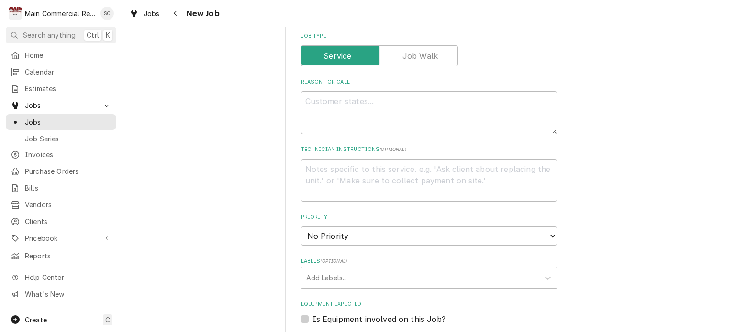
scroll to position [287, 0]
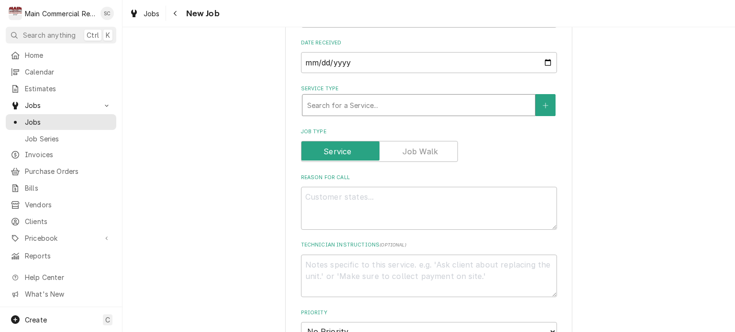
click at [368, 110] on div "Service Type" at bounding box center [418, 105] width 223 height 17
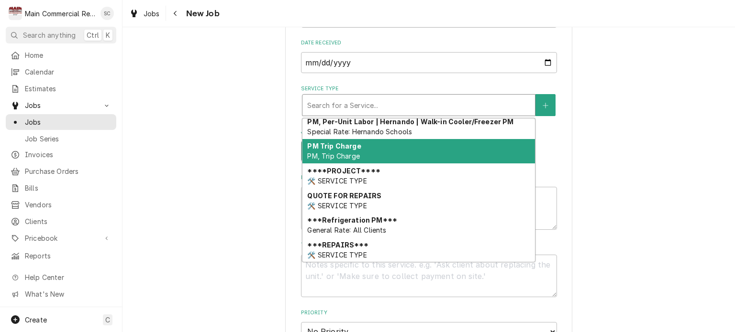
scroll to position [601, 0]
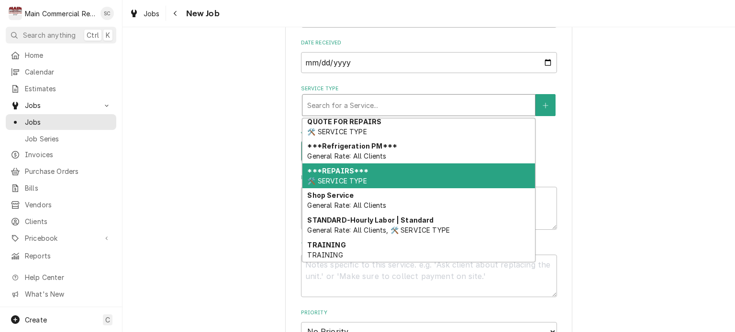
click at [363, 183] on div "***REPAIRS*** 🛠️ SERVICE TYPE" at bounding box center [418, 176] width 232 height 25
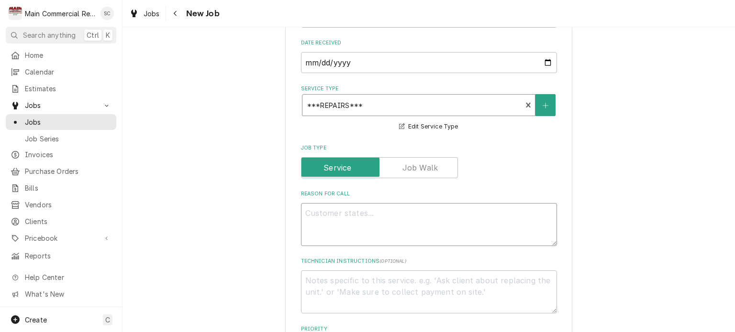
click at [426, 223] on textarea "Reason For Call" at bounding box center [429, 224] width 256 height 43
click at [321, 221] on textarea "Reason For Call" at bounding box center [429, 224] width 256 height 43
paste textarea "Display Cabinet Manufacturer [PERSON_NAME] Refrigeration Model Number BCH-59 Se…"
type textarea "x"
type textarea "Display Cabinet Manufacturer Marc Refrigeration Model Number BCH-59 Serial Numb…"
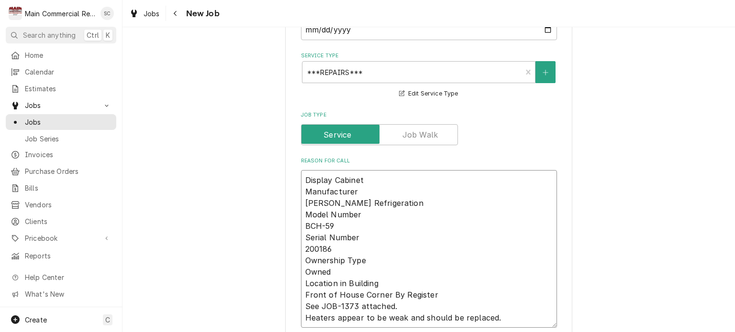
type textarea "x"
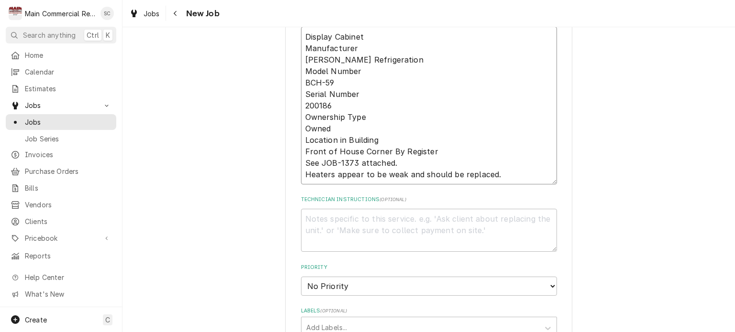
scroll to position [511, 0]
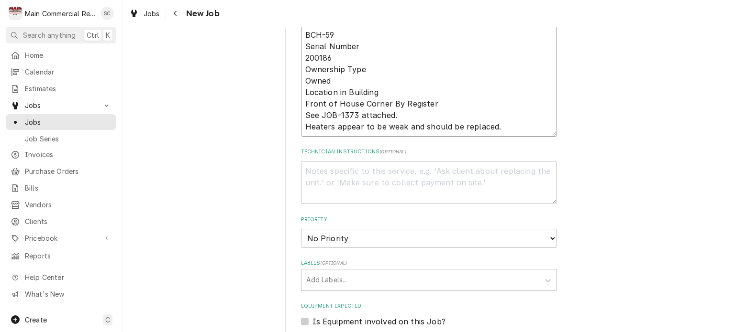
type textarea "Display Cabinet Manufacturer Marc Refrigeration Model Number BCH-59 Serial Numb…"
click at [410, 181] on textarea "Technician Instructions ( optional )" at bounding box center [429, 182] width 256 height 43
type textarea "x"
type textarea "Q"
type textarea "x"
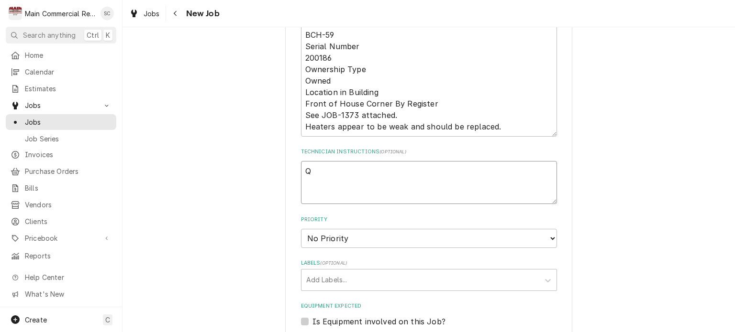
type textarea "Q-"
type textarea "x"
type textarea "Q-3"
type textarea "x"
type textarea "Q-38"
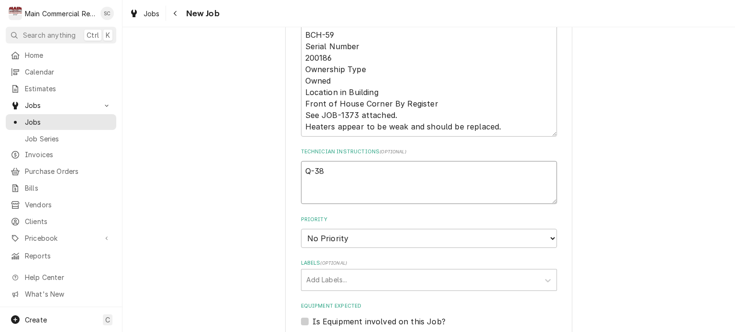
type textarea "x"
type textarea "Q-384"
type textarea "x"
type textarea "Q-3846"
type textarea "x"
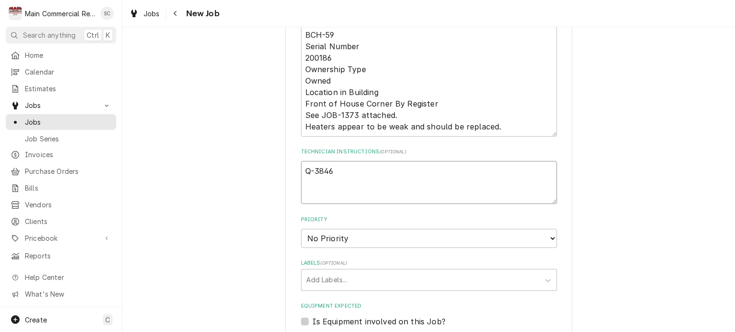
type textarea "Q-3846,"
type textarea "x"
type textarea "Q-3846,$"
type textarea "x"
type textarea "Q-3846,$1"
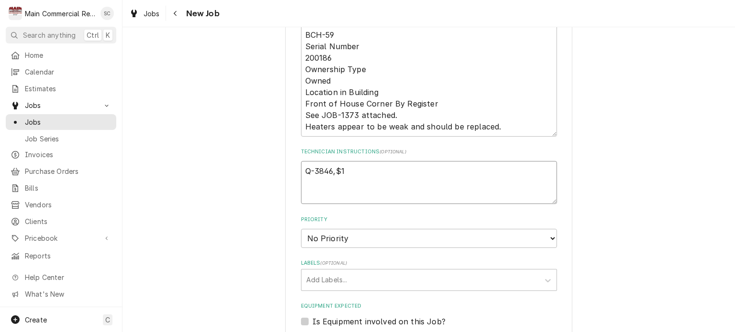
type textarea "x"
type textarea "Q-3846,$1,"
type textarea "x"
type textarea "Q-3846,$1,6"
type textarea "x"
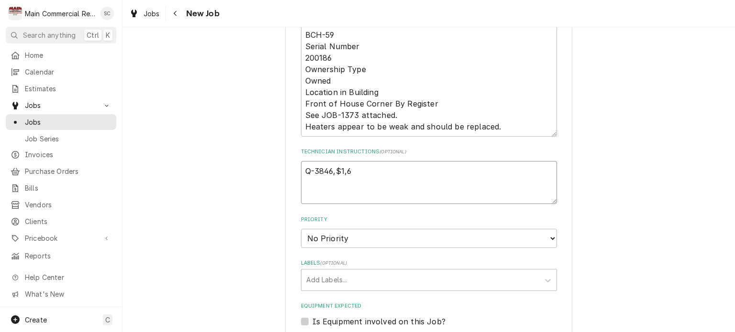
type textarea "Q-3846,$1,63"
type textarea "x"
type textarea "Q-3846,$1,631"
type textarea "x"
type textarea "Q-3846,$1,631."
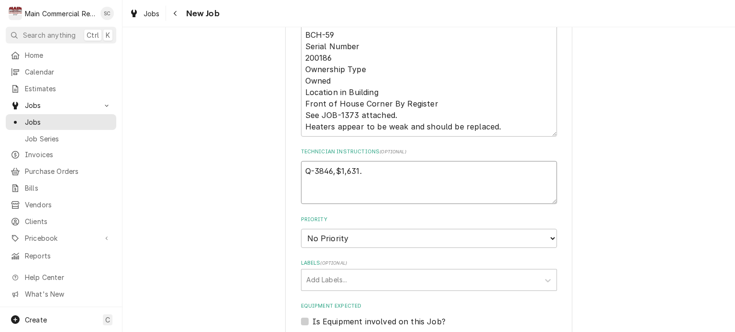
type textarea "x"
type textarea "Q-3846,$1,631.8"
type textarea "x"
type textarea "Q-3846,$1,631.88"
click at [301, 177] on textarea "Q-3846,$1,631.88" at bounding box center [429, 182] width 256 height 43
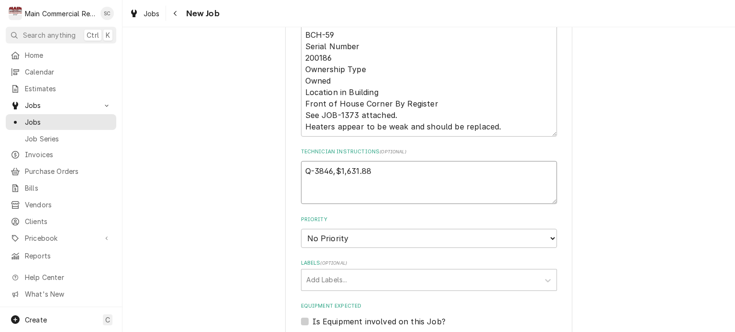
type textarea "x"
type textarea "Q-3846,$1,631.88"
type textarea "x"
type textarea "9 Q-3846,$1,631.88"
type textarea "x"
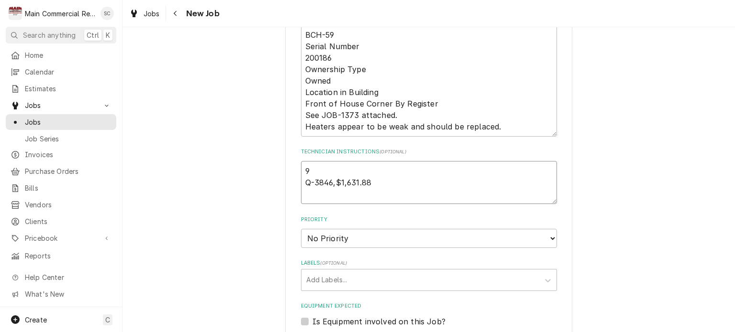
type textarea "9/ Q-3846,$1,631.88"
type textarea "x"
type textarea "9/2 Q-3846,$1,631.88"
type textarea "x"
type textarea "9/24 Q-3846,$1,631.88"
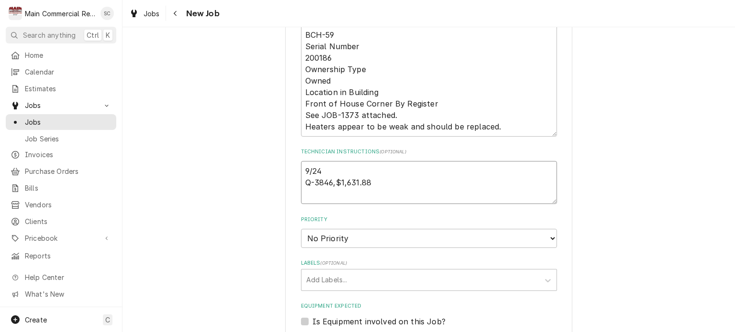
type textarea "x"
type textarea "9/24/ Q-3846,$1,631.88"
type textarea "x"
type textarea "9/24/2 Q-3846,$1,631.88"
type textarea "x"
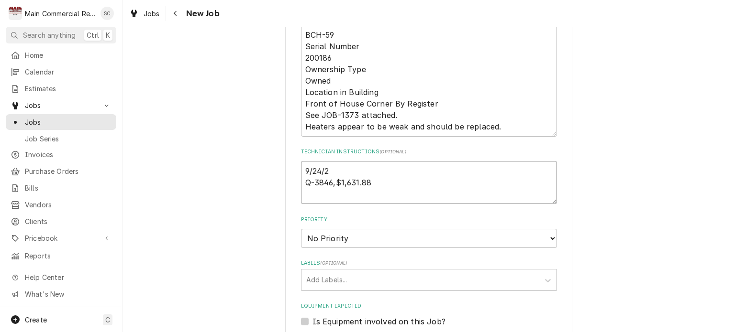
type textarea "9/24/25 Q-3846,$1,631.88"
type textarea "x"
type textarea "9/24/25: Q-3846,$1,631.88"
type textarea "x"
type textarea "9/24/25: Q-3846,$1,631.88"
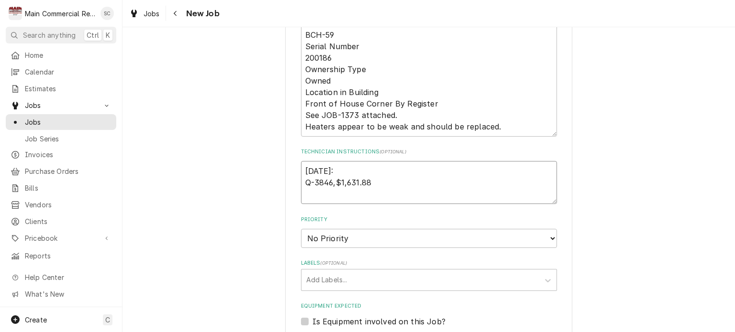
type textarea "x"
type textarea "9/24/25: E Q-3846,$1,631.88"
type textarea "x"
type textarea "9/24/25: Em Q-3846,$1,631.88"
type textarea "x"
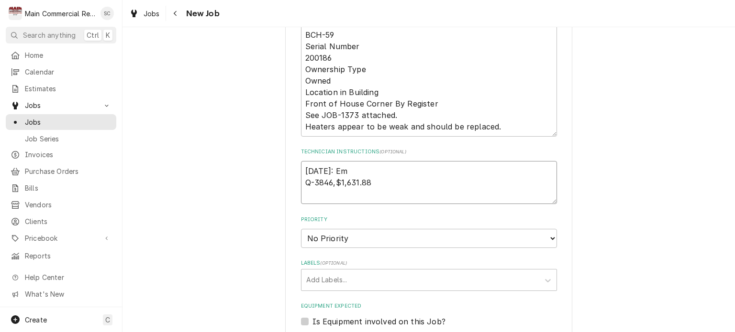
type textarea "9/24/25: Ema Q-3846,$1,631.88"
type textarea "x"
type textarea "9/24/25: Emai Q-3846,$1,631.88"
type textarea "x"
type textarea "9/24/25: Emaie Q-3846,$1,631.88"
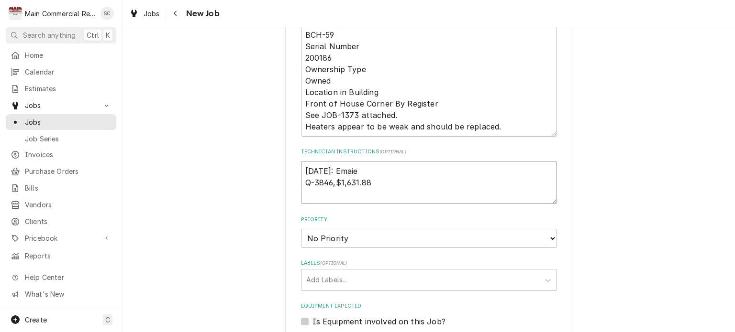
type textarea "x"
type textarea "9/24/25: Emaied Q-3846,$1,631.88"
type textarea "x"
type textarea "9/24/25: Emaied Q-3846,$1,631.88"
type textarea "x"
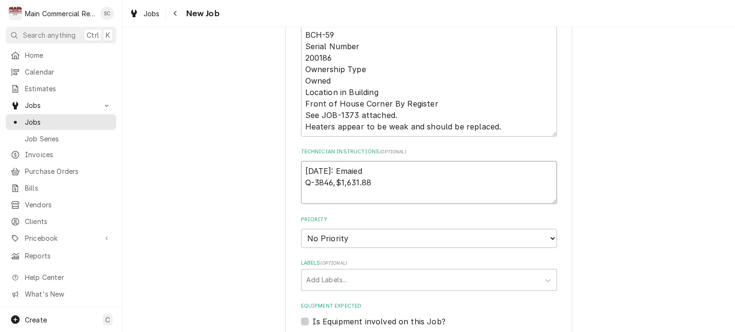
type textarea "9/24/25: Emaied Q-3846,$1,631.88"
type textarea "x"
type textarea "9/24/25: Emaie Q-3846,$1,631.88"
type textarea "x"
type textarea "9/24/25: Emai Q-3846,$1,631.88"
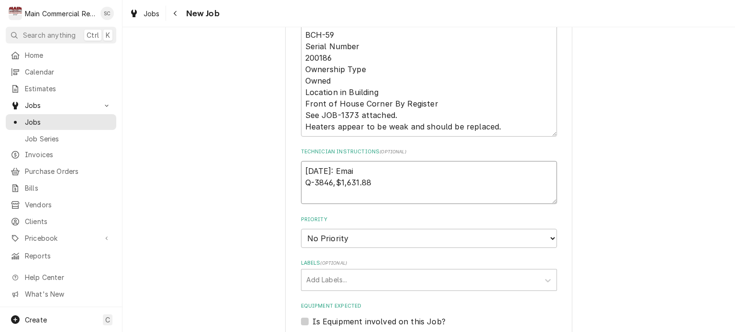
type textarea "x"
type textarea "9/24/25: Email Q-3846,$1,631.88"
type textarea "x"
type textarea "9/24/25: Emaile Q-3846,$1,631.88"
type textarea "x"
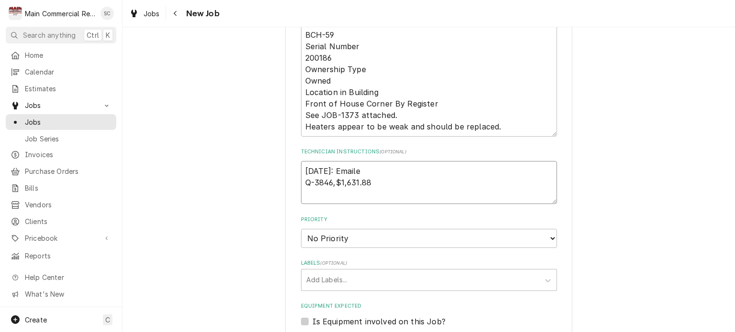
type textarea "9/24/25: Emailed Q-3846,$1,631.88"
type textarea "x"
type textarea "9/24/25: Emailed Q-3846,$1,631.88"
type textarea "x"
type textarea "9/24/25: Emailed M Q-3846,$1,631.88"
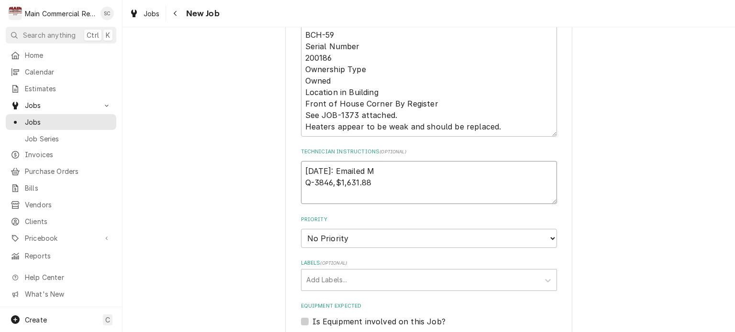
type textarea "x"
type textarea "9/24/25: Emailed Mr Q-3846,$1,631.88"
type textarea "x"
type textarea "9/24/25: Emailed M Q-3846,$1,631.88"
type textarea "x"
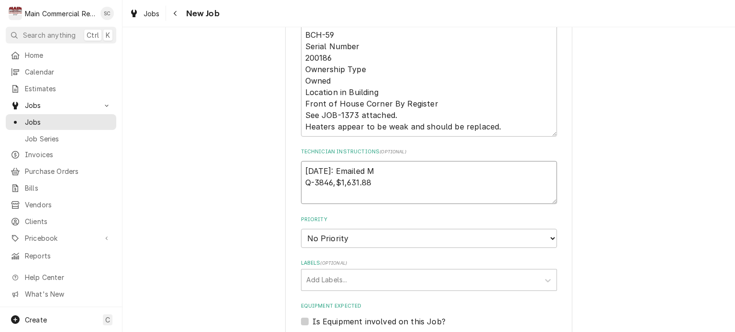
type textarea "9/24/25: Emailed Ma Q-3846,$1,631.88"
type textarea "x"
type textarea "9/24/25: Emailed Mar Q-3846,$1,631.88"
type textarea "x"
type textarea "9/24/25: Emailed Marc Q-3846,$1,631.88"
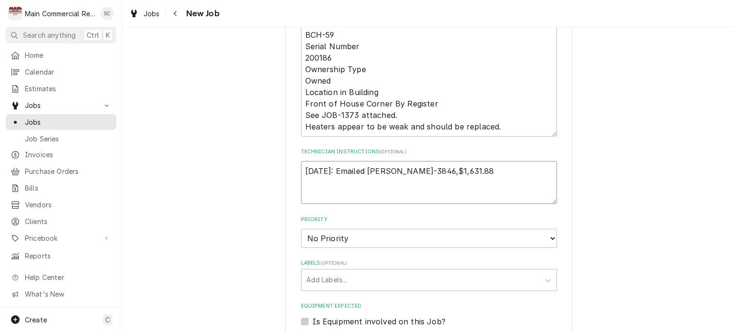
type textarea "x"
type textarea "9/24/25: Emailed Marc Q-3846,$1,631.88"
type textarea "x"
type textarea "9/24/25: Emailed Marc R Q-3846,$1,631.88"
type textarea "x"
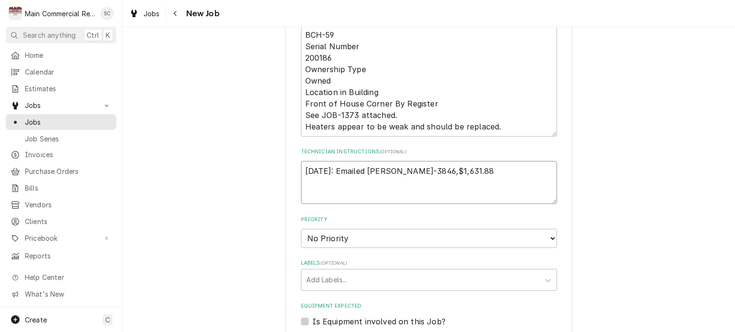
type textarea "9/24/25: Emailed Marc Re Q-3846,$1,631.88"
type textarea "x"
type textarea "9/24/25: Emailed Marc Ref Q-3846,$1,631.88"
type textarea "x"
type textarea "9/24/25: Emailed Marc Ref. Q-3846,$1,631.88"
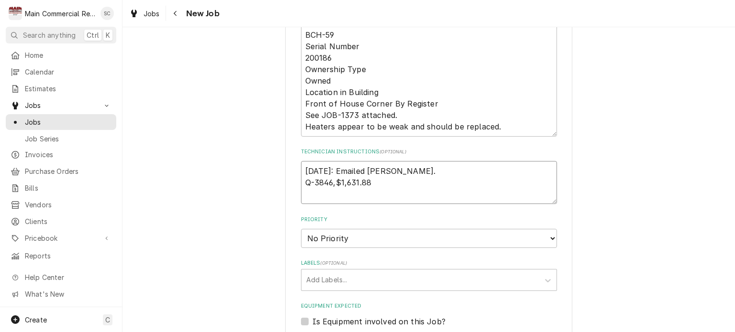
type textarea "x"
type textarea "9/24/25: Emailed Marc Ref. Q-3846,$1,631.88"
type textarea "x"
type textarea "9/24/25: Emailed Marc Ref. t Q-3846,$1,631.88"
type textarea "x"
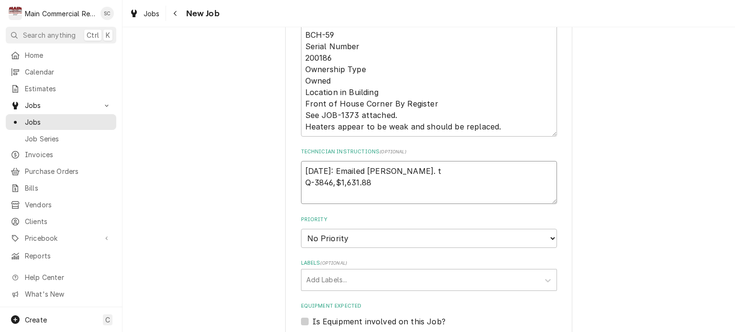
type textarea "9/24/25: Emailed Marc Ref. to Q-3846,$1,631.88"
type textarea "x"
type textarea "9/24/25: Emailed Marc Ref. to Q-3846,$1,631.88"
type textarea "x"
type textarea "9/24/25: Emailed Marc Ref. to o Q-3846,$1,631.88"
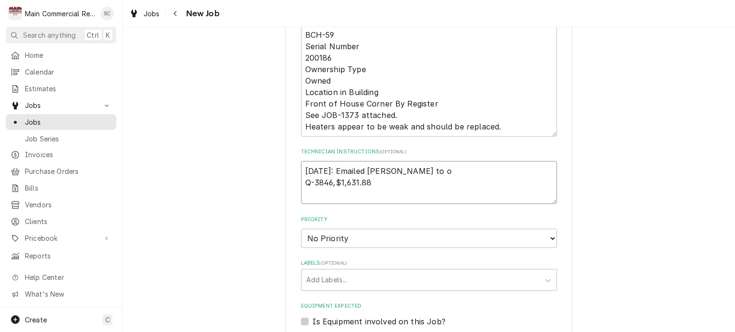
type textarea "x"
type textarea "9/24/25: Emailed Marc Ref. to Q-3846,$1,631.88"
type textarea "x"
type textarea "9/24/25: Emailed Marc Ref. to s Q-3846,$1,631.88"
type textarea "x"
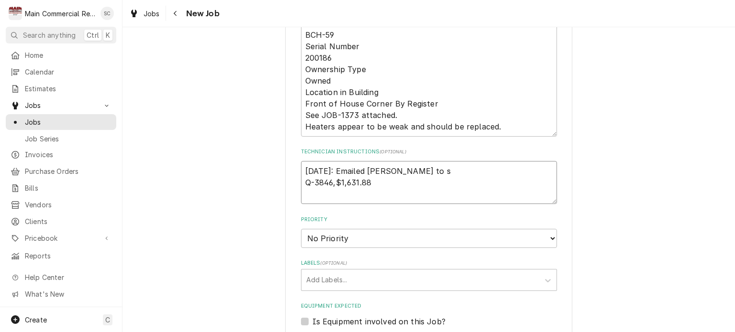
type textarea "9/24/25: Emailed Marc Ref. to se Q-3846,$1,631.88"
type textarea "x"
type textarea "9/24/25: Emailed Marc Ref. to see Q-3846,$1,631.88"
type textarea "x"
type textarea "9/24/25: Emailed Marc Ref. to see Q-3846,$1,631.88"
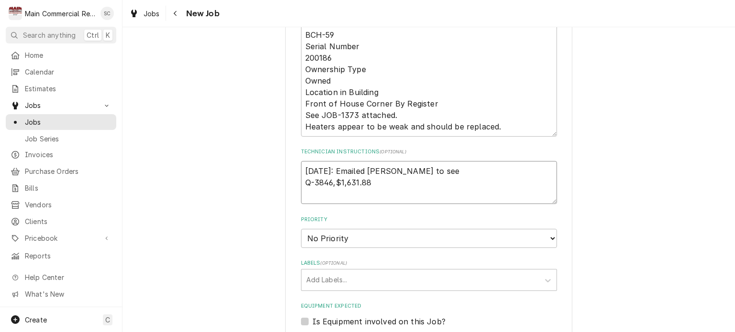
type textarea "x"
type textarea "9/24/25: Emailed Marc Ref. to see a Q-3846,$1,631.88"
type textarea "x"
type textarea "9/24/25: Emailed Marc Ref. to see ab Q-3846,$1,631.88"
type textarea "x"
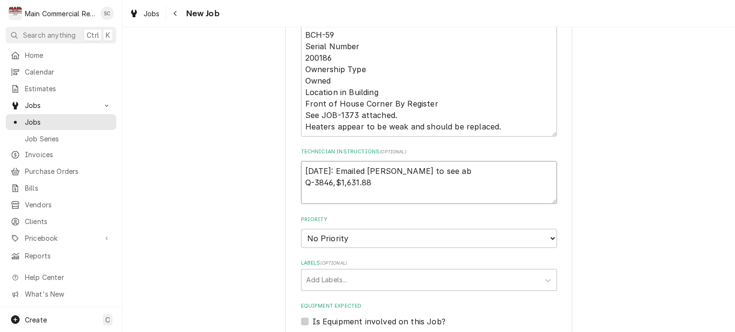
type textarea "9/24/25: Emailed Marc Ref. to see abo Q-3846,$1,631.88"
type textarea "x"
type textarea "9/24/25: Emailed Marc Ref. to see abou Q-3846,$1,631.88"
type textarea "x"
type textarea "9/24/25: Emailed Marc Ref. to see about Q-3846,$1,631.88"
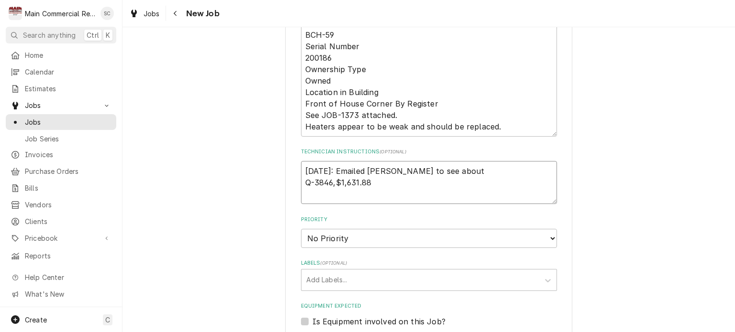
type textarea "x"
type textarea "9/24/25: Emailed Marc Ref. to see about Q-3846,$1,631.88"
type textarea "x"
type textarea "9/24/25: Emailed Marc Ref. to see about o Q-3846,$1,631.88"
type textarea "x"
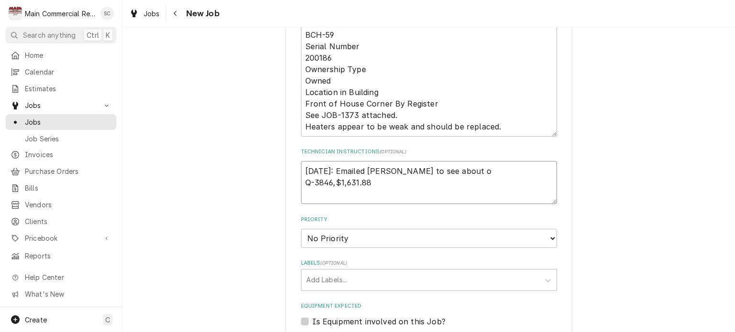
type textarea "9/24/25: Emailed Marc Ref. to see about or Q-3846,$1,631.88"
type textarea "x"
type textarea "9/24/25: Emailed Marc Ref. to see about ord Q-3846,$1,631.88"
type textarea "x"
type textarea "9/24/25: Emailed Marc Ref. to see about orde Q-3846,$1,631.88"
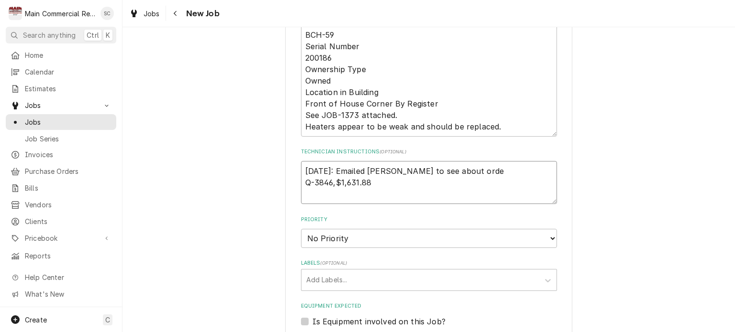
type textarea "x"
type textarea "9/24/25: Emailed Marc Ref. to see about order Q-3846,$1,631.88"
type textarea "x"
type textarea "9/24/25: Emailed Marc Ref. to see about orderi Q-3846,$1,631.88"
type textarea "x"
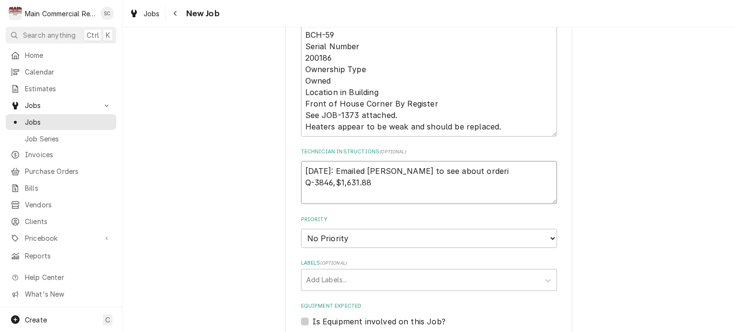
type textarea "9/24/25: Emailed Marc Ref. to see about orderin Q-3846,$1,631.88"
type textarea "x"
type textarea "9/24/25: Emailed Marc Ref. to see about orderin Q-3846,$1,631.88"
type textarea "x"
type textarea "9/24/25: Emailed Marc Ref. to see about orderin g Q-3846,$1,631.88"
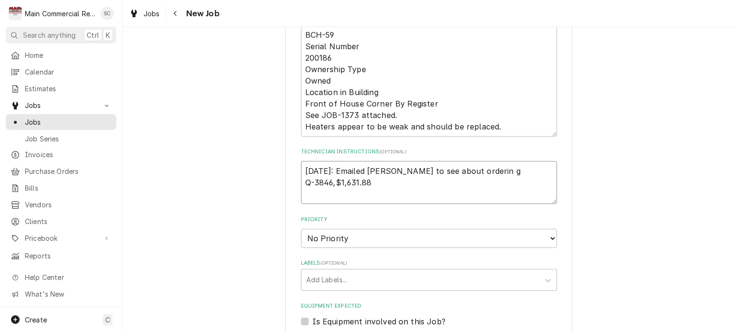
type textarea "x"
type textarea "9/24/25: Emailed Marc Ref. to see about orderin gt Q-3846,$1,631.88"
type textarea "x"
type textarea "9/24/25: Emailed Marc Ref. to see about orderin g Q-3846,$1,631.88"
type textarea "x"
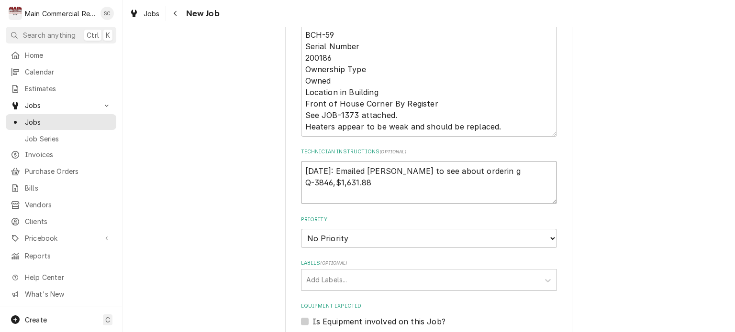
type textarea "9/24/25: Emailed Marc Ref. to see about orderin Q-3846,$1,631.88"
type textarea "x"
type textarea "9/24/25: Emailed Marc Ref. to see about orderin Q-3846,$1,631.88"
type textarea "x"
type textarea "9/24/25: Emailed Marc Ref. to see about ordering Q-3846,$1,631.88"
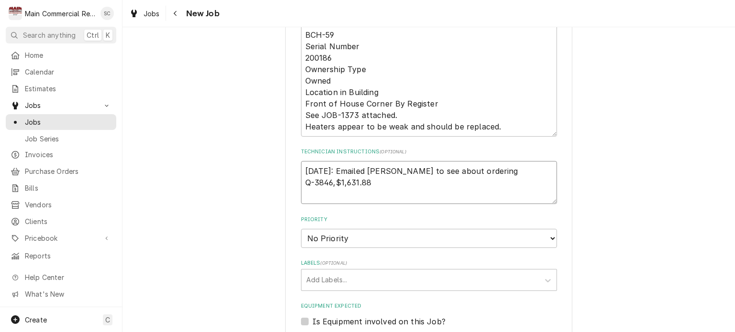
type textarea "x"
type textarea "9/24/25: Emailed Marc Ref. to see about ordering Q-3846,$1,631.88"
type textarea "x"
type textarea "9/24/25: Emailed Marc Ref. to see about ordering t Q-3846,$1,631.88"
type textarea "x"
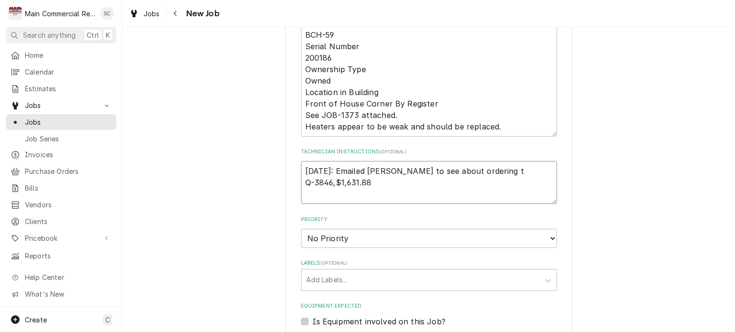
type textarea "9/24/25: Emailed Marc Ref. to see about ordering th Q-3846,$1,631.88"
type textarea "x"
type textarea "9/24/25: Emailed Marc Ref. to see about ordering thi Q-3846,$1,631.88"
type textarea "x"
type textarea "9/24/25: Emailed Marc Ref. to see about ordering this Q-3846,$1,631.88"
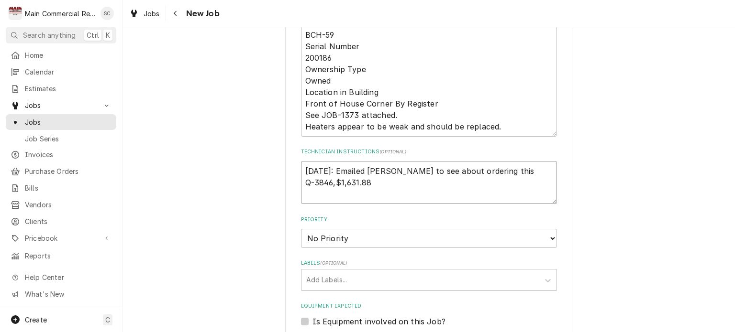
type textarea "x"
type textarea "9/24/25: Emailed Marc Ref. to see about ordering this Q-3846,$1,631.88"
type textarea "x"
type textarea "9/24/25: Emailed Marc Ref. to see about ordering this p Q-3846,$1,631.88"
type textarea "x"
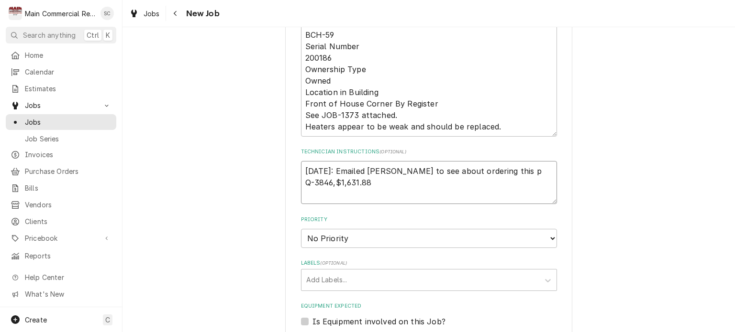
type textarea "9/24/25: Emailed Marc Ref. to see about ordering this pa Q-3846,$1,631.88"
type textarea "x"
type textarea "9/24/25: Emailed Marc Ref. to see about ordering this par Q-3846,$1,631.88"
type textarea "x"
type textarea "9/24/25: Emailed Marc Ref. to see about ordering this part Q-3846,$1,631.88"
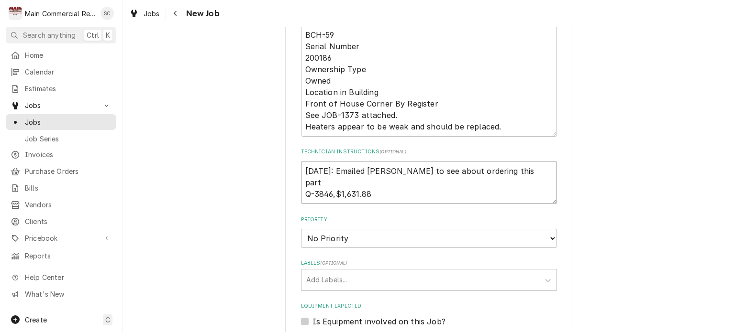
type textarea "x"
type textarea "9/24/25: Emailed Marc Ref. to see about ordering this part. Q-3846,$1,631.88"
type textarea "x"
type textarea "9/24/25: Emailed Marc Ref. to see about ordering this part. Q-3846,$1,631.88"
type textarea "x"
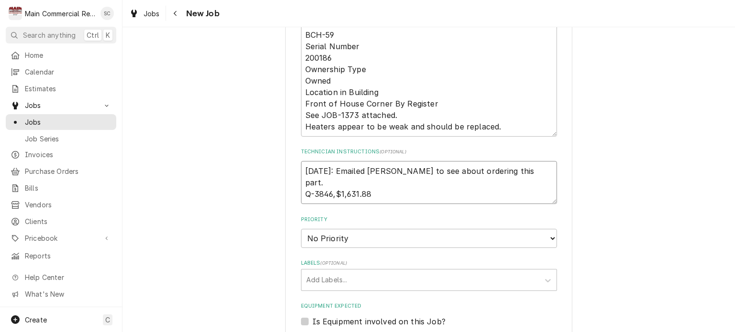
type textarea "9/24/25: Emailed Marc Ref. to see about ordering this part. Q-3846,$1,631.88"
click at [381, 197] on textarea "9/24/25: Emailed Marc Ref. to see about ordering this part. Q-3846,$1,631.88" at bounding box center [429, 182] width 256 height 43
type textarea "x"
type textarea "9/24/25: Emailed Marc Ref. to see about ordering this part. Q-3846,$1,631.88"
type textarea "x"
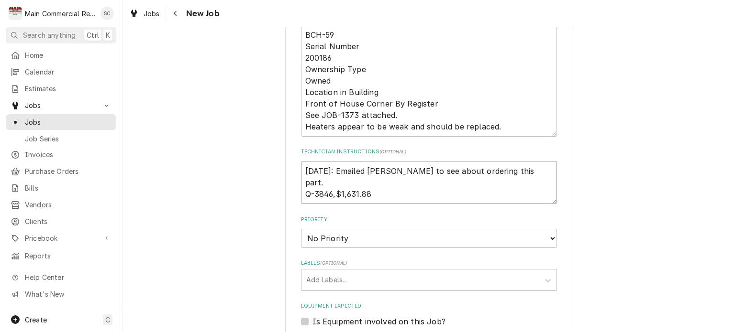
type textarea "9/24/25: Emailed Marc Ref. to see about ordering this part. Q-3846,$1,631.88 P"
type textarea "x"
type textarea "9/24/25: Emailed Marc Ref. to see about ordering this part. Q-3846,$1,631.88 Pa"
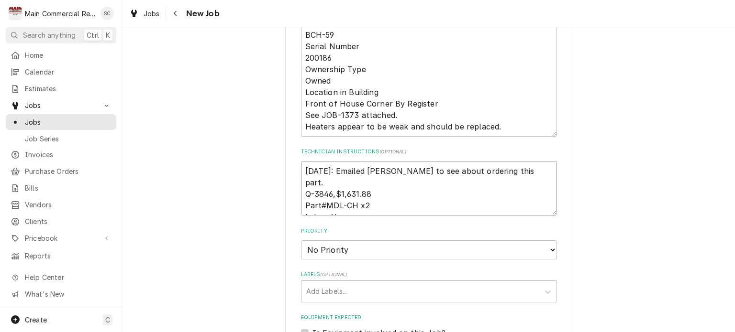
scroll to position [607, 0]
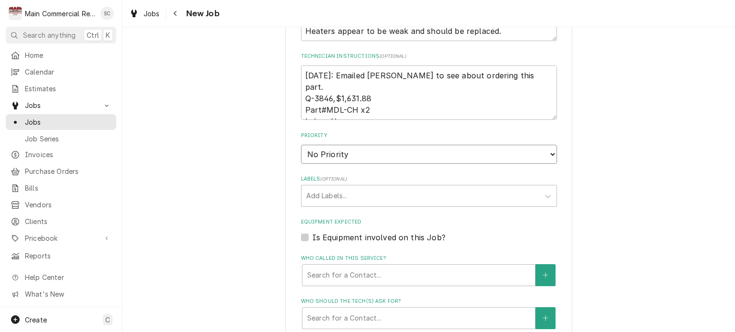
click at [362, 161] on select "No Priority Urgent High Medium Low" at bounding box center [429, 154] width 256 height 19
click at [301, 154] on select "No Priority Urgent High Medium Low" at bounding box center [429, 154] width 256 height 19
click at [347, 205] on div "Labels" at bounding box center [420, 195] width 228 height 17
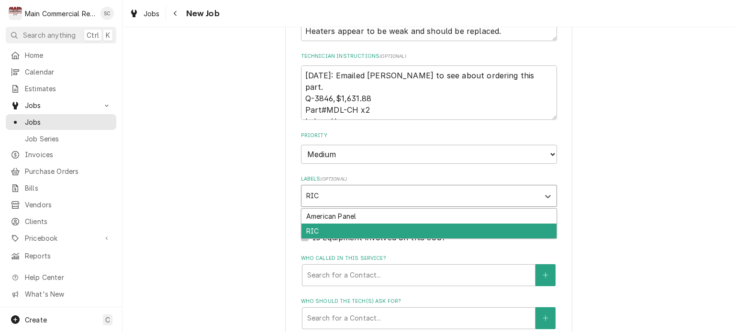
click at [344, 238] on div "RIC" at bounding box center [428, 231] width 255 height 15
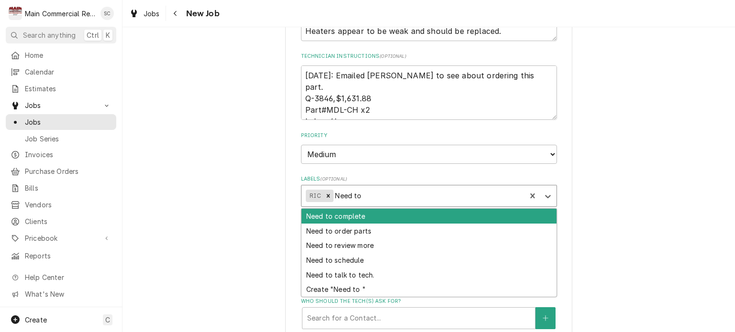
click at [344, 238] on div "Need to order parts" at bounding box center [428, 231] width 255 height 15
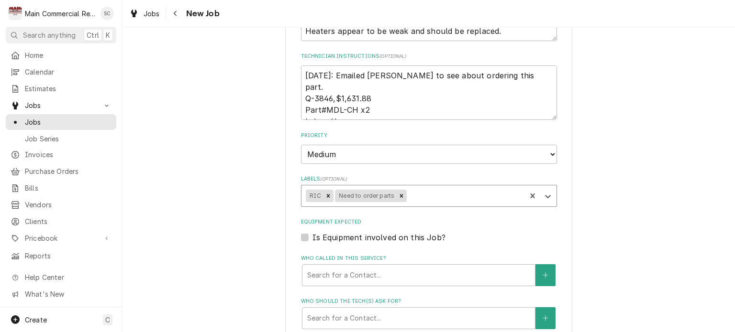
scroll to position [798, 0]
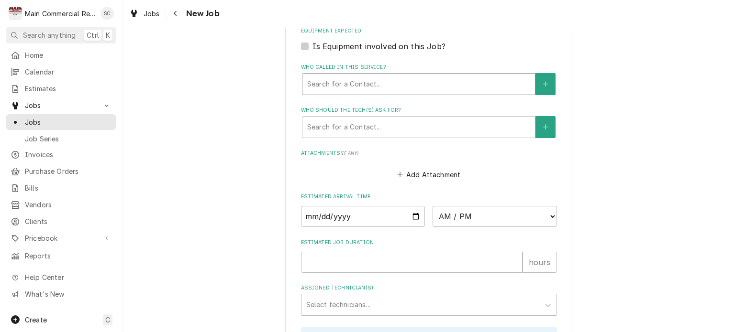
click at [368, 93] on div "Who called in this service?" at bounding box center [418, 84] width 223 height 17
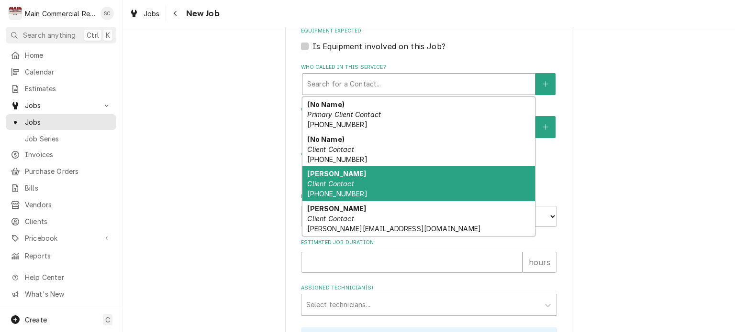
click at [356, 185] on div "Luis Client Contact (813) 618-9691" at bounding box center [418, 183] width 232 height 35
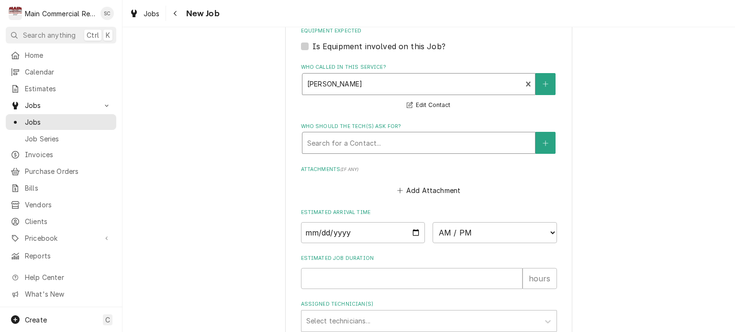
click at [358, 149] on div "Who should the tech(s) ask for?" at bounding box center [418, 142] width 223 height 17
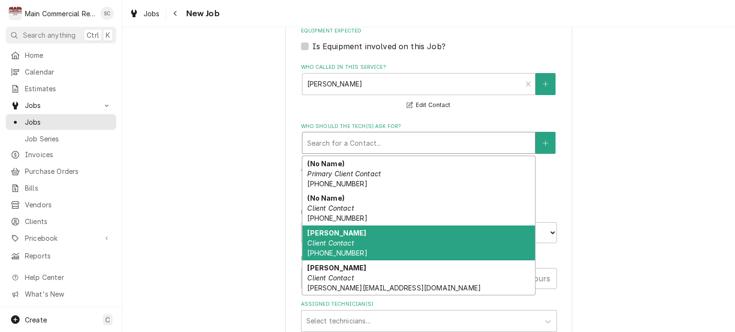
click at [329, 247] on em "Client Contact" at bounding box center [330, 243] width 46 height 8
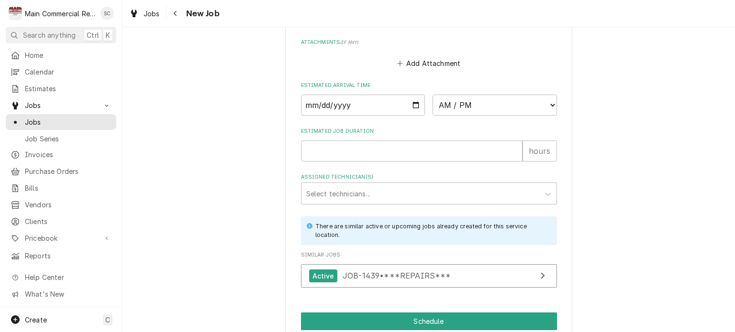
scroll to position [992, 0]
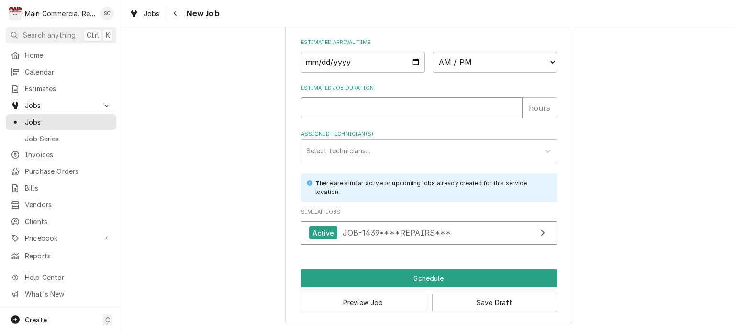
click at [377, 112] on input "Estimated Job Duration" at bounding box center [411, 108] width 221 height 21
click at [409, 60] on input "Date" at bounding box center [363, 62] width 124 height 21
click at [458, 67] on select "AM / PM 6:00 AM 6:15 AM 6:30 AM 6:45 AM 7:00 AM 7:15 AM 7:30 AM 7:45 AM 8:00 AM…" at bounding box center [494, 62] width 124 height 21
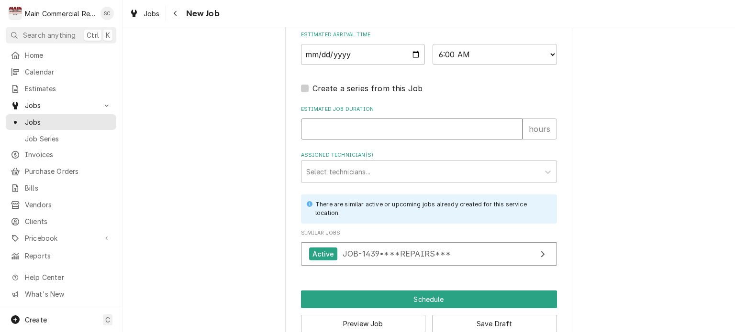
click at [378, 139] on input "Estimated Job Duration" at bounding box center [411, 129] width 221 height 21
click at [380, 180] on div "Assigned Technician(s)" at bounding box center [420, 171] width 228 height 17
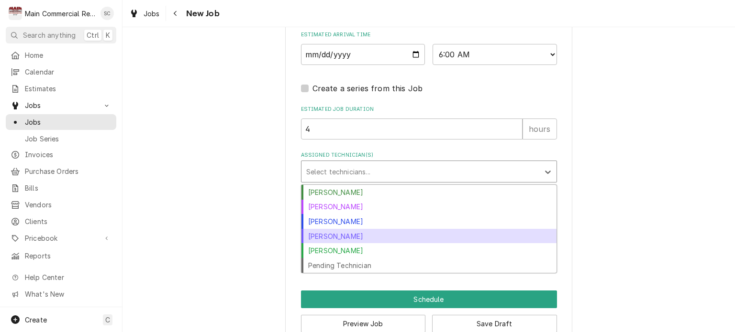
click at [356, 243] on div "[PERSON_NAME]" at bounding box center [428, 236] width 255 height 15
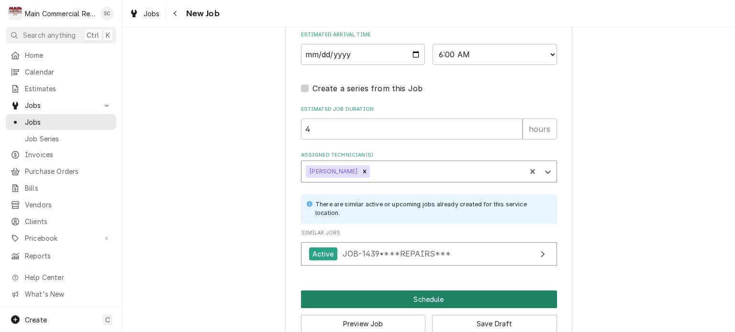
click at [425, 307] on button "Schedule" at bounding box center [429, 300] width 256 height 18
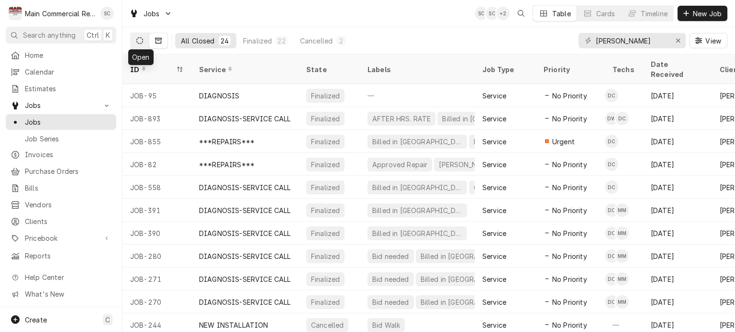
click at [141, 42] on icon "Dynamic Content Wrapper" at bounding box center [139, 40] width 7 height 7
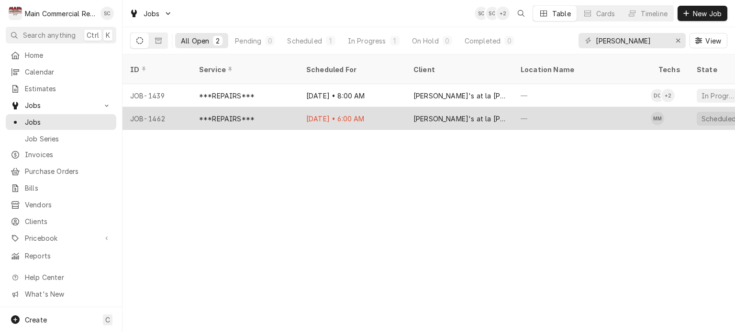
click at [316, 109] on div "[DATE] • 6:00 AM" at bounding box center [351, 118] width 107 height 23
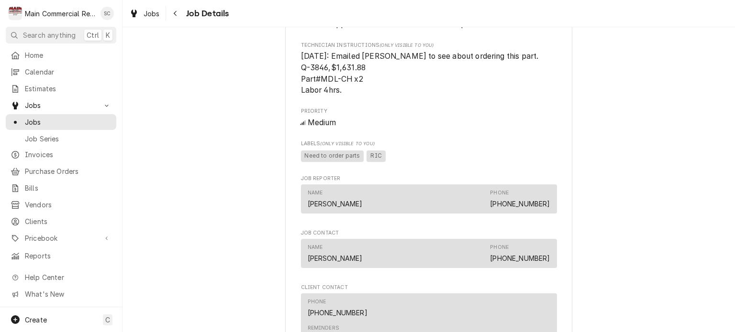
scroll to position [908, 0]
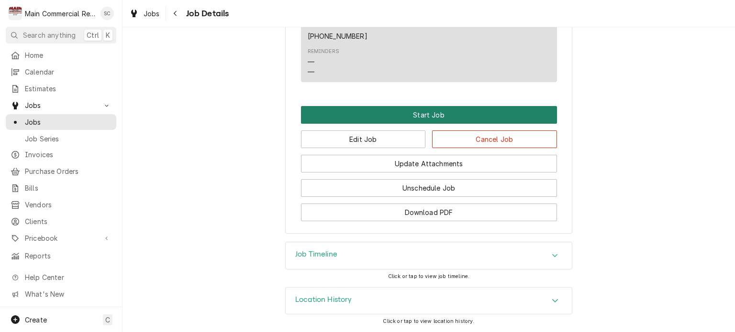
click at [418, 118] on button "Start Job" at bounding box center [429, 115] width 256 height 18
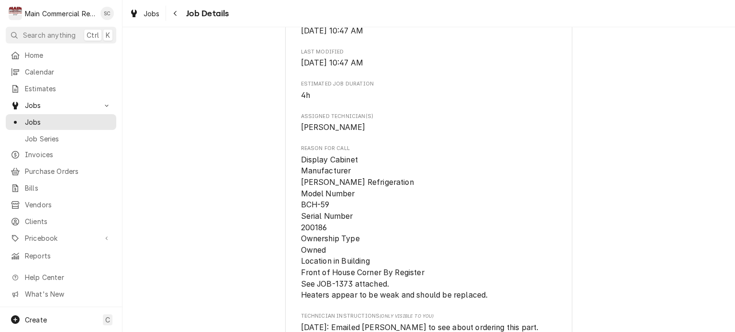
scroll to position [1033, 0]
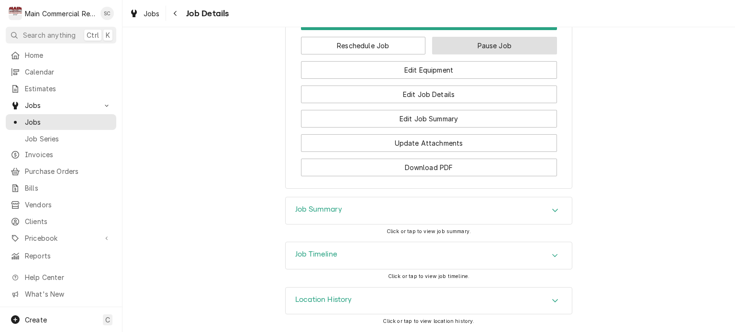
click at [480, 50] on button "Pause Job" at bounding box center [494, 46] width 125 height 18
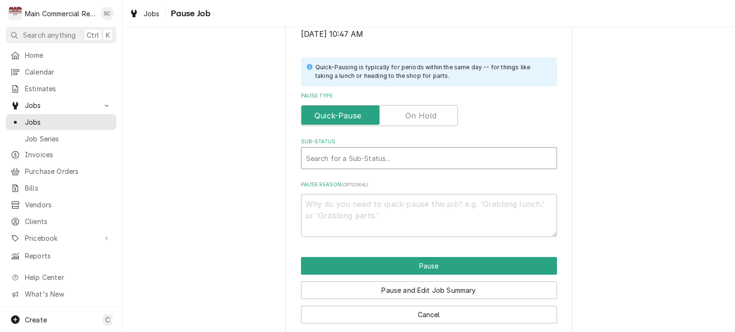
scroll to position [202, 0]
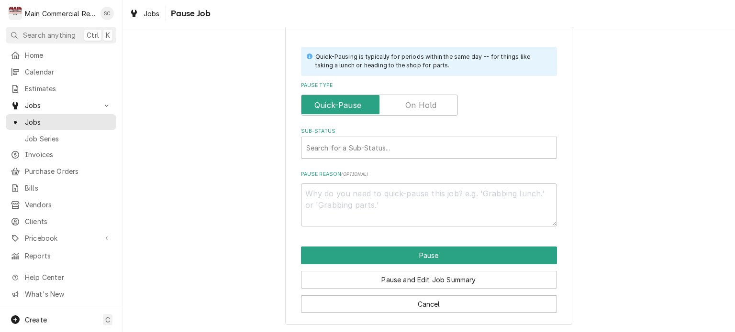
click at [423, 103] on label "Pause Type" at bounding box center [379, 105] width 157 height 21
click at [423, 103] on input "Pause Type" at bounding box center [379, 105] width 148 height 21
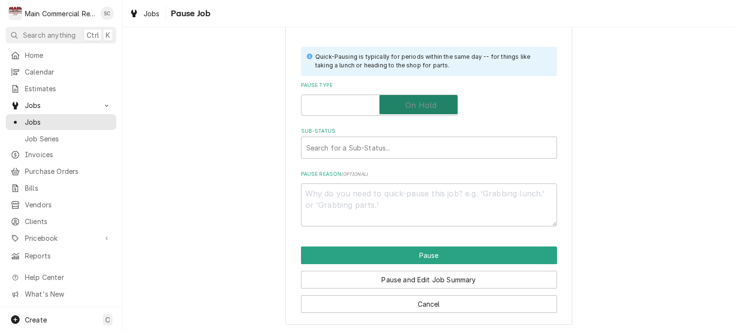
checkbox input "true"
click at [384, 144] on div "Sub-Status" at bounding box center [428, 147] width 245 height 17
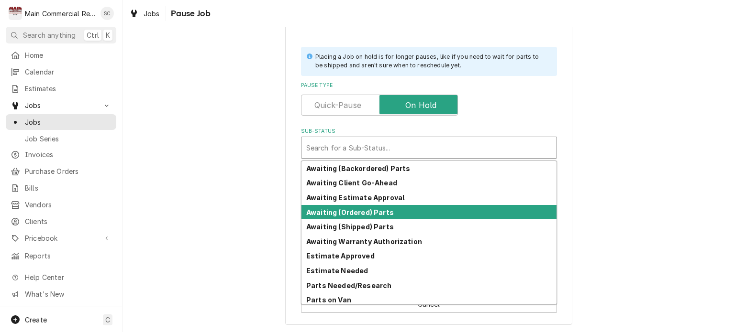
click at [368, 210] on strong "Awaiting (Ordered) Parts" at bounding box center [350, 213] width 88 height 8
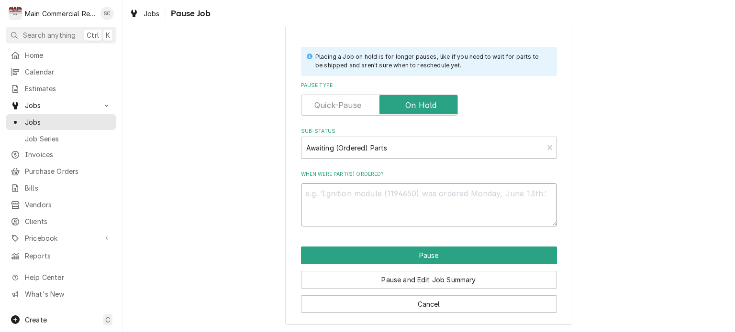
click at [380, 194] on textarea "When were part(s) ordered?" at bounding box center [429, 205] width 256 height 43
type textarea "x"
type textarea "9"
type textarea "x"
type textarea "9/"
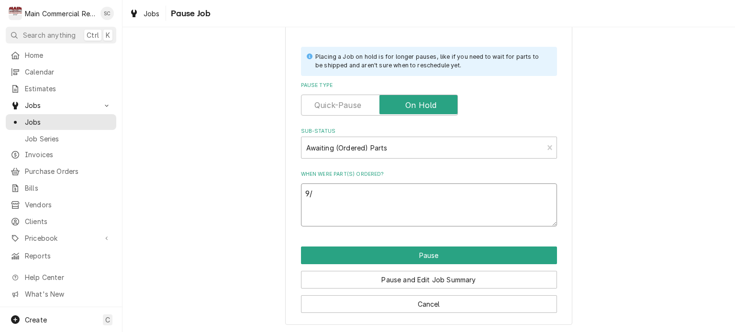
type textarea "x"
type textarea "9/2"
type textarea "x"
type textarea "9/24"
type textarea "x"
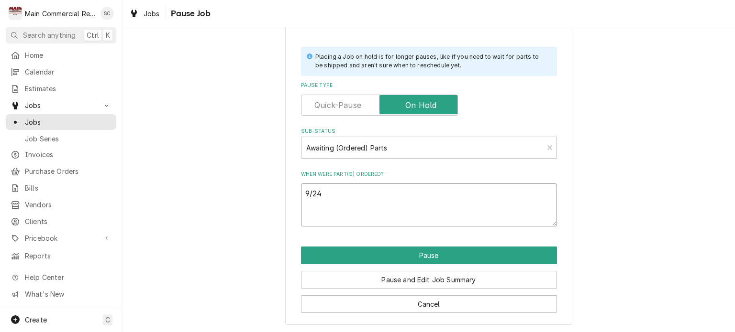
type textarea "9/24/"
type textarea "x"
type textarea "9/24/2"
type textarea "x"
type textarea "9/24/25"
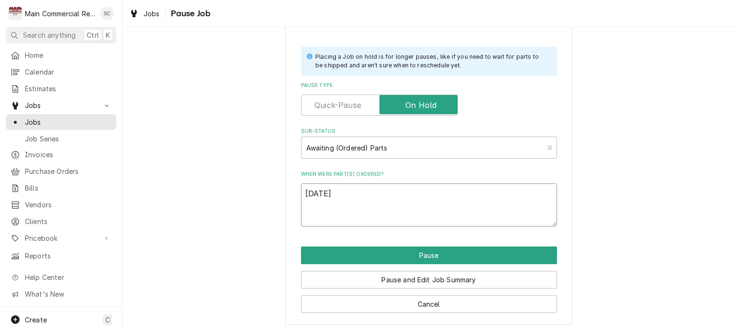
type textarea "x"
type textarea "9/24/25:"
type textarea "x"
type textarea "9/24/25:"
type textarea "x"
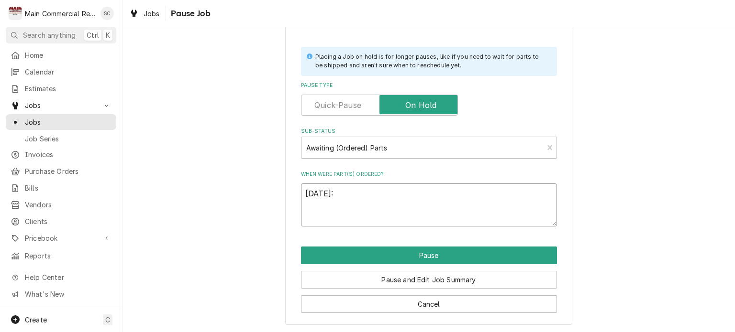
type textarea "9/24/25: I"
type textarea "x"
type textarea "9/24/25: I"
type textarea "x"
type textarea "9/24/25: I o"
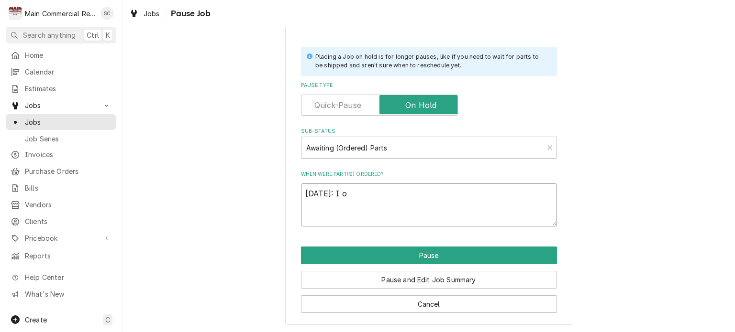
type textarea "x"
type textarea "9/24/25: I or"
type textarea "x"
type textarea "9/24/25: I ord"
type textarea "x"
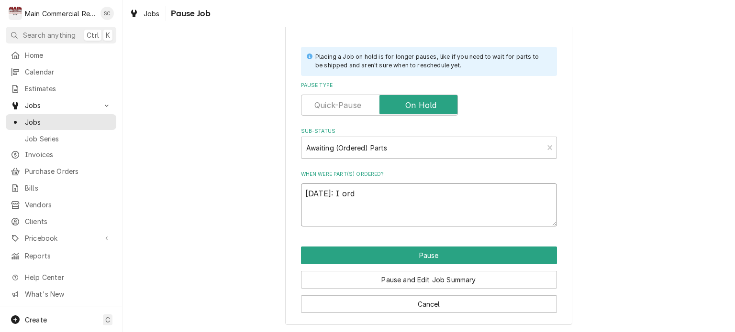
type textarea "9/24/25: I orde"
type textarea "x"
type textarea "9/24/25: I order"
type textarea "x"
type textarea "9/24/25: I orderd"
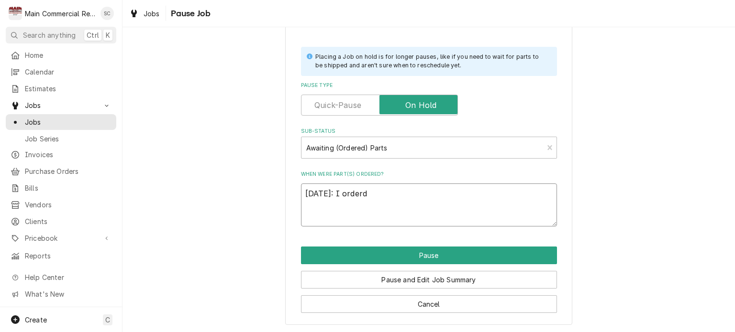
type textarea "x"
type textarea "9/24/25: I orderd"
type textarea "x"
type textarea "9/24/25: I orderd"
type textarea "x"
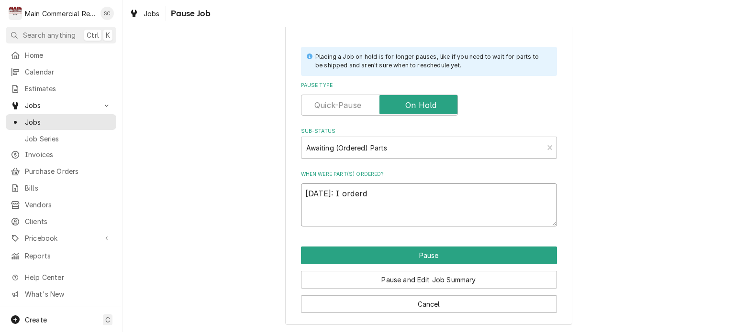
type textarea "9/24/25: I order"
type textarea "x"
type textarea "9/24/25: I ordere"
type textarea "x"
type textarea "9/24/25: I ordered"
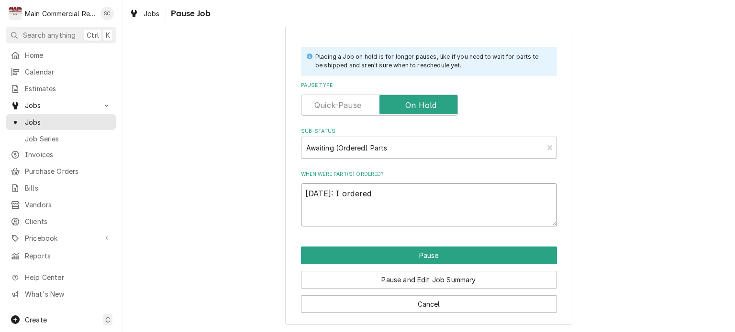
type textarea "x"
type textarea "9/24/25: I ordered"
type textarea "x"
type textarea "9/24/25: I ordered"
type textarea "x"
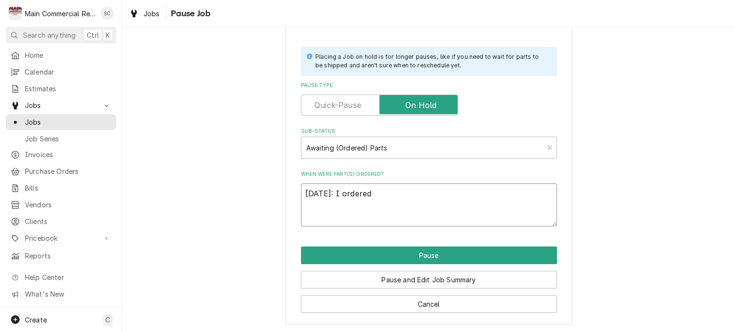
type textarea "9/24/25: I ordere"
type textarea "x"
type textarea "9/24/25: I order"
type textarea "x"
type textarea "9/24/25: I orde"
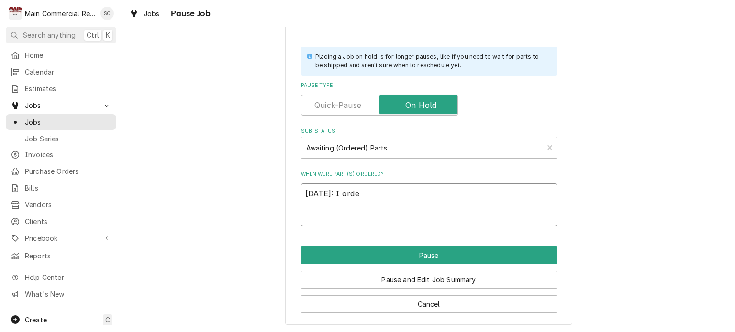
type textarea "x"
type textarea "9/24/25: I ord"
type textarea "x"
type textarea "9/24/25: I or"
type textarea "x"
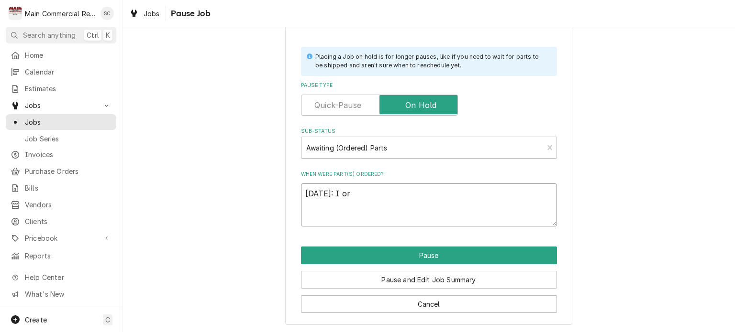
type textarea "9/24/25: I o"
type textarea "x"
type textarea "9/24/25: I oe"
type textarea "x"
type textarea "9/24/25: I o"
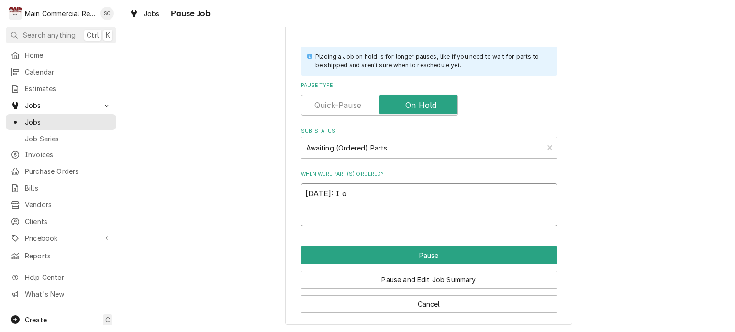
type textarea "x"
type textarea "9/24/25: I"
type textarea "x"
type textarea "9/24/25: I e"
type textarea "x"
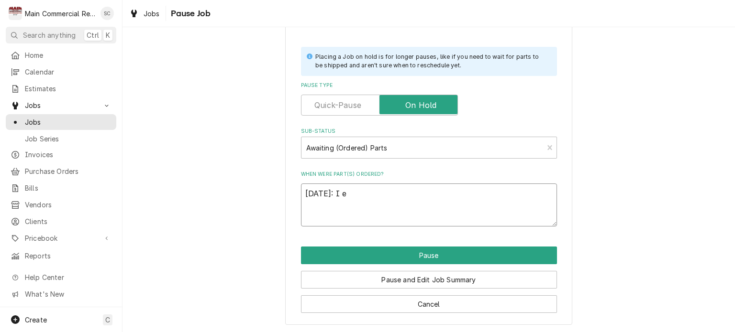
type textarea "9/24/25: I em"
type textarea "x"
type textarea "9/24/25: I ema"
type textarea "x"
type textarea "9/24/25: I emai"
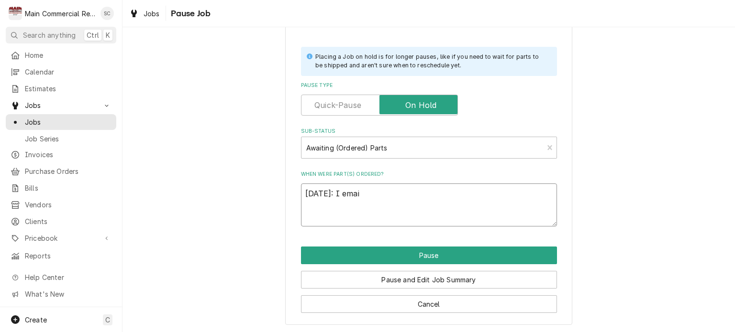
type textarea "x"
type textarea "9/24/25: I email"
type textarea "x"
type textarea "9/24/25: I emaile"
type textarea "x"
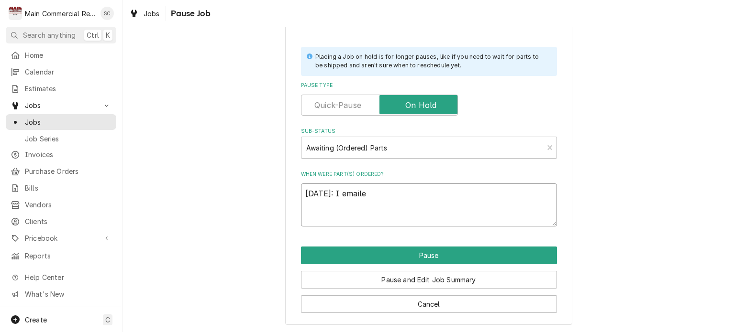
type textarea "9/24/25: I emailed"
type textarea "x"
type textarea "9/24/25: I emailed"
type textarea "x"
type textarea "9/24/25: I emailed M"
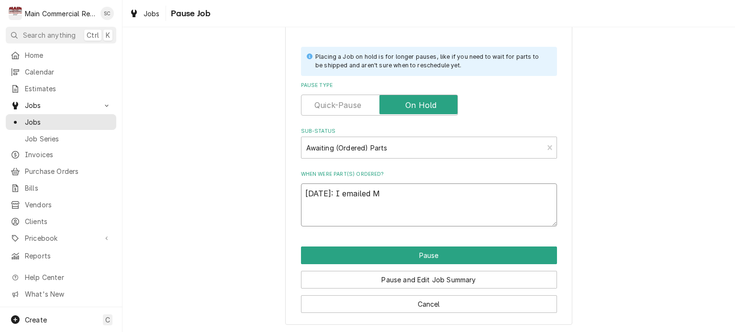
type textarea "x"
type textarea "9/24/25: I emailed Ma"
type textarea "x"
type textarea "9/24/25: I emailed Mar"
type textarea "x"
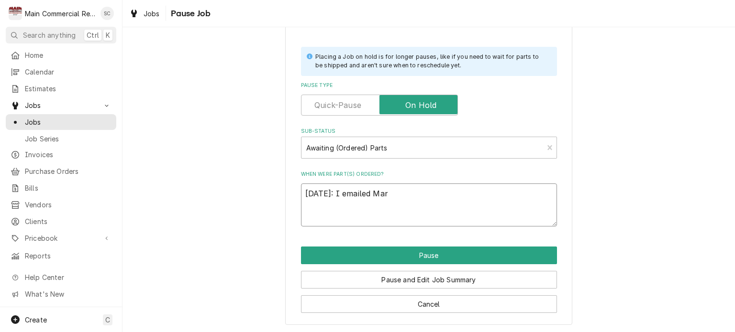
type textarea "9/24/25: I emailed Marc"
type textarea "x"
type textarea "9/24/25: I emailed Marc"
type textarea "x"
type textarea "9/24/25: I emailed Marc R"
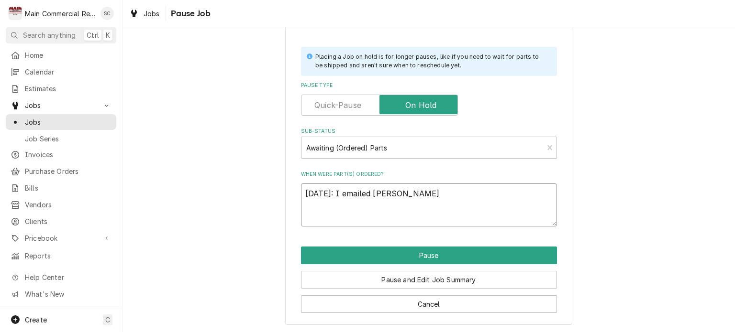
type textarea "x"
type textarea "9/24/25: I emailed Marc Re"
type textarea "x"
type textarea "9/24/25: I emailed Marc Ref"
type textarea "x"
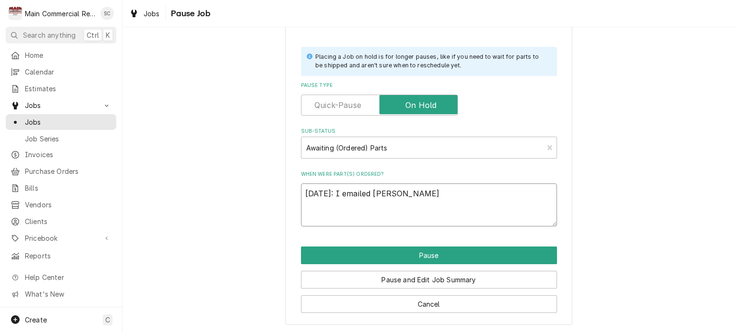
type textarea "9/24/25: I emailed Marc Refr"
type textarea "x"
type textarea "9/24/25: I emailed Marc Refri"
type textarea "x"
type textarea "9/24/25: I emailed Marc Refrig"
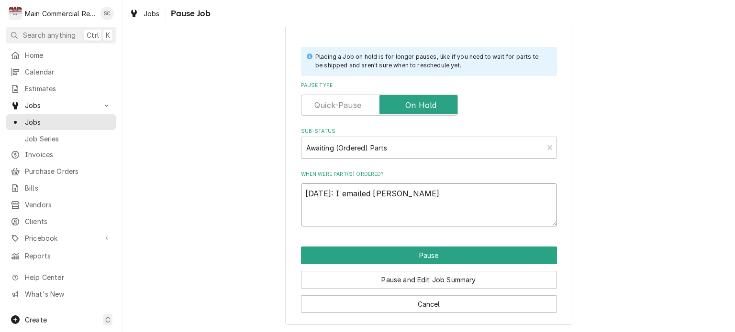
type textarea "x"
type textarea "9/24/25: I emailed Marc Refrige"
type textarea "x"
type textarea "9/24/25: I emailed Marc Refriger"
type textarea "x"
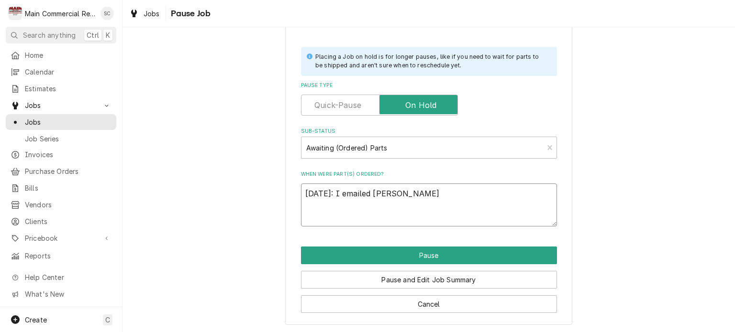
type textarea "9/24/25: I emailed Marc Refrigera"
type textarea "x"
type textarea "9/24/25: I emailed Marc Refrigerat"
type textarea "x"
type textarea "9/24/25: I emailed Marc Refrigerati"
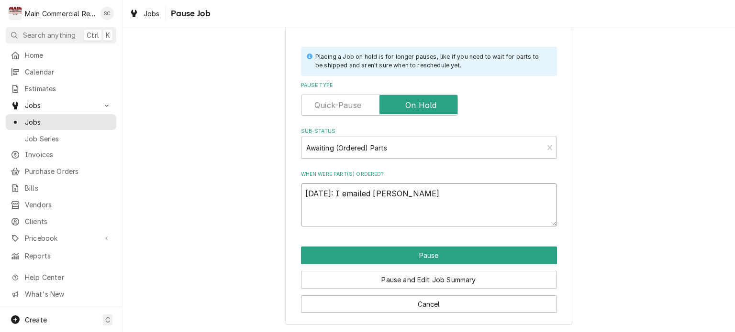
type textarea "x"
type textarea "9/24/25: I emailed Marc Refrigeratio"
type textarea "x"
type textarea "9/24/25: I emailed Marc Refrigeration"
type textarea "x"
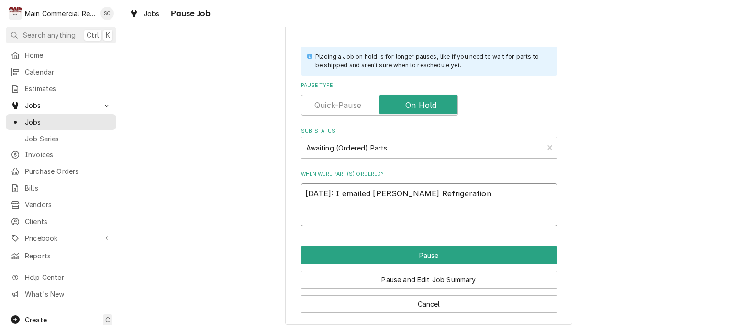
type textarea "9/24/25: I emailed Marc Refrigeration"
type textarea "x"
type textarea "9/24/25: I emailed Marc Refrigeration t"
type textarea "x"
type textarea "9/24/25: I emailed Marc Refrigeration to"
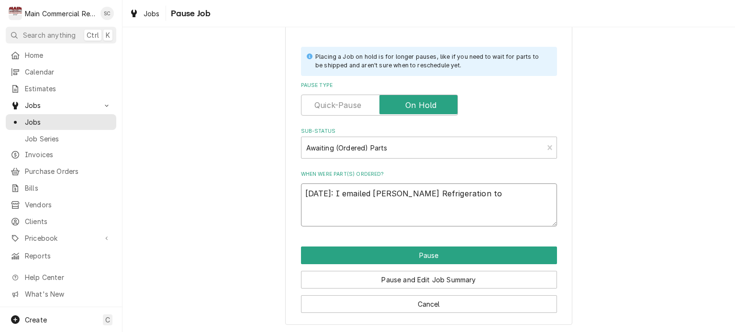
type textarea "x"
type textarea "9/24/25: I emailed Marc Refrigeration to"
type textarea "x"
type textarea "9/24/25: I emailed Marc Refrigeration to s"
type textarea "x"
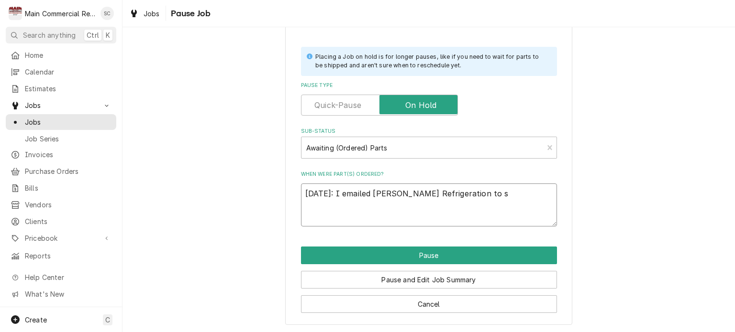
type textarea "9/24/25: I emailed Marc Refrigeration to se"
type textarea "x"
type textarea "9/24/25: I emailed Marc Refrigeration to see"
type textarea "x"
type textarea "9/24/25: I emailed Marc Refrigeration to see"
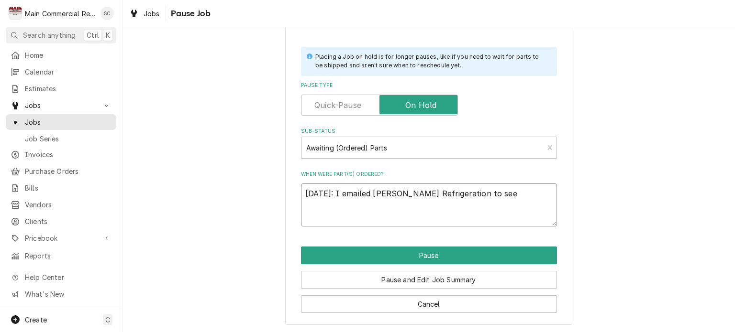
type textarea "x"
type textarea "9/24/25: I emailed Marc Refrigeration to see a"
type textarea "x"
type textarea "9/24/25: I emailed Marc Refrigeration to see ab"
type textarea "x"
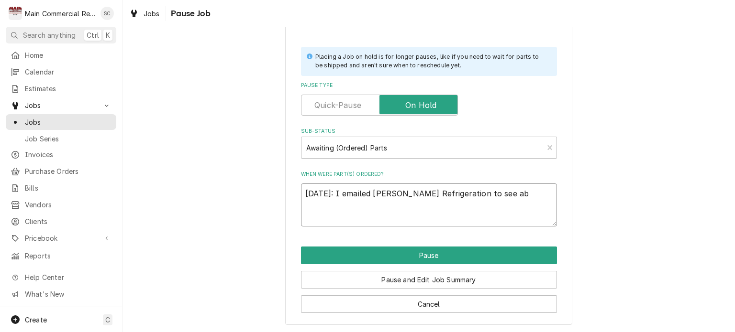
type textarea "9/24/25: I emailed Marc Refrigeration to see abo"
type textarea "x"
type textarea "9/24/25: I emailed Marc Refrigeration to see abou"
type textarea "x"
type textarea "9/24/25: I emailed Marc Refrigeration to see about"
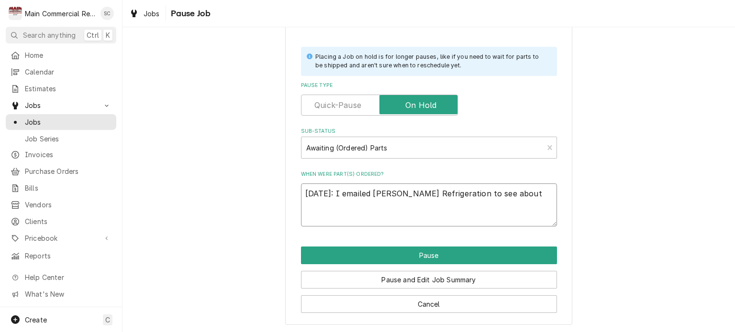
type textarea "x"
type textarea "9/24/25: I emailed Marc Refrigeration to see about"
type textarea "x"
type textarea "9/24/25: I emailed Marc Refrigeration to see about o"
type textarea "x"
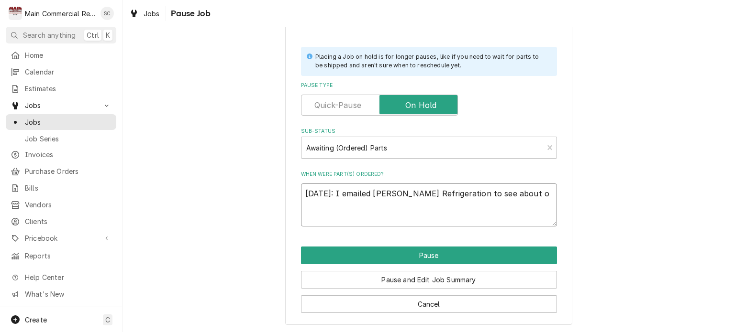
type textarea "9/24/25: I emailed Marc Refrigeration to see about or"
type textarea "x"
type textarea "9/24/25: I emailed Marc Refrigeration to see about ord"
type textarea "x"
type textarea "9/24/25: I emailed Marc Refrigeration to see about orde"
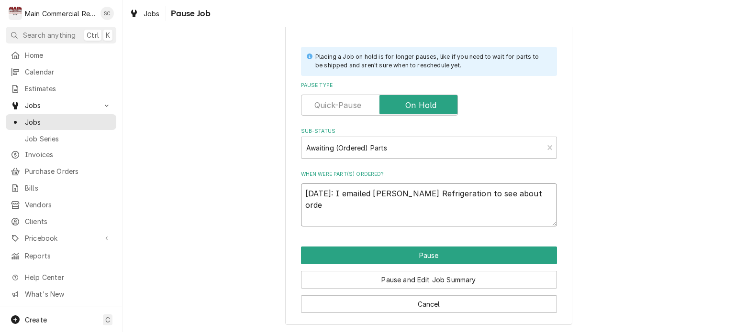
type textarea "x"
type textarea "9/24/25: I emailed Marc Refrigeration to see about order"
type textarea "x"
type textarea "9/24/25: I emailed Marc Refrigeration to see about orderi"
type textarea "x"
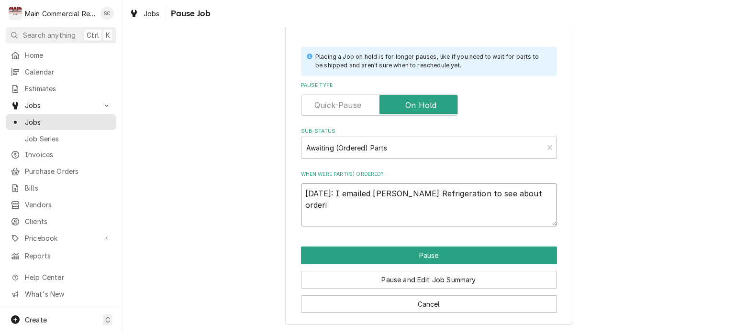
type textarea "9/24/25: I emailed Marc Refrigeration to see about orderin"
type textarea "x"
type textarea "9/24/25: I emailed Marc Refrigeration to see about ordering"
type textarea "x"
type textarea "9/24/25: I emailed Marc Refrigeration to see about ordering"
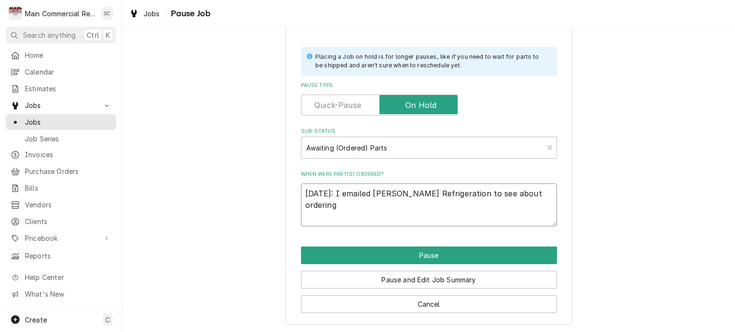
type textarea "x"
type textarea "9/24/25: I emailed Marc Refrigeration to see about ordering t"
type textarea "x"
type textarea "9/24/25: I emailed Marc Refrigeration to see about ordering th"
type textarea "x"
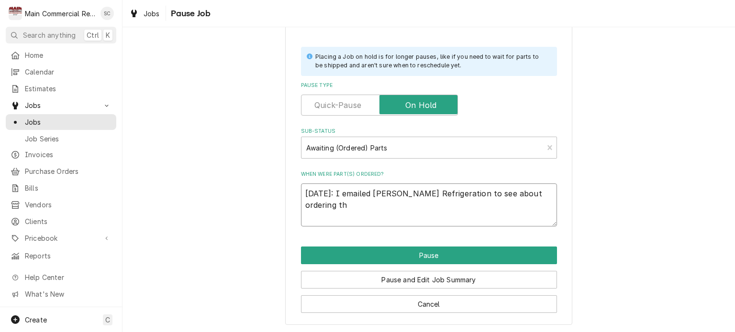
type textarea "9/24/25: I emailed Marc Refrigeration to see about ordering thi"
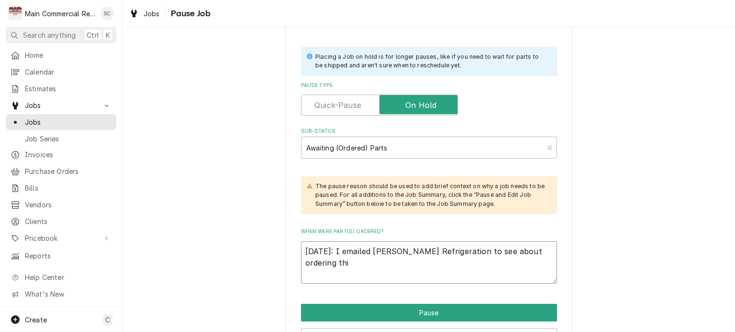
type textarea "x"
type textarea "9/24/25: I emailed Marc Refrigeration to see about ordering this"
type textarea "x"
type textarea "9/24/25: I emailed Marc Refrigeration to see about ordering this"
type textarea "x"
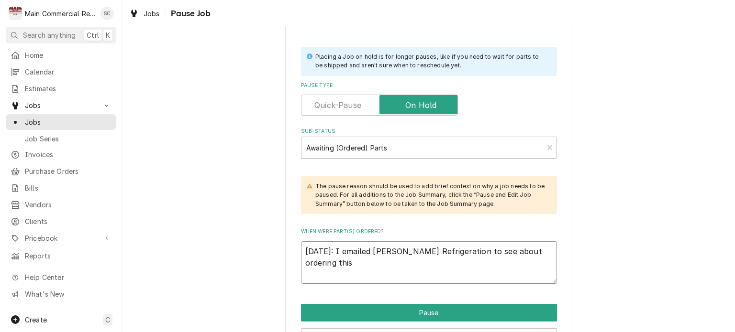
type textarea "9/24/25: I emailed Marc Refrigeration to see about ordering this p"
type textarea "x"
type textarea "9/24/25: I emailed Marc Refrigeration to see about ordering this pa"
type textarea "x"
type textarea "9/24/25: I emailed Marc Refrigeration to see about ordering this par"
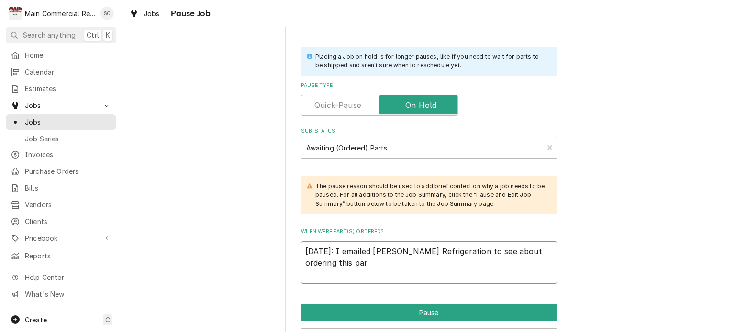
type textarea "x"
type textarea "9/24/25: I emailed Marc Refrigeration to see about ordering this part"
type textarea "x"
type textarea "9/24/25: I emailed Marc Refrigeration to see about ordering this part."
type textarea "x"
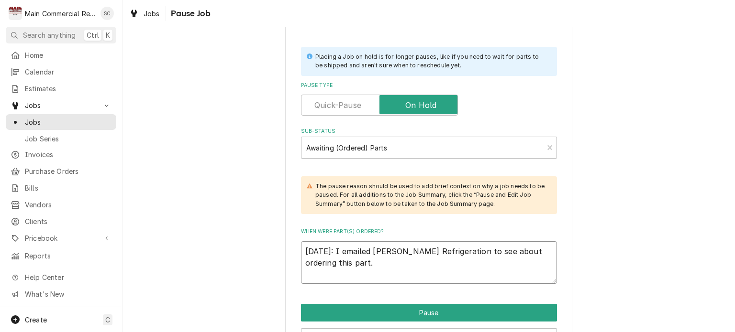
type textarea "9/24/25: I emailed Marc Refrigeration to see about ordering this part."
type textarea "x"
type textarea "9/24/25: I emailed Marc Refrigeration to see about ordering this part. W"
type textarea "x"
type textarea "9/24/25: I emailed Marc Refrigeration to see about ordering this part. Wa"
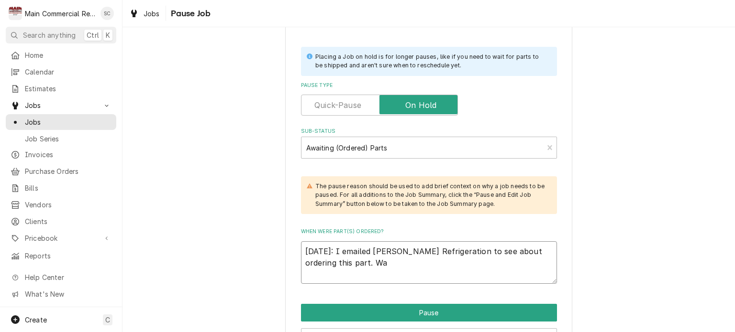
type textarea "x"
type textarea "9/24/25: I emailed Marc Refrigeration to see about ordering this part. Wai"
type textarea "x"
type textarea "9/24/25: I emailed Marc Refrigeration to see about ordering this part. Wait"
type textarea "x"
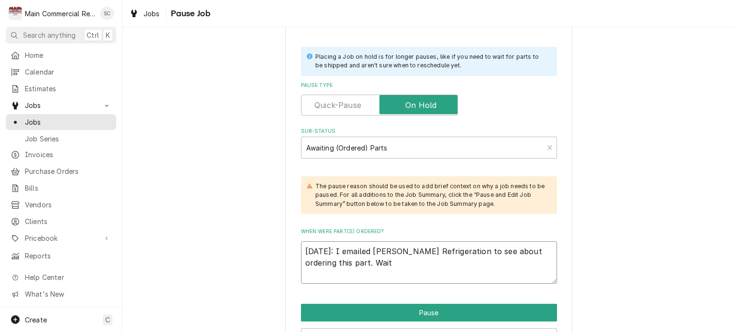
type textarea "9/24/25: I emailed Marc Refrigeration to see about ordering this part. Waiti"
type textarea "x"
type textarea "9/24/25: I emailed Marc Refrigeration to see about ordering this part. Waitig"
type textarea "x"
drag, startPoint x: 414, startPoint y: 262, endPoint x: 402, endPoint y: 264, distance: 12.6
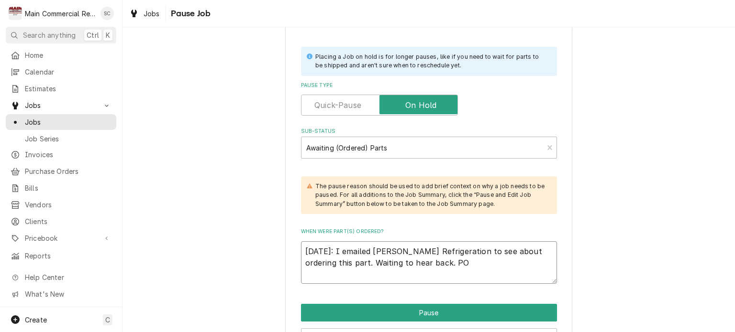
click at [402, 264] on textarea "9/24/25: I emailed Marc Refrigeration to see about ordering this part. Waiting …" at bounding box center [429, 263] width 256 height 43
paste textarea "70639"
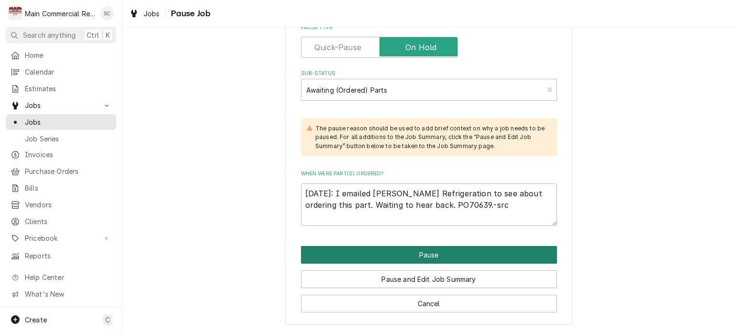
click at [418, 254] on button "Pause" at bounding box center [429, 255] width 256 height 18
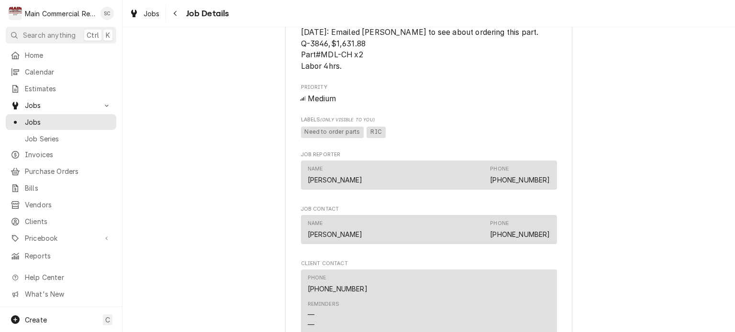
scroll to position [717, 0]
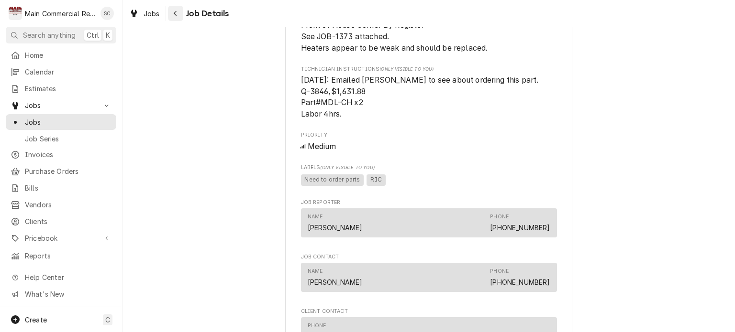
click at [174, 12] on icon "Navigate back" at bounding box center [175, 13] width 4 height 7
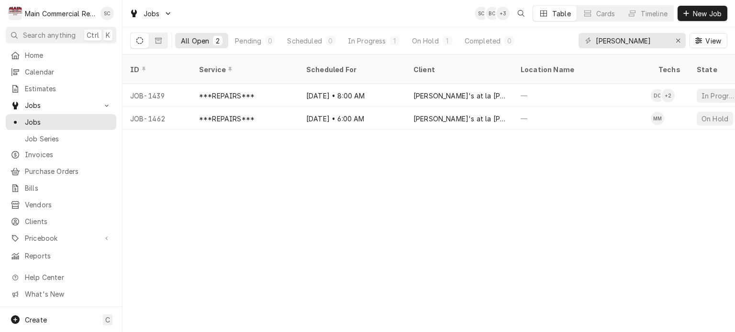
click at [583, 179] on div "ID Service Scheduled For Client Location Name Techs State Status Job Type Prior…" at bounding box center [428, 194] width 612 height 278
click at [674, 40] on div "Erase input" at bounding box center [678, 41] width 10 height 10
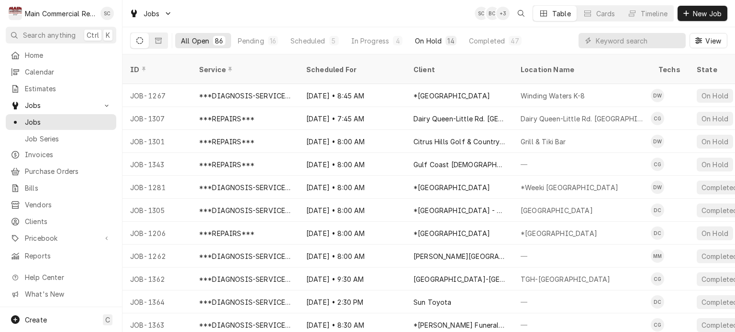
click at [419, 42] on div "On Hold" at bounding box center [428, 41] width 27 height 10
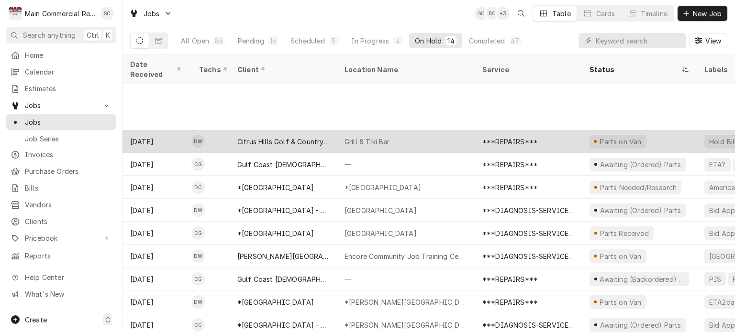
scroll to position [69, 0]
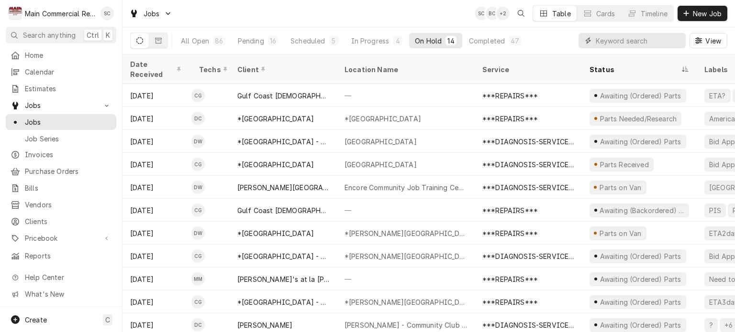
click at [638, 44] on input "Dynamic Content Wrapper" at bounding box center [637, 40] width 85 height 15
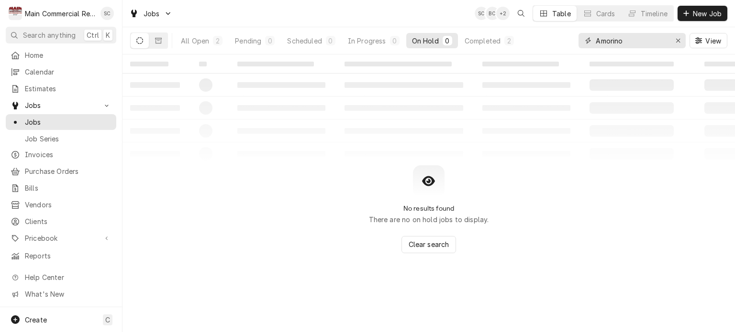
type input "Amorino"
click at [473, 39] on div "Completed" at bounding box center [482, 41] width 36 height 10
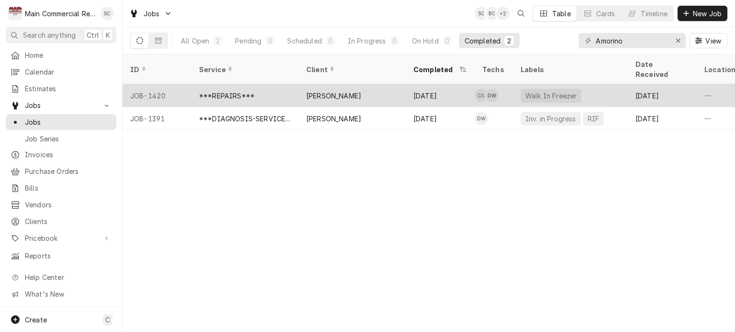
click at [373, 84] on div "Amorino Gelato" at bounding box center [351, 95] width 107 height 23
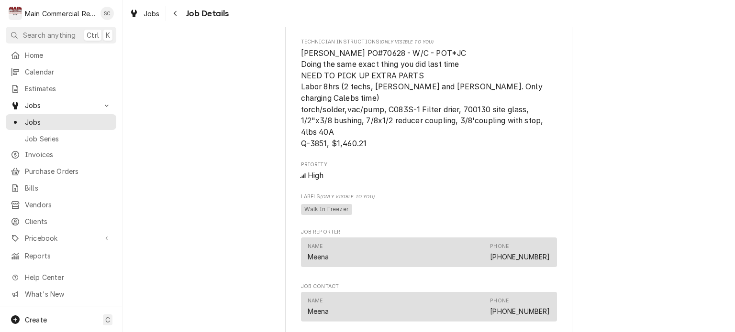
scroll to position [526, 0]
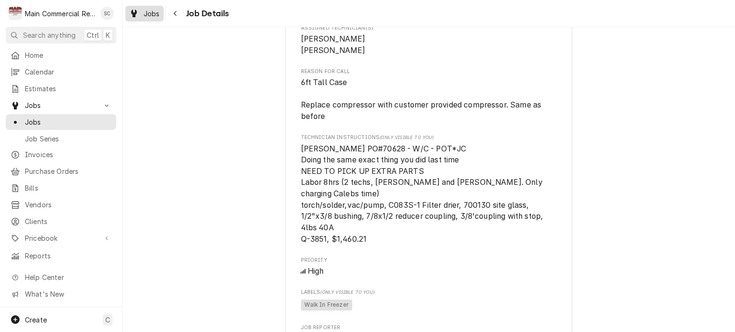
click at [155, 11] on span "Jobs" at bounding box center [151, 14] width 16 height 10
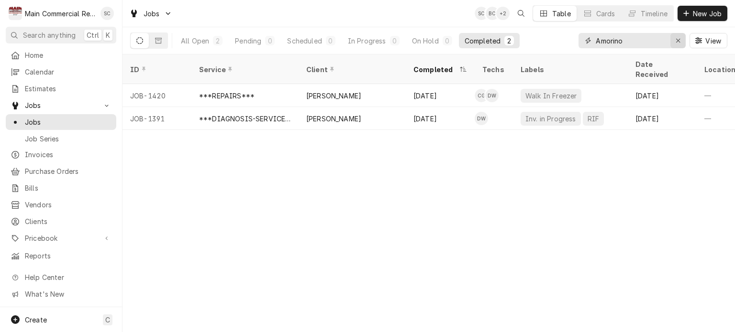
click at [675, 43] on icon "Erase input" at bounding box center [677, 40] width 5 height 7
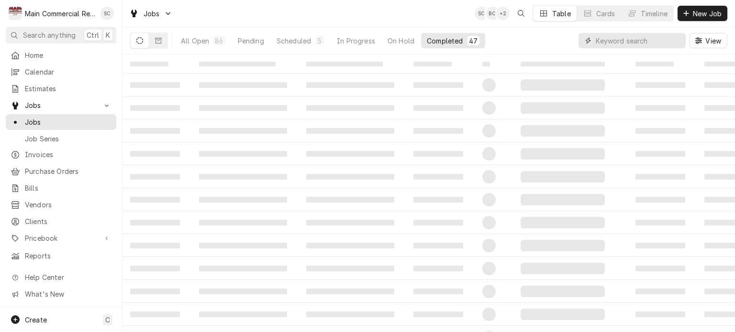
click at [667, 44] on input "Dynamic Content Wrapper" at bounding box center [637, 40] width 85 height 15
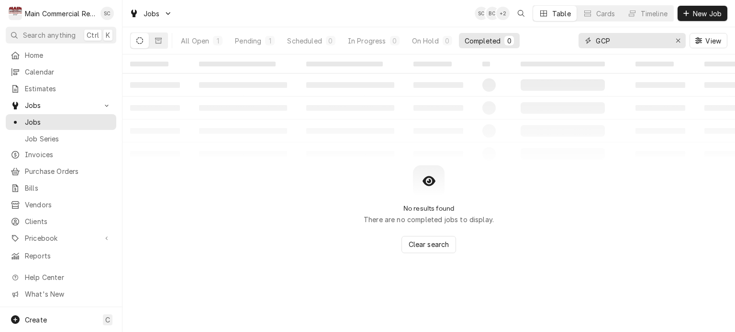
type input "GCP"
click at [244, 44] on div "Pending" at bounding box center [248, 41] width 26 height 10
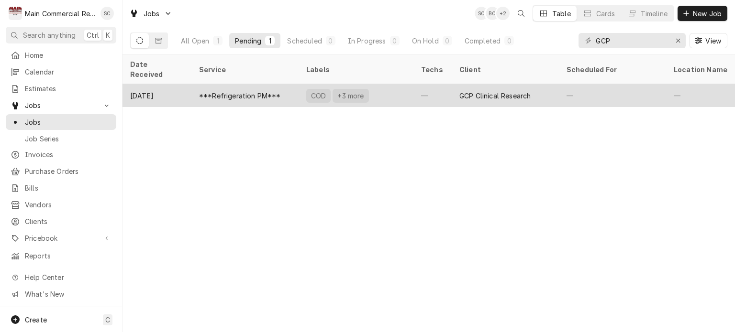
click at [271, 91] on div "***Refrigeration PM***" at bounding box center [240, 96] width 82 height 10
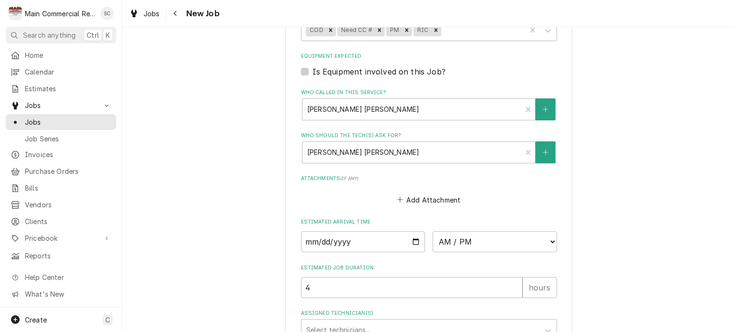
scroll to position [622, 0]
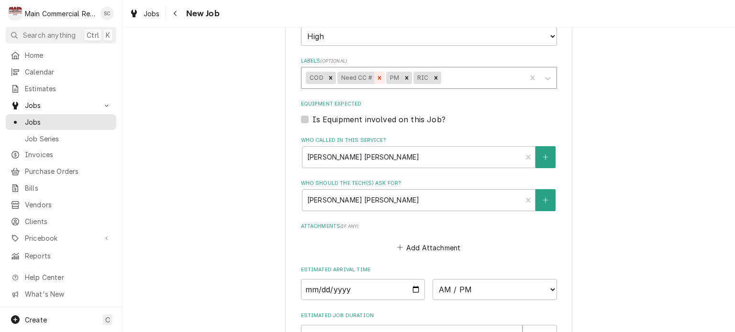
click at [376, 75] on icon "Remove Need CC #" at bounding box center [379, 78] width 7 height 7
click at [476, 116] on div "Is Equipment involved on this Job?" at bounding box center [429, 119] width 256 height 11
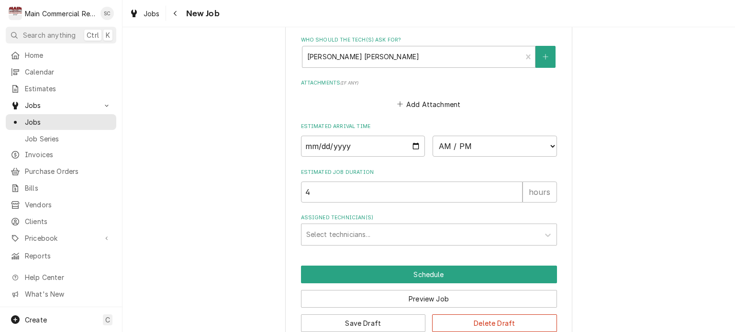
scroll to position [782, 0]
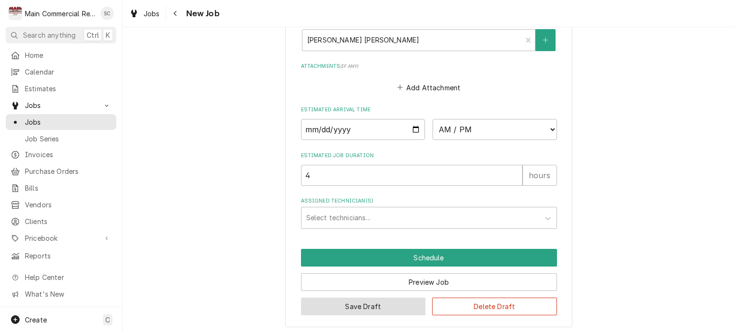
click at [390, 306] on button "Save Draft" at bounding box center [363, 307] width 125 height 18
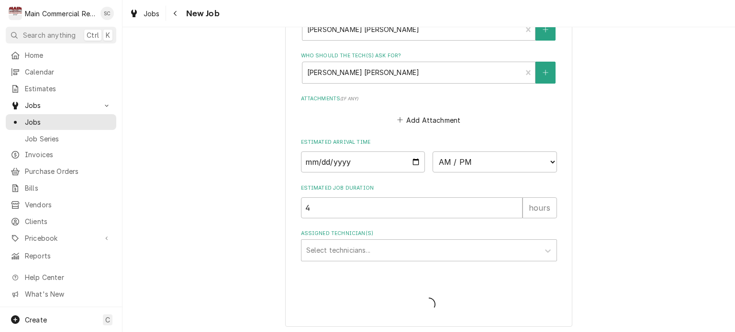
type textarea "x"
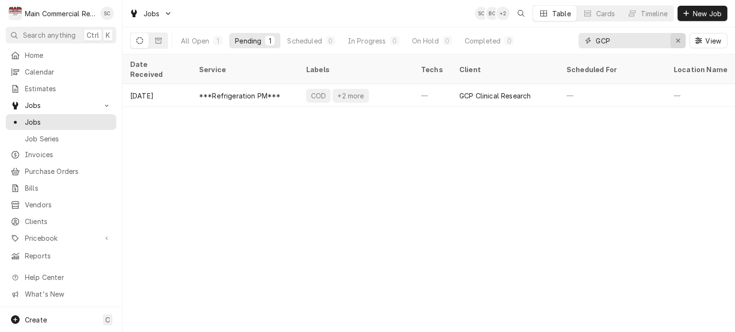
click at [673, 40] on div "Erase input" at bounding box center [678, 41] width 10 height 10
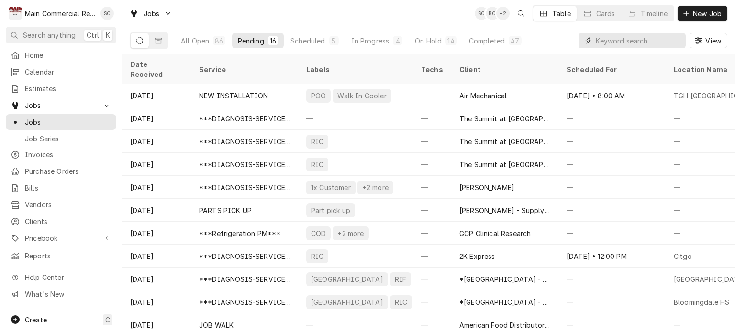
click at [652, 38] on input "Dynamic Content Wrapper" at bounding box center [637, 40] width 85 height 15
click at [627, 41] on input "Dynamic Content Wrapper" at bounding box center [637, 40] width 85 height 15
type input "Gulf Coast"
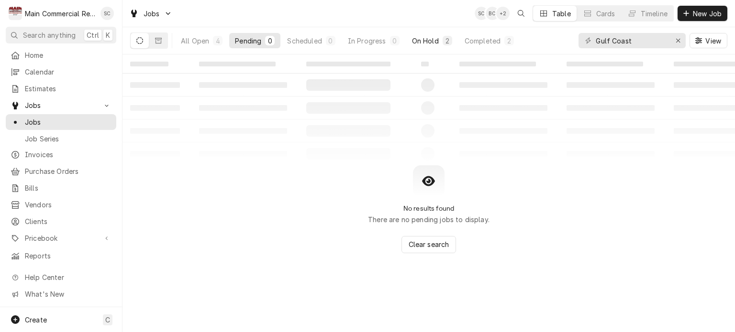
click at [419, 43] on div "On Hold" at bounding box center [425, 41] width 27 height 10
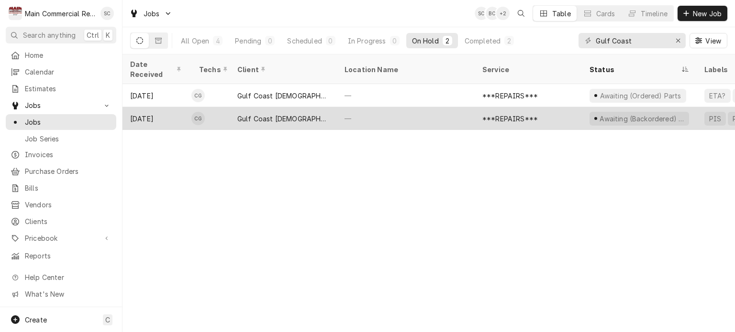
click at [386, 107] on div "—" at bounding box center [406, 118] width 138 height 23
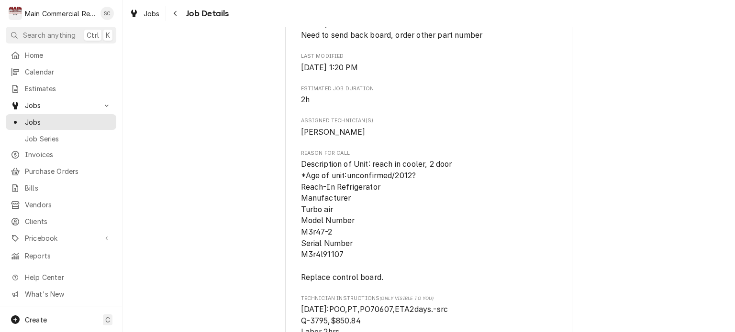
scroll to position [670, 0]
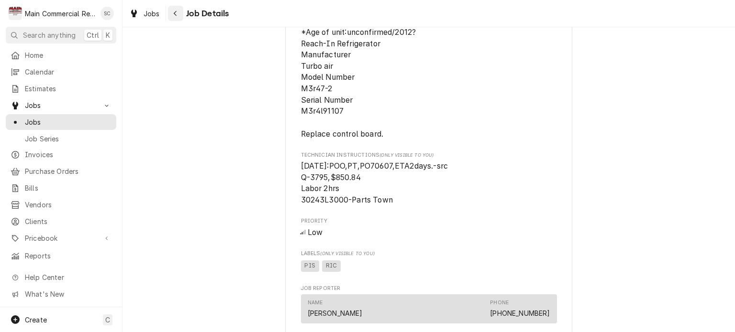
click at [172, 16] on div "Navigate back" at bounding box center [176, 14] width 10 height 10
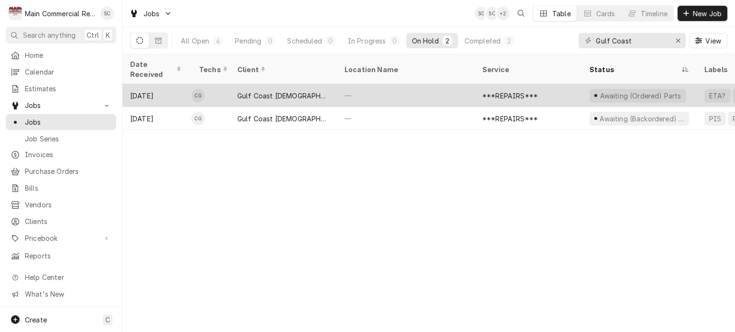
click at [361, 86] on div "—" at bounding box center [406, 95] width 138 height 23
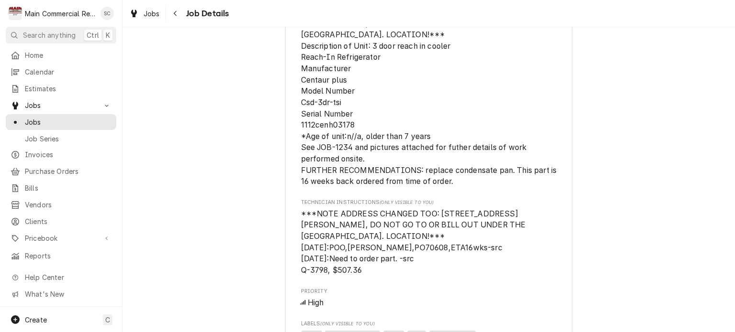
scroll to position [670, 0]
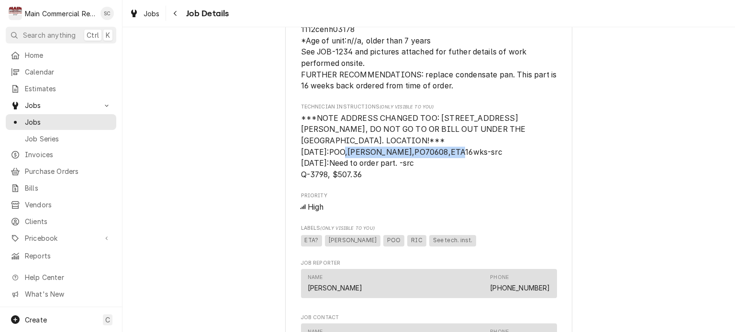
drag, startPoint x: 436, startPoint y: 150, endPoint x: 325, endPoint y: 155, distance: 111.6
click at [325, 155] on span "***NOTE ADDRESS CHANGED TOO: 2425 Chatlin Road, Holiday, FL 34691, DO NOT GO TO…" at bounding box center [414, 147] width 227 height 66
copy span "POO,Hagar,PO70608,ETA16wks"
click at [155, 16] on span "Jobs" at bounding box center [151, 14] width 16 height 10
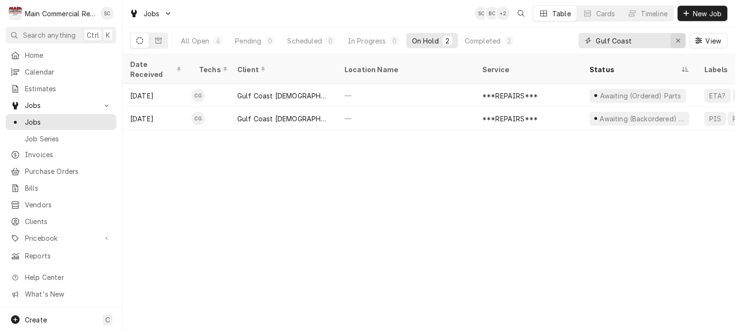
click at [679, 41] on icon "Erase input" at bounding box center [677, 40] width 5 height 7
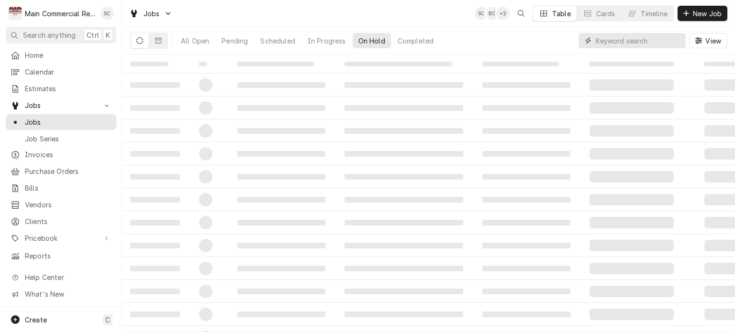
click at [660, 38] on input "Dynamic Content Wrapper" at bounding box center [637, 40] width 85 height 15
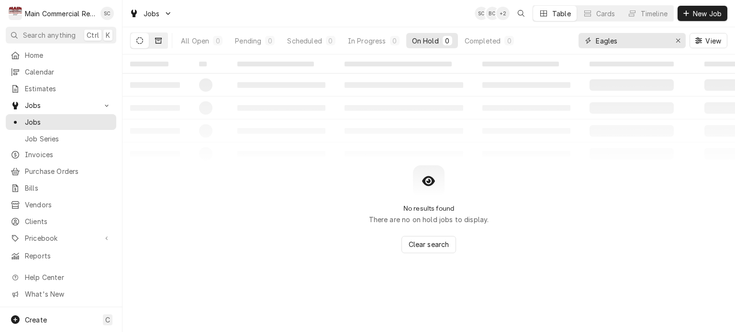
type input "Eagles"
click at [162, 44] on button "Dynamic Content Wrapper" at bounding box center [158, 40] width 18 height 15
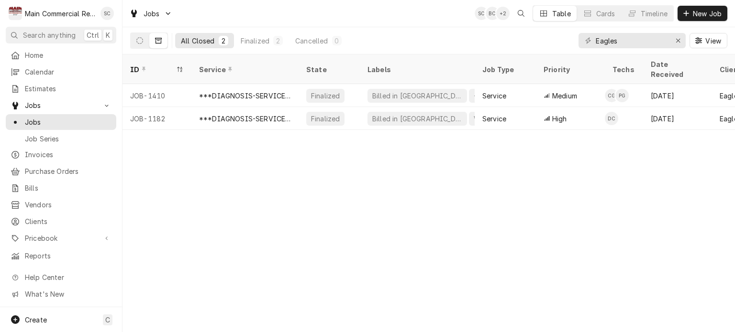
drag, startPoint x: 406, startPoint y: 143, endPoint x: 395, endPoint y: 124, distance: 22.1
click at [406, 143] on div "ID Service State Labels Job Type Priority Techs Date Received Client Location N…" at bounding box center [428, 194] width 612 height 278
drag, startPoint x: 624, startPoint y: 40, endPoint x: 577, endPoint y: 31, distance: 47.3
click at [577, 30] on div "All Closed 2 Finalized 2 Cancelled 0 Eagles View" at bounding box center [428, 40] width 597 height 27
type input "Cross Creek"
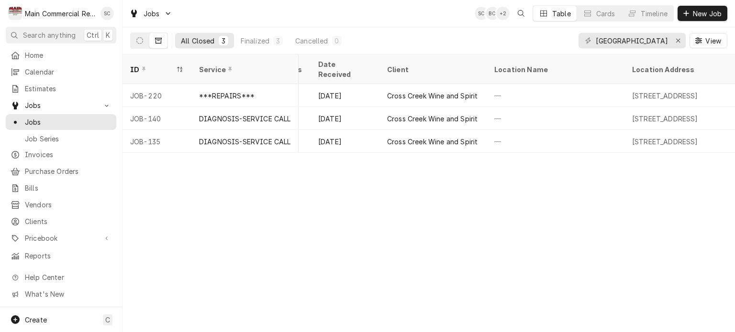
scroll to position [0, 334]
drag, startPoint x: 641, startPoint y: 44, endPoint x: 573, endPoint y: 28, distance: 69.8
click at [573, 28] on div "All Closed 3 Finalized 3 Cancelled 0 Cross Creek View" at bounding box center [428, 40] width 597 height 27
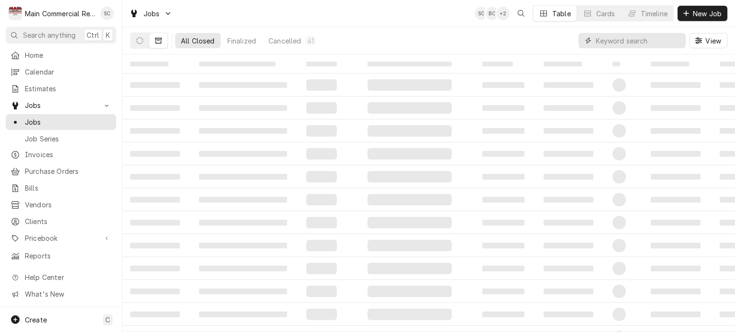
type input "S"
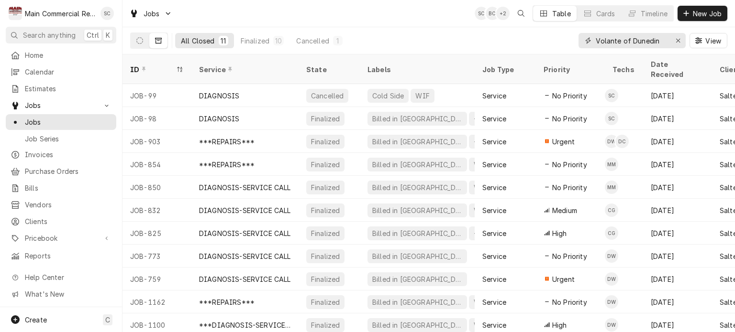
type input "Volante of Dunedin"
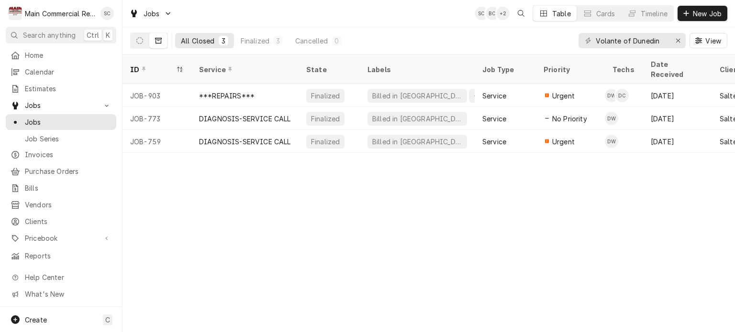
click at [448, 178] on div "ID Service State Labels Job Type Priority Techs Date Received Client Location N…" at bounding box center [428, 194] width 612 height 278
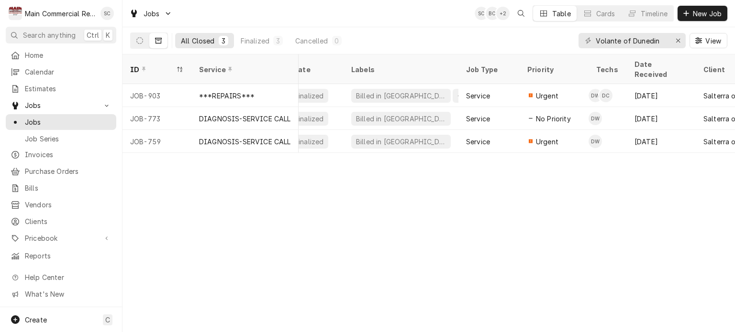
scroll to position [0, 0]
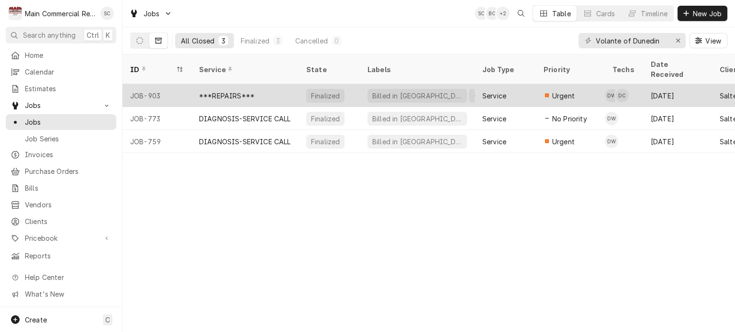
click at [280, 84] on div "***REPAIRS***" at bounding box center [244, 95] width 107 height 23
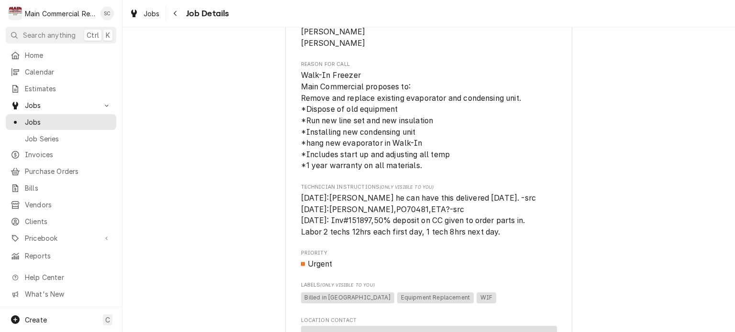
scroll to position [526, 0]
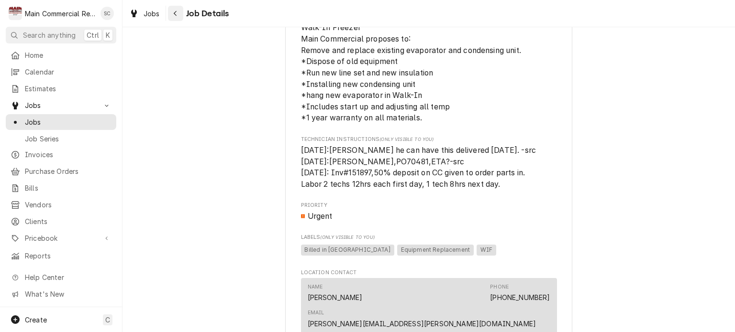
click at [176, 16] on icon "Navigate back" at bounding box center [175, 13] width 4 height 7
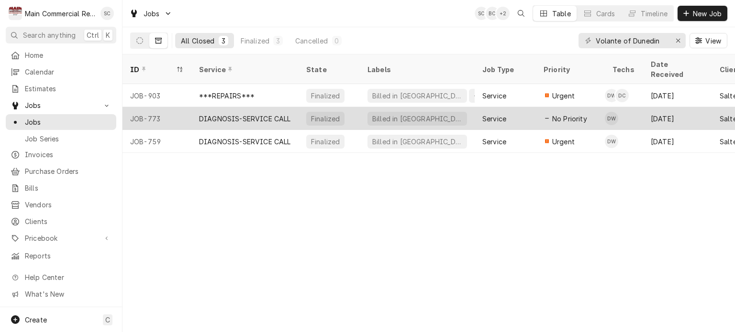
click at [369, 112] on div "Billed in [GEOGRAPHIC_DATA]" at bounding box center [416, 119] width 99 height 14
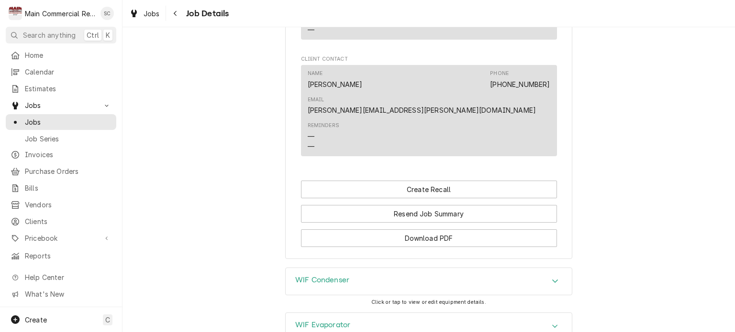
scroll to position [938, 0]
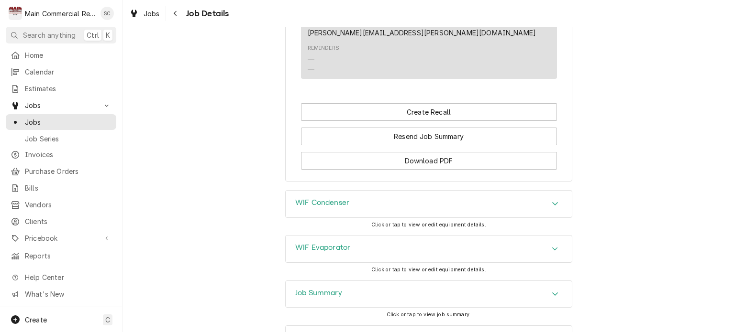
click at [551, 290] on icon "Accordion Header" at bounding box center [554, 294] width 7 height 8
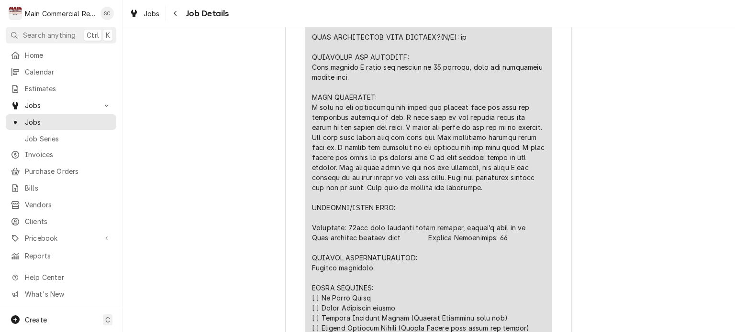
scroll to position [1464, 0]
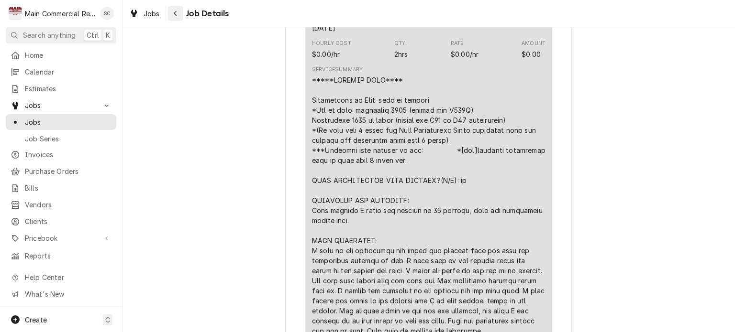
click at [176, 14] on icon "Navigate back" at bounding box center [175, 13] width 4 height 7
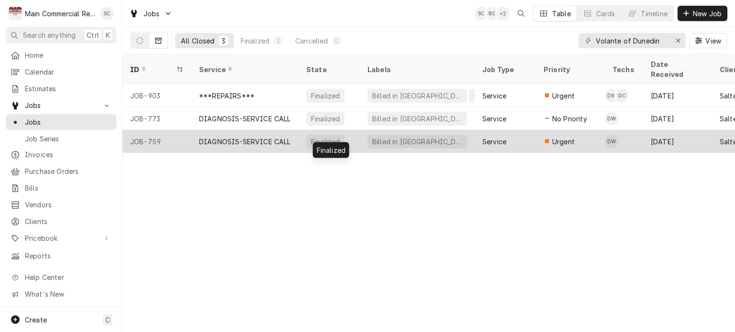
click at [343, 130] on div "Finalized" at bounding box center [328, 141] width 61 height 23
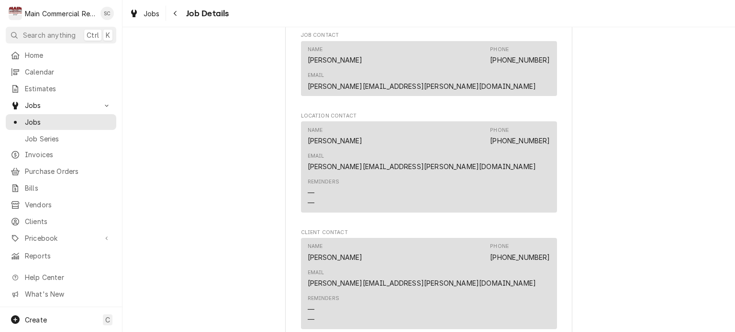
scroll to position [956, 0]
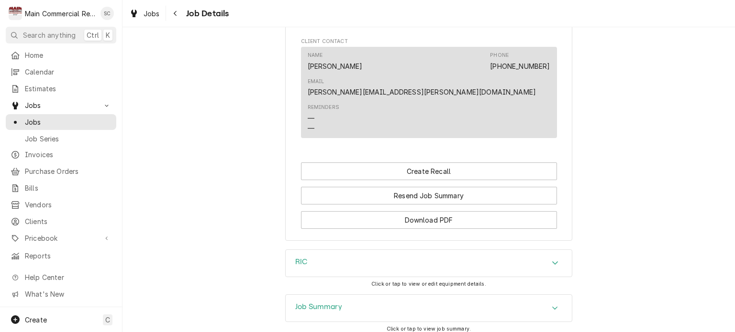
click at [526, 295] on div "Job Summary" at bounding box center [429, 308] width 286 height 27
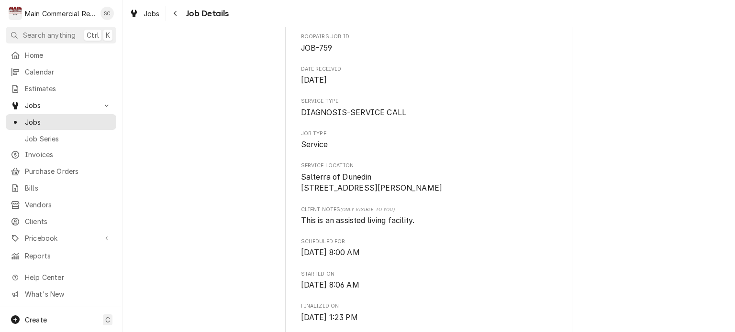
scroll to position [0, 0]
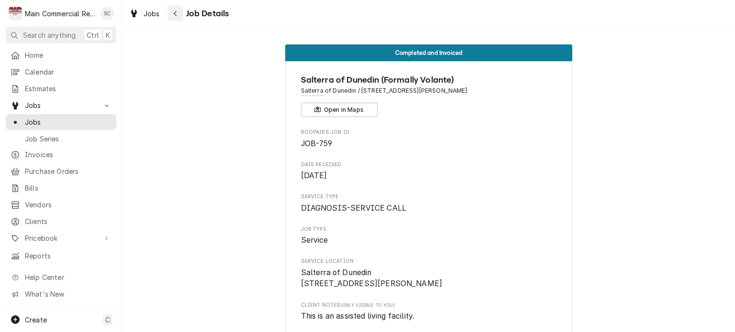
click at [176, 11] on icon "Navigate back" at bounding box center [175, 13] width 4 height 7
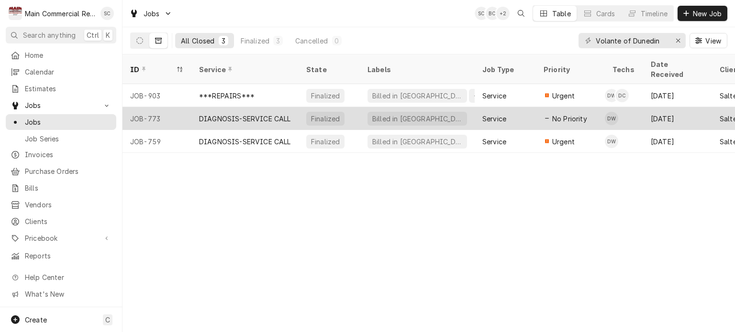
click at [348, 110] on div "Finalized" at bounding box center [328, 118] width 61 height 23
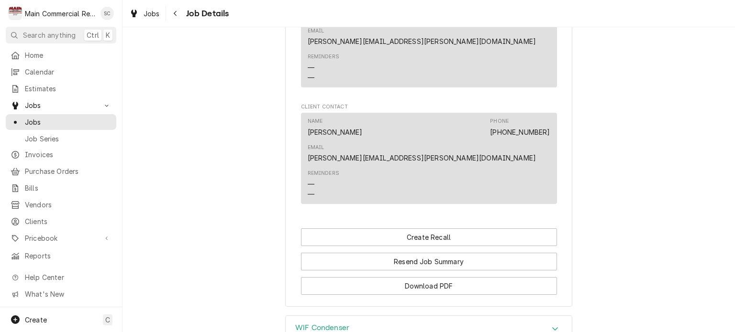
scroll to position [938, 0]
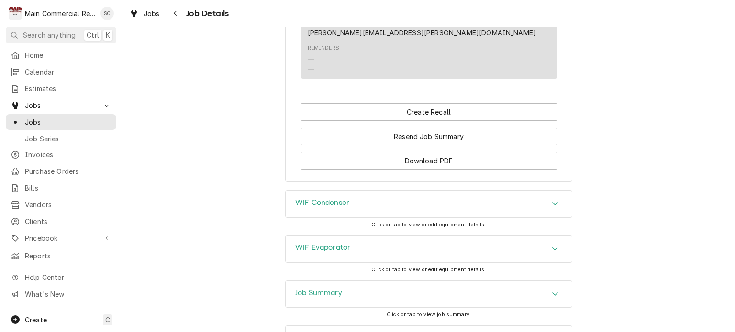
click at [451, 281] on div "Job Summary" at bounding box center [429, 294] width 286 height 27
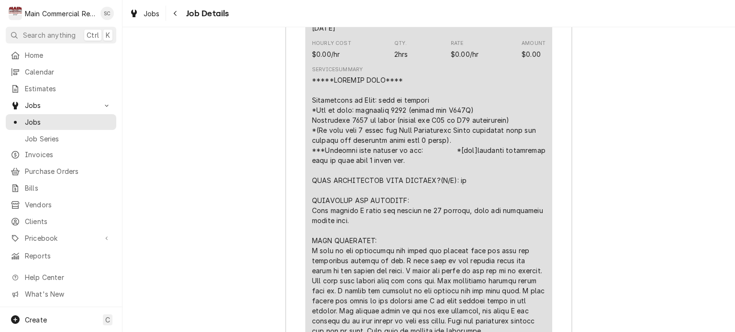
scroll to position [1560, 0]
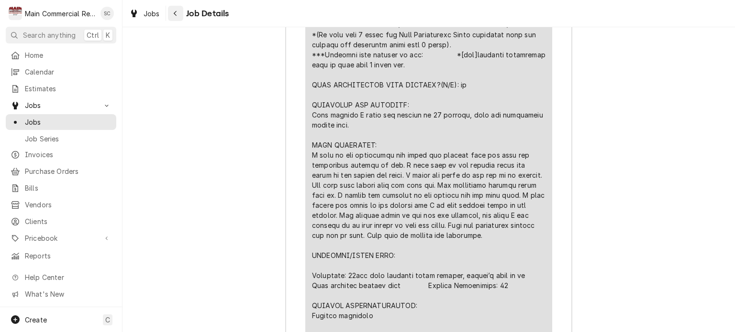
click at [176, 12] on icon "Navigate back" at bounding box center [175, 13] width 4 height 7
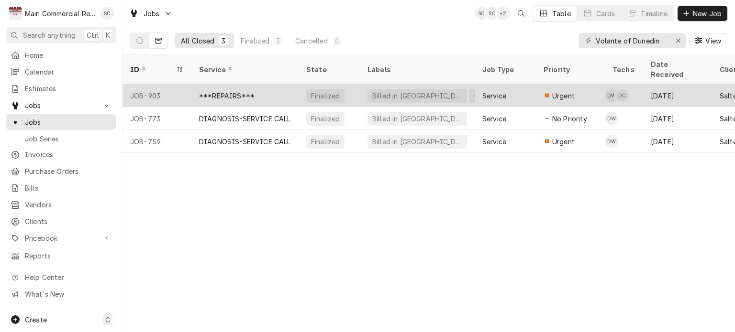
click at [402, 91] on div "Billed in [GEOGRAPHIC_DATA]" at bounding box center [417, 96] width 92 height 10
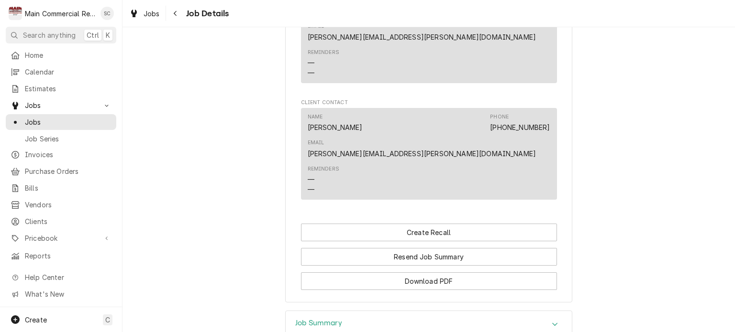
scroll to position [884, 0]
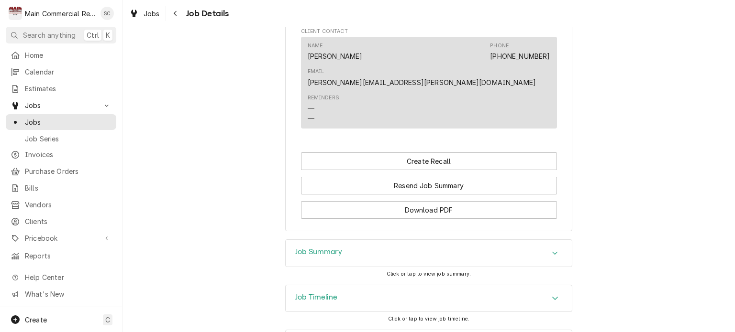
click at [363, 286] on div "Job Timeline" at bounding box center [429, 299] width 286 height 27
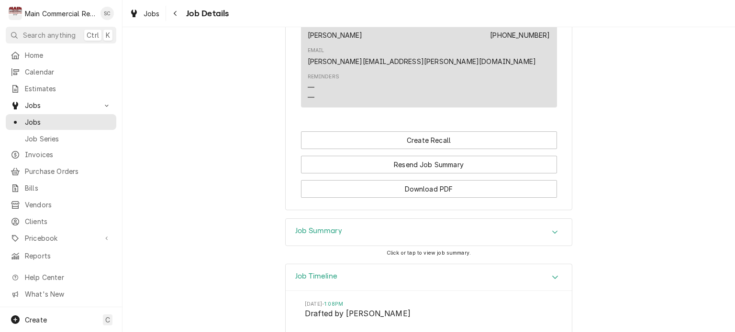
scroll to position [762, 0]
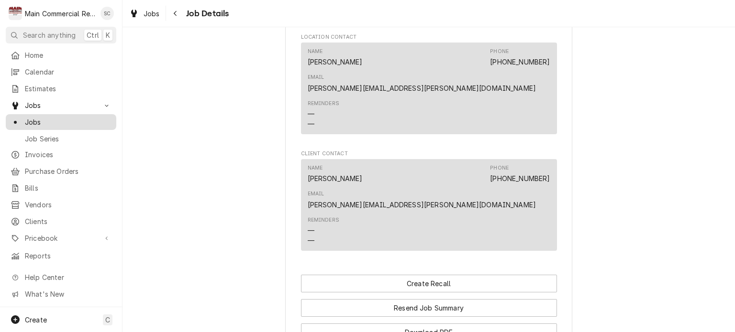
click at [46, 118] on span "Jobs" at bounding box center [68, 122] width 87 height 10
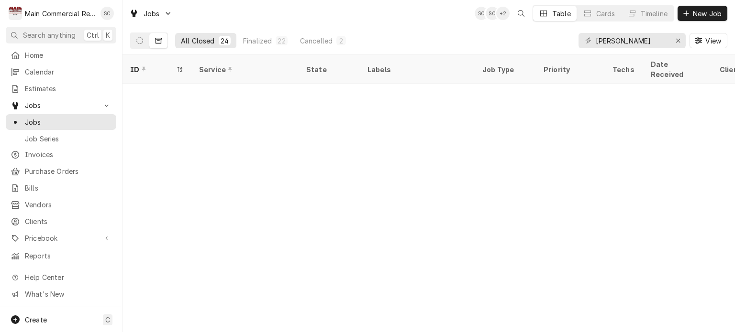
scroll to position [298, 0]
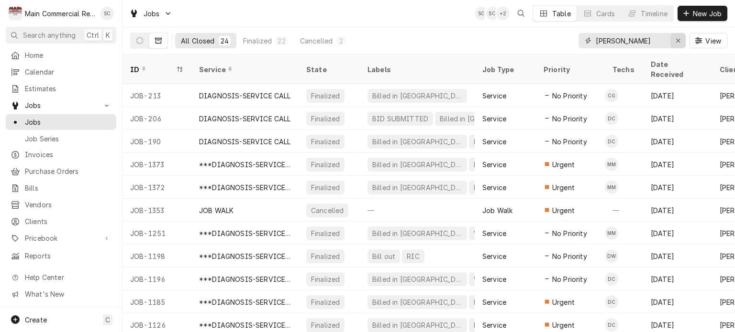
click at [675, 44] on icon "Erase input" at bounding box center [677, 40] width 5 height 7
click at [653, 44] on input "Dynamic Content Wrapper" at bounding box center [640, 40] width 90 height 15
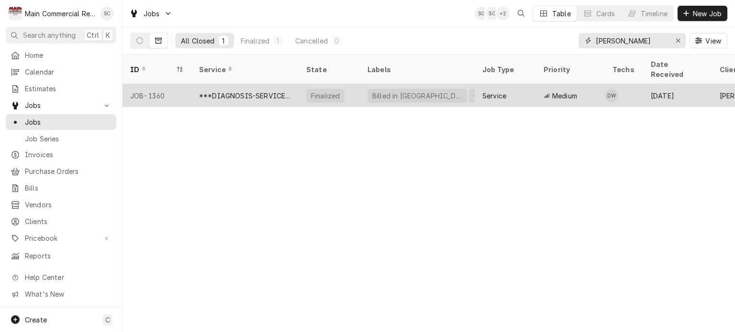
type input "[PERSON_NAME]"
click at [278, 91] on div "***DIAGNOSIS-SERVICE CALL***" at bounding box center [245, 96] width 92 height 10
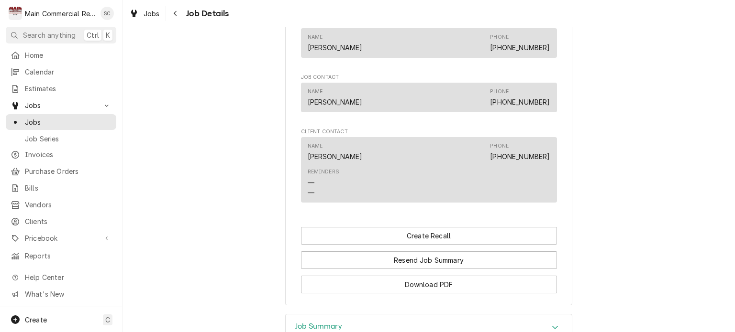
scroll to position [925, 0]
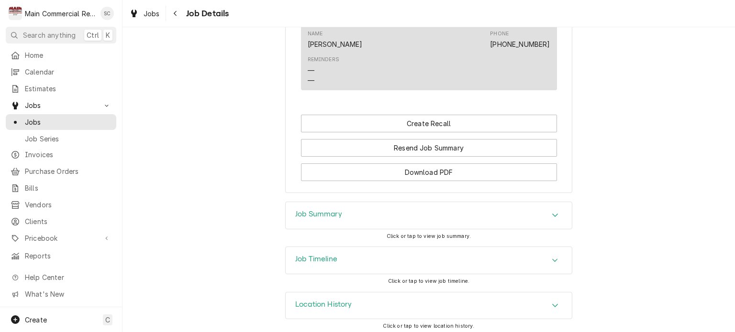
click at [548, 213] on div "Accordion Header" at bounding box center [555, 215] width 14 height 11
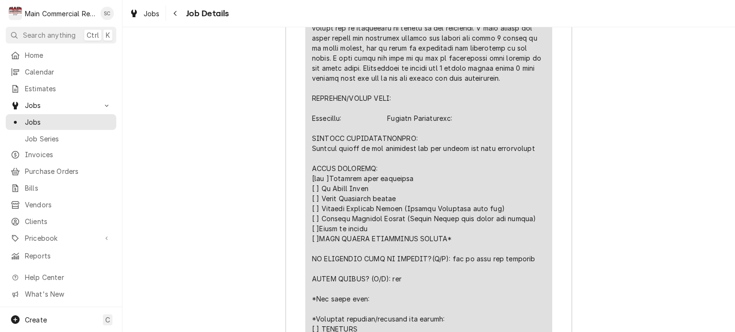
scroll to position [1471, 0]
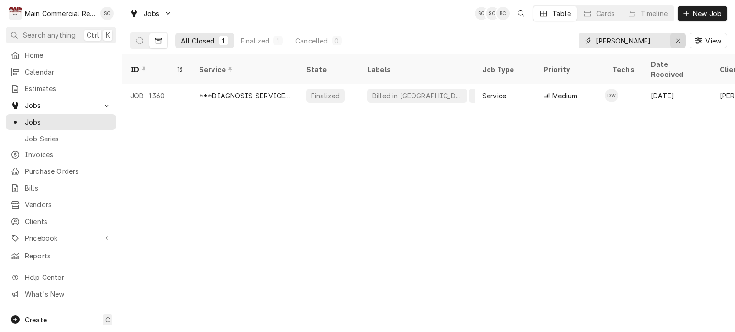
click at [677, 40] on icon "Erase input" at bounding box center [678, 41] width 4 height 4
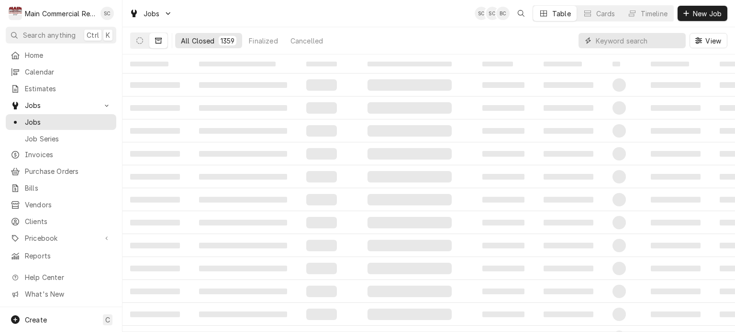
click at [651, 42] on input "Dynamic Content Wrapper" at bounding box center [637, 40] width 85 height 15
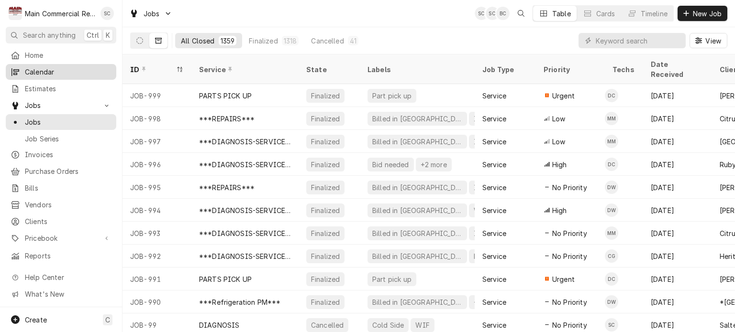
click at [53, 71] on span "Calendar" at bounding box center [68, 72] width 87 height 10
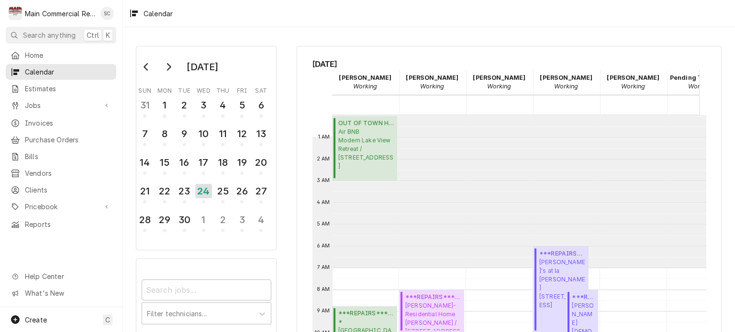
scroll to position [153, 0]
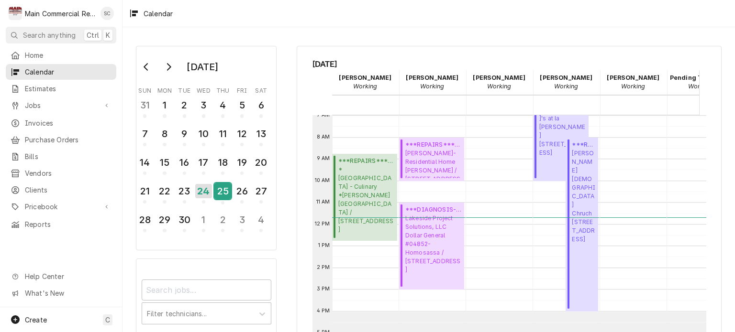
click at [226, 186] on div "25" at bounding box center [222, 191] width 17 height 16
